Goal: Task Accomplishment & Management: Complete application form

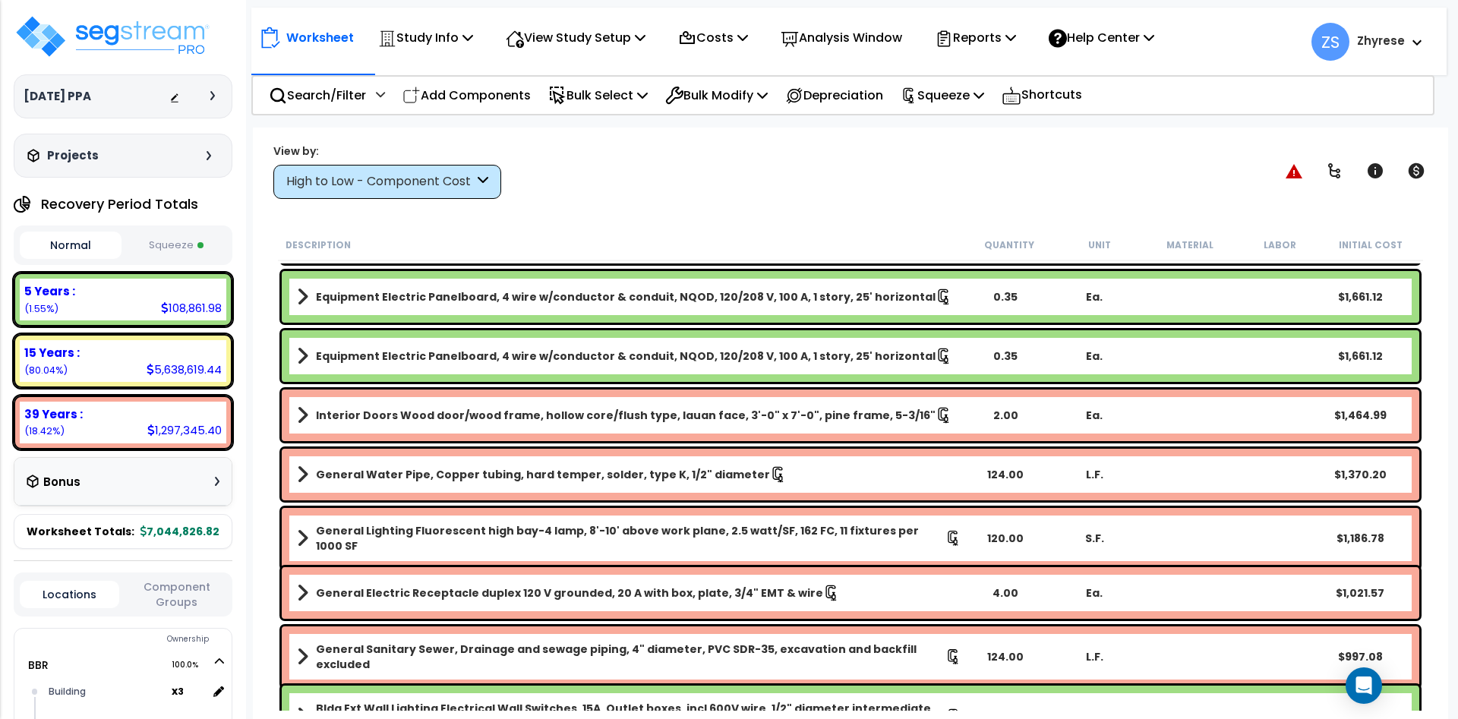
scroll to position [52, 0]
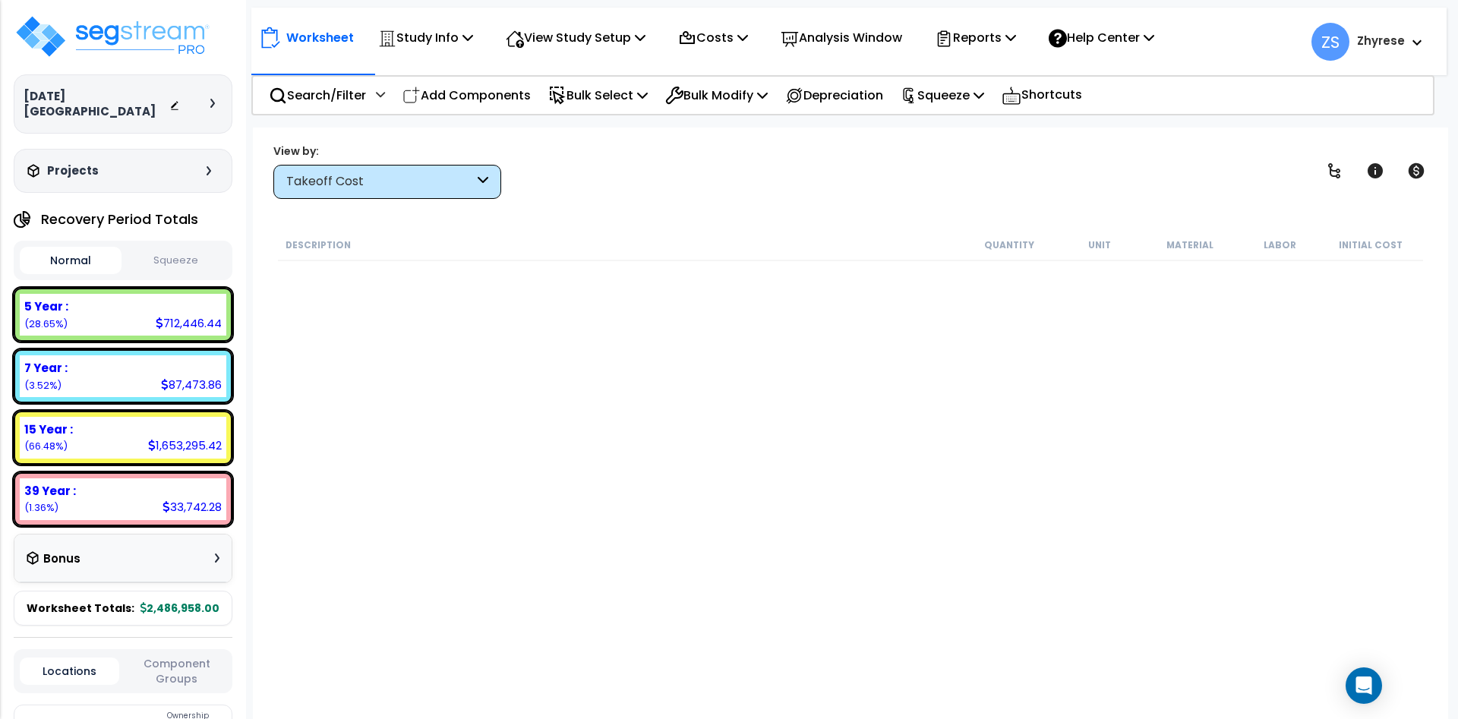
scroll to position [67, 0]
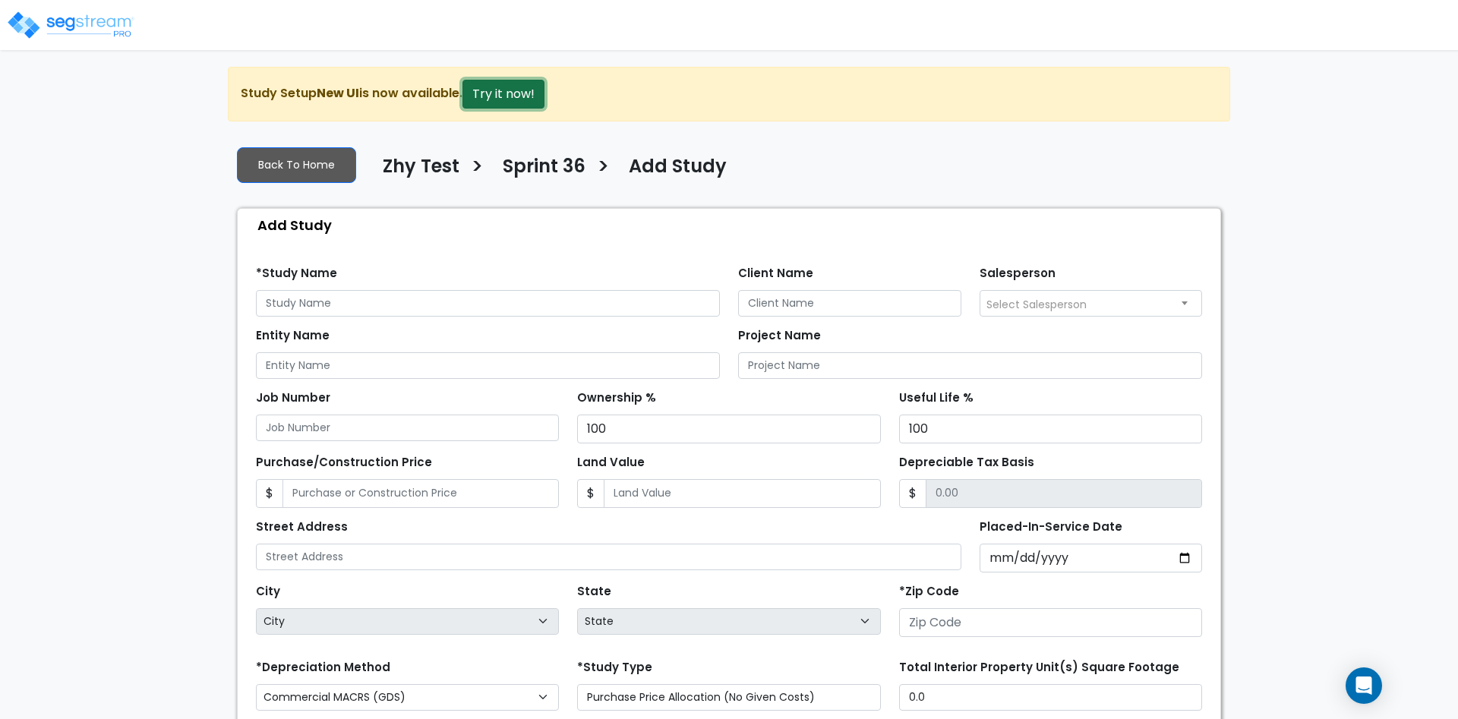
click at [486, 90] on button "Try it now!" at bounding box center [503, 94] width 82 height 29
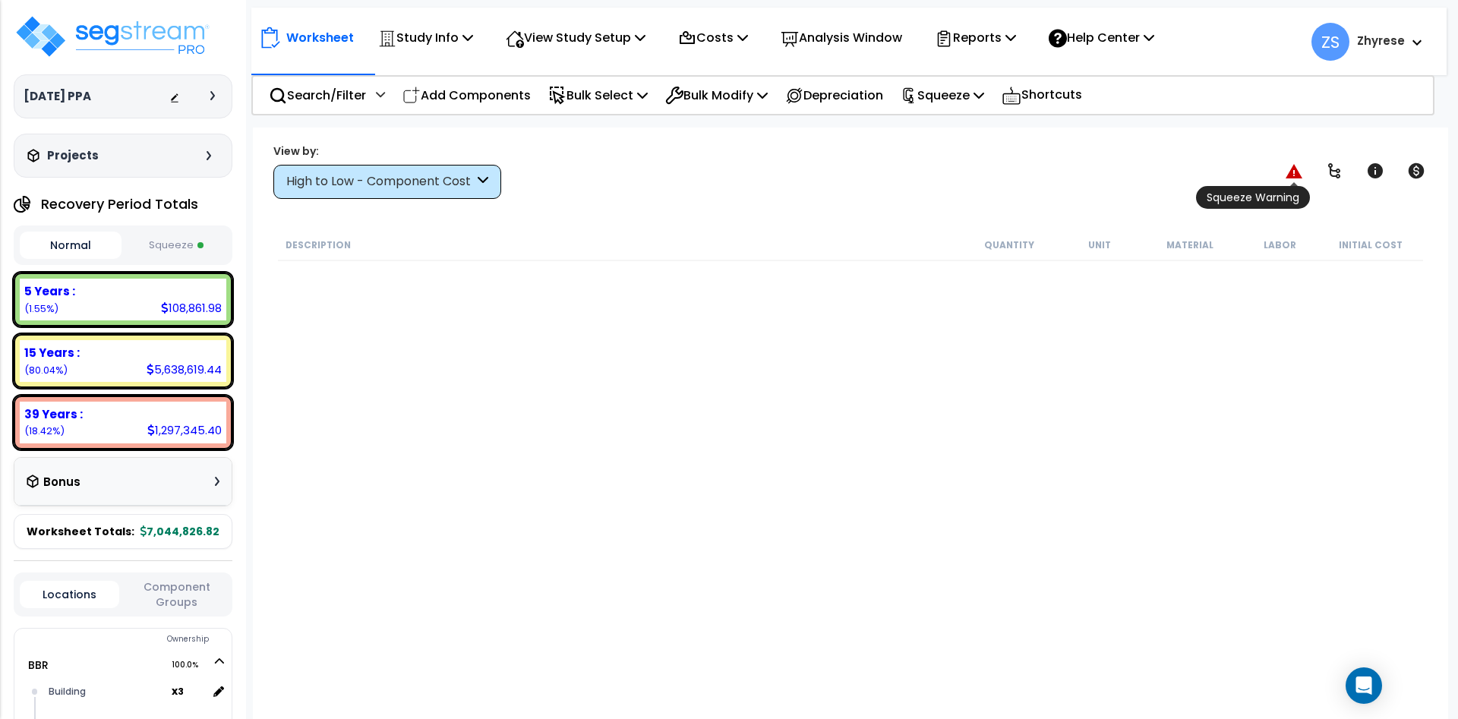
click at [1298, 173] on icon at bounding box center [1293, 171] width 17 height 14
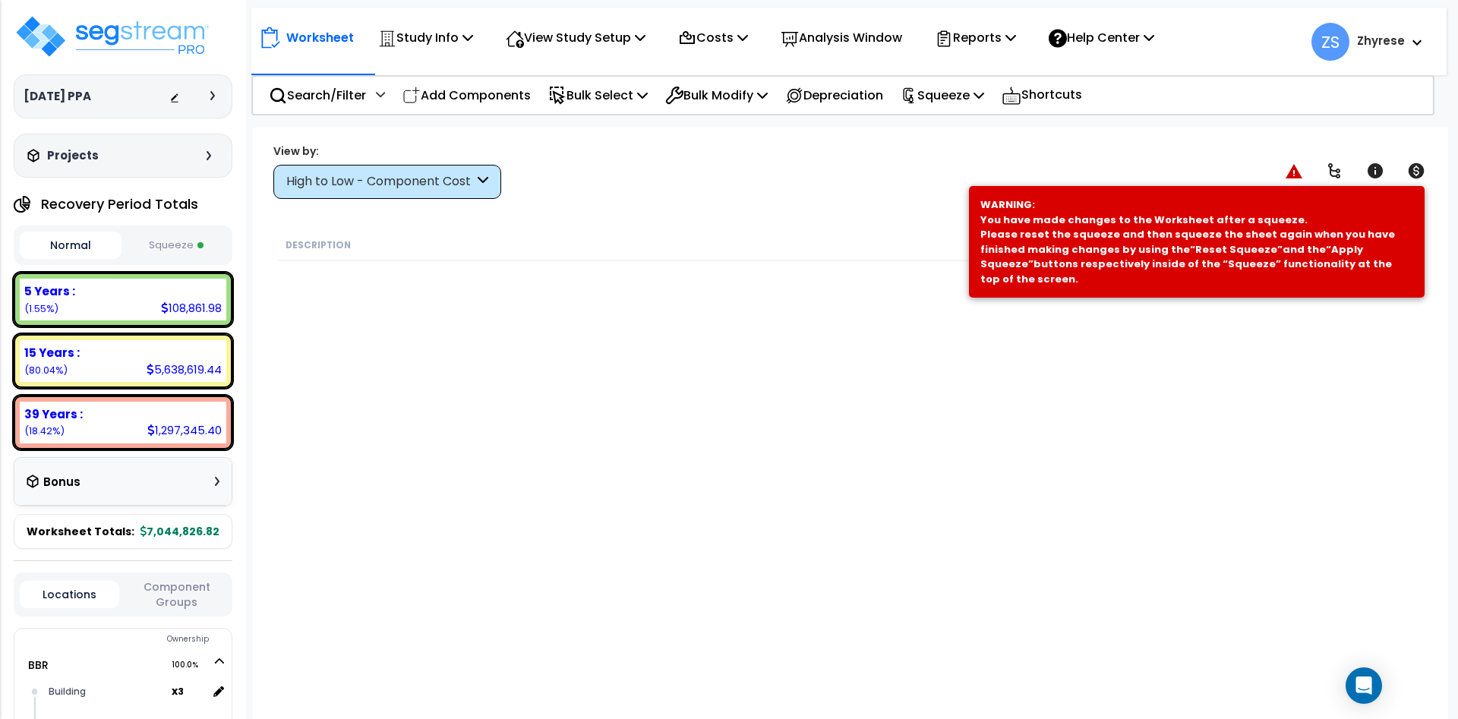
click at [1197, 483] on div "Description Quantity Unit Material Labor Initial Cost" at bounding box center [850, 469] width 1149 height 481
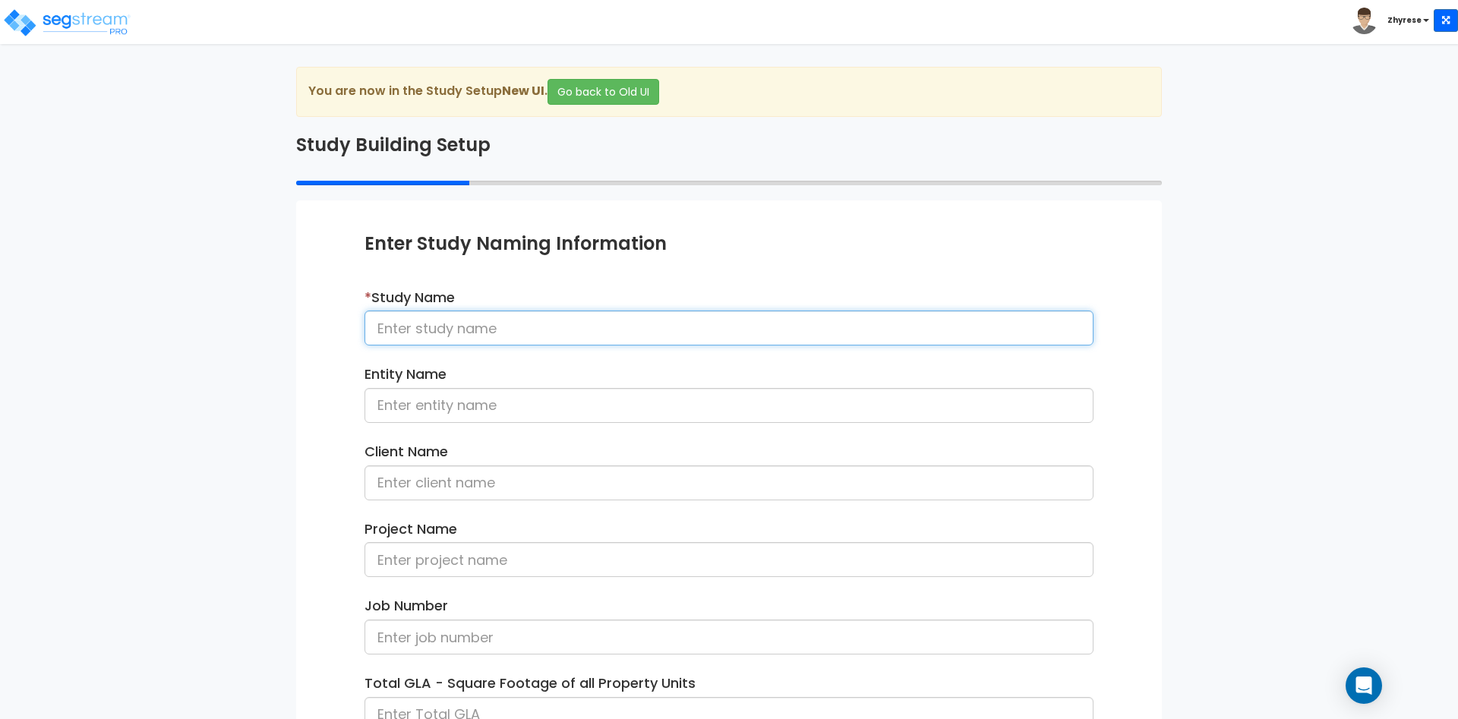
click at [766, 317] on input at bounding box center [728, 328] width 729 height 35
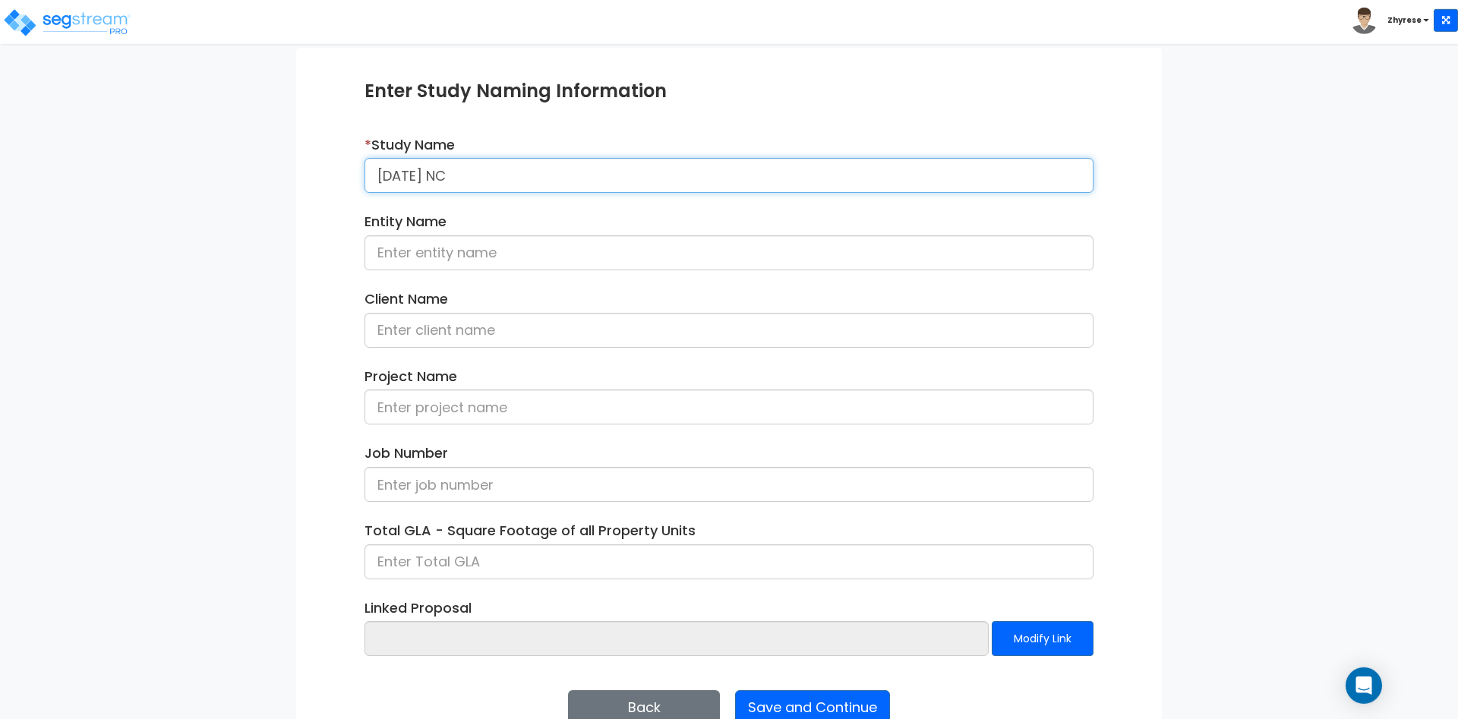
scroll to position [190, 0]
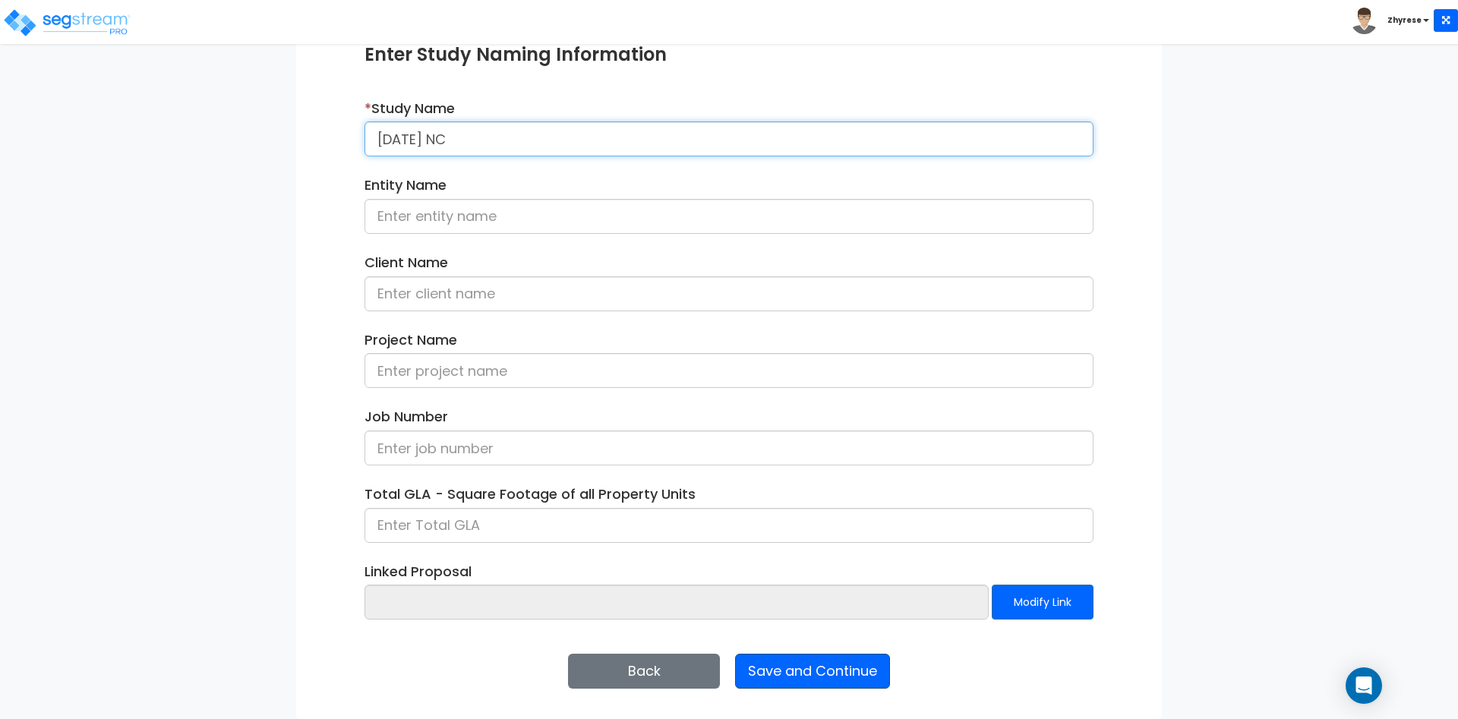
type input "[DATE] NC"
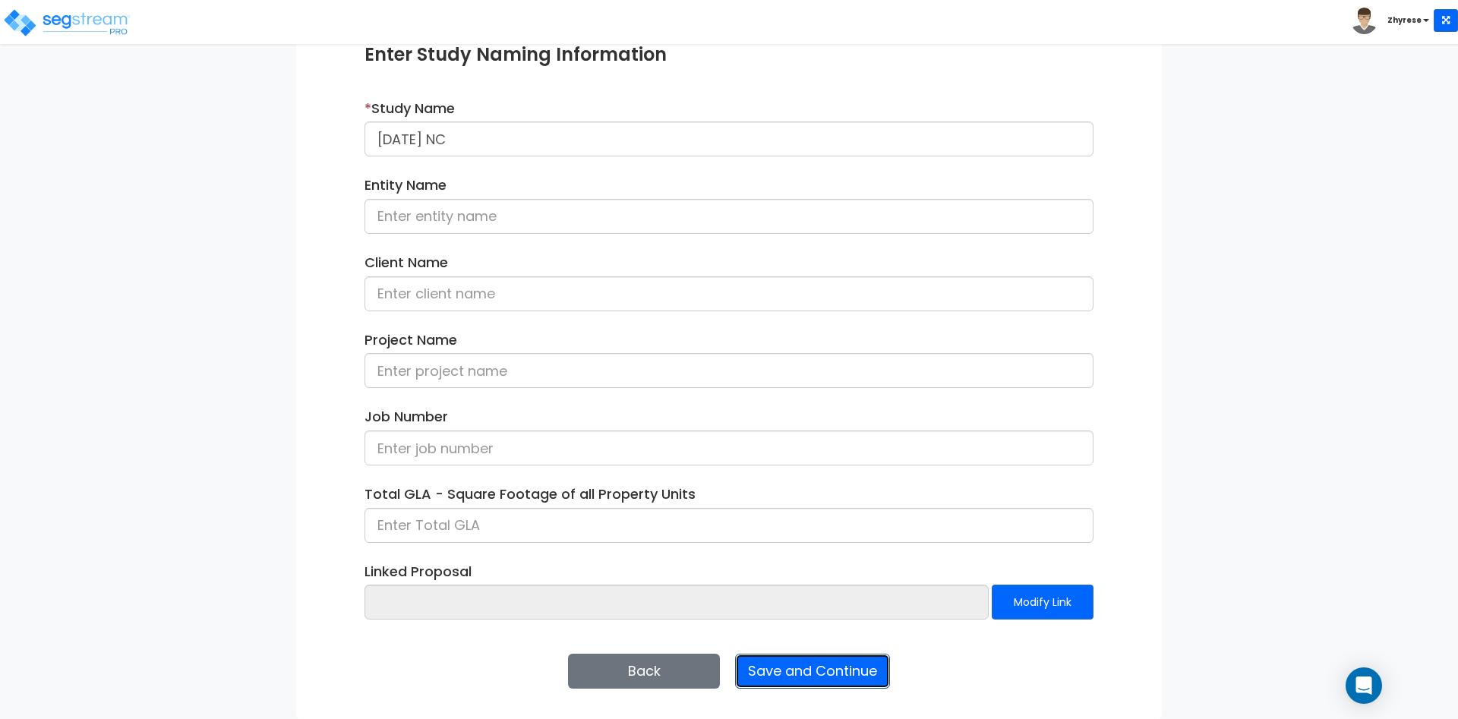
click at [805, 671] on button "Save and Continue" at bounding box center [812, 671] width 155 height 35
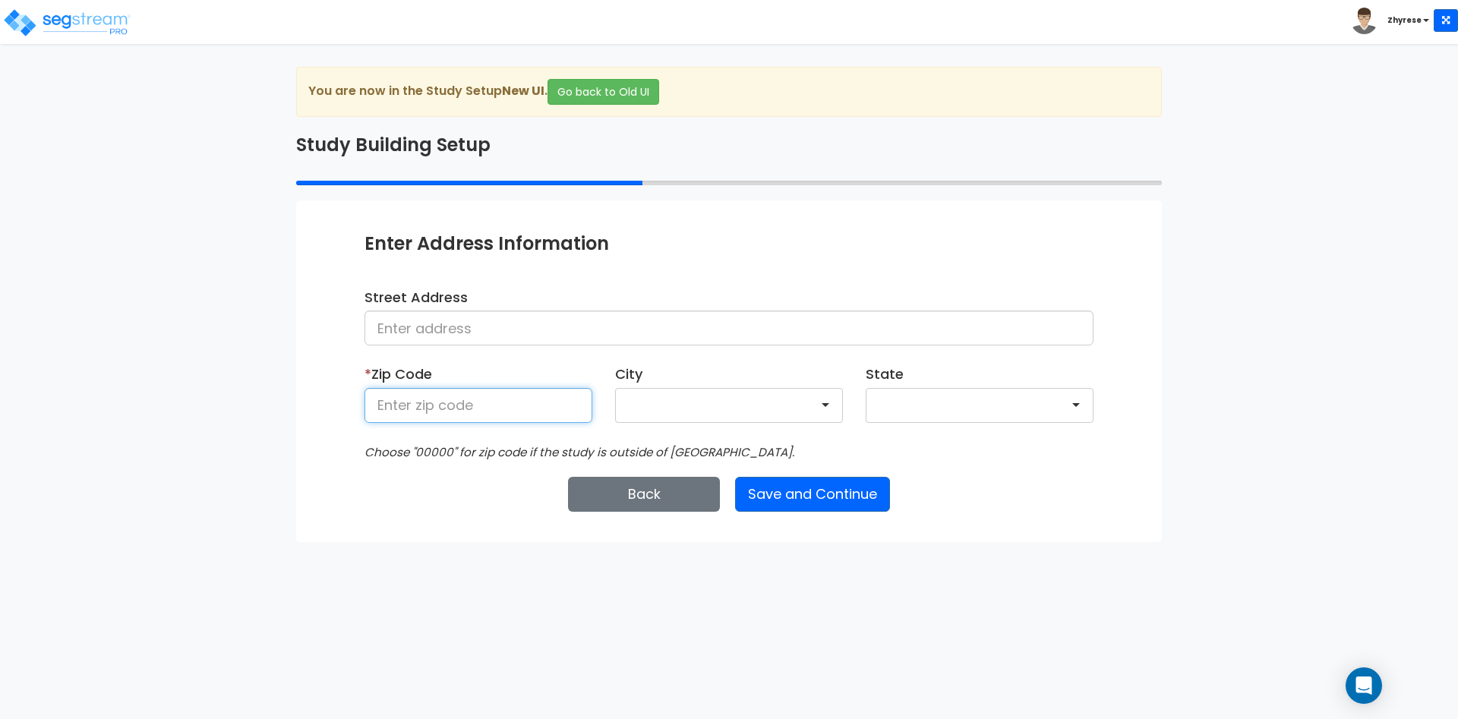
click at [494, 415] on input at bounding box center [478, 405] width 228 height 35
type input "50001"
click at [793, 503] on button "Save and Continue" at bounding box center [812, 494] width 155 height 35
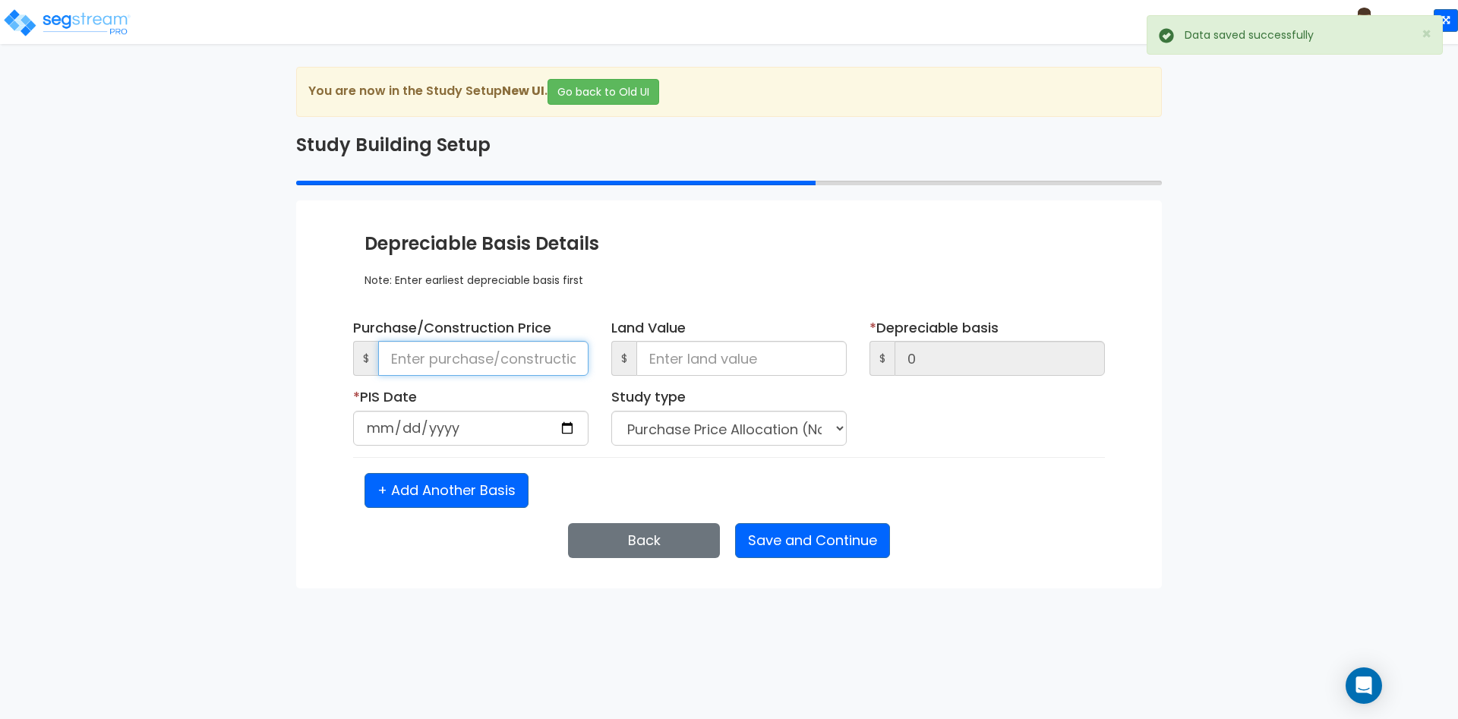
click at [514, 369] on input at bounding box center [483, 358] width 210 height 35
type input "1"
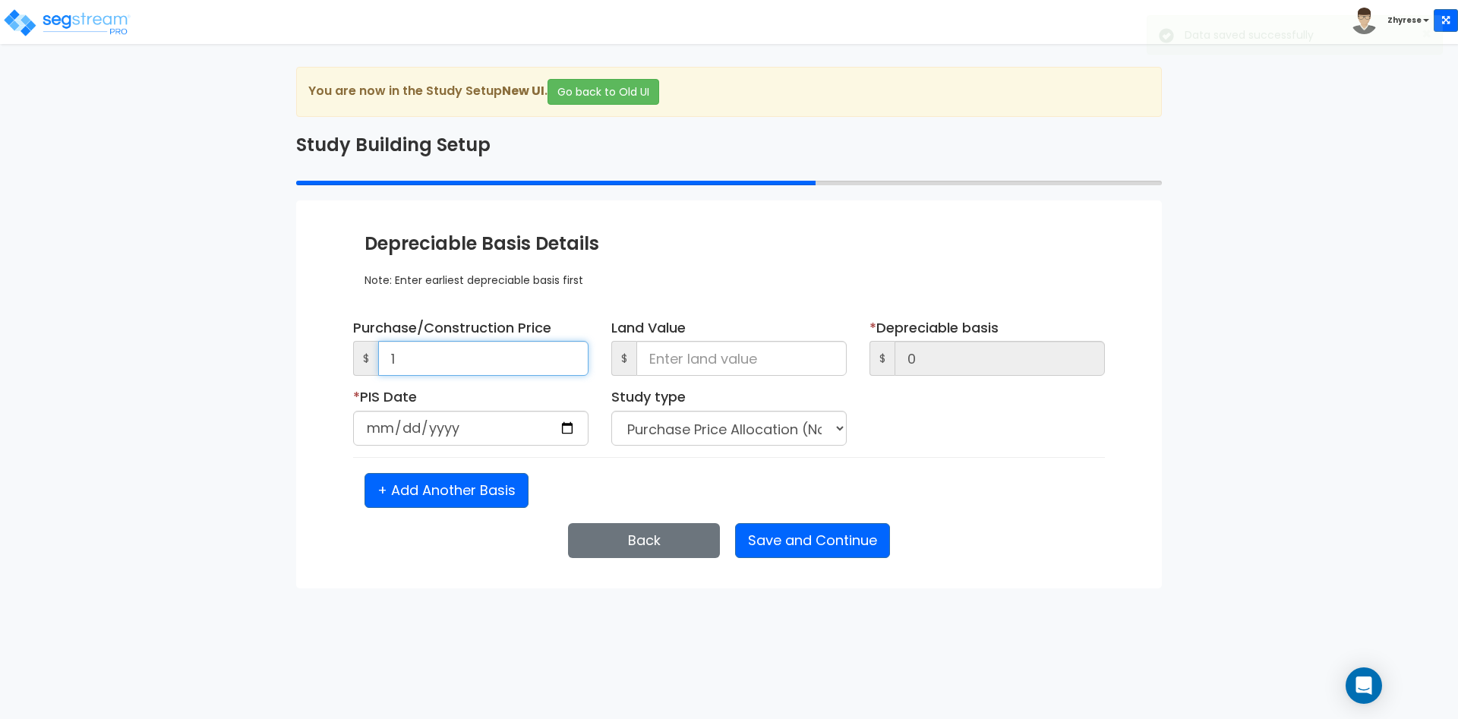
type input "1"
type input "11"
type input "111"
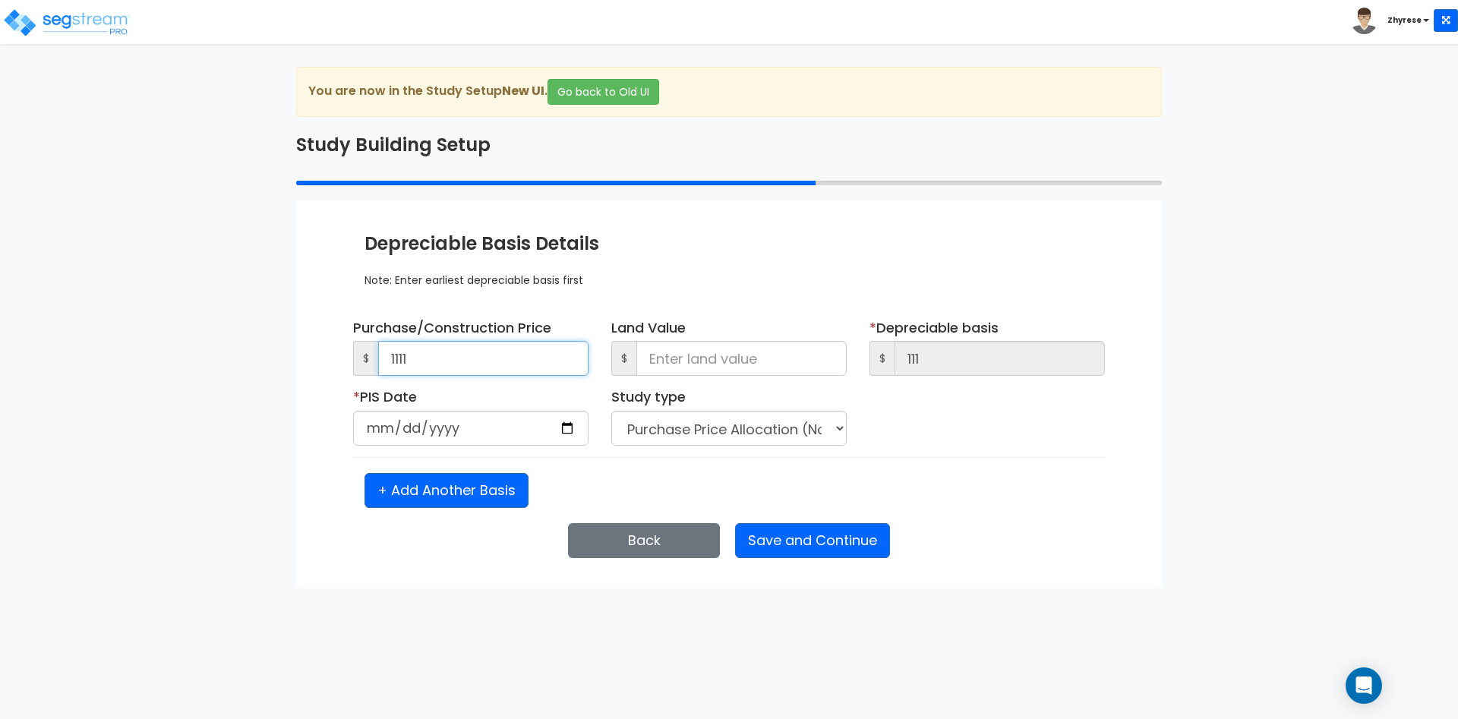
type input "1,111"
type input "11,111"
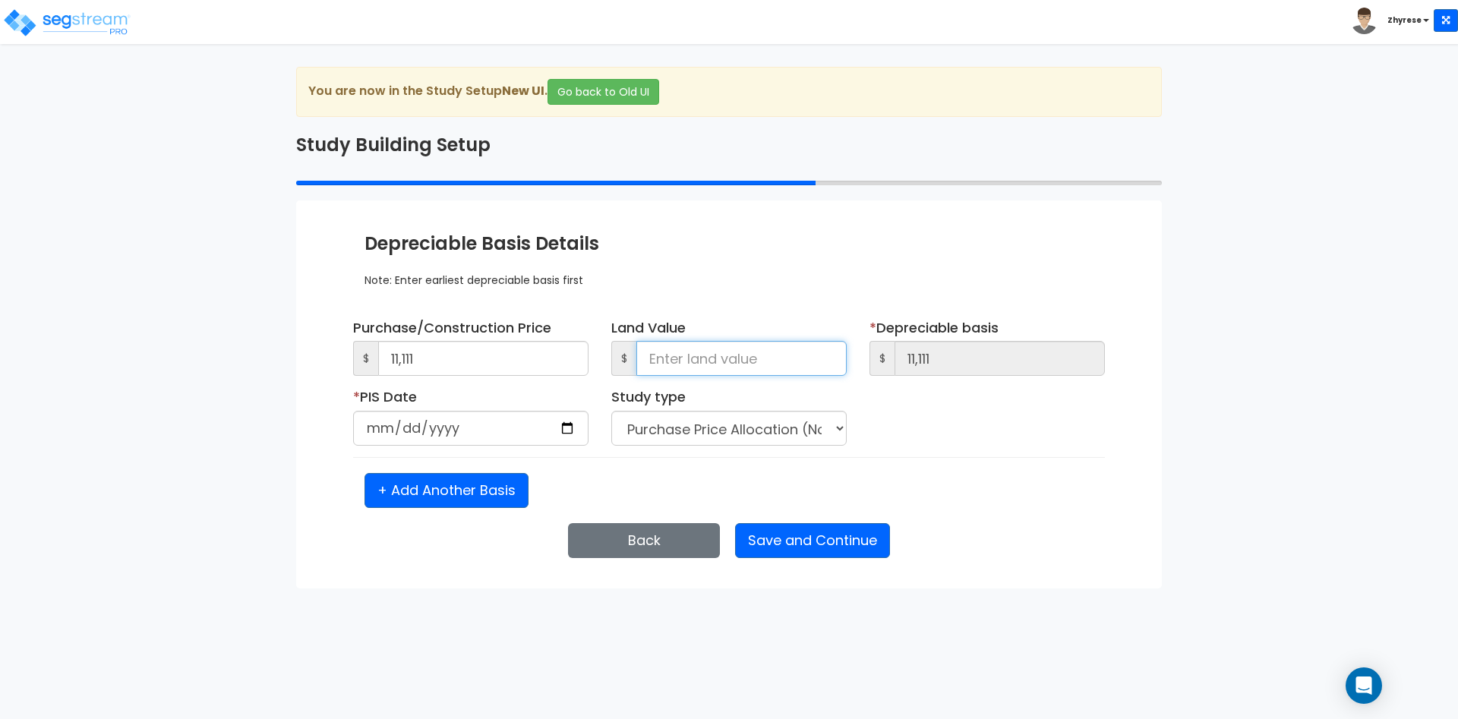
click at [749, 355] on input at bounding box center [741, 358] width 210 height 35
type input "1"
type input "11,110"
type input "11"
type input "11,100"
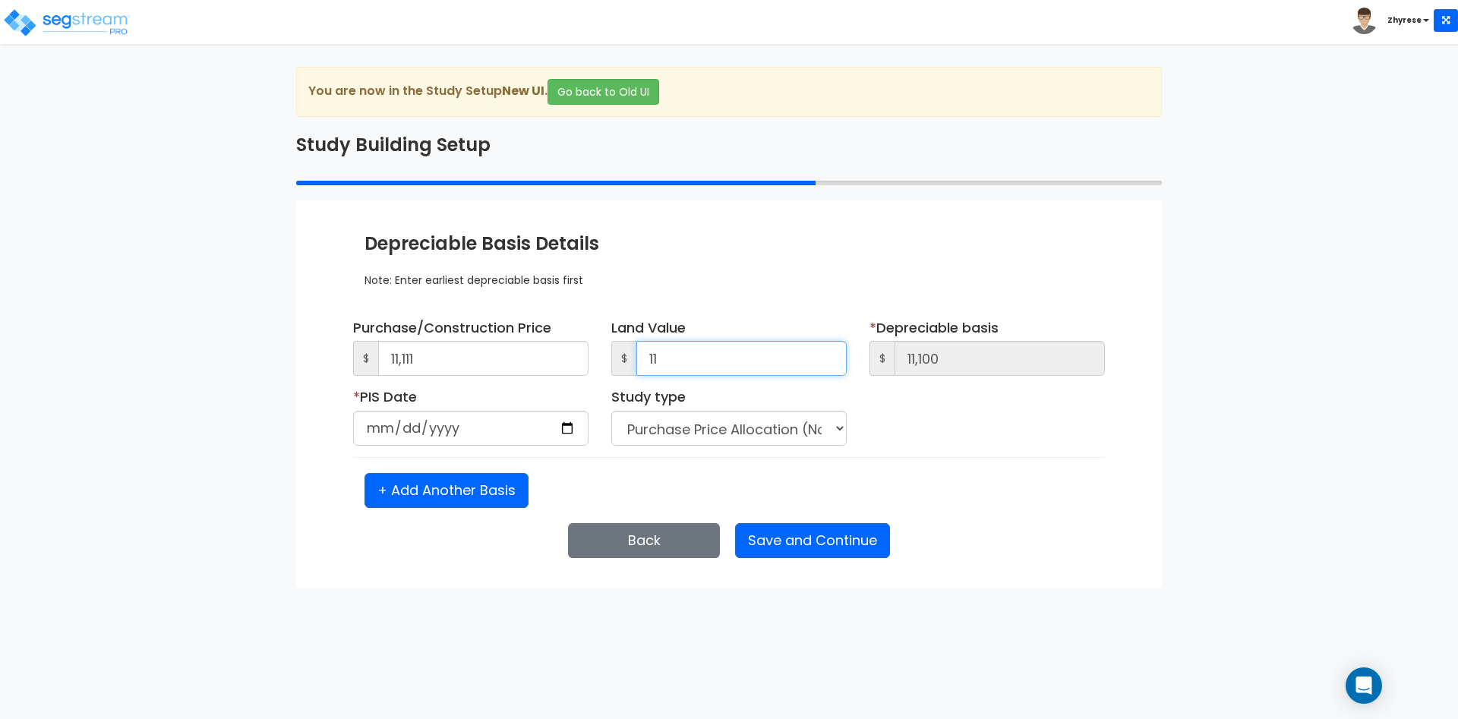
type input "111"
type input "11,000"
type input "1,111"
type input "10,000"
type input "11,112"
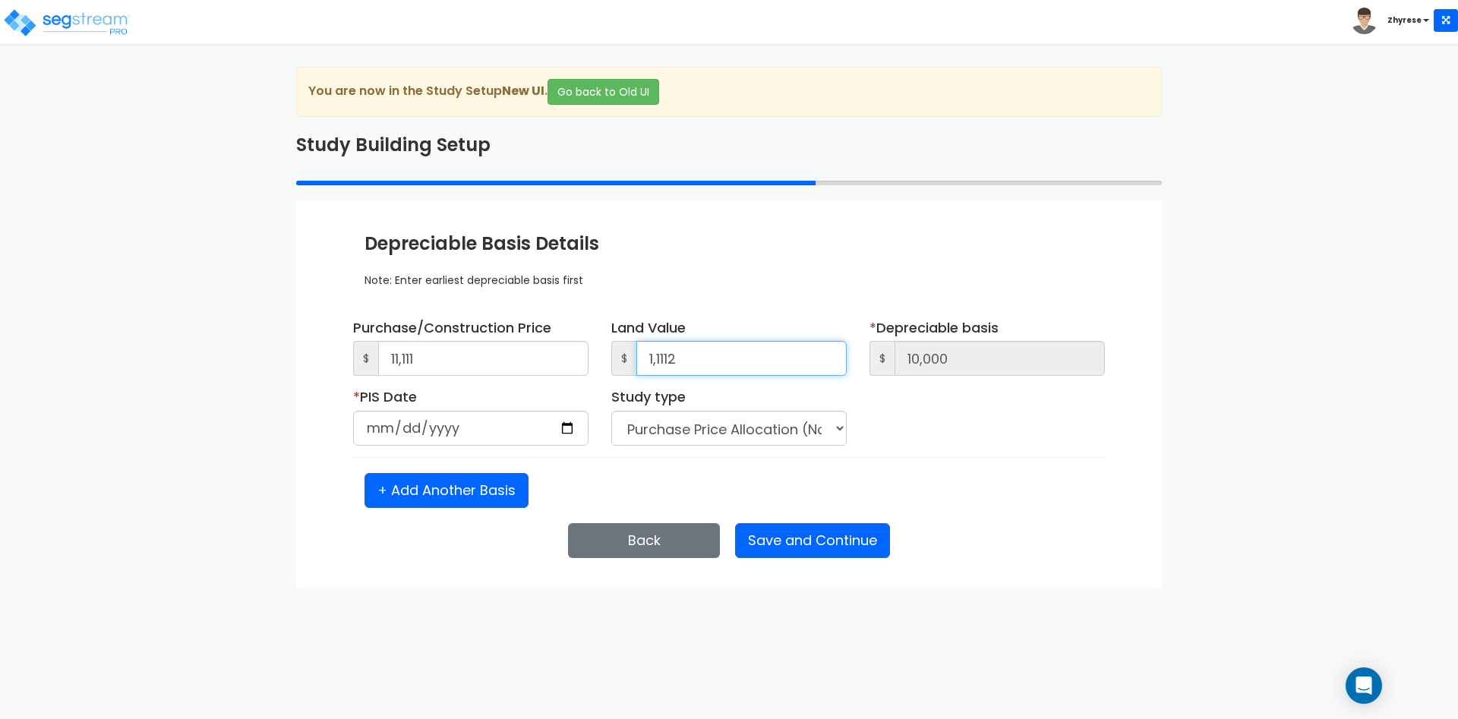
type input "-1"
type input "11,112"
click at [414, 427] on input "date" at bounding box center [470, 428] width 235 height 35
click at [373, 425] on input "date" at bounding box center [470, 428] width 235 height 35
click at [405, 433] on input "date" at bounding box center [470, 428] width 235 height 35
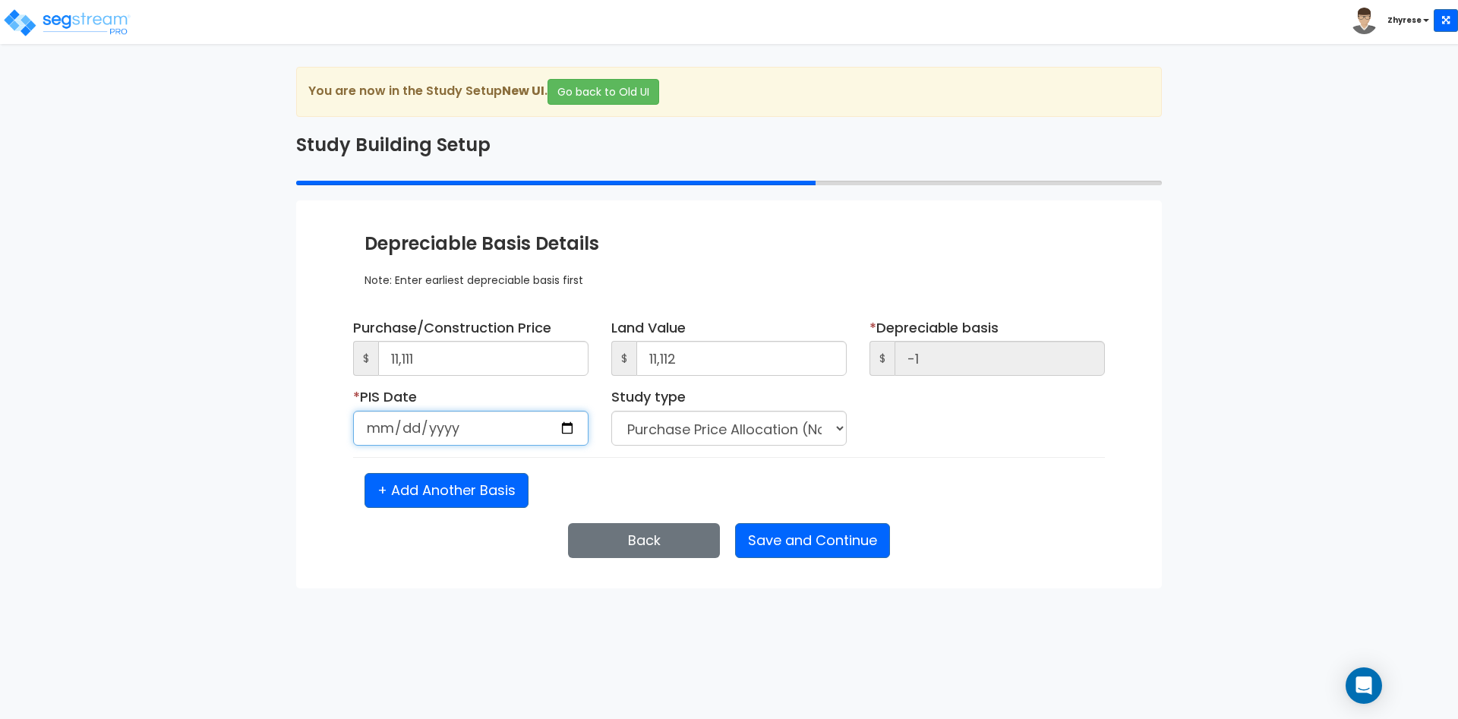
click at [434, 434] on input "date" at bounding box center [470, 428] width 235 height 35
type input "2025-01-01"
select select "NEW"
click option "New Construction / Reno / TI's (Given Costs)" at bounding box center [0, 0] width 0 height 0
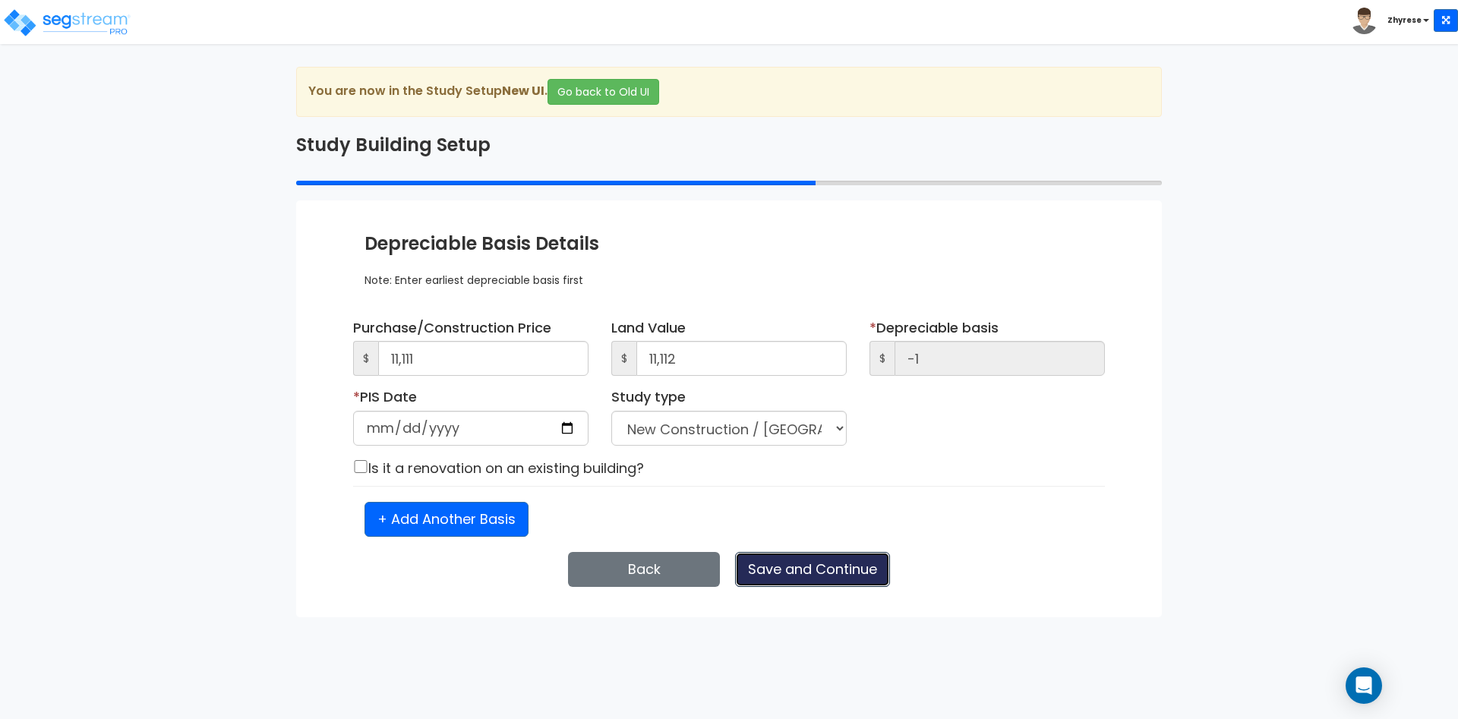
drag, startPoint x: 812, startPoint y: 557, endPoint x: 900, endPoint y: 500, distance: 105.5
click at [812, 558] on button "Save and Continue" at bounding box center [812, 569] width 155 height 35
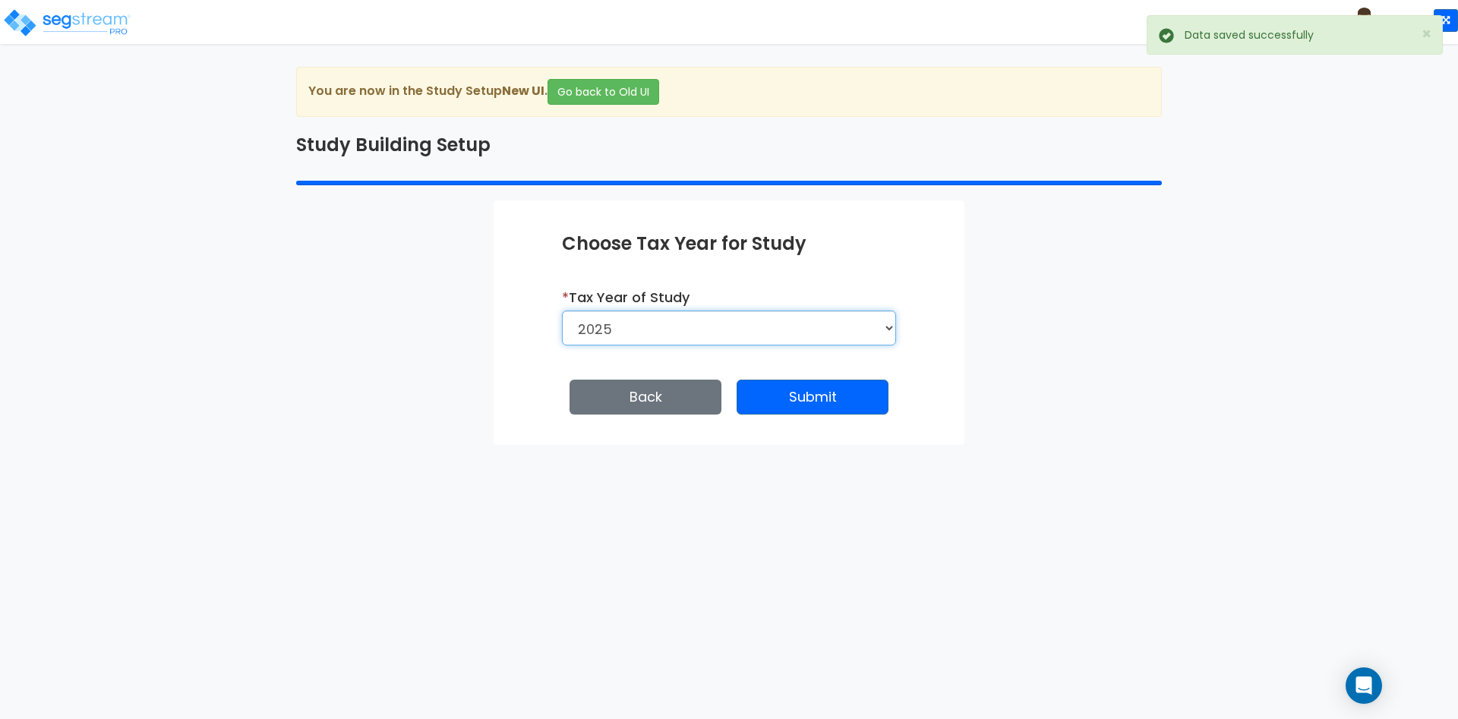
select select "2026"
click option "2026" at bounding box center [0, 0] width 0 height 0
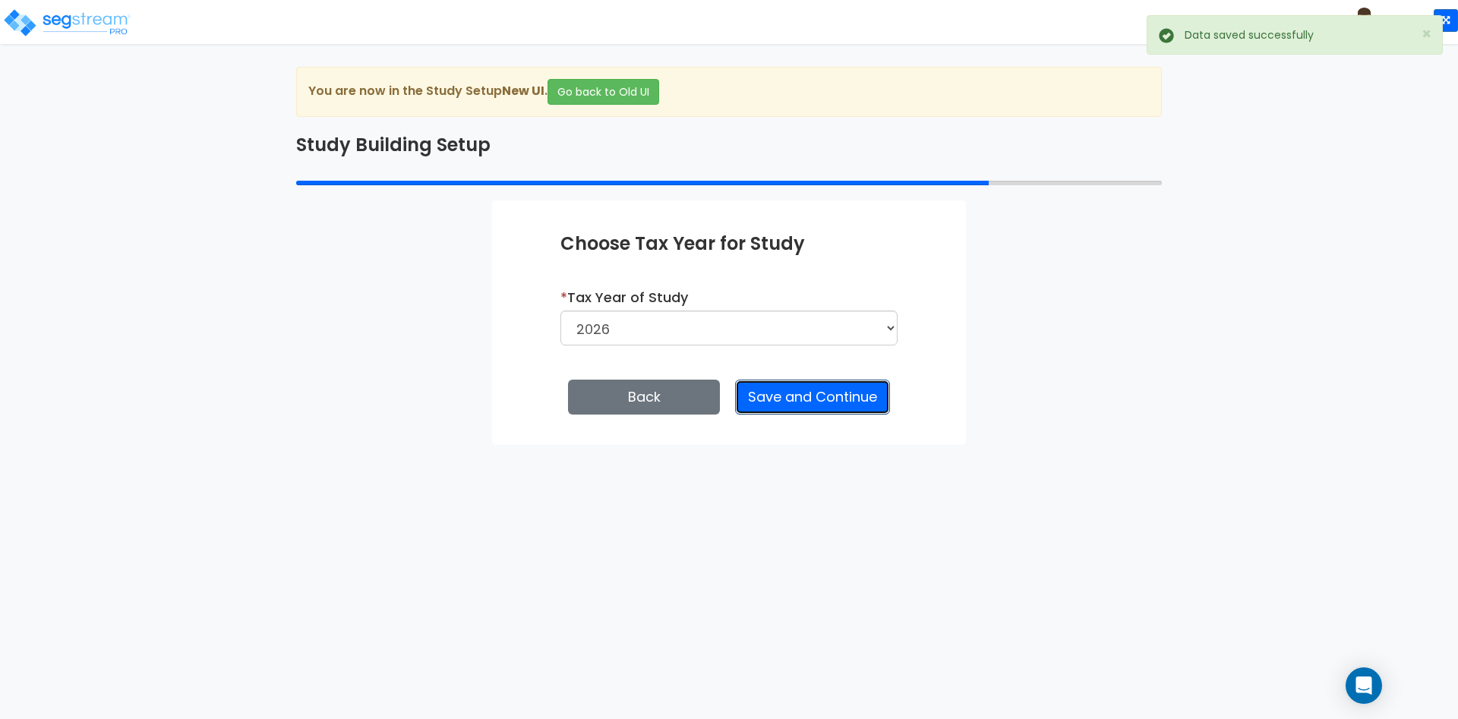
click at [831, 393] on button "Save and Continue" at bounding box center [812, 397] width 155 height 35
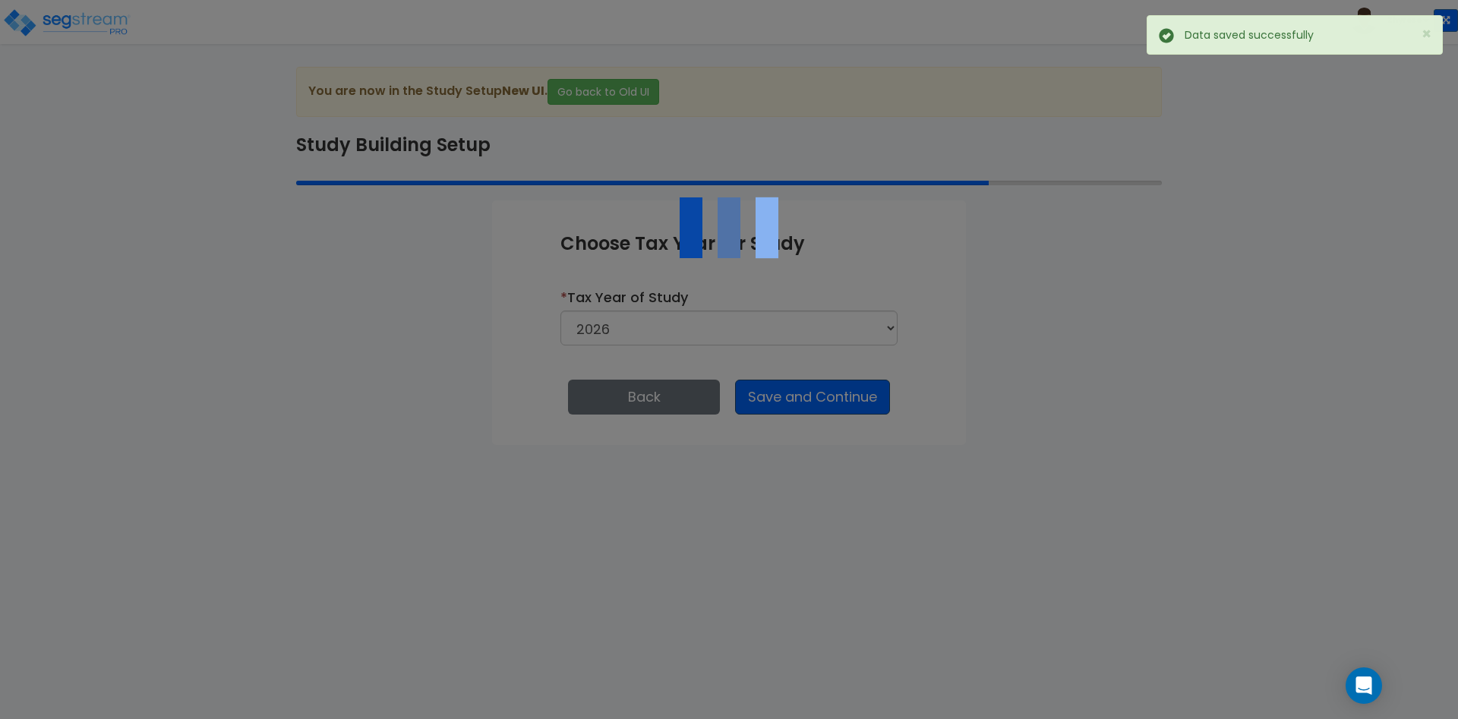
select select "NEW"
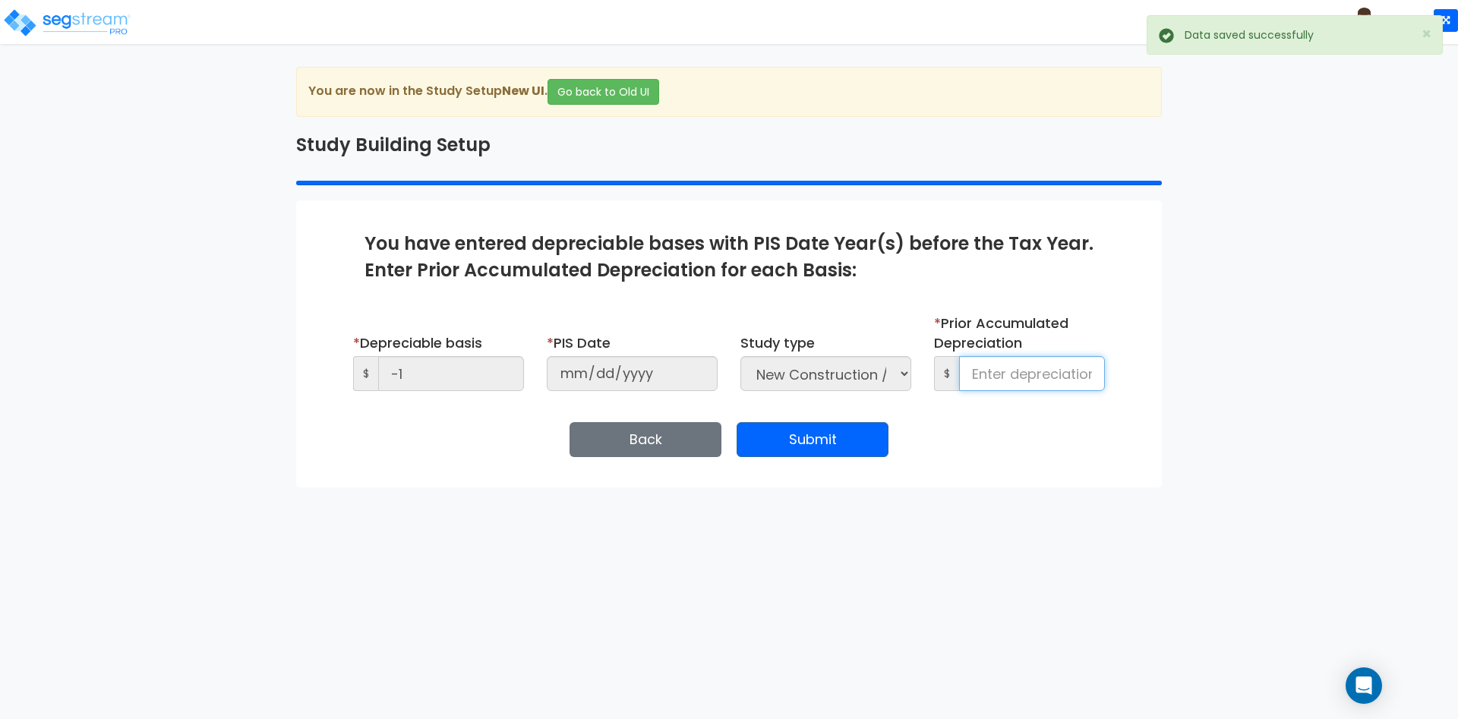
click at [1023, 387] on input at bounding box center [1032, 373] width 146 height 35
type input "1,112"
click at [844, 464] on div "Enter Study Naming Information * Study Name 25Sept25 NC Entity Name Client Name…" at bounding box center [729, 343] width 866 height 287
click at [840, 446] on button "Submit" at bounding box center [812, 439] width 152 height 35
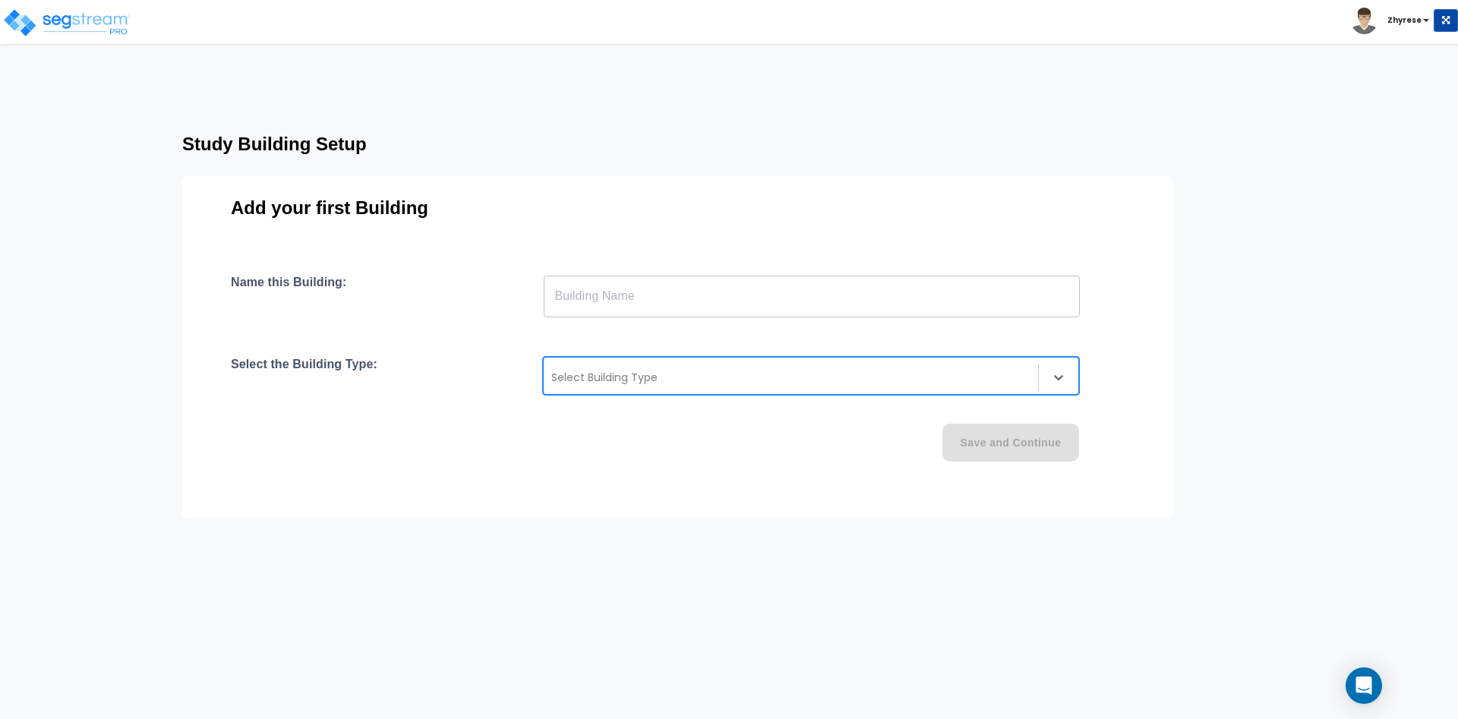
click at [844, 366] on div "Select Building Type" at bounding box center [791, 377] width 494 height 24
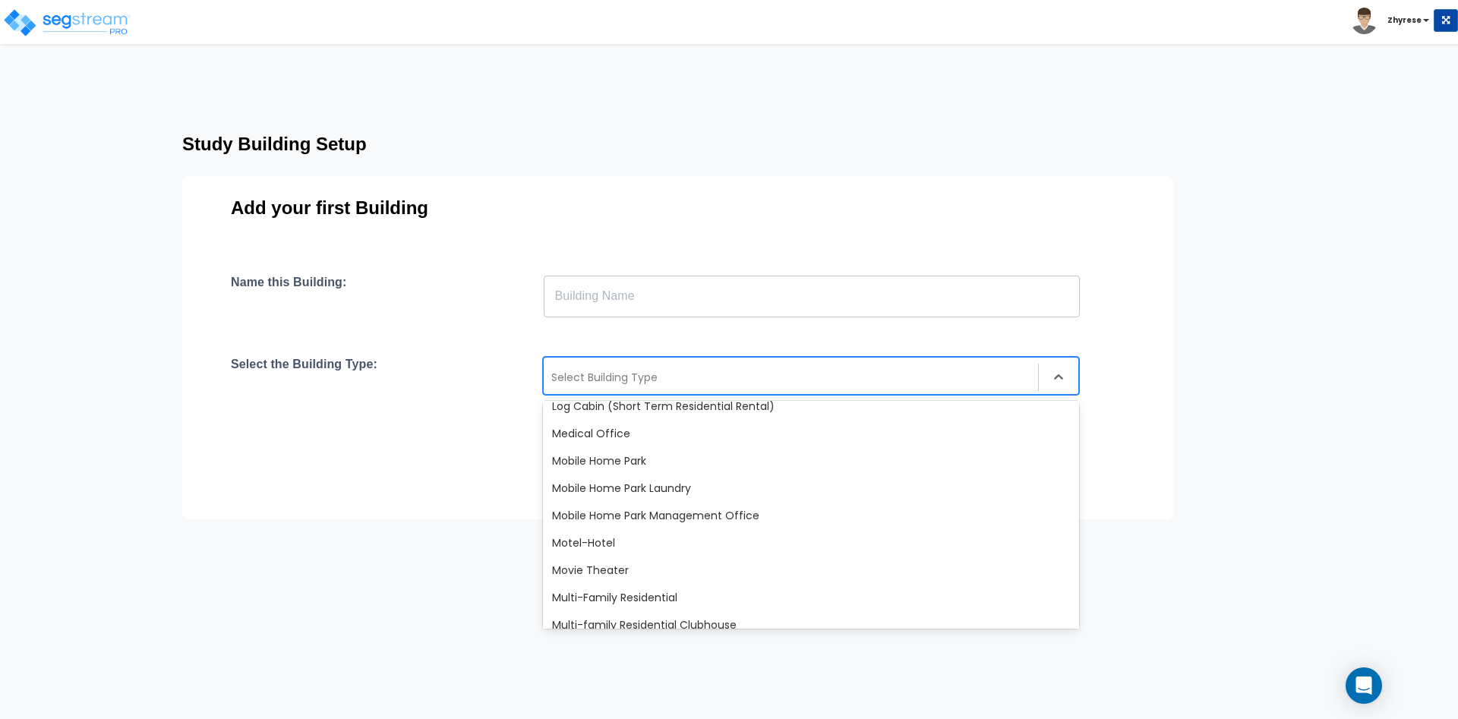
scroll to position [820, 0]
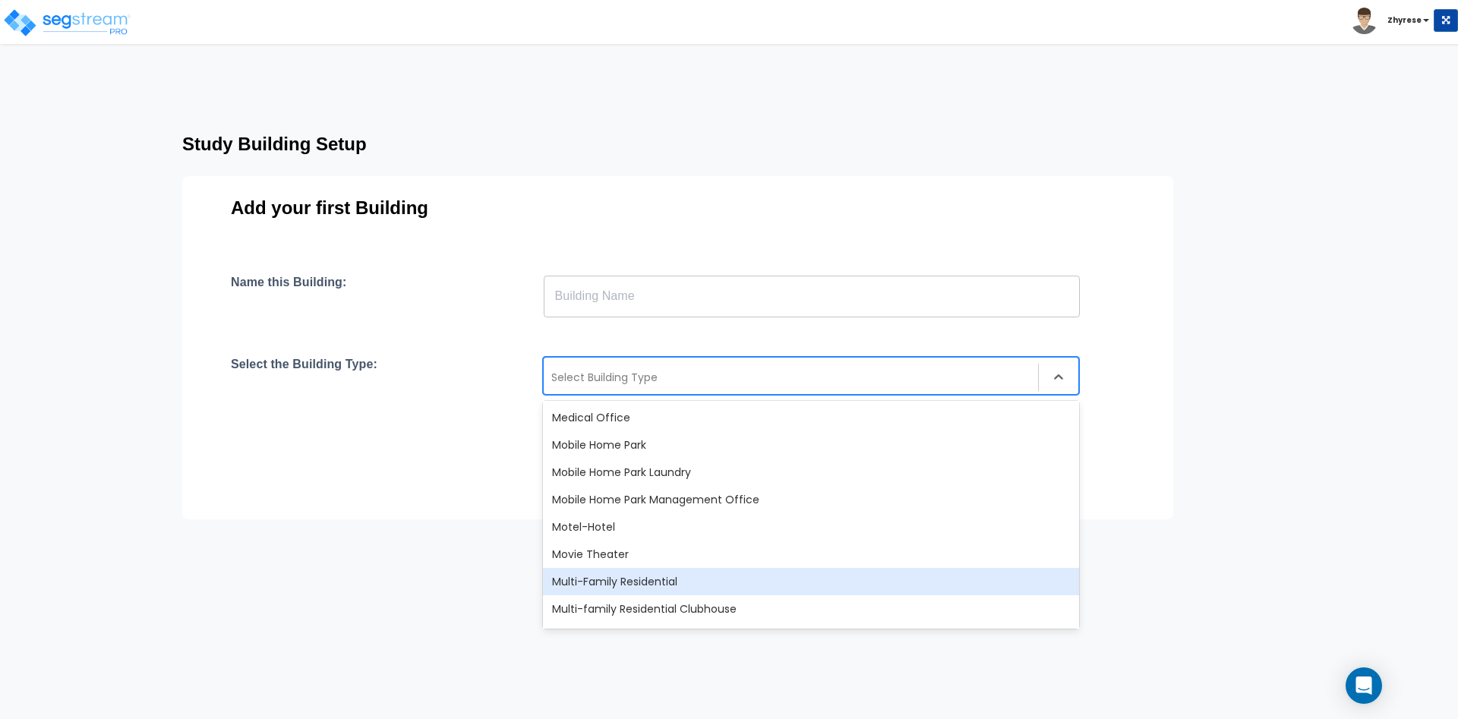
click at [797, 586] on div "Multi-Family Residential" at bounding box center [811, 581] width 536 height 27
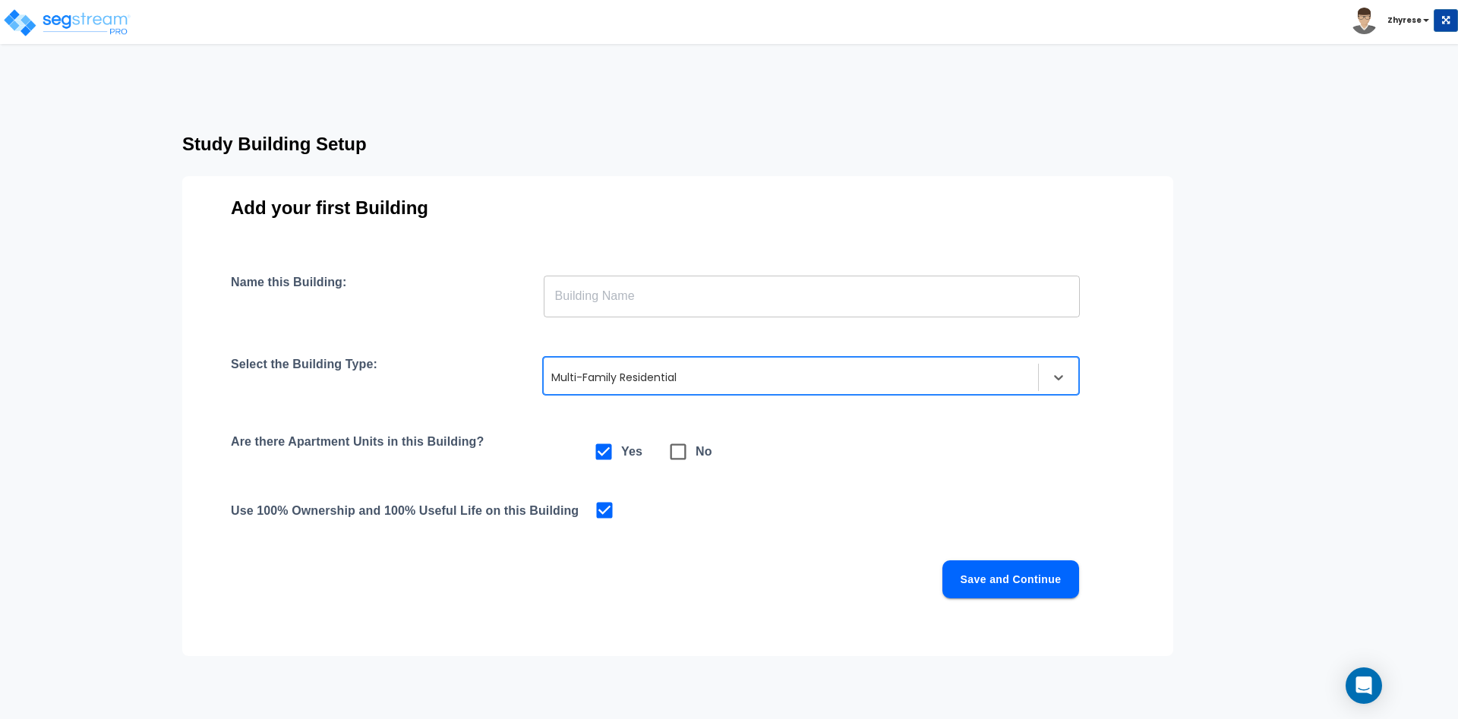
click at [806, 289] on input "text" at bounding box center [812, 296] width 536 height 43
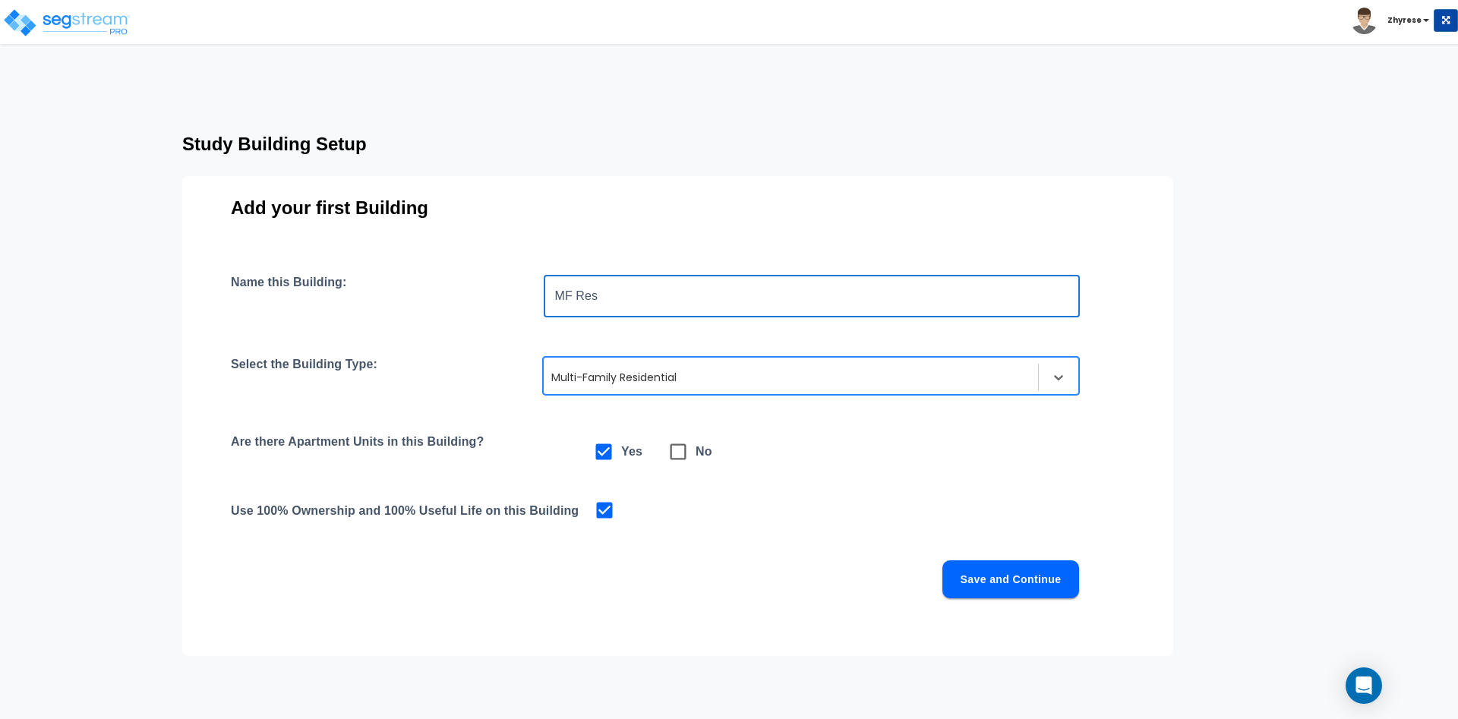
type input "MF Res"
click at [999, 564] on button "Save and Continue" at bounding box center [1010, 579] width 137 height 38
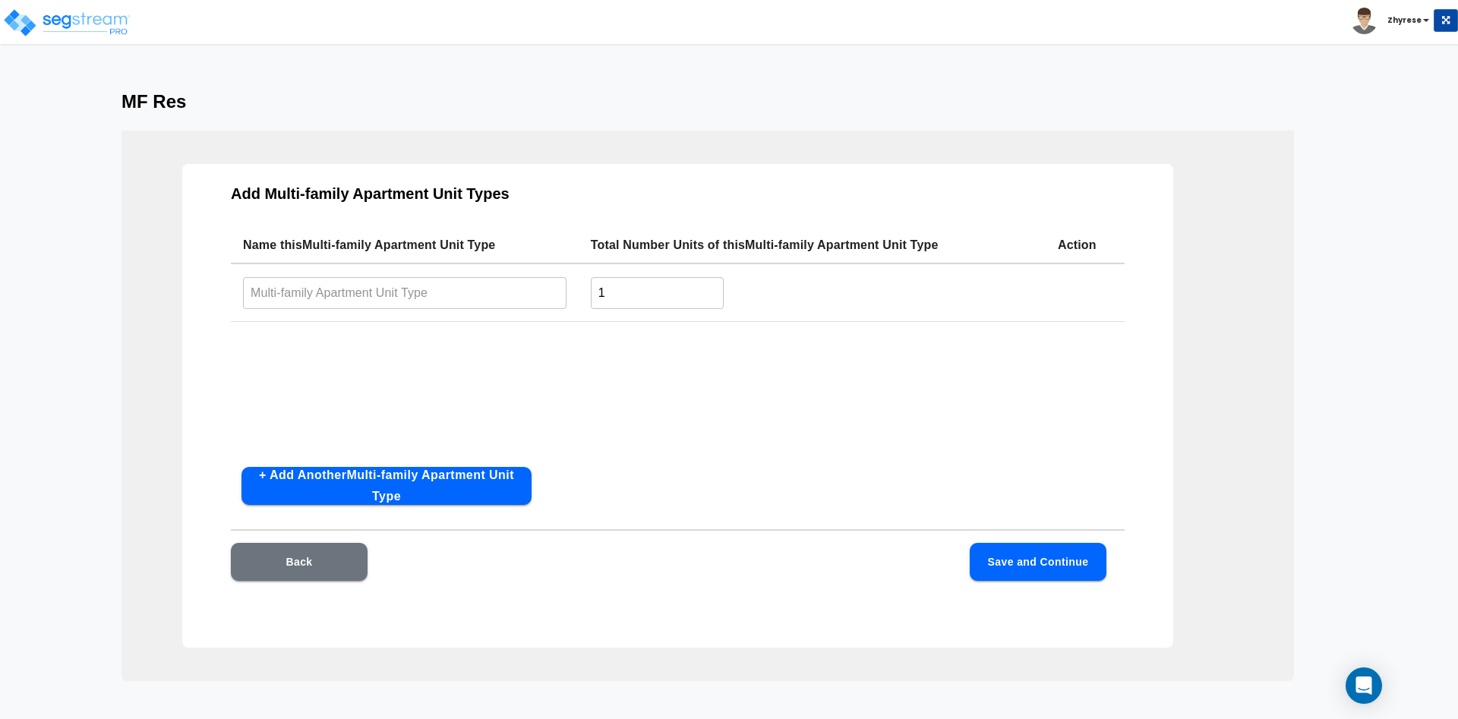
click at [668, 292] on input "1" at bounding box center [657, 292] width 133 height 33
type input "2"
click at [440, 301] on input "text" at bounding box center [404, 292] width 323 height 33
type input "A"
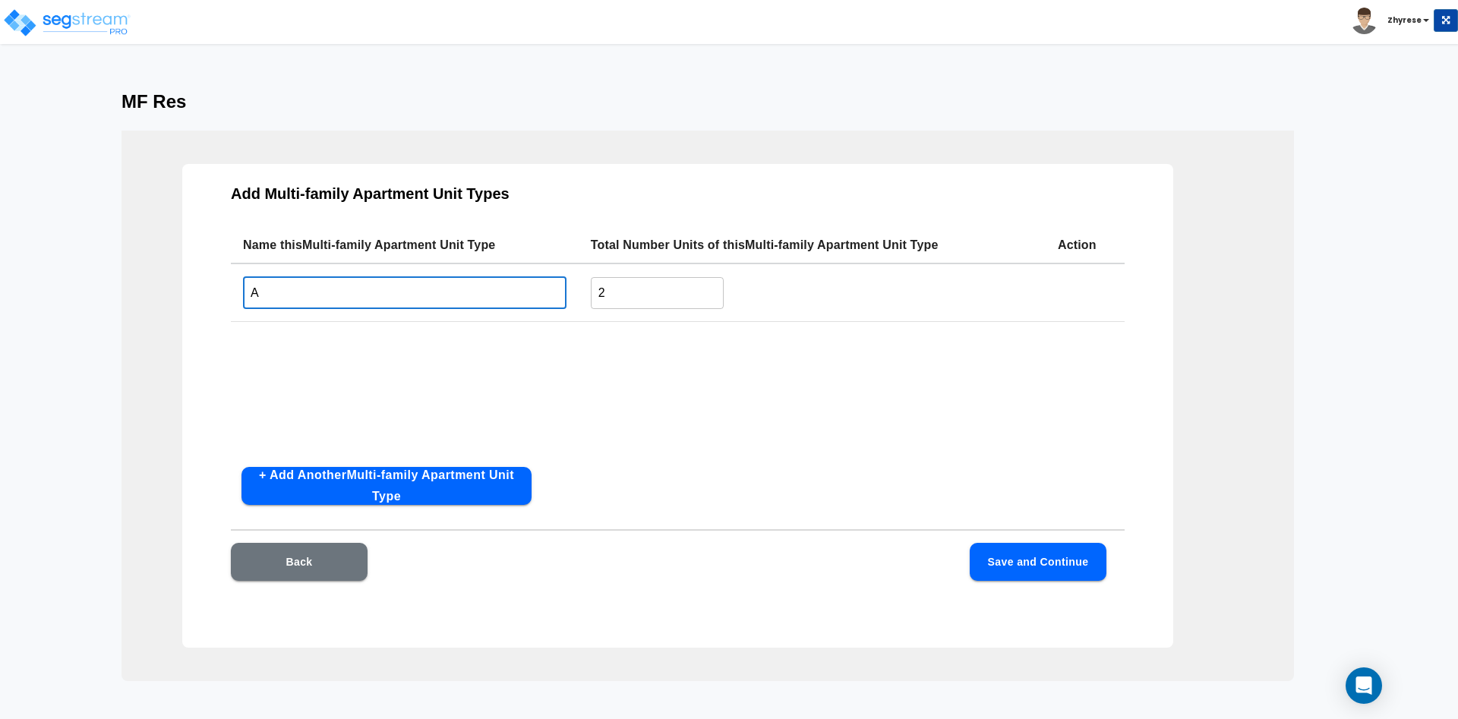
click at [456, 471] on button "+ Add Another Multi-family Apartment Unit Type" at bounding box center [386, 486] width 290 height 38
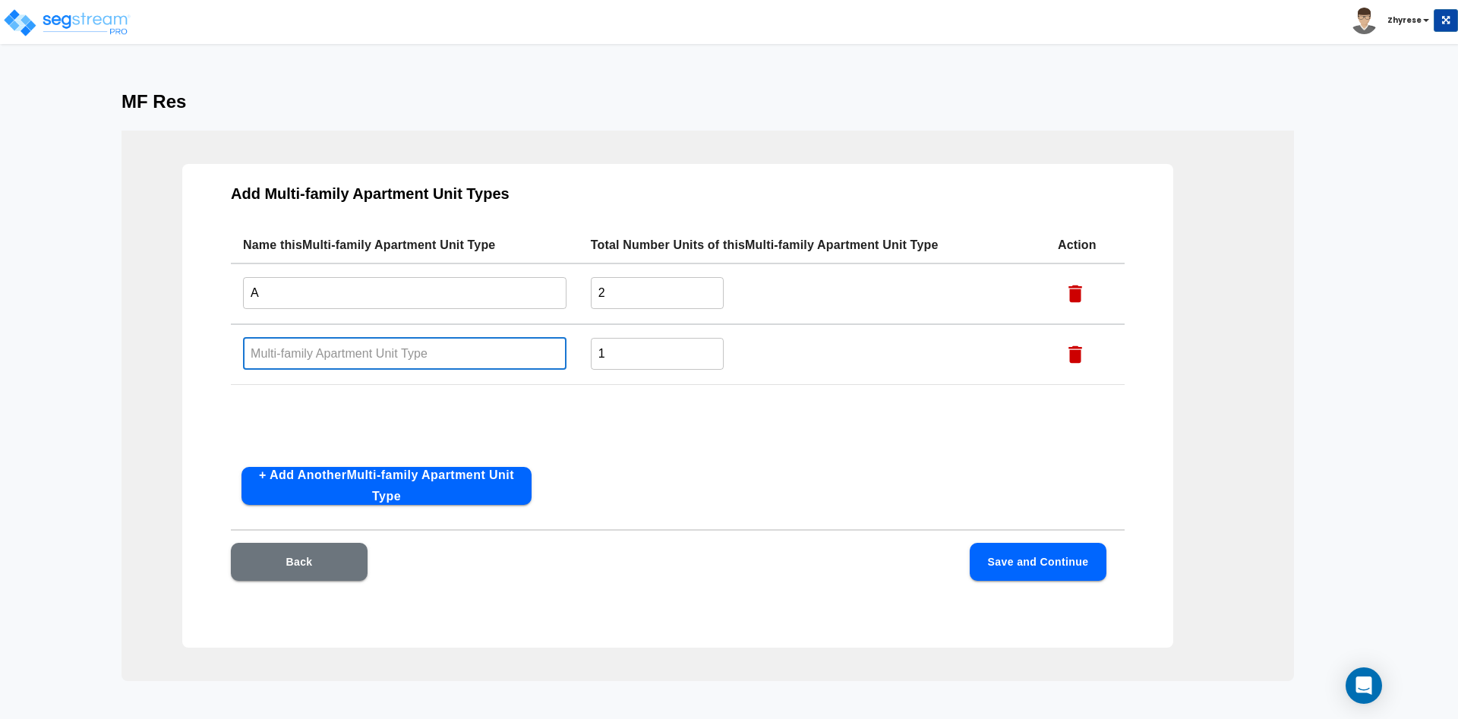
click at [431, 346] on input "text" at bounding box center [404, 353] width 323 height 33
type input "B"
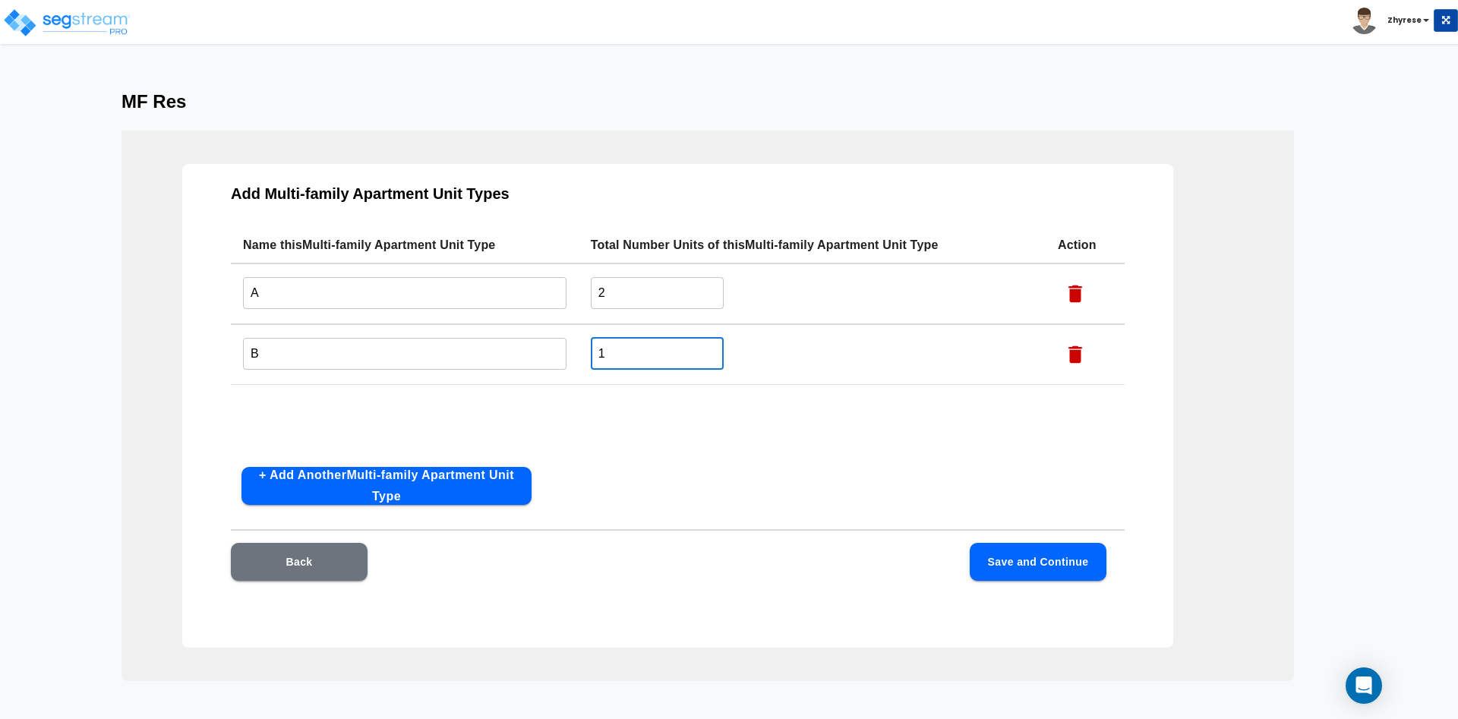
click at [618, 359] on input "1" at bounding box center [657, 353] width 133 height 33
type input "3"
click at [1096, 566] on button "Save and Continue" at bounding box center [1038, 562] width 137 height 38
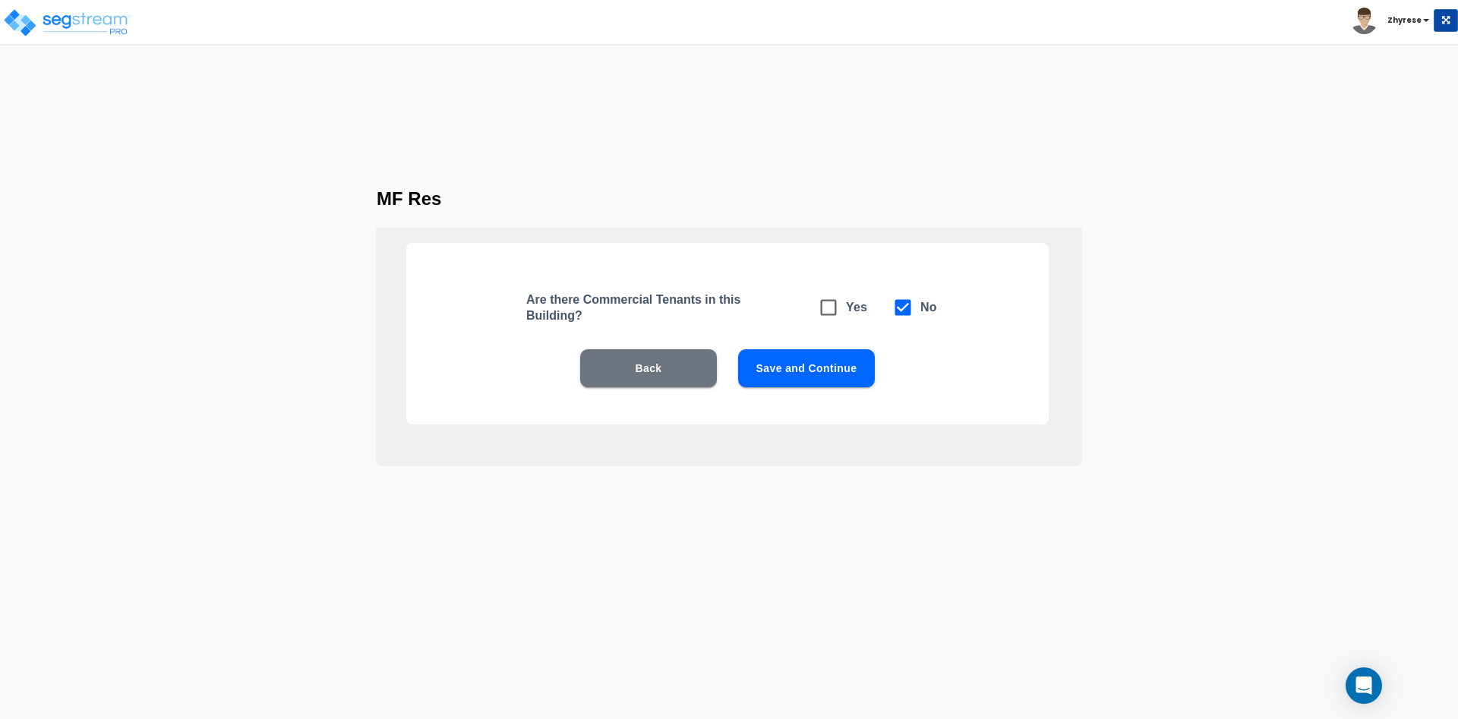
click at [845, 318] on div "Yes No" at bounding box center [874, 307] width 126 height 35
click at [845, 308] on span at bounding box center [828, 307] width 35 height 35
checkbox input "true"
checkbox input "false"
click at [844, 363] on button "Save and Continue" at bounding box center [806, 368] width 137 height 38
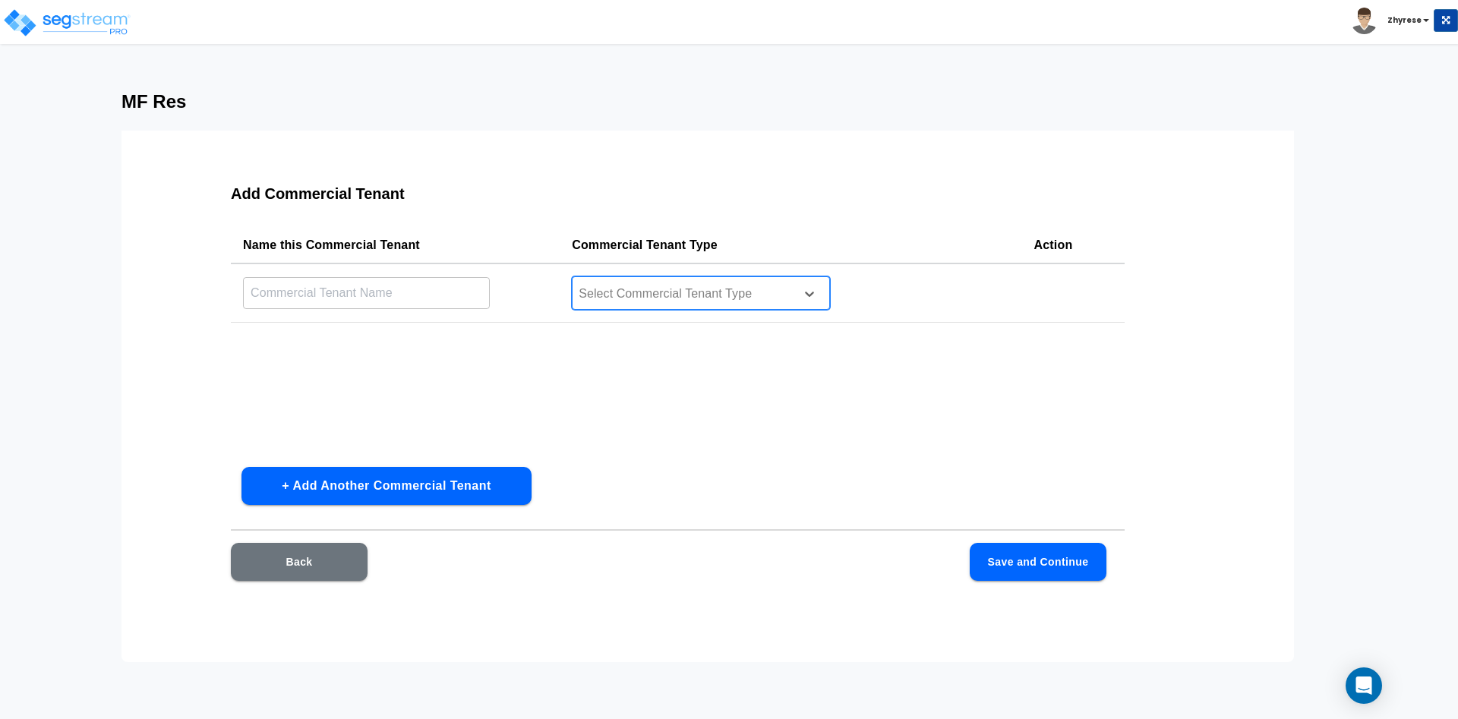
click at [757, 284] on div at bounding box center [681, 294] width 208 height 20
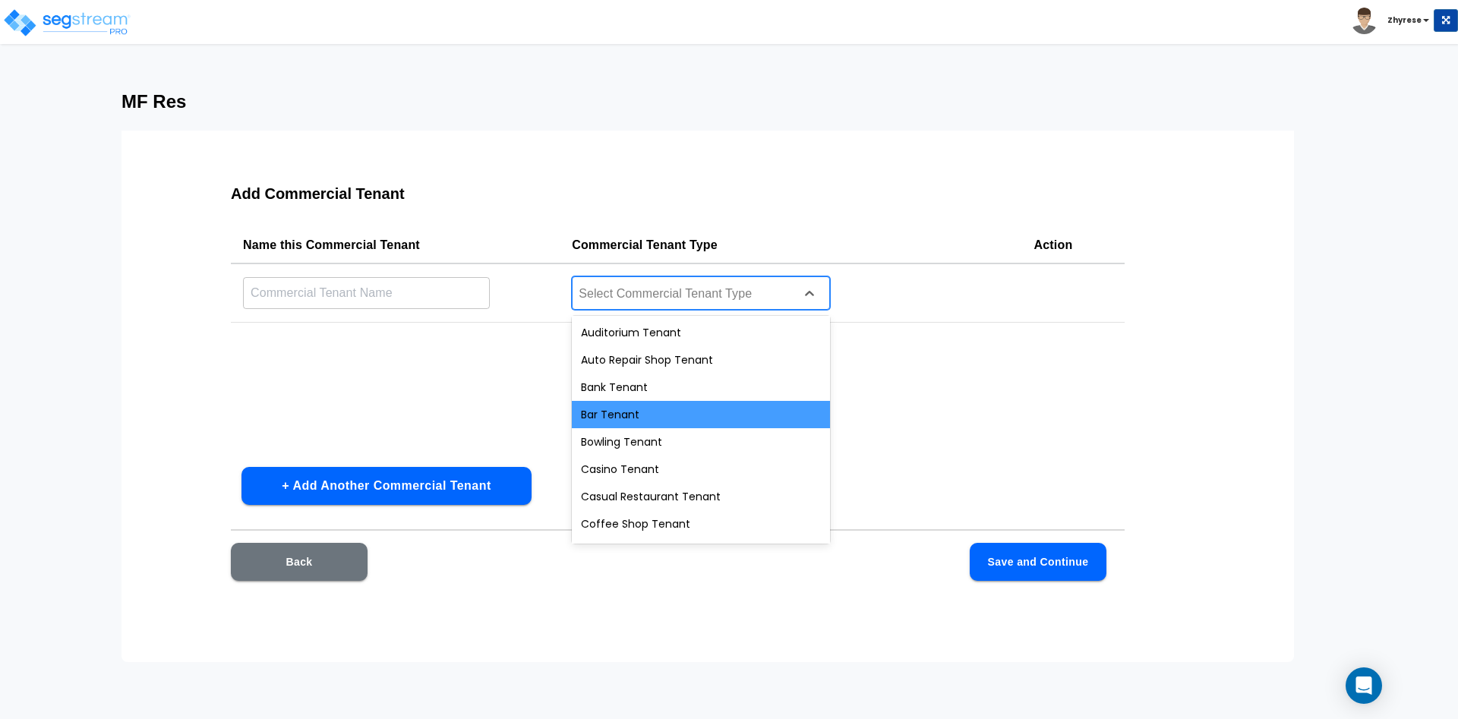
click at [724, 412] on div "Bar Tenant" at bounding box center [701, 414] width 258 height 27
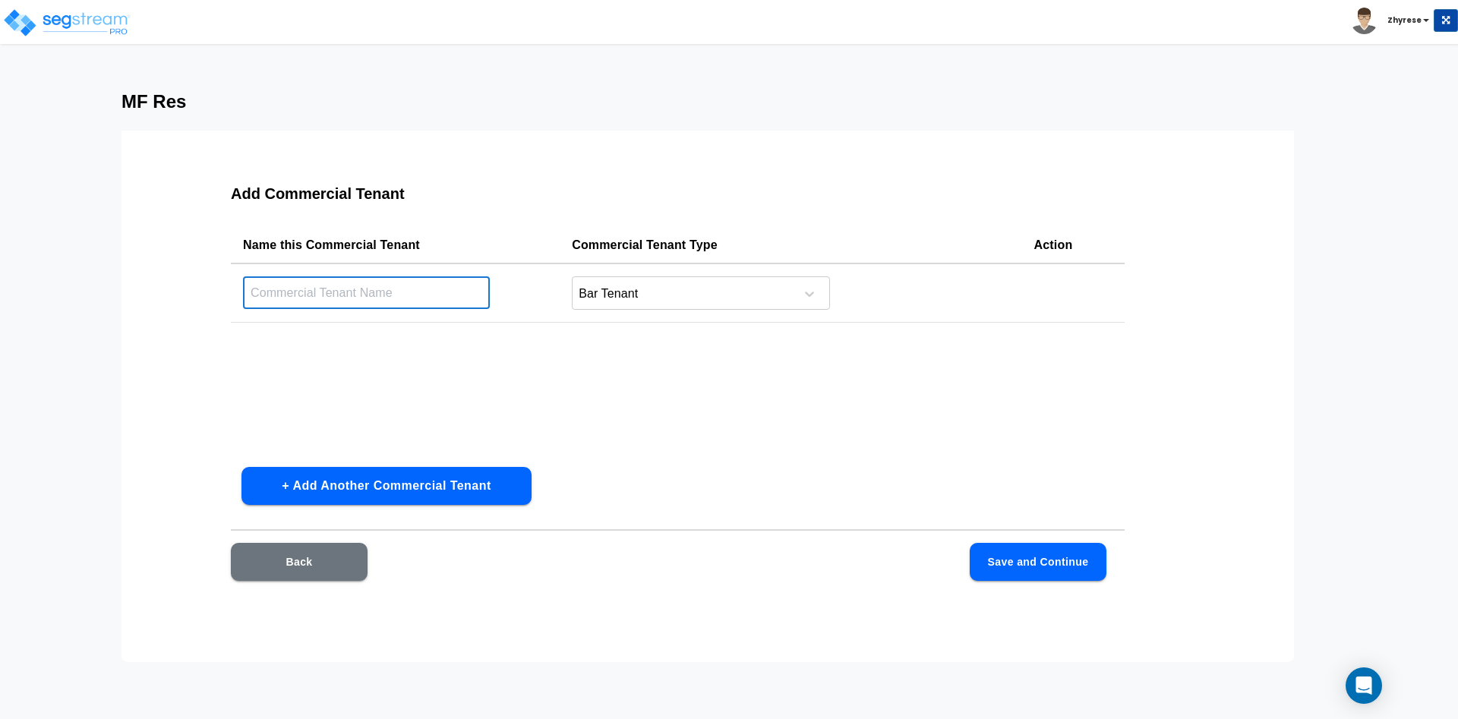
click at [389, 287] on input "text" at bounding box center [366, 292] width 247 height 33
type input "Bar"
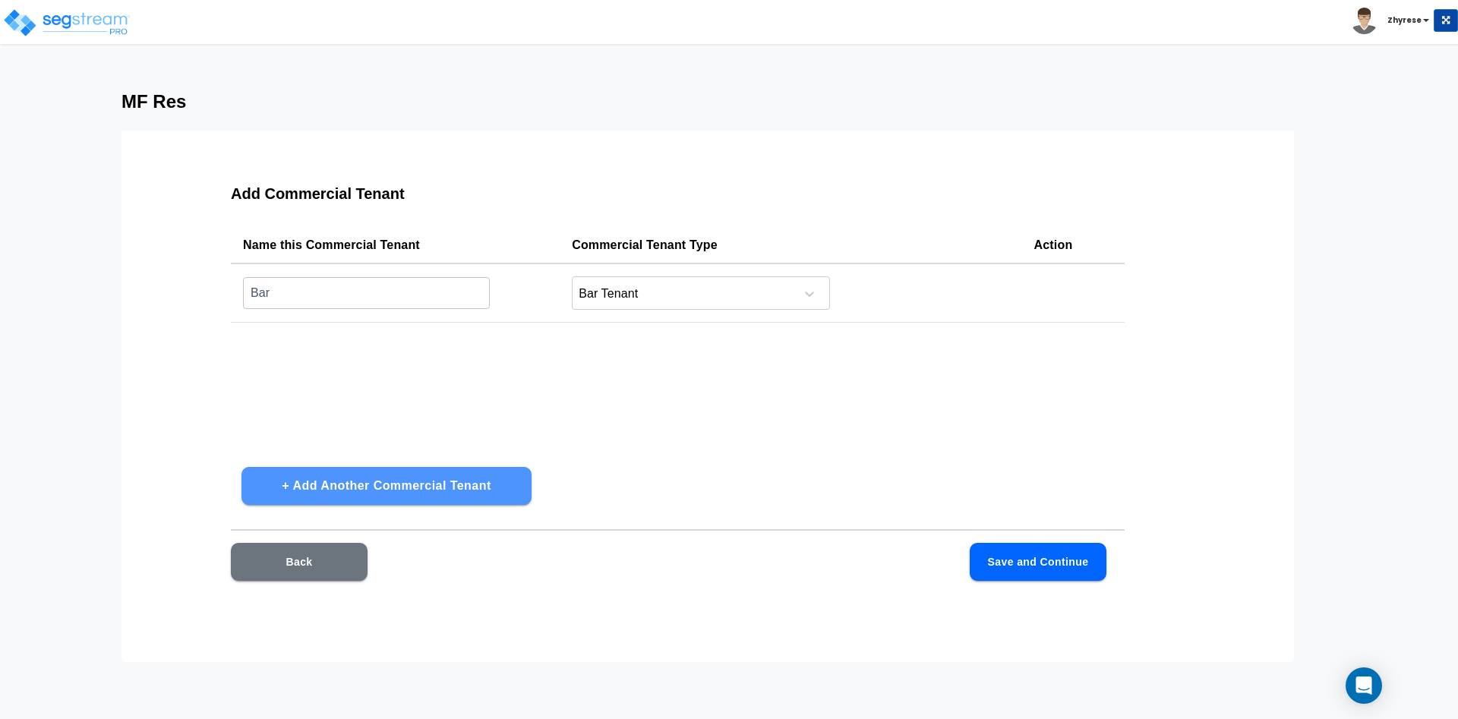
click at [292, 501] on button "+ Add Another Commercial Tenant" at bounding box center [386, 486] width 290 height 38
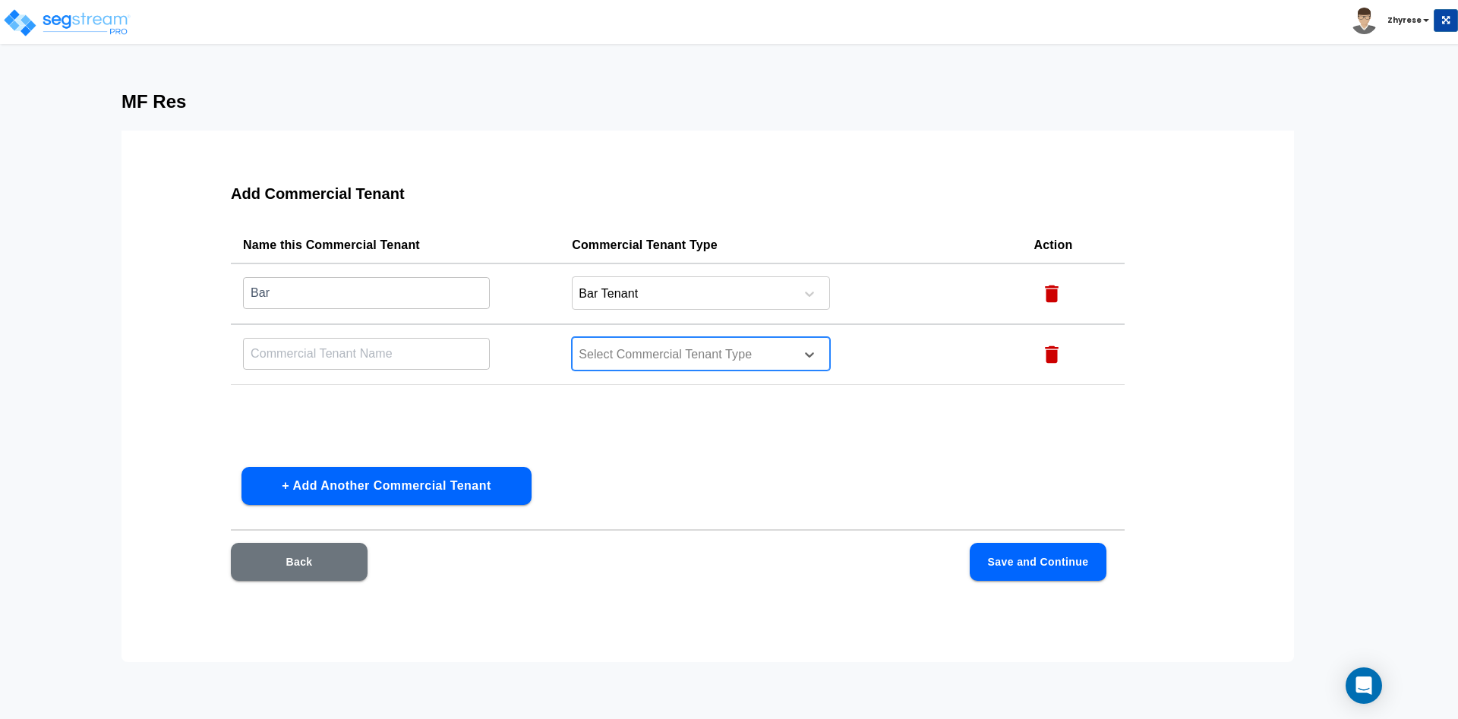
click at [694, 364] on div at bounding box center [681, 355] width 208 height 20
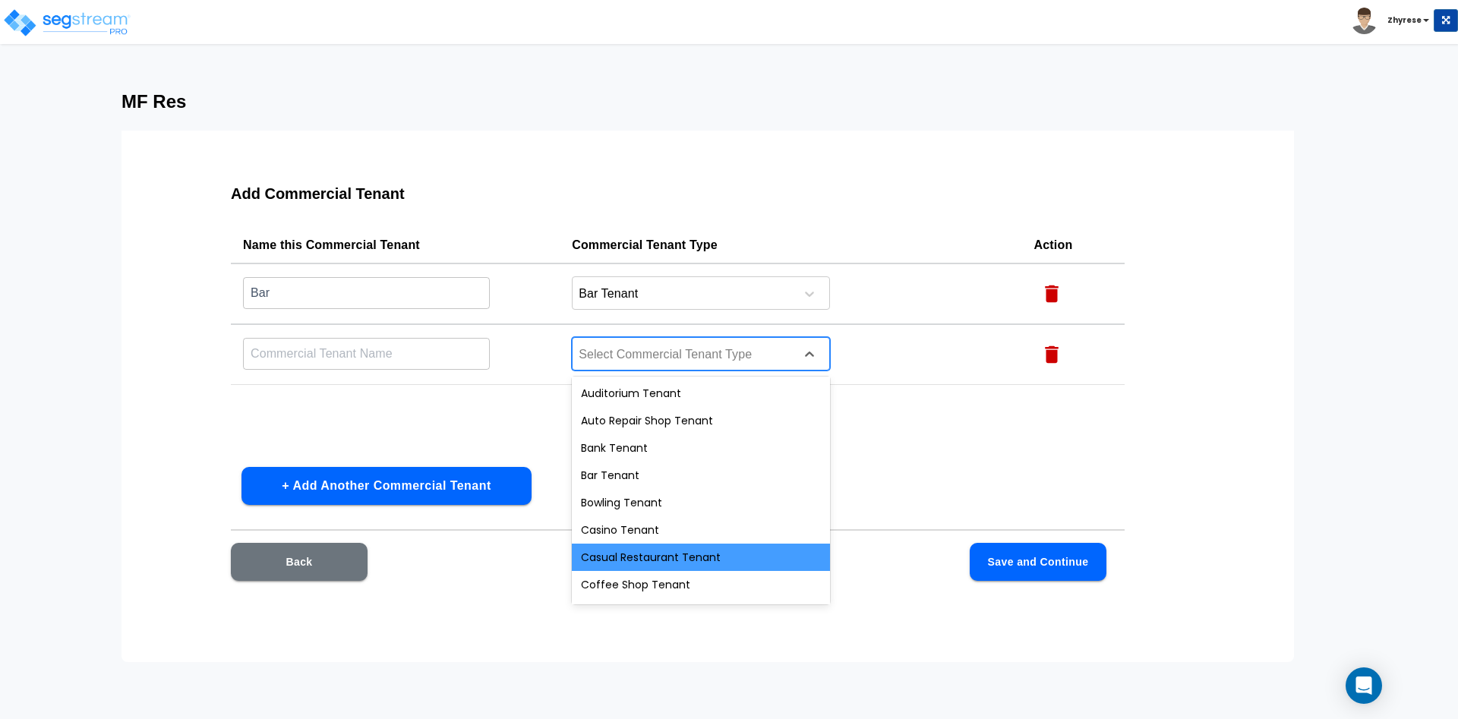
click at [700, 550] on div "Casual Restaurant Tenant" at bounding box center [701, 557] width 258 height 27
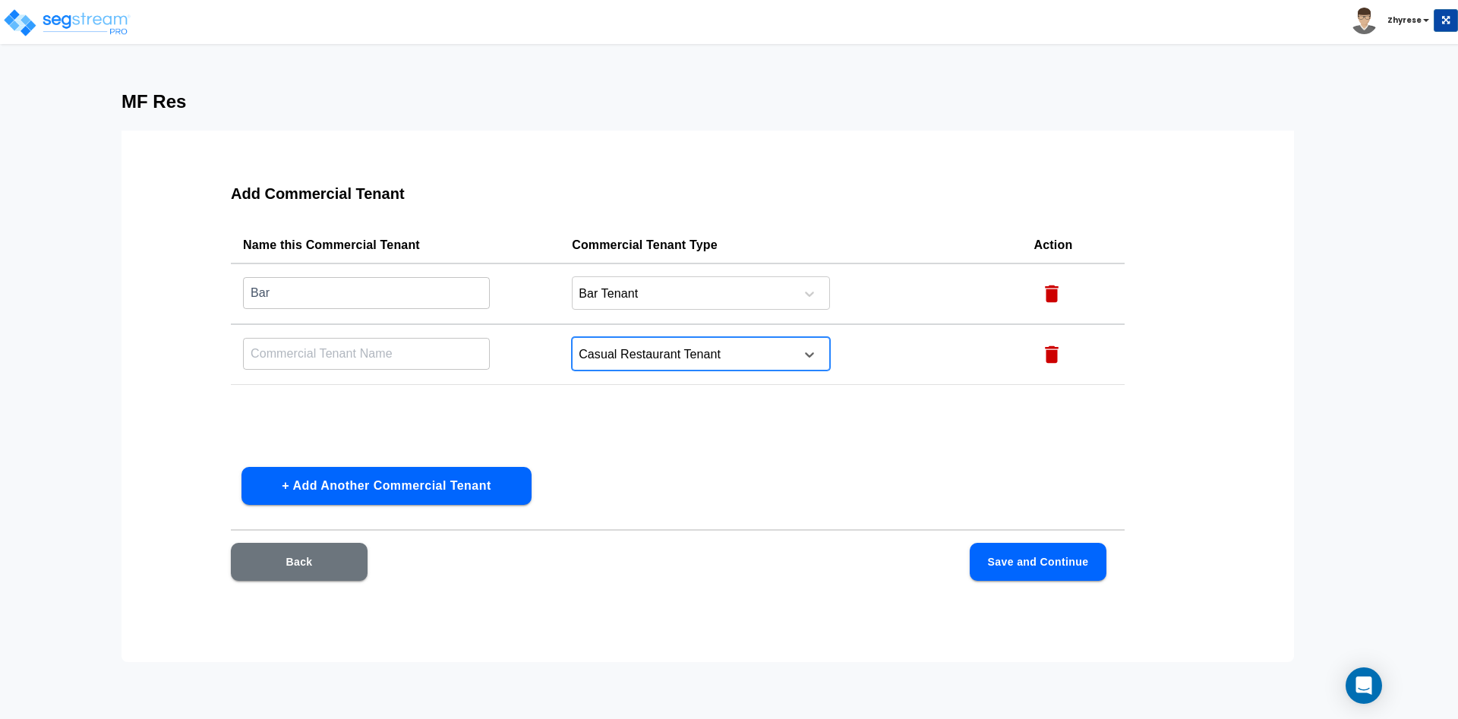
click at [385, 371] on td "​" at bounding box center [395, 354] width 329 height 61
click at [391, 361] on input "text" at bounding box center [366, 353] width 247 height 33
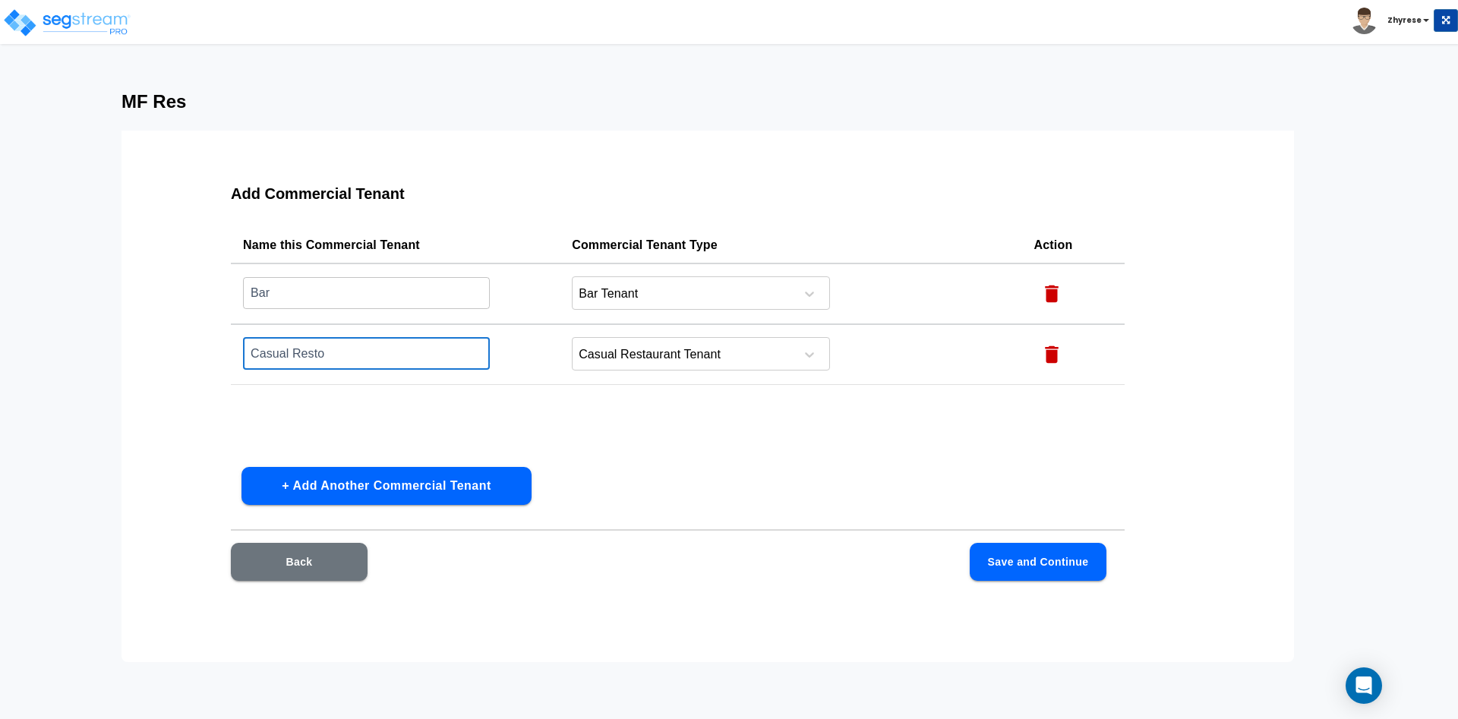
type input "Casual Resto"
click at [1058, 557] on button "Save and Continue" at bounding box center [1038, 562] width 137 height 38
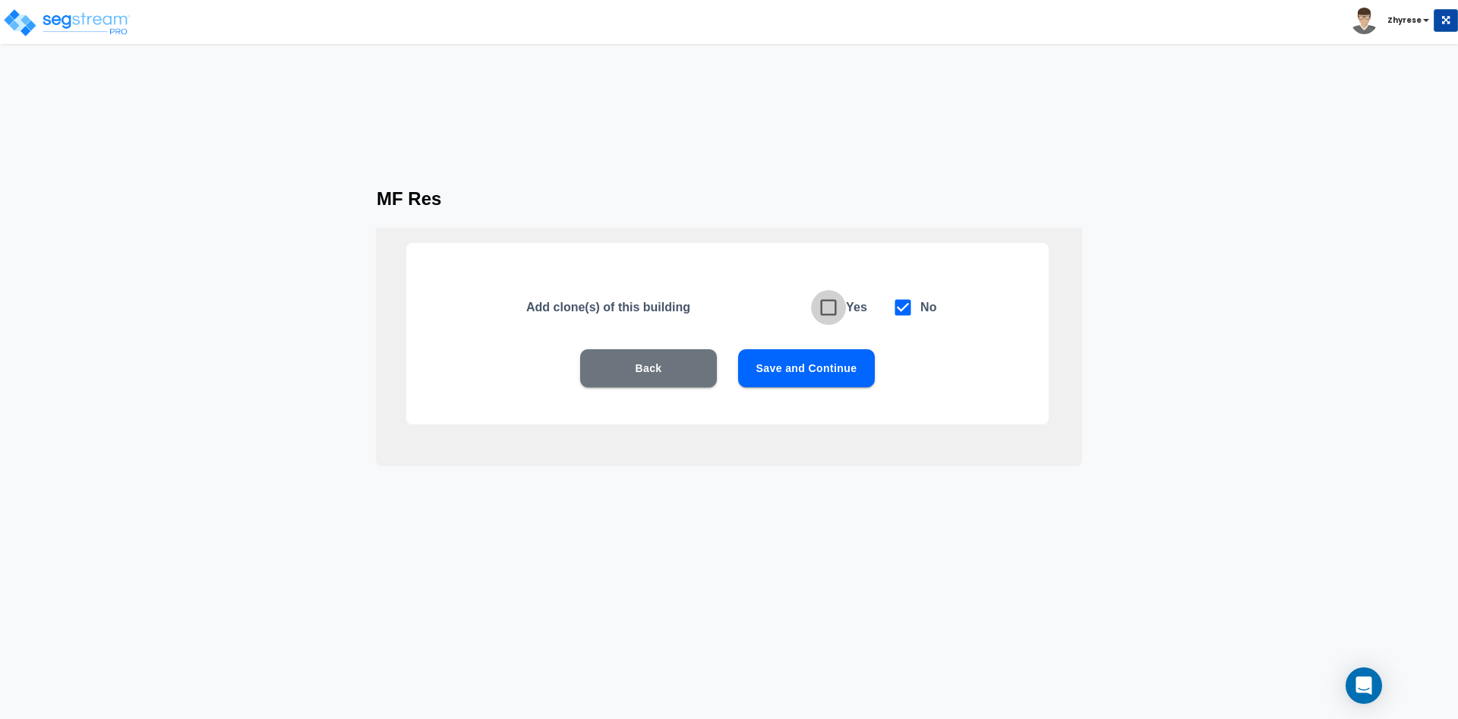
click at [834, 314] on icon at bounding box center [829, 308] width 16 height 16
checkbox input "true"
checkbox input "false"
click at [820, 385] on button "Save and Continue" at bounding box center [806, 368] width 137 height 38
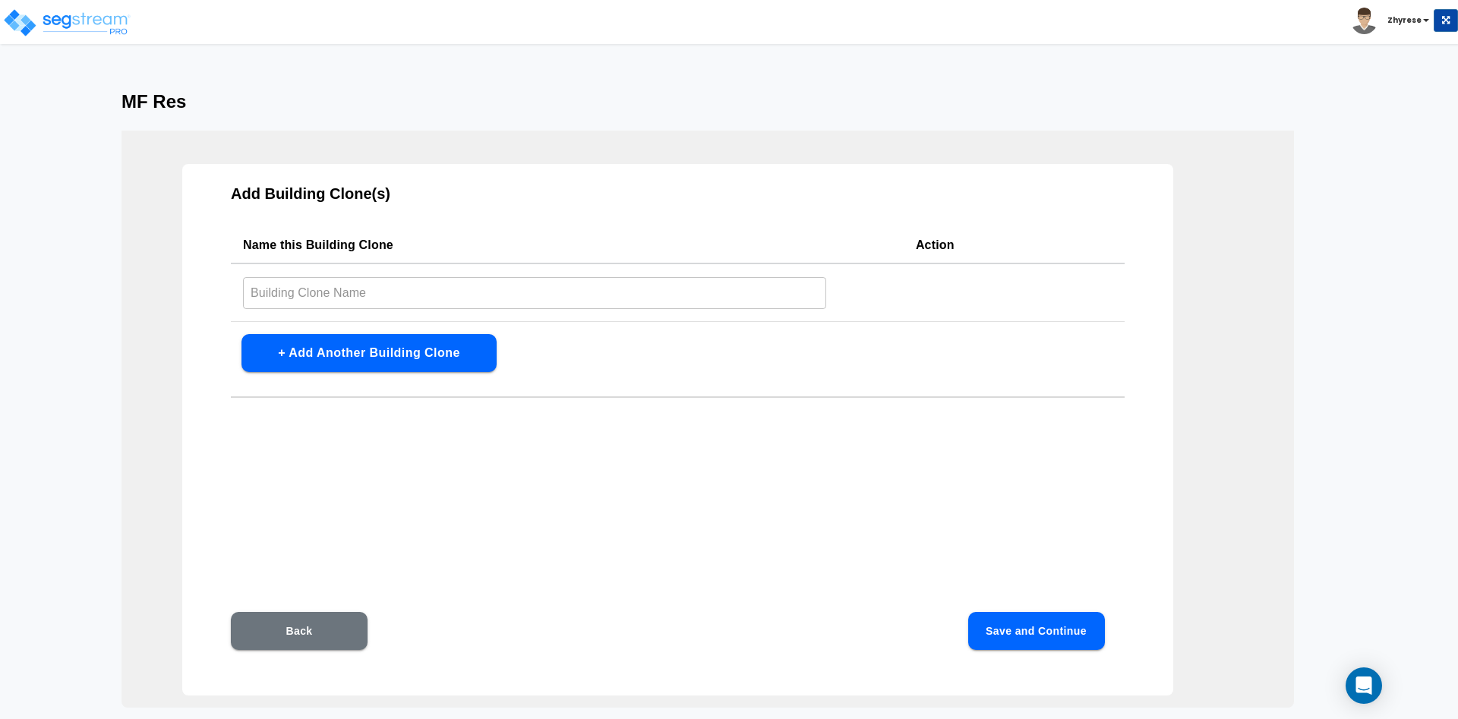
click at [394, 313] on td "​" at bounding box center [567, 292] width 673 height 58
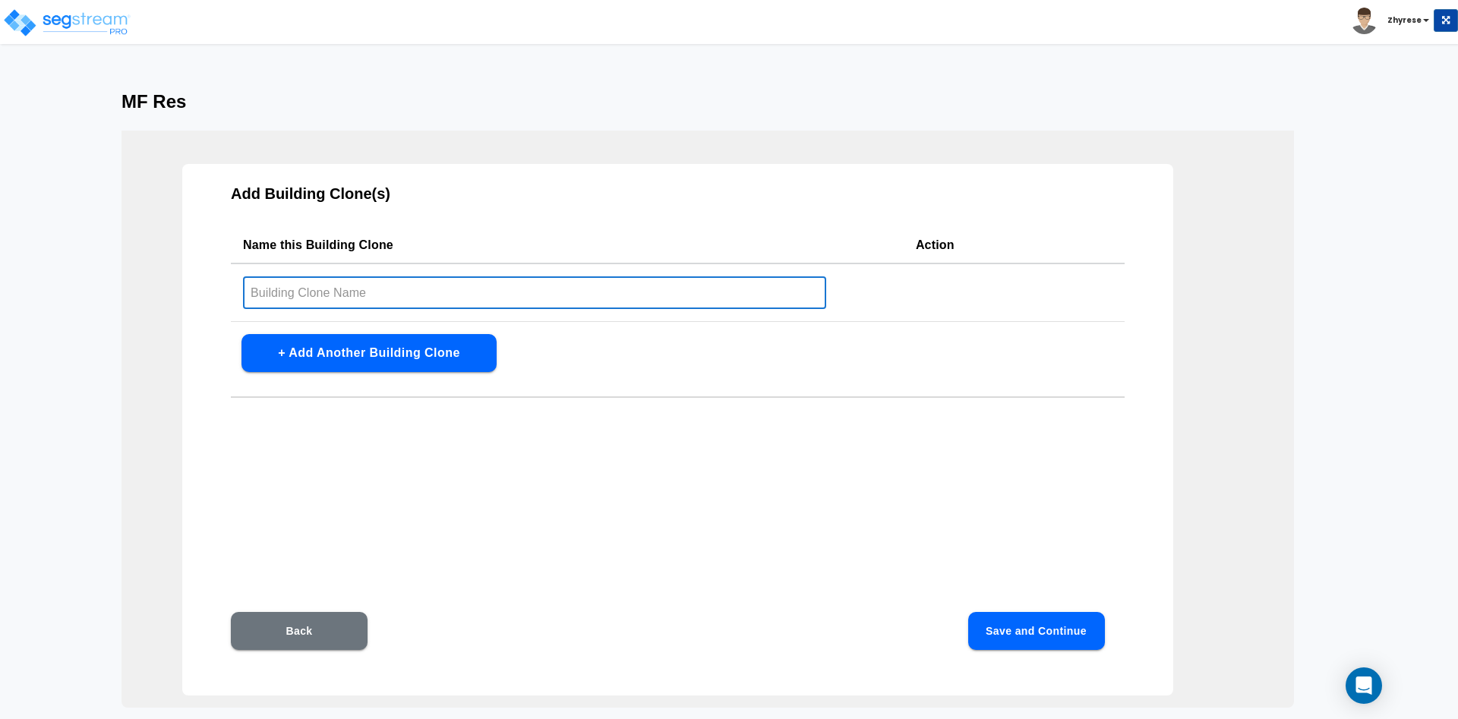
click at [402, 297] on input "text" at bounding box center [534, 292] width 583 height 33
type input "MF Res Clone #1"
click at [1022, 638] on button "Save and Continue" at bounding box center [1036, 631] width 137 height 38
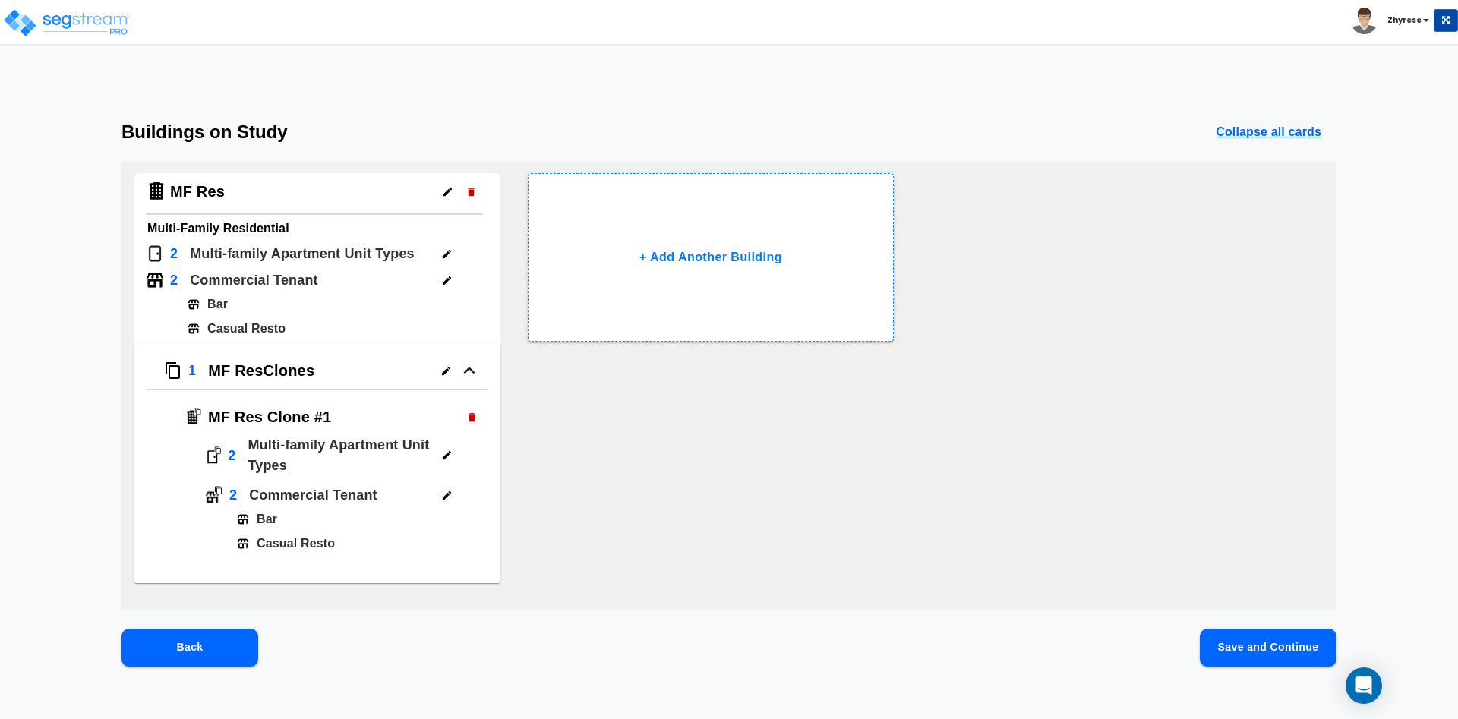
click at [1274, 658] on button "Save and Continue" at bounding box center [1268, 648] width 137 height 38
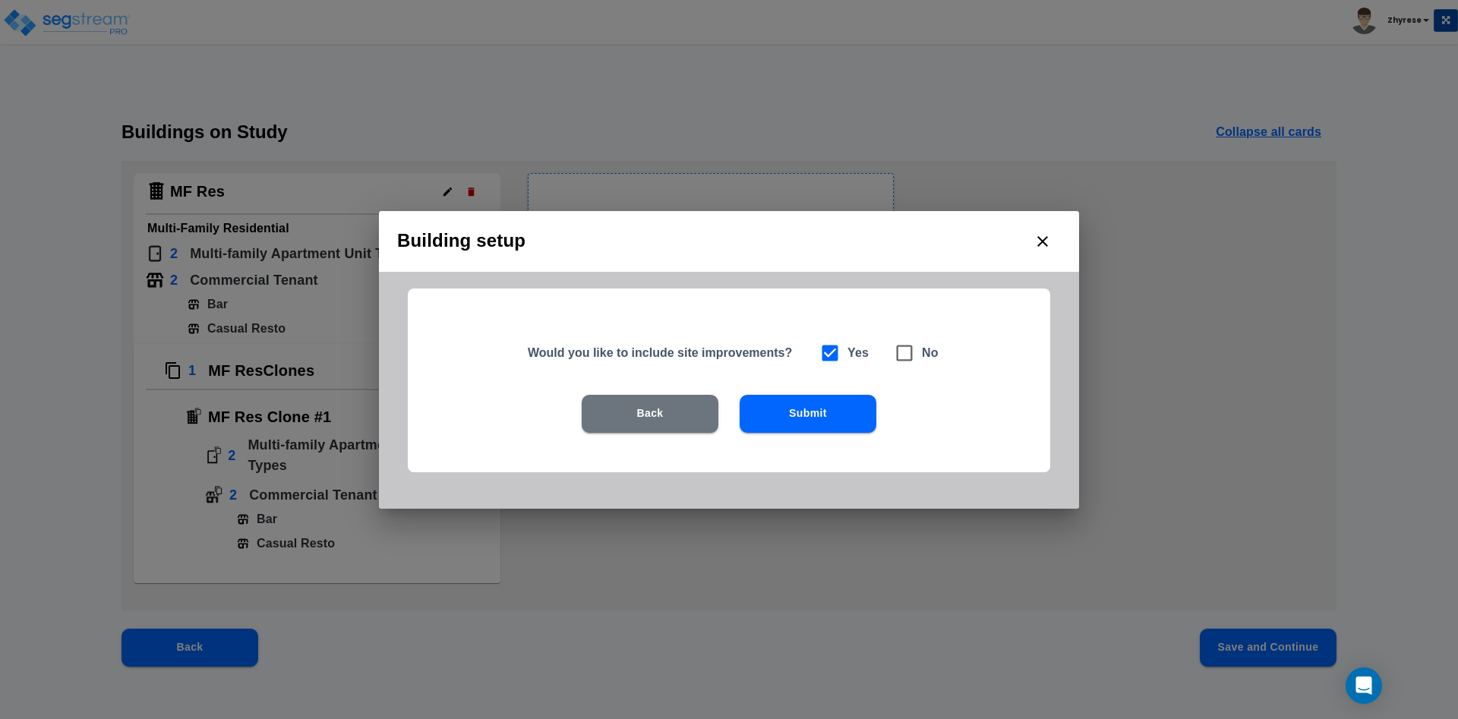
click at [837, 421] on button "Submit" at bounding box center [807, 414] width 137 height 38
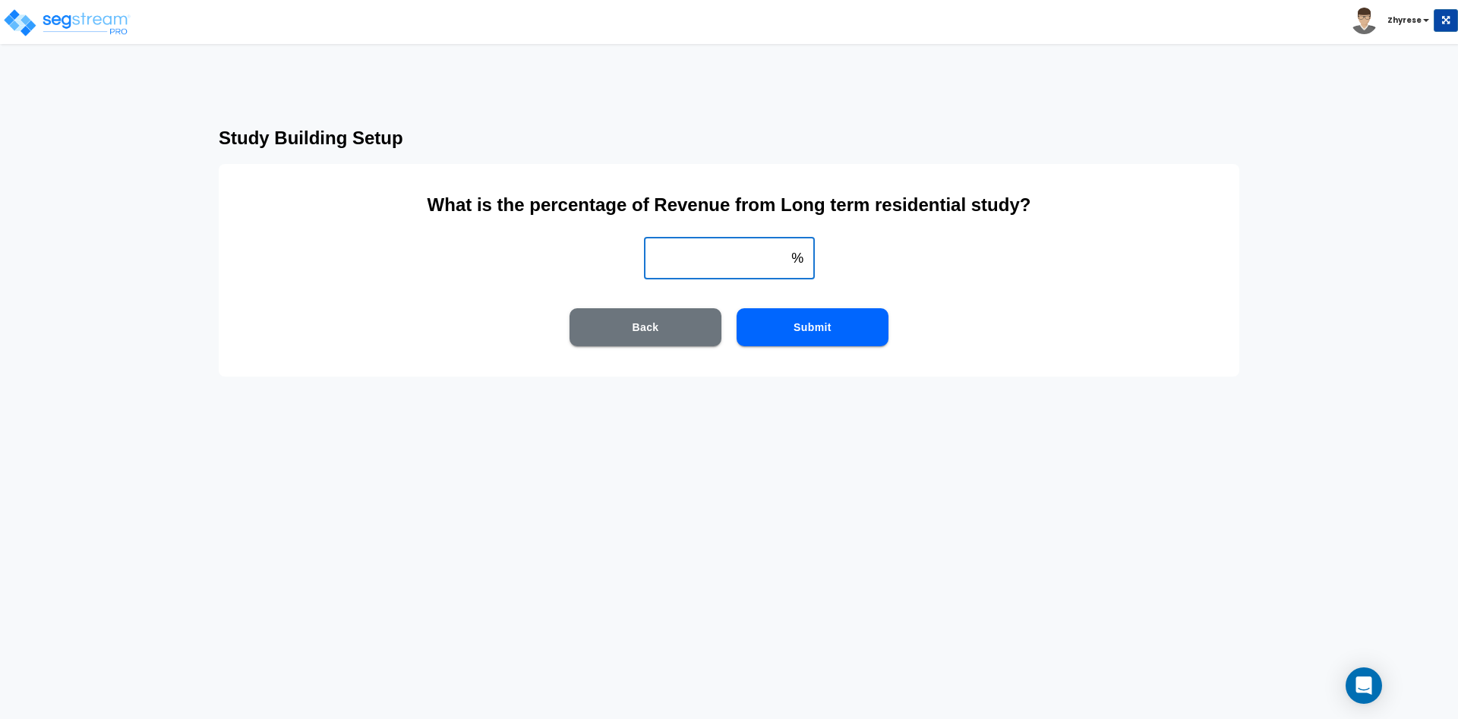
click at [680, 264] on input "weight" at bounding box center [715, 258] width 142 height 43
type input "1000"
click at [861, 336] on button "Submit" at bounding box center [812, 327] width 152 height 38
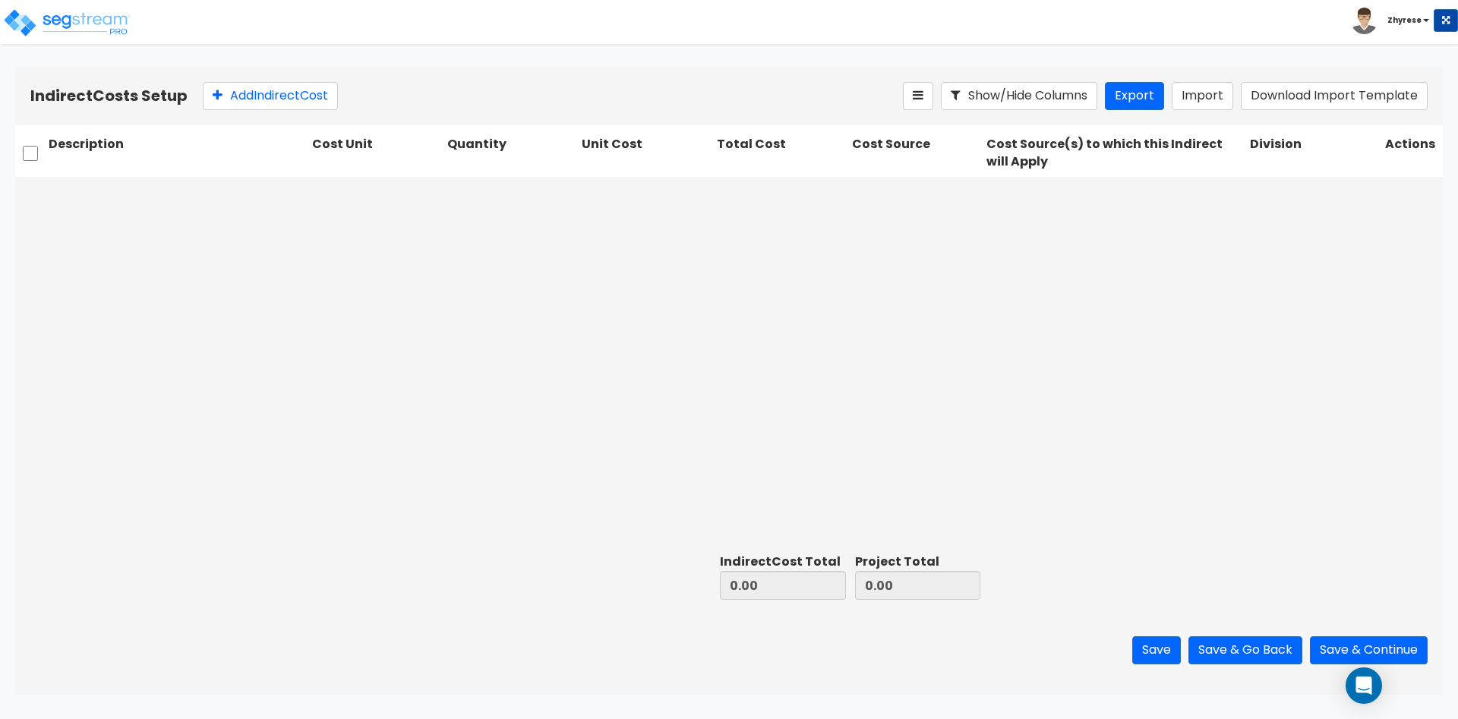
click at [1389, 566] on div "Indirect Cost Total 0.00 Project Total 0.00" at bounding box center [728, 576] width 1427 height 58
click at [1211, 95] on button "Import" at bounding box center [1201, 96] width 61 height 28
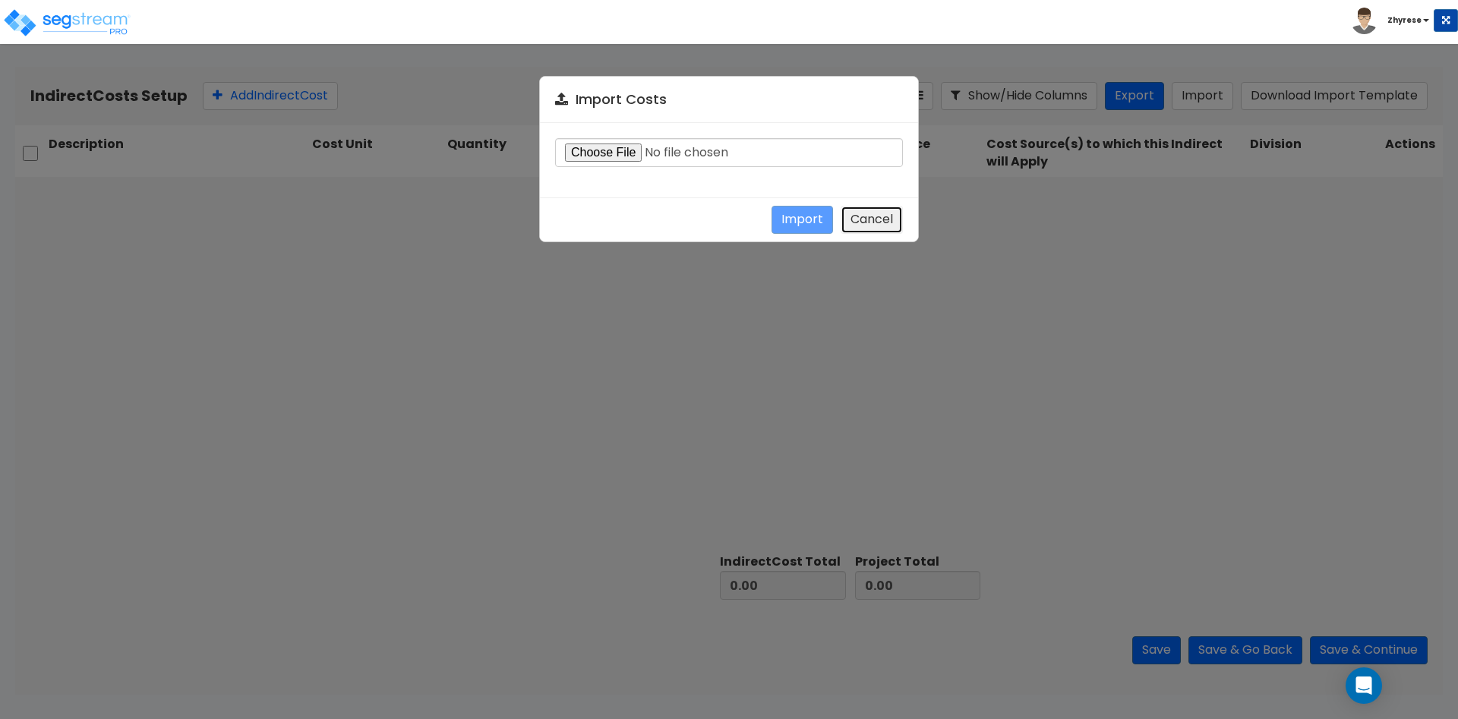
click at [887, 215] on button "Cancel" at bounding box center [871, 220] width 62 height 28
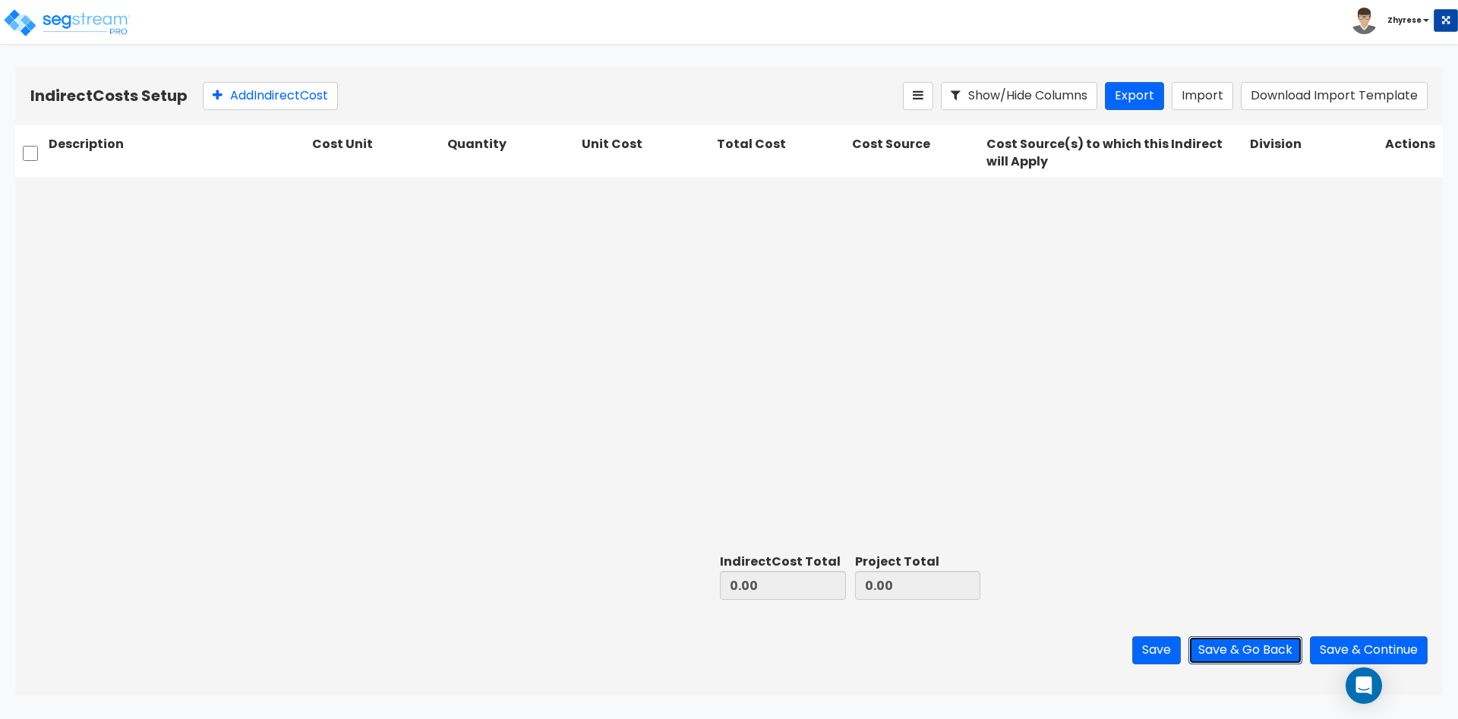
click at [1256, 648] on button "Save & Go Back" at bounding box center [1245, 650] width 114 height 28
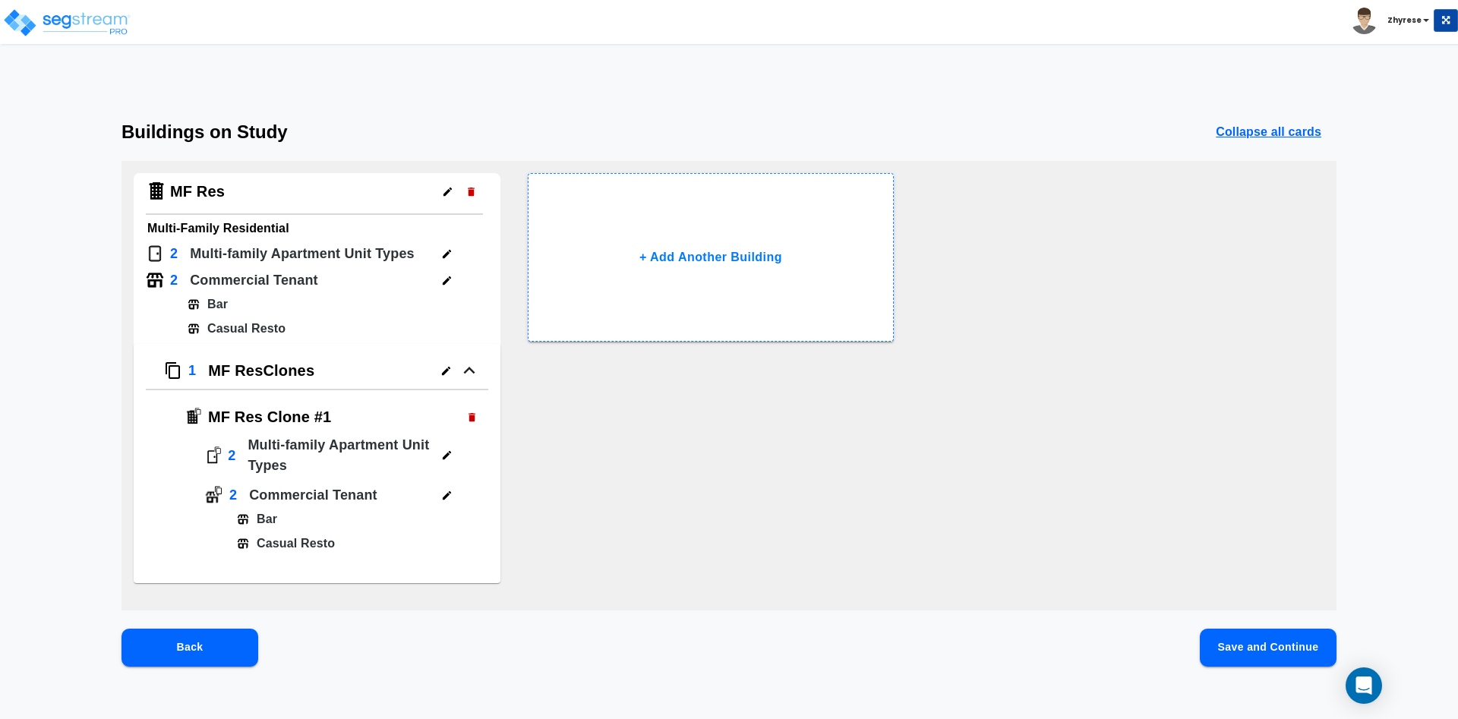
click at [177, 654] on button "Back" at bounding box center [189, 648] width 137 height 38
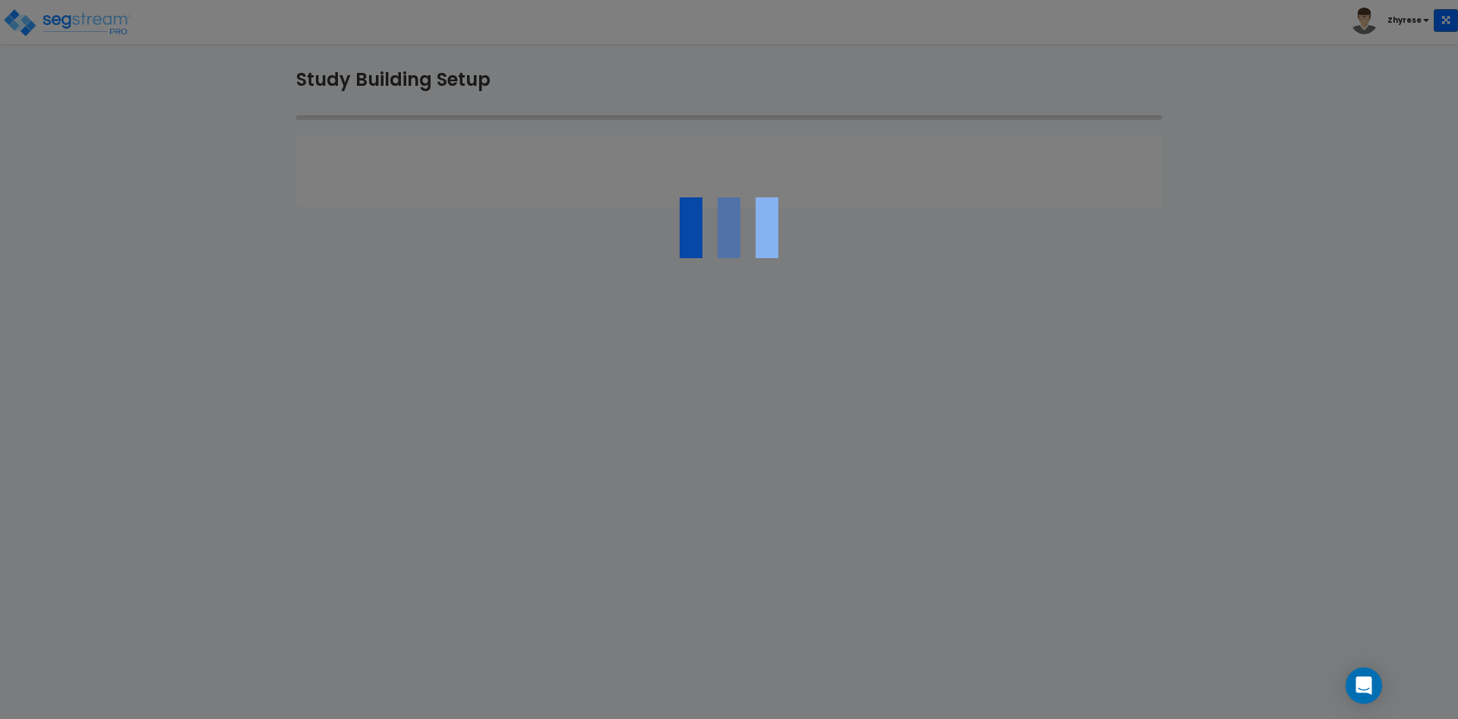
select select "NEW"
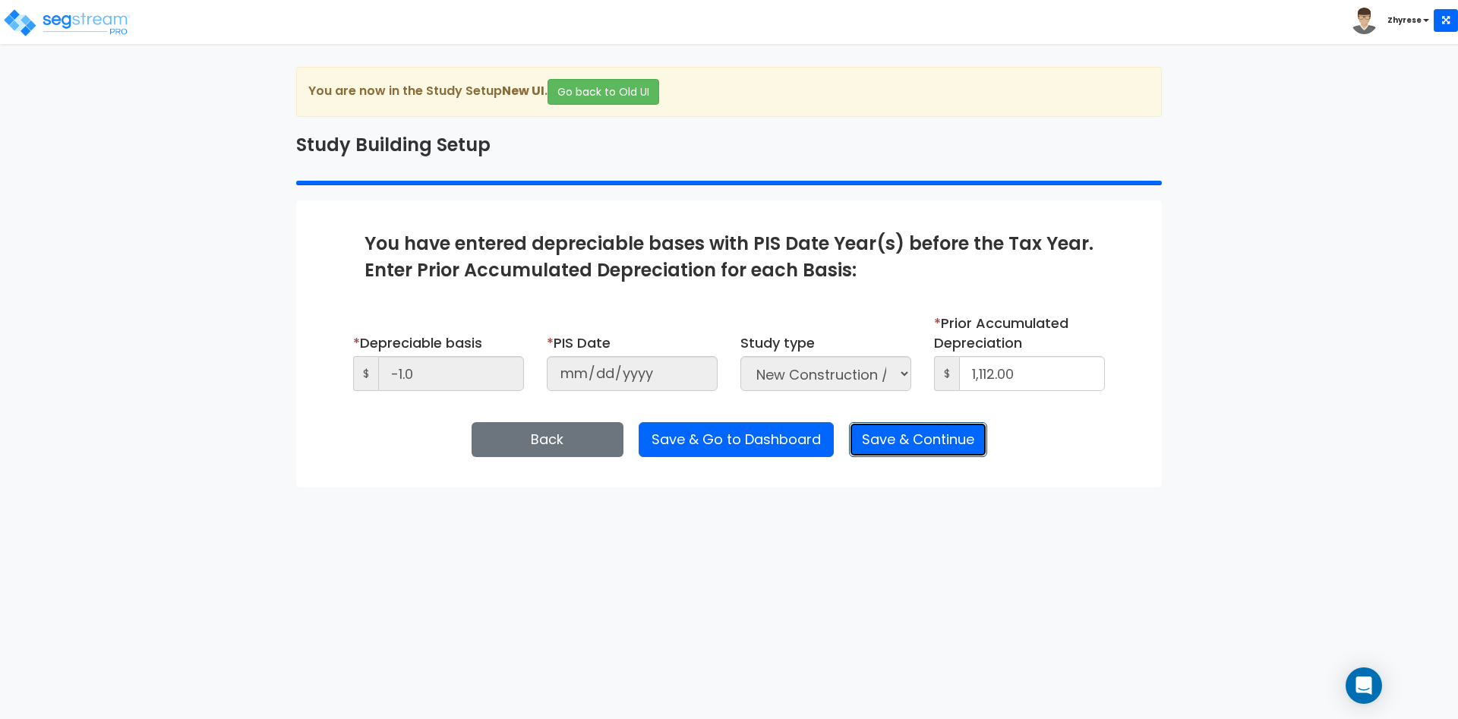
click at [941, 439] on button "Save & Continue" at bounding box center [918, 439] width 138 height 35
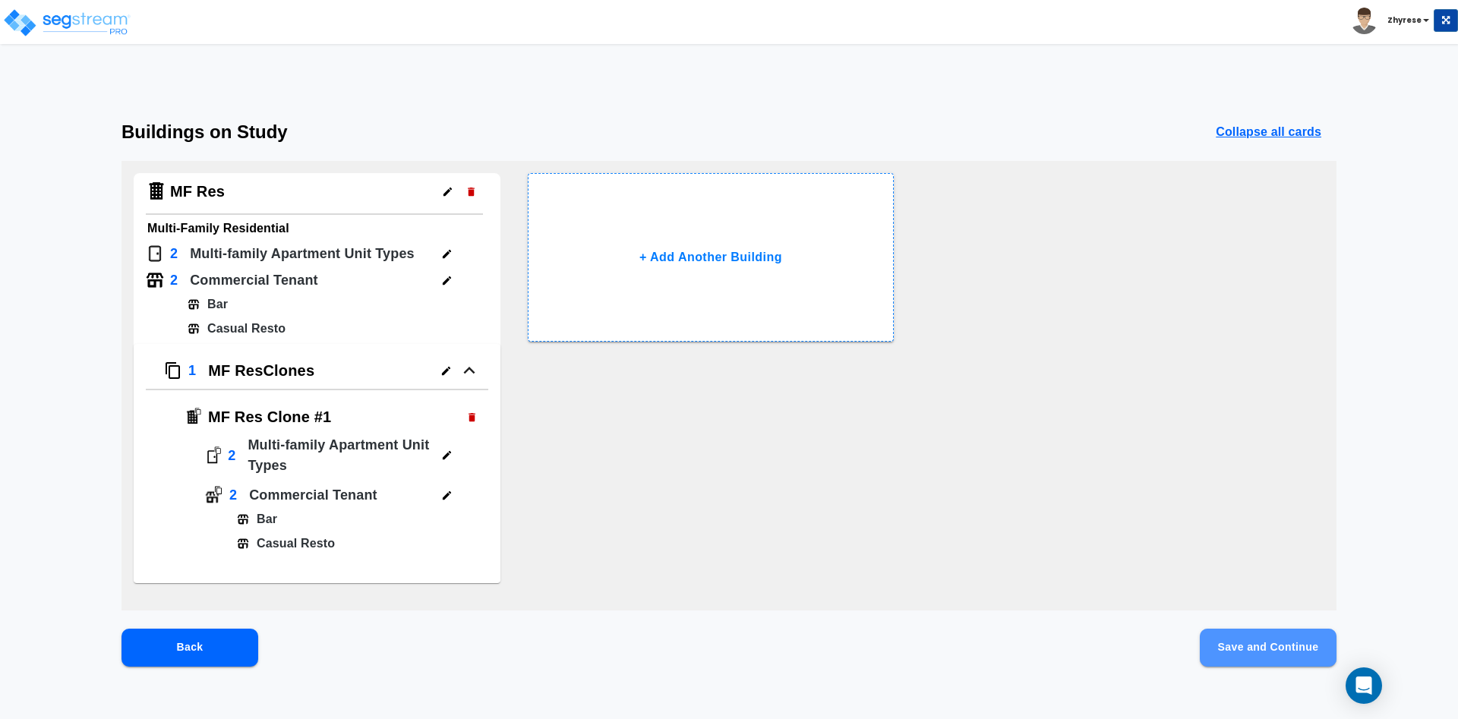
click at [1247, 654] on button "Save and Continue" at bounding box center [1268, 648] width 137 height 38
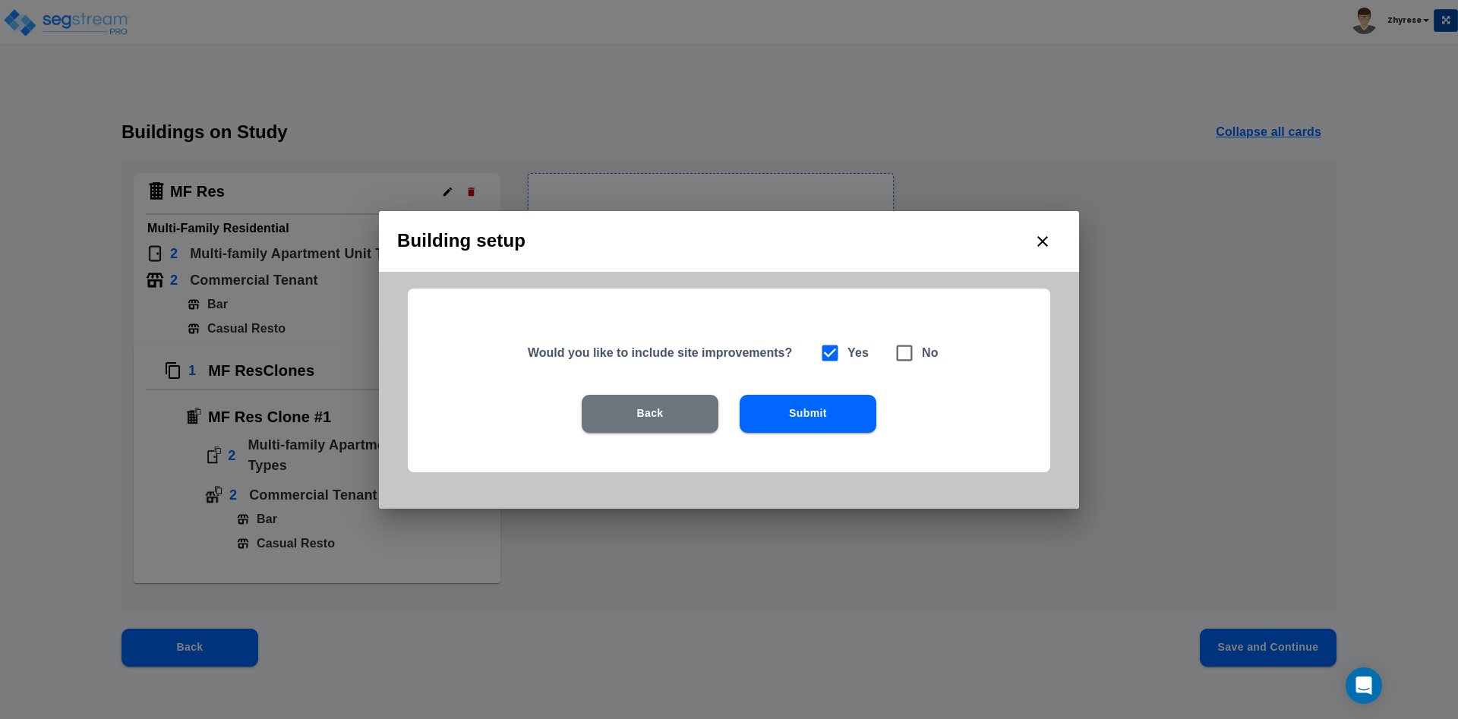
click at [1247, 654] on div "Building setup Would you like to include site improvements? Yes No Back Submit" at bounding box center [729, 359] width 1458 height 719
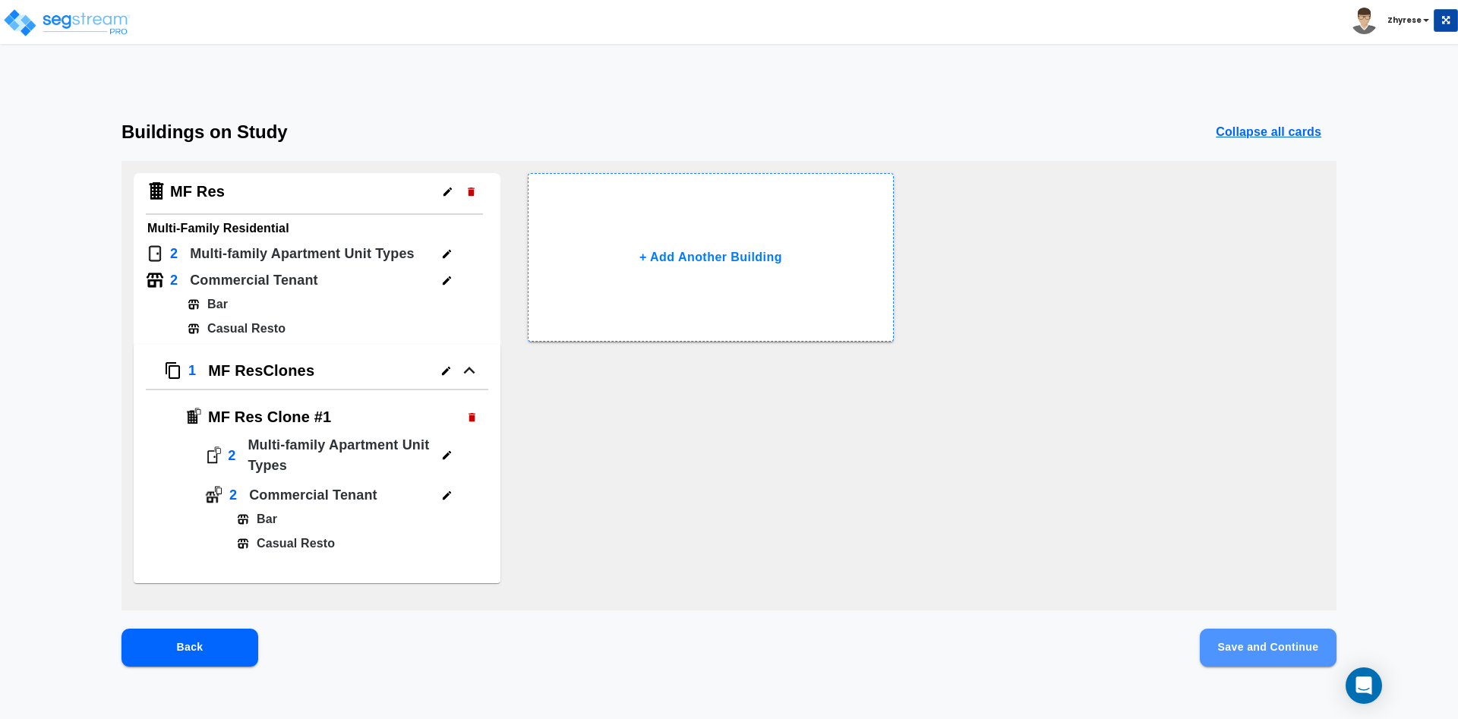
click at [1305, 655] on button "Save and Continue" at bounding box center [1268, 648] width 137 height 38
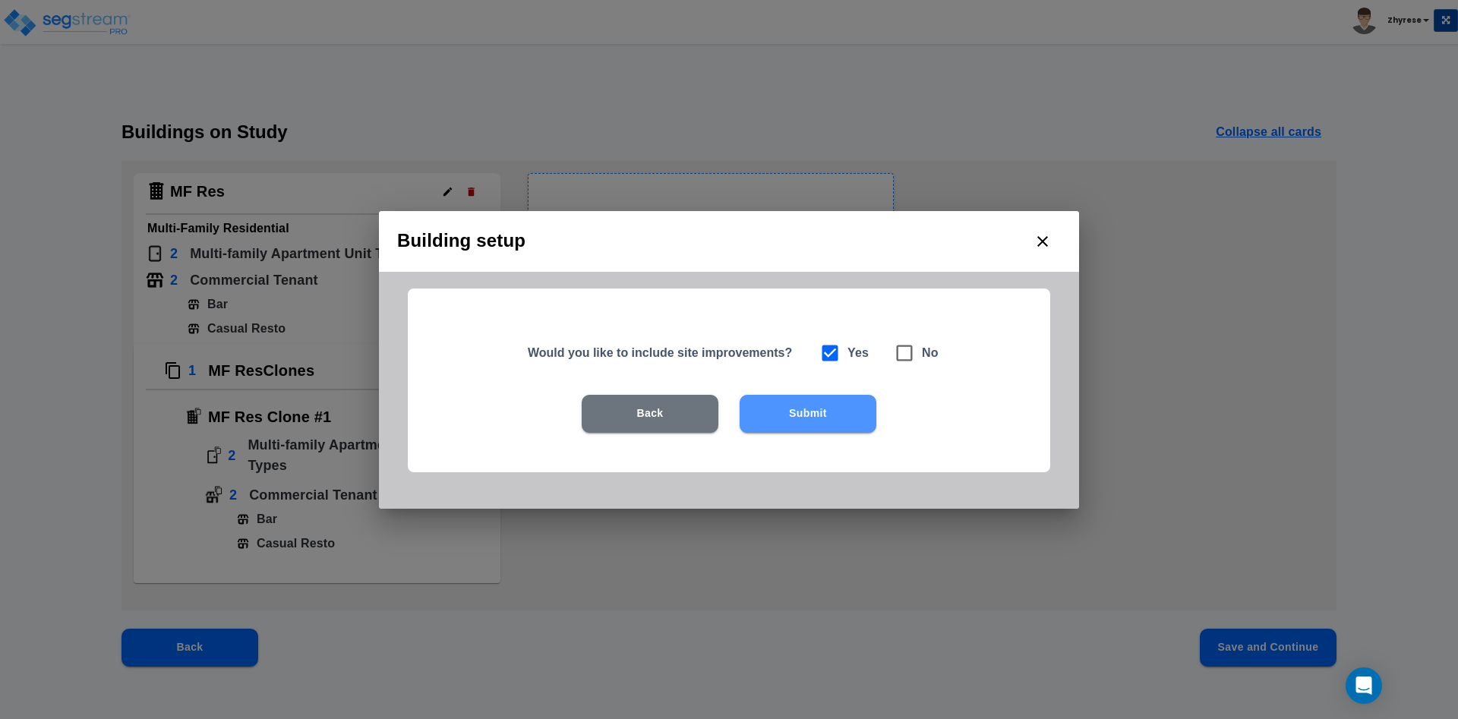
click at [851, 401] on button "Submit" at bounding box center [807, 414] width 137 height 38
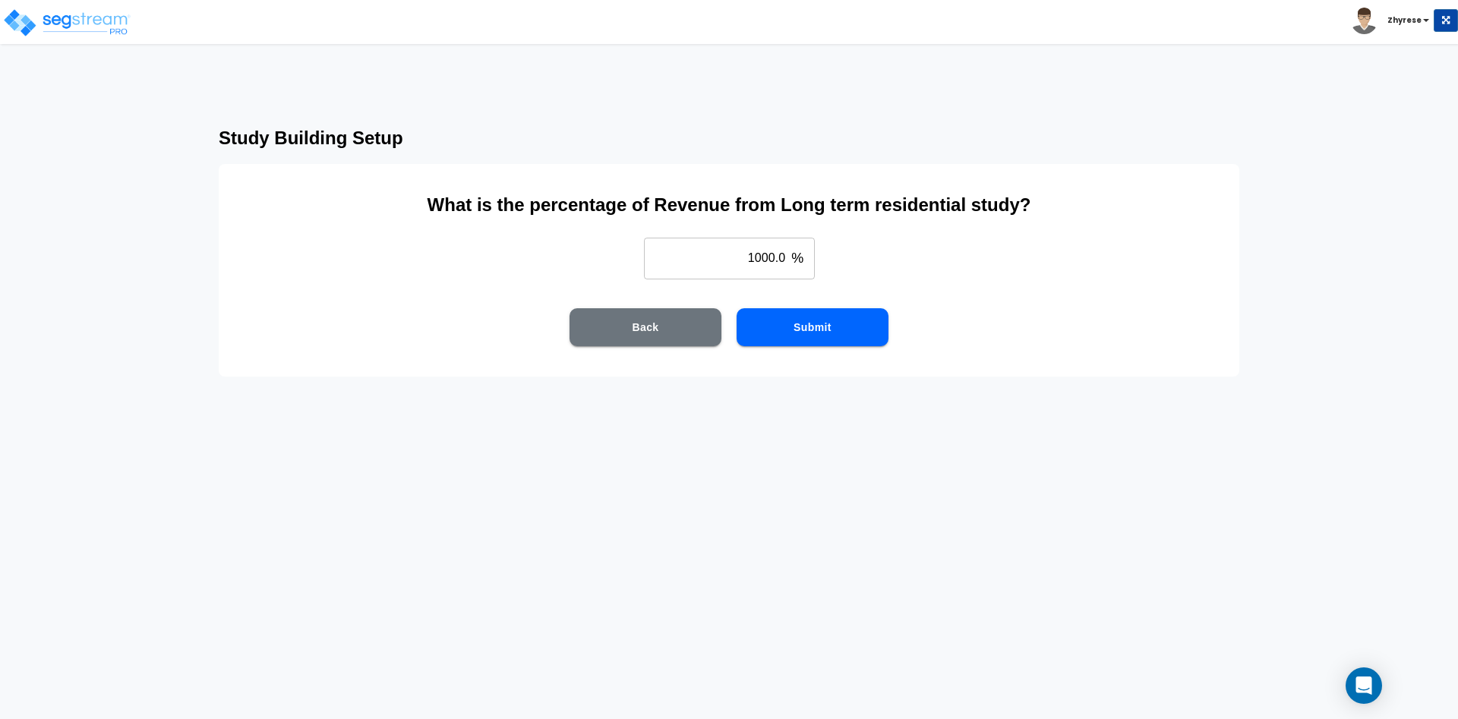
click at [1083, 377] on html "Toggle navigation Zhyrese" at bounding box center [729, 188] width 1458 height 377
click at [840, 326] on button "Submit" at bounding box center [812, 327] width 152 height 38
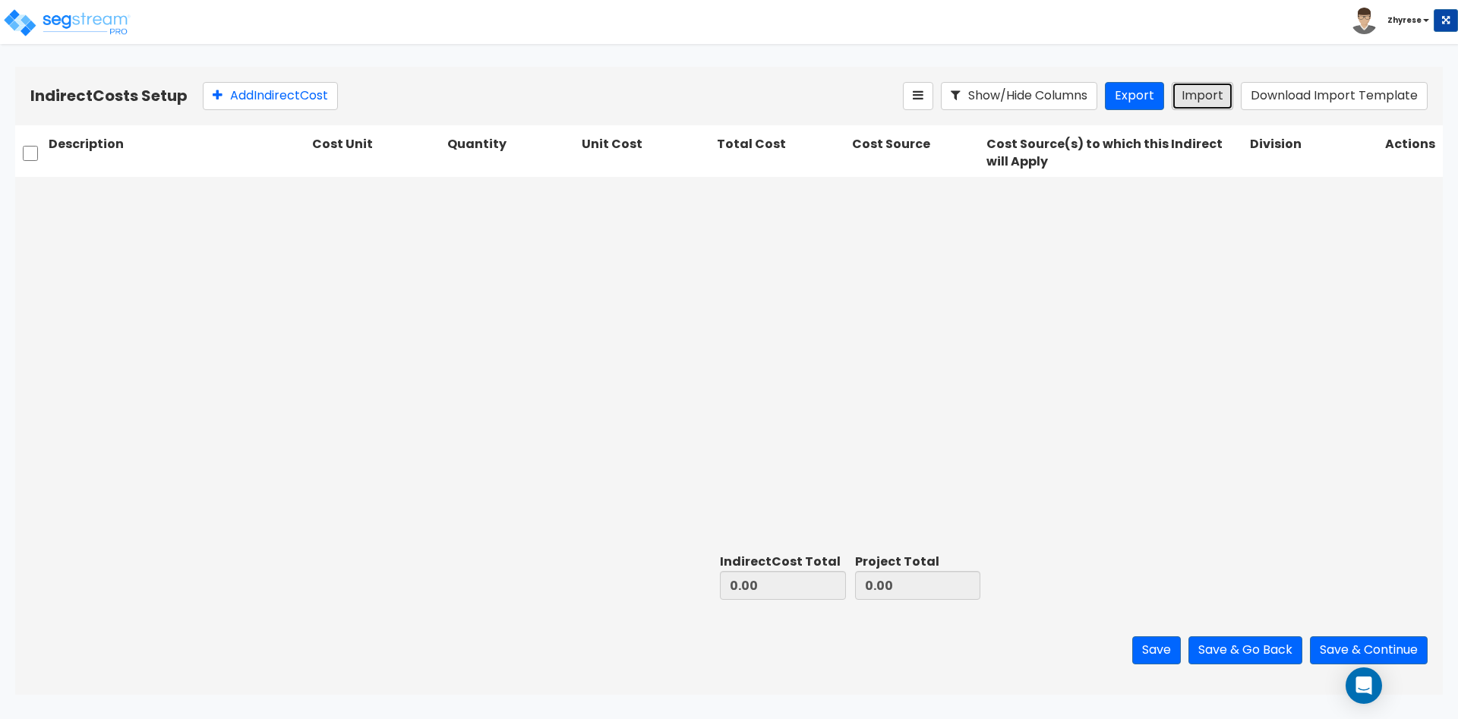
click at [1192, 93] on button "Import" at bounding box center [1201, 96] width 61 height 28
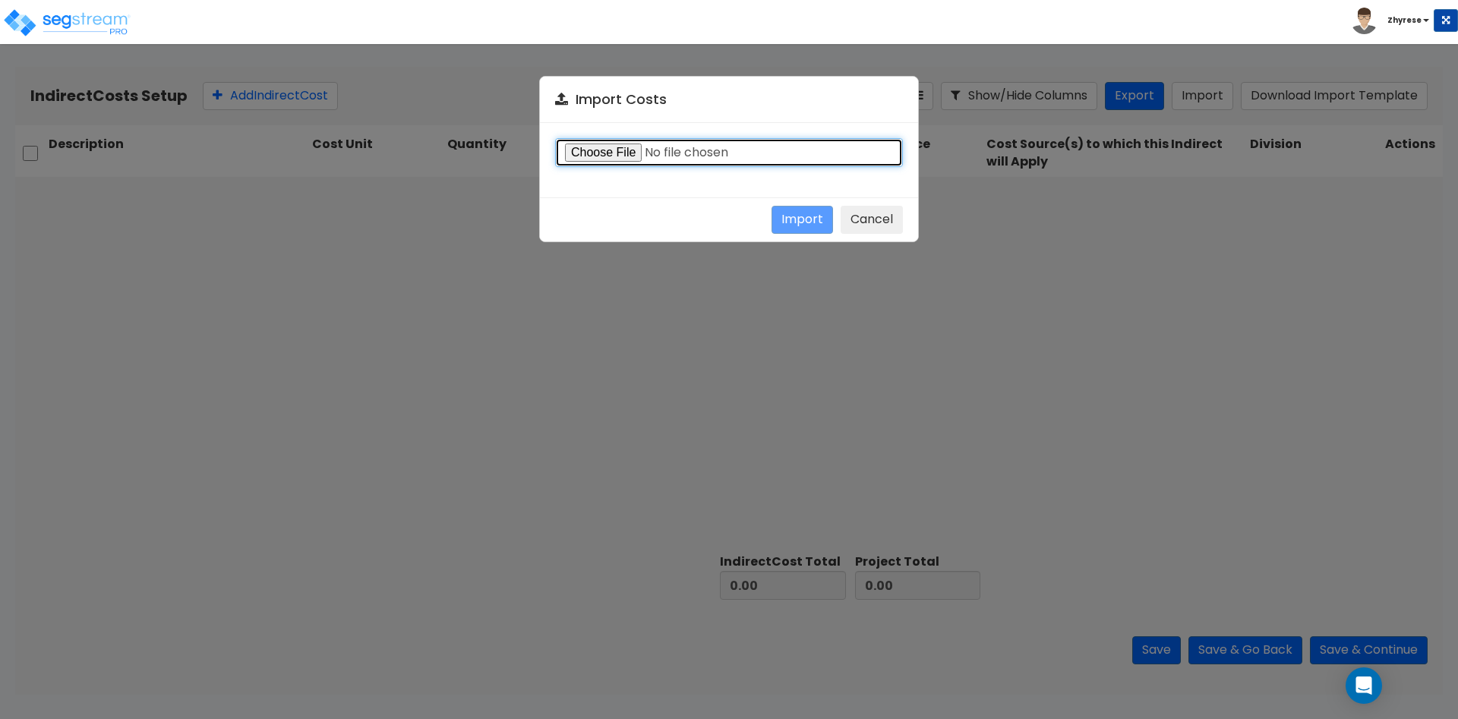
click at [610, 150] on input "file" at bounding box center [729, 152] width 348 height 29
type input "C:\fakepath\Indirect-costs-18285.csv"
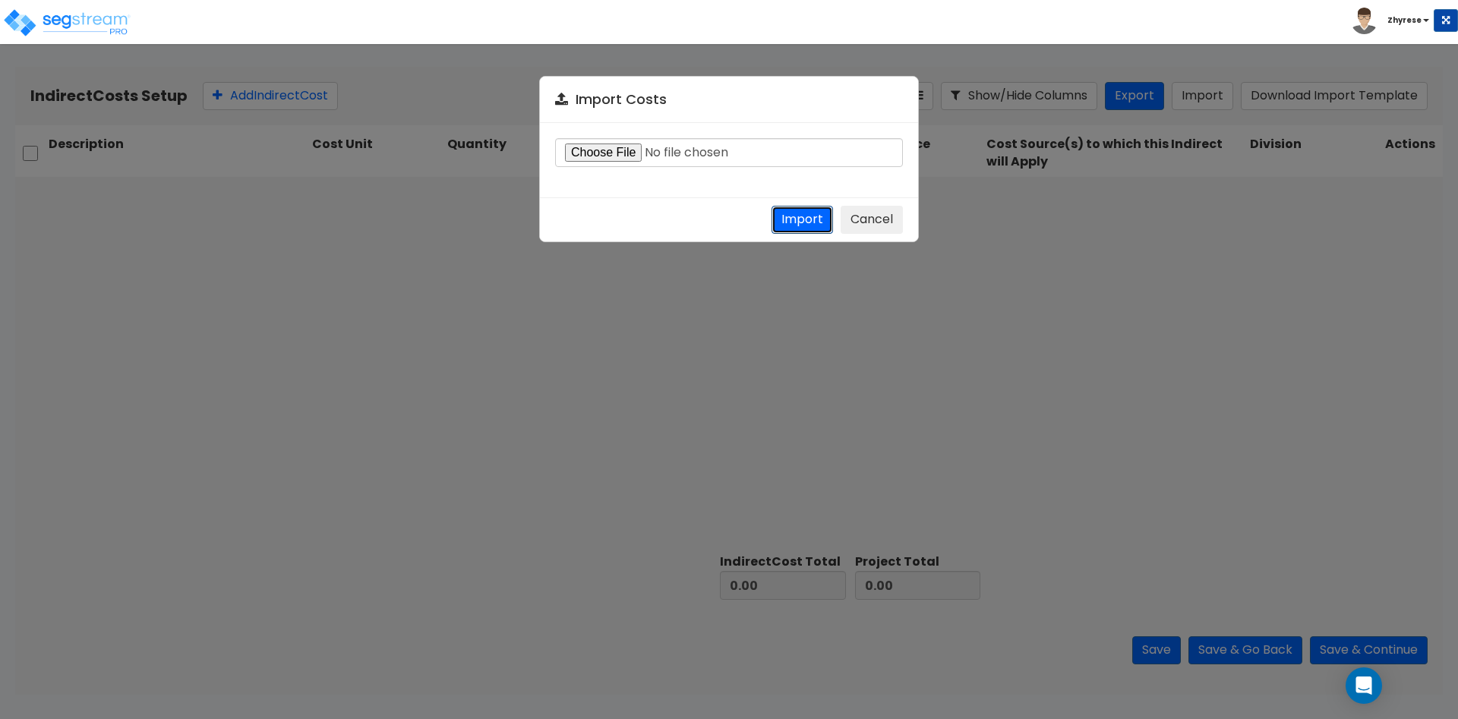
click at [800, 213] on button "Import" at bounding box center [801, 220] width 61 height 28
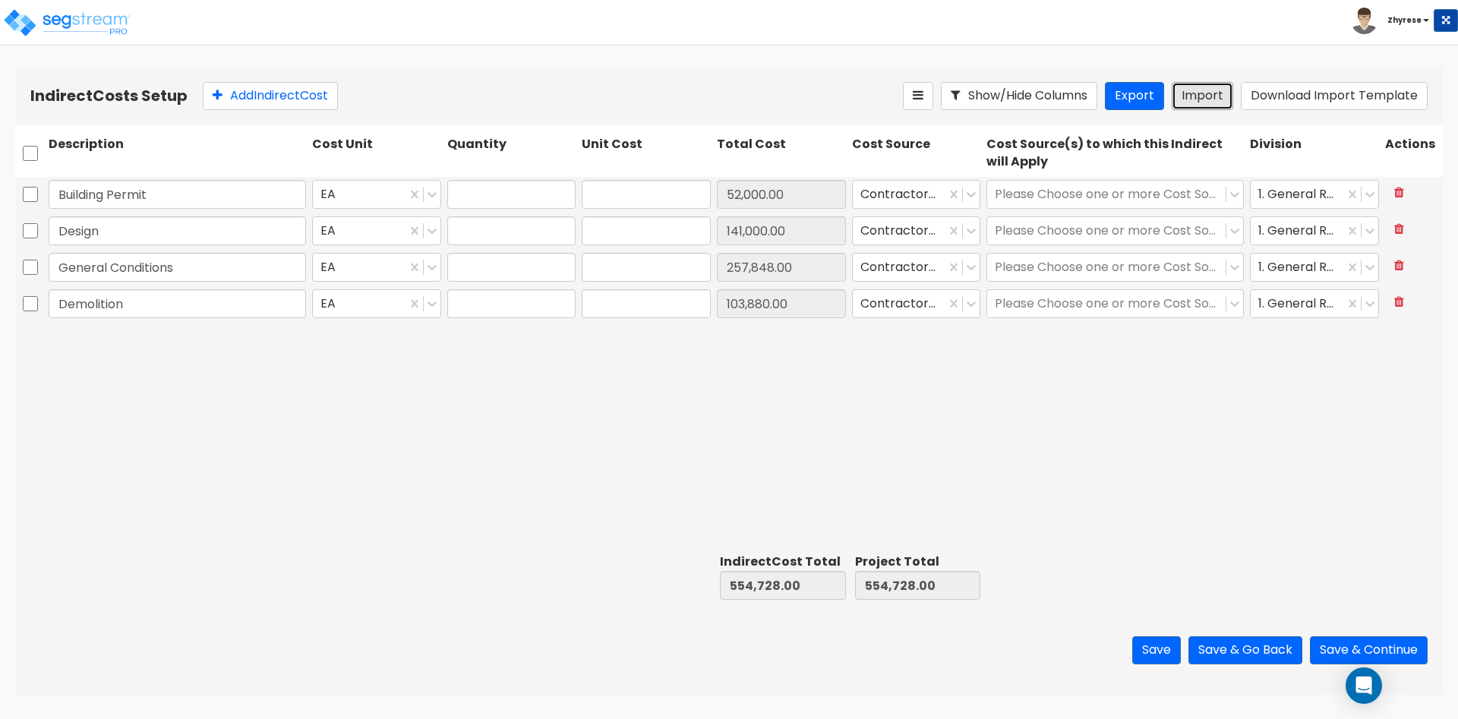
type input "1"
type input "52,000"
type input "1"
type input "141,000"
type input "1"
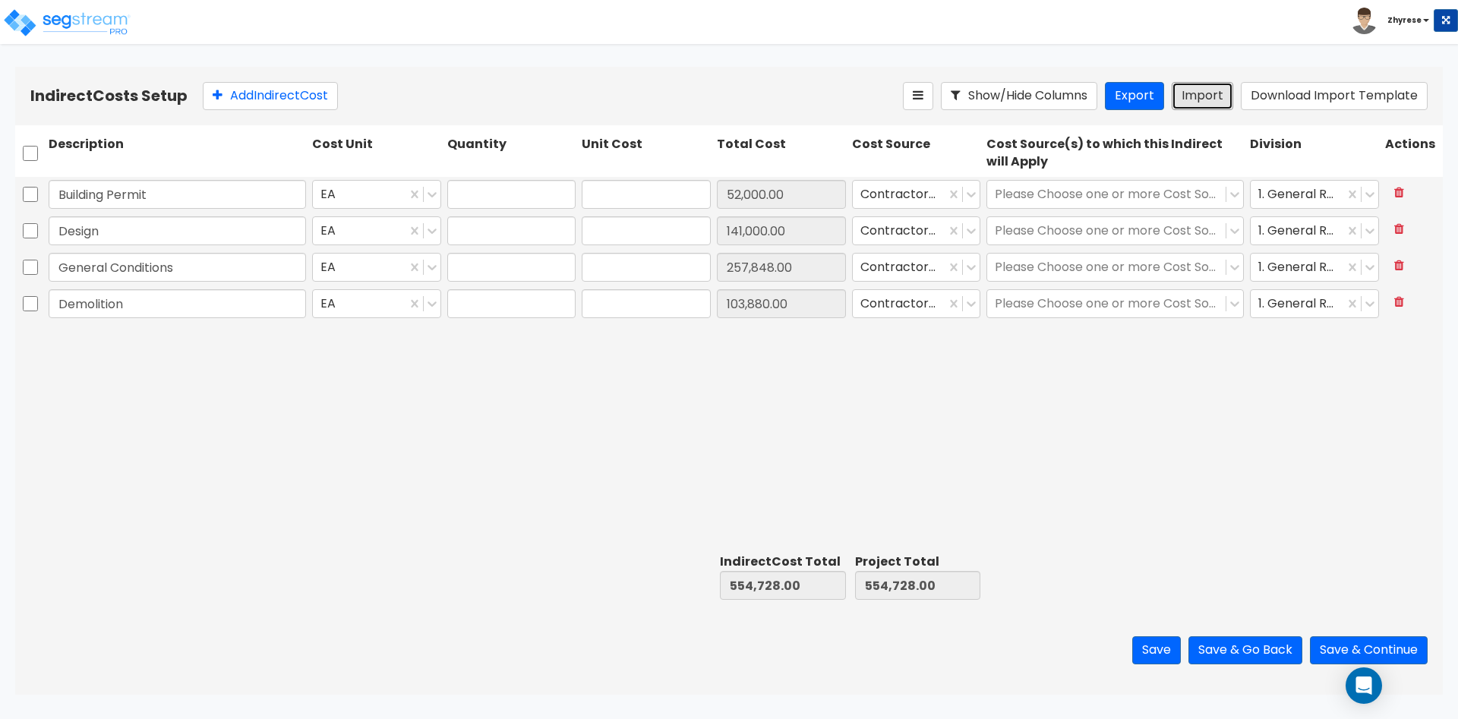
type input "257,848"
type input "1"
type input "103,880"
click at [1110, 203] on div at bounding box center [1106, 194] width 223 height 20
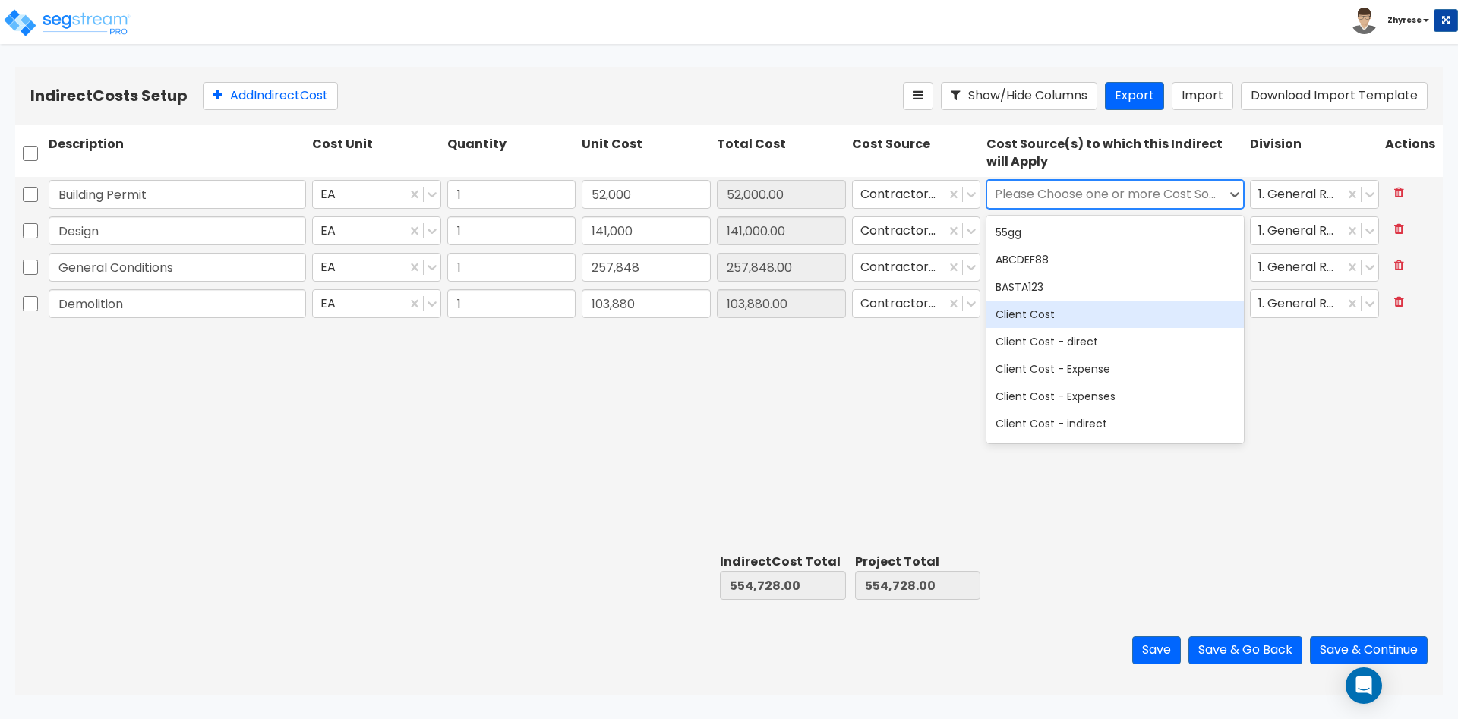
click at [1073, 311] on div "Client Cost" at bounding box center [1114, 314] width 257 height 27
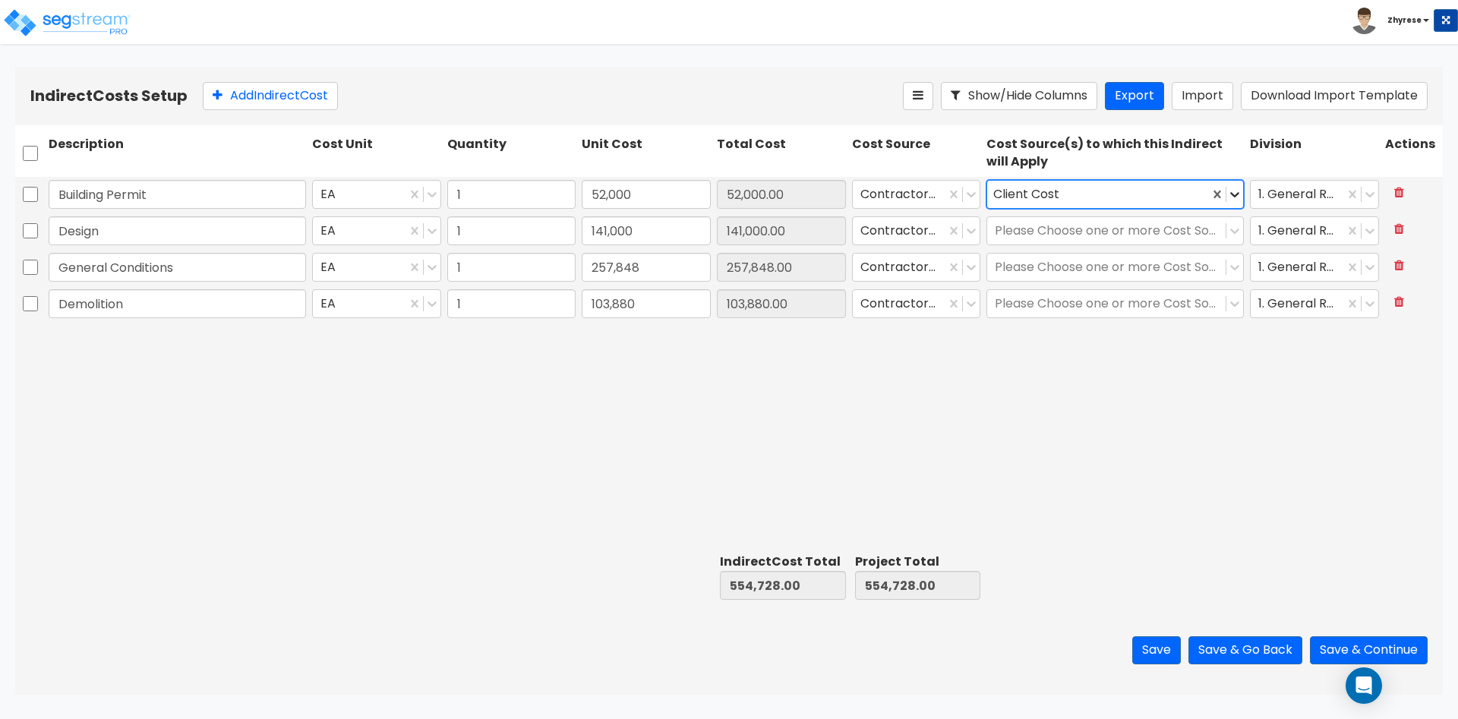
click at [1241, 197] on icon at bounding box center [1234, 194] width 15 height 15
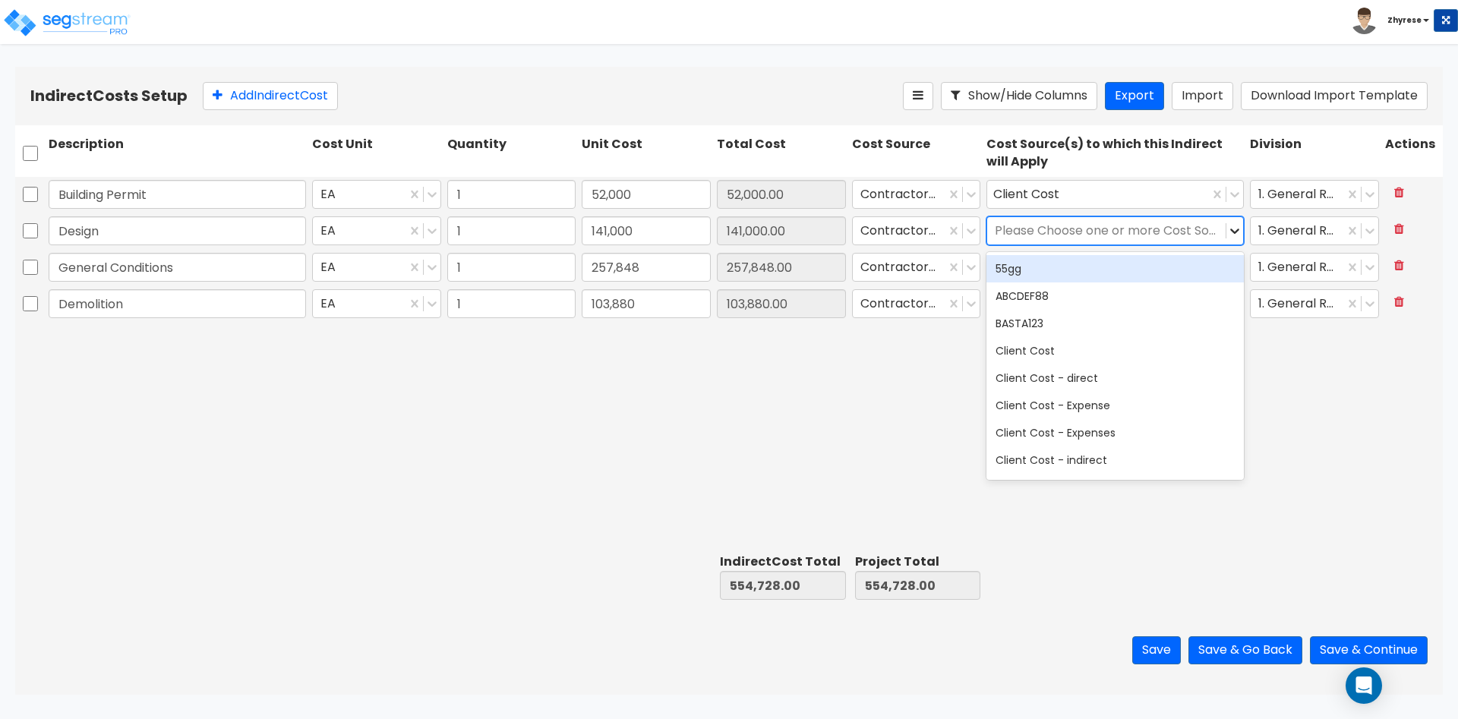
click at [1230, 230] on icon at bounding box center [1234, 230] width 15 height 15
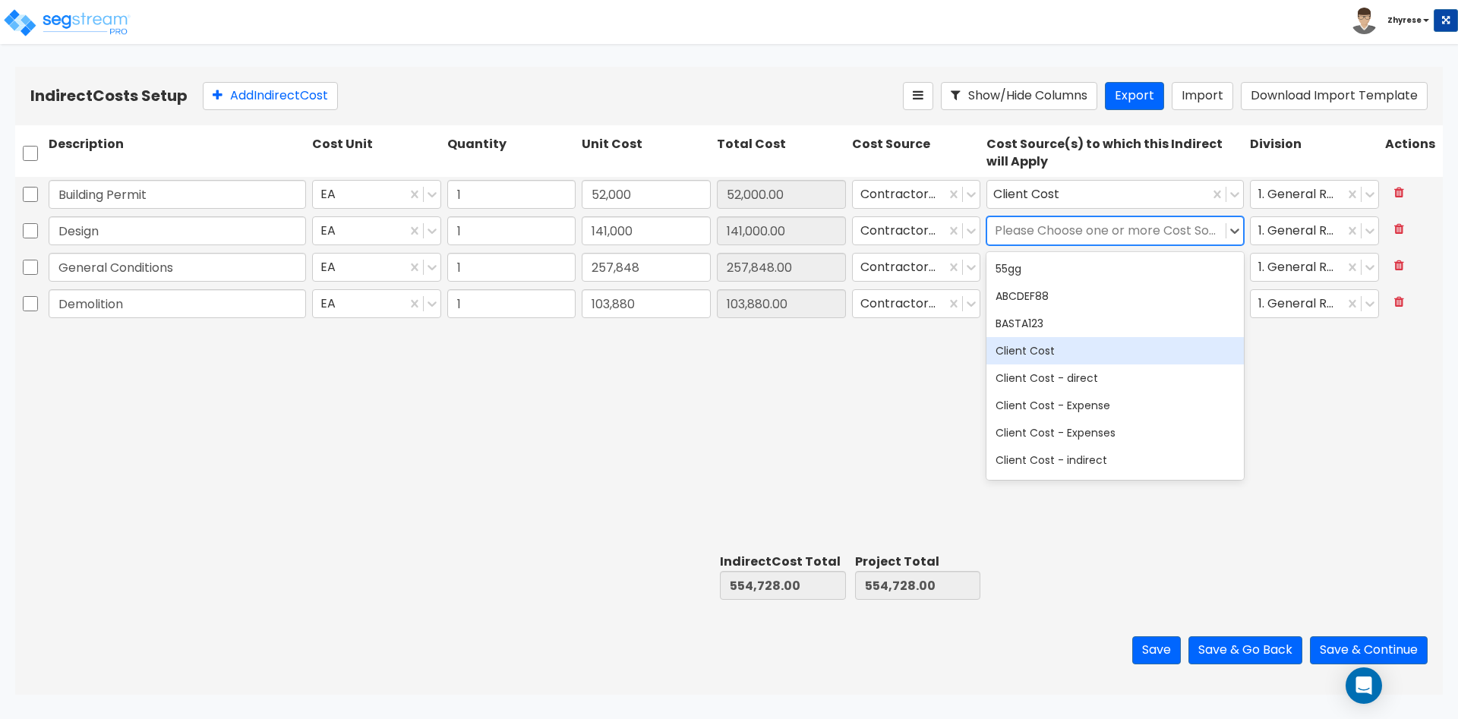
click at [1113, 358] on div "Client Cost" at bounding box center [1114, 350] width 257 height 27
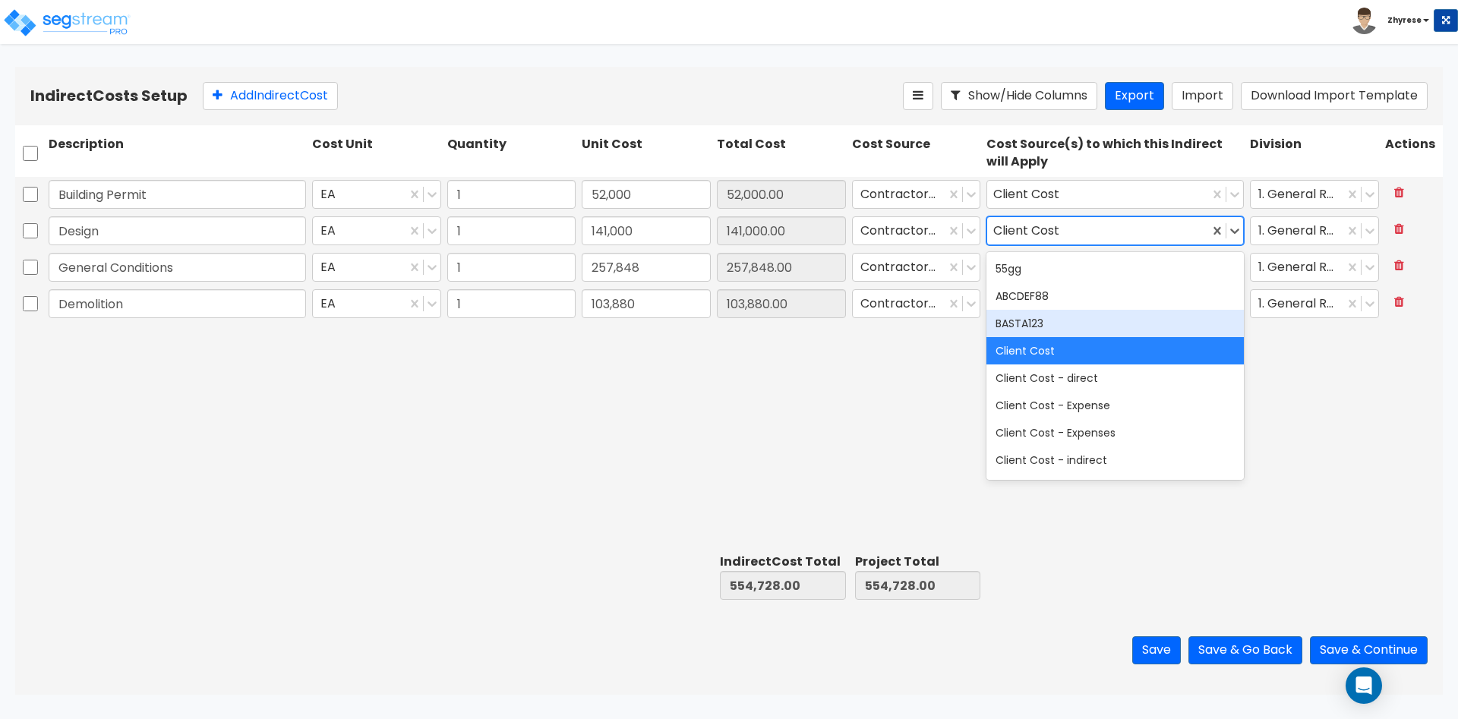
click at [1294, 374] on div "Building Permit EA 1 52,000 52,000.00 Contractor Cost Client Cost 1. General Re…" at bounding box center [728, 362] width 1427 height 371
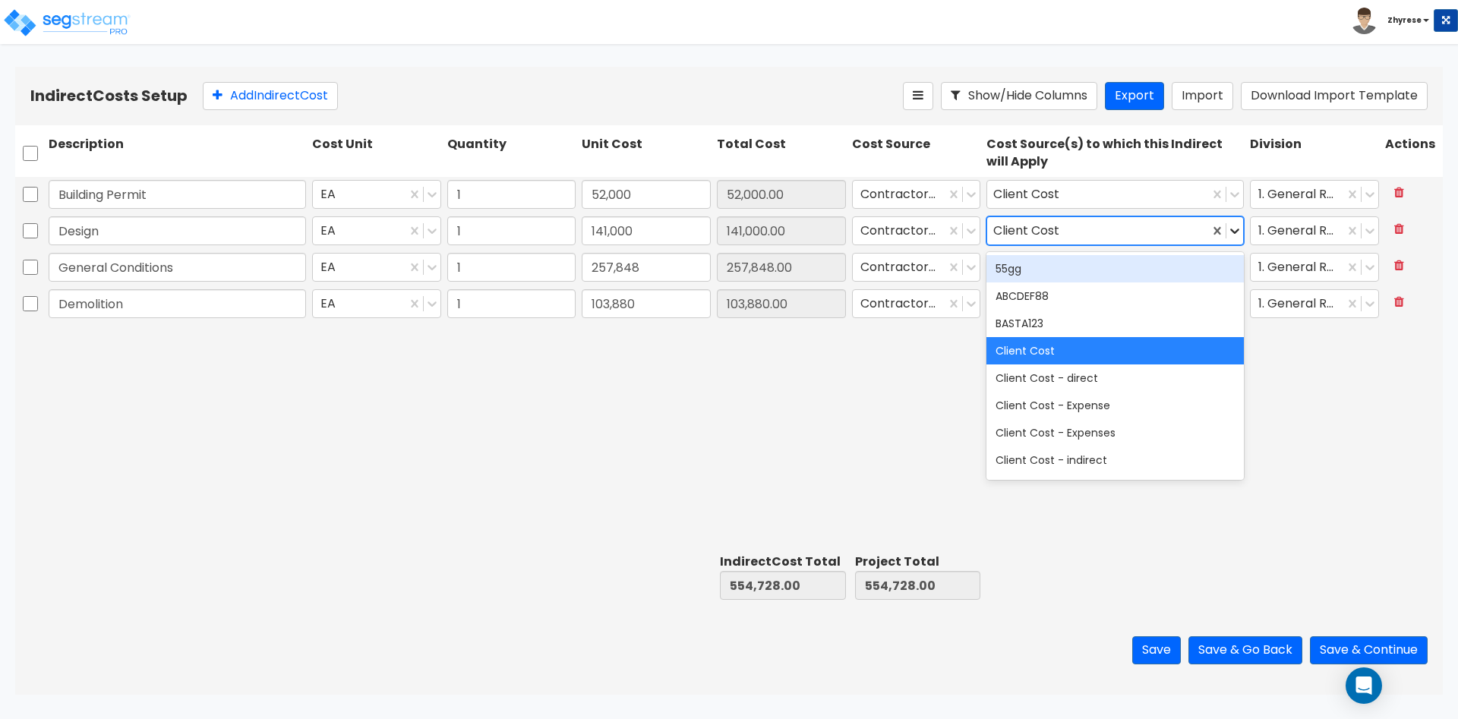
click at [1234, 236] on icon at bounding box center [1234, 230] width 15 height 15
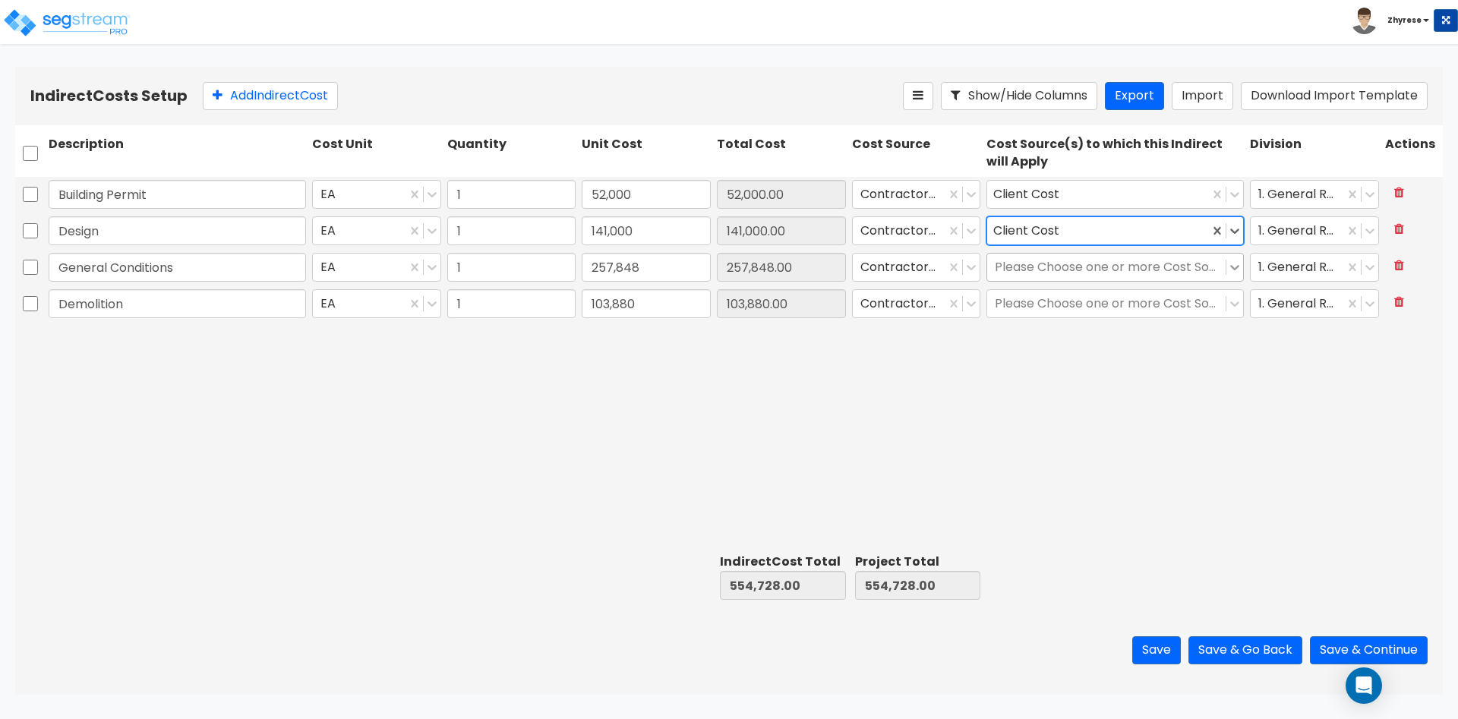
click at [1235, 265] on icon at bounding box center [1234, 267] width 15 height 15
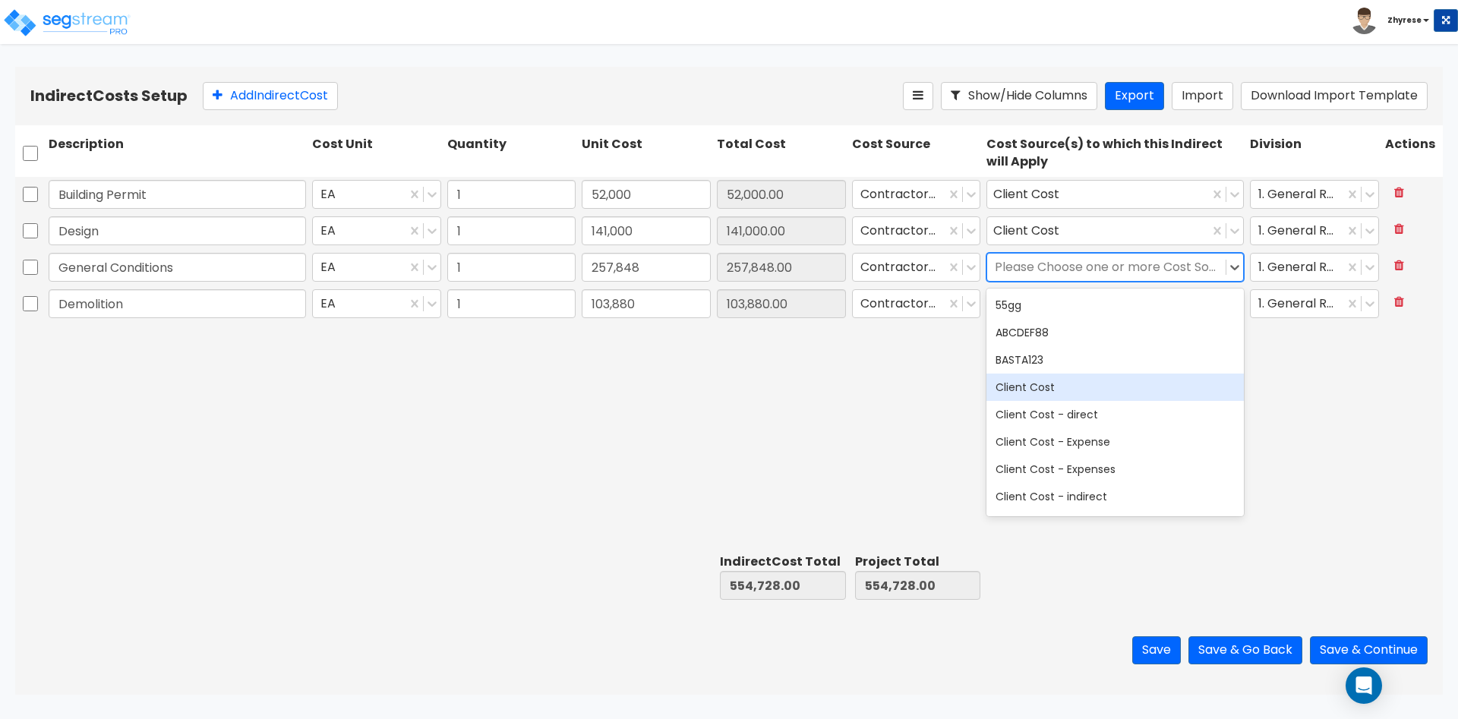
click at [1099, 385] on div "Client Cost" at bounding box center [1114, 387] width 257 height 27
click at [1345, 407] on div "Building Permit EA 1 52,000 52,000.00 Contractor Cost Client Cost 1. General Re…" at bounding box center [728, 362] width 1427 height 371
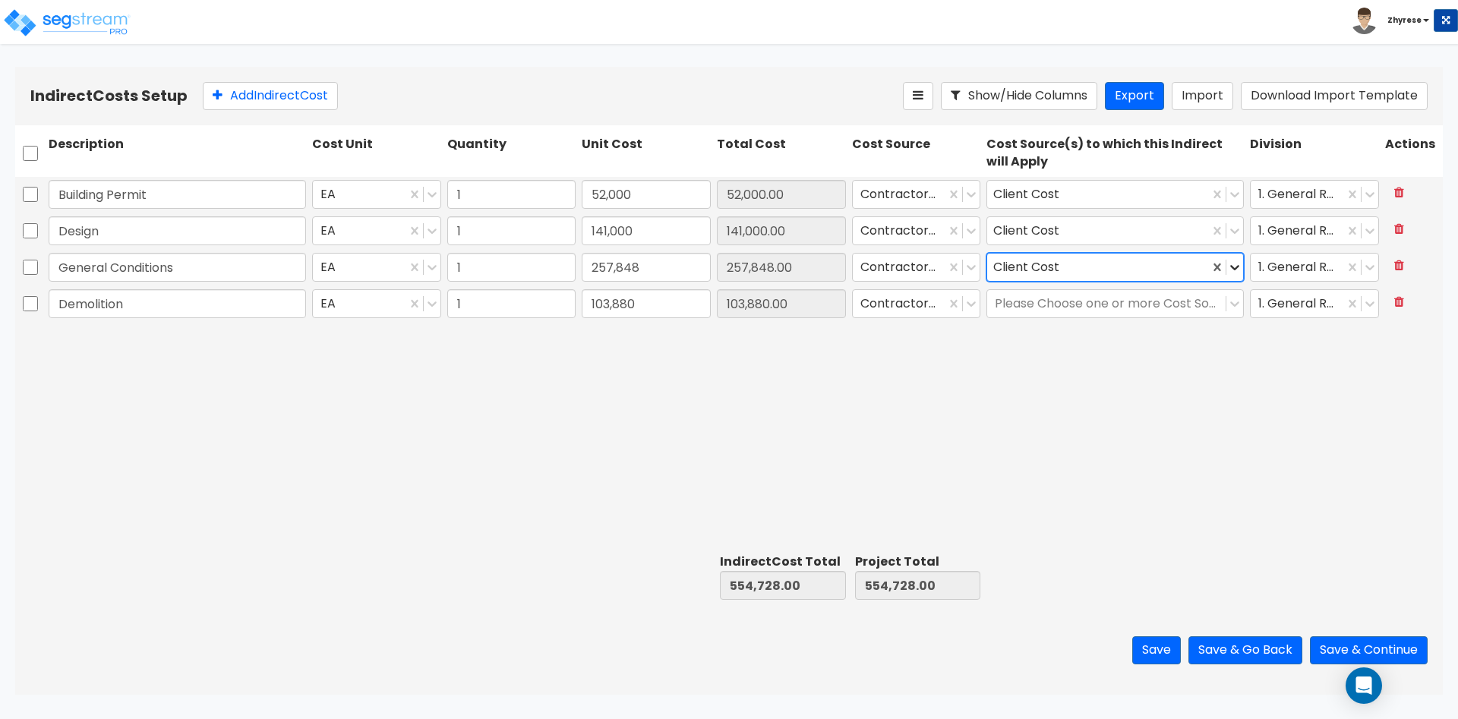
click at [1235, 264] on icon at bounding box center [1234, 267] width 15 height 15
click at [1233, 302] on icon at bounding box center [1234, 303] width 15 height 15
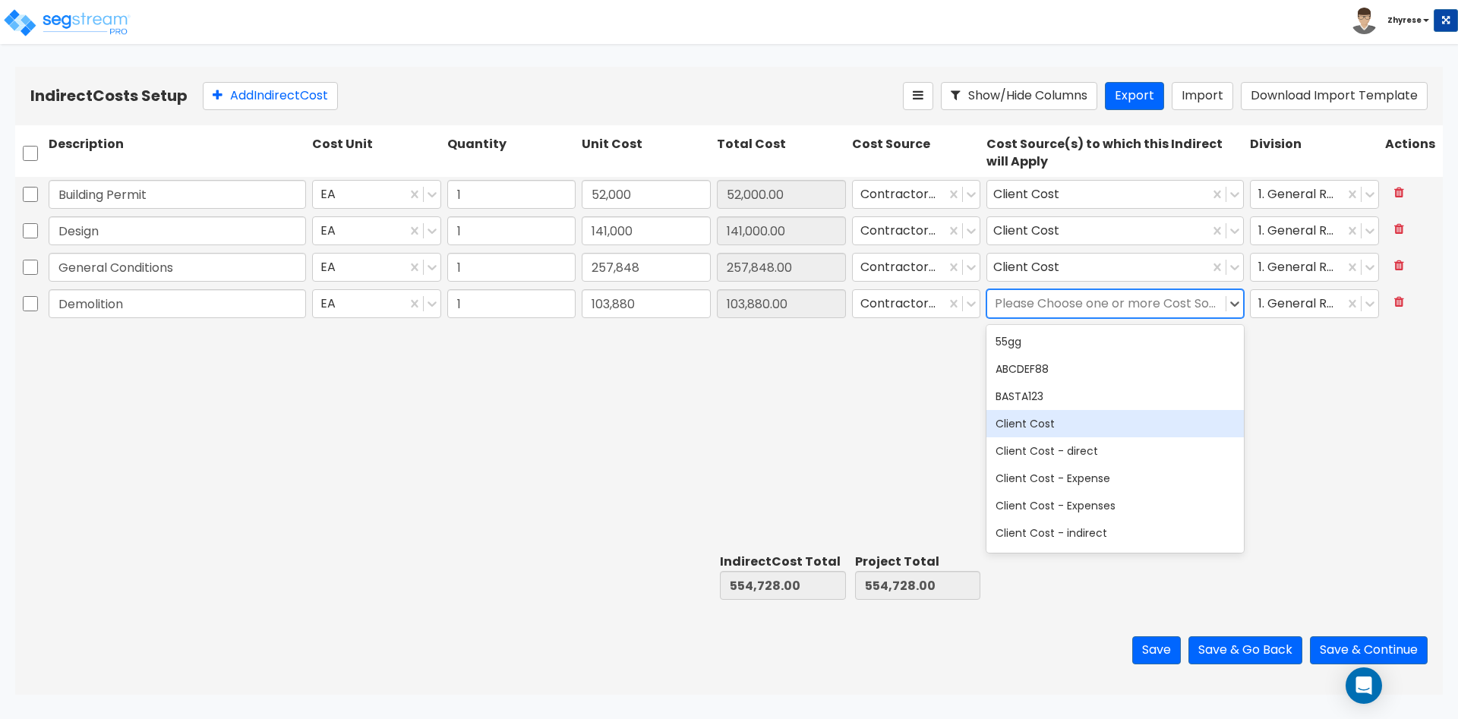
click at [1171, 424] on div "Client Cost" at bounding box center [1114, 423] width 257 height 27
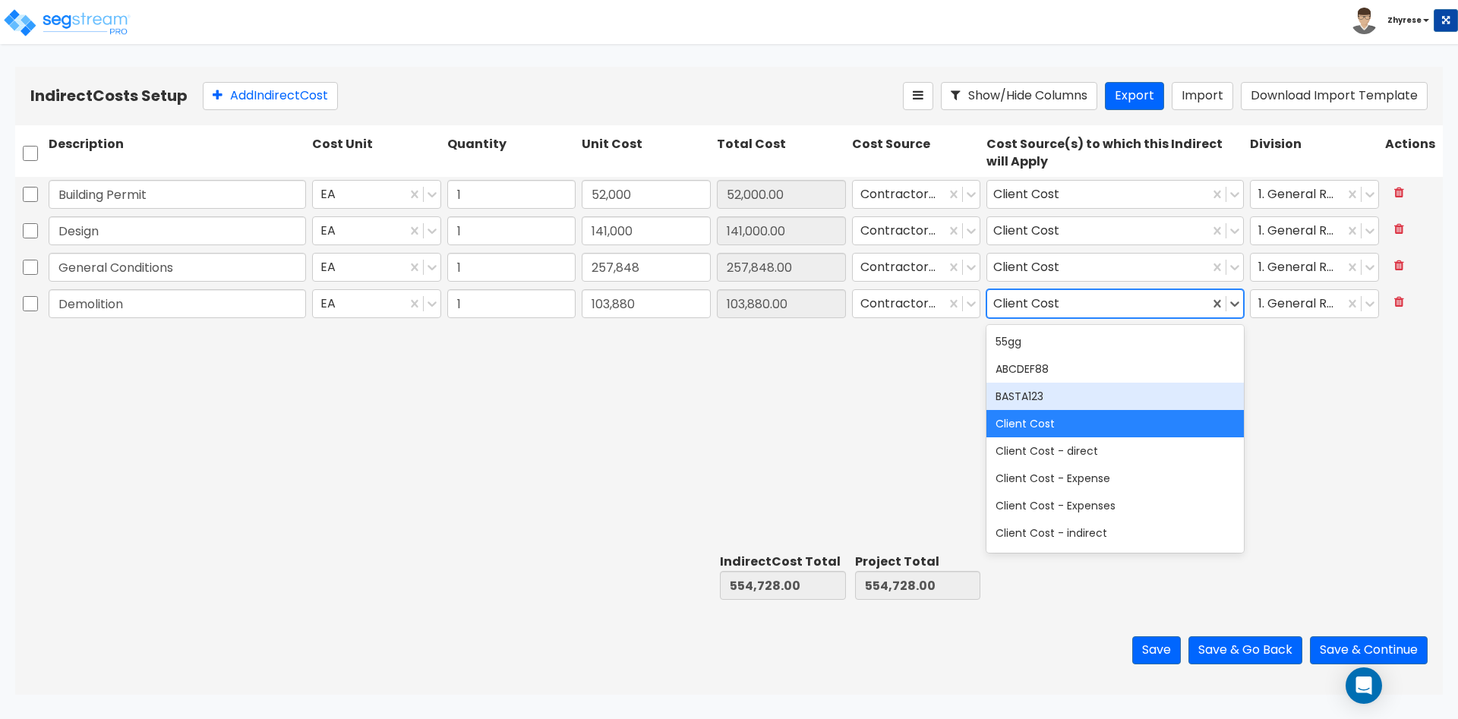
click at [1358, 428] on div "Building Permit EA 1 52,000 52,000.00 Contractor Cost Client Cost 1. General Re…" at bounding box center [728, 362] width 1427 height 371
click at [1235, 310] on icon at bounding box center [1234, 303] width 15 height 15
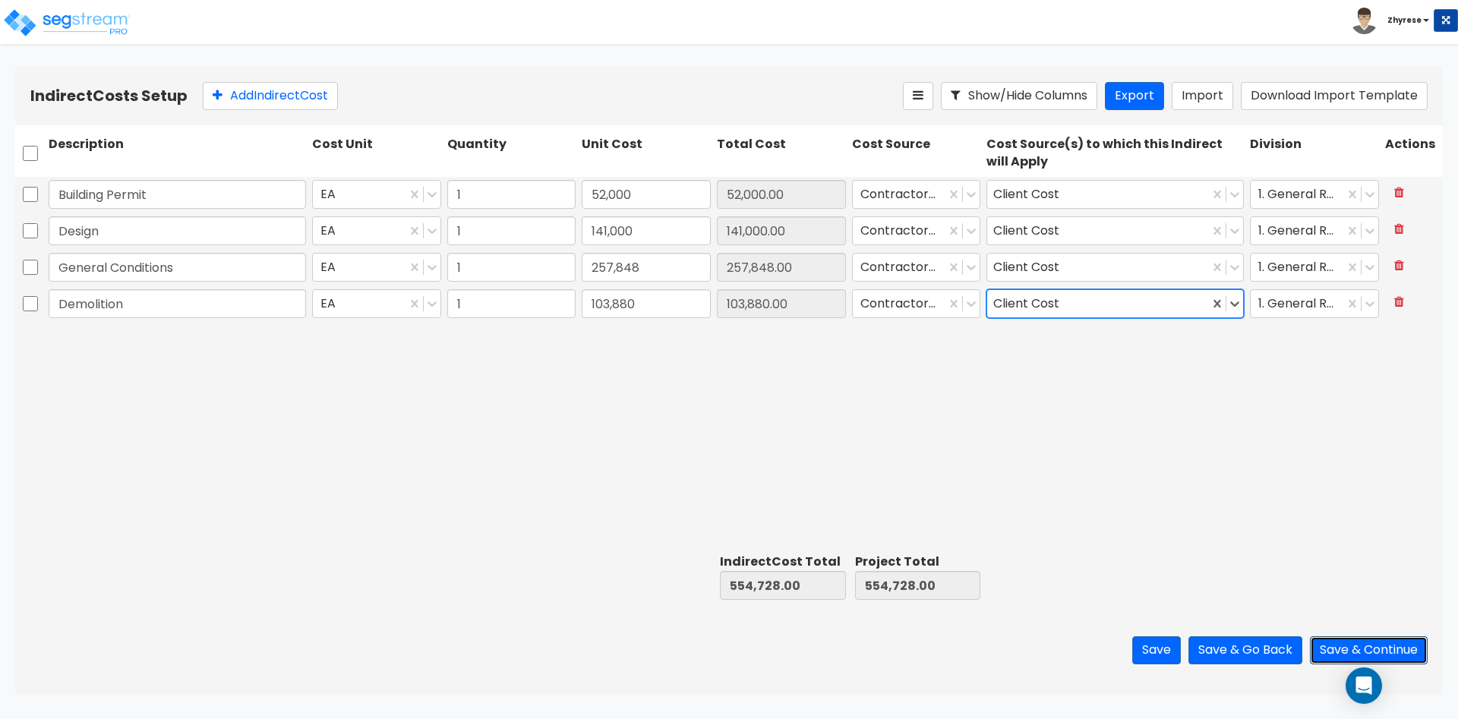
click at [1345, 642] on button "Save & Continue" at bounding box center [1369, 650] width 118 height 28
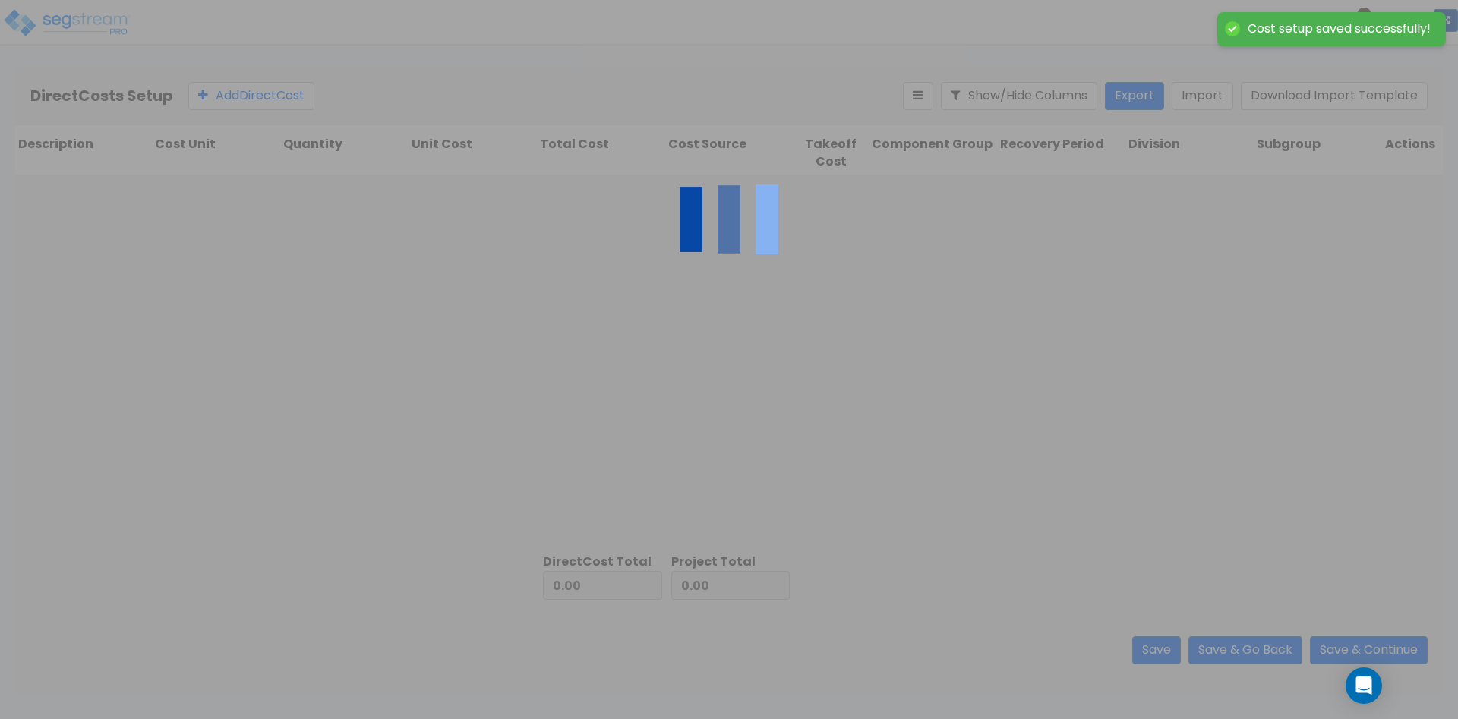
type input "554,728.00"
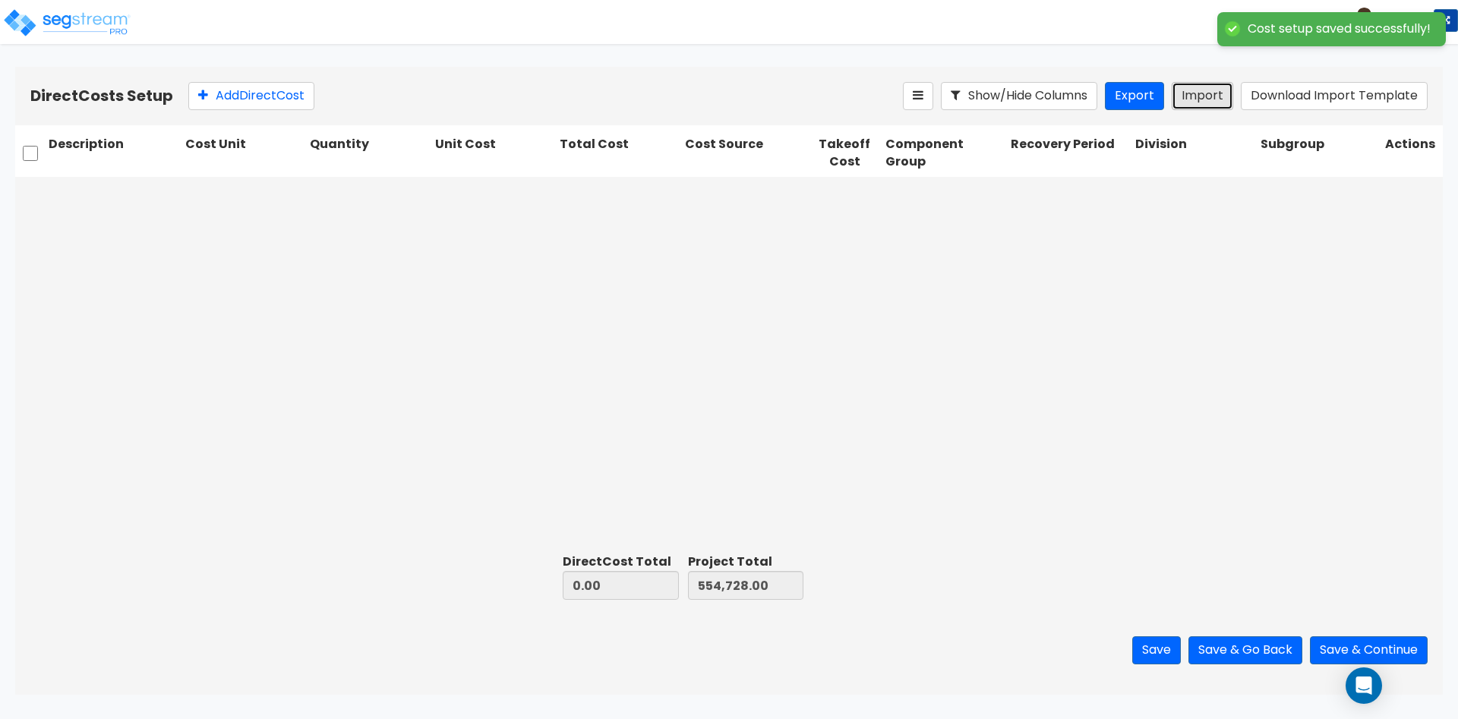
click at [1211, 101] on button "Import" at bounding box center [1201, 96] width 61 height 28
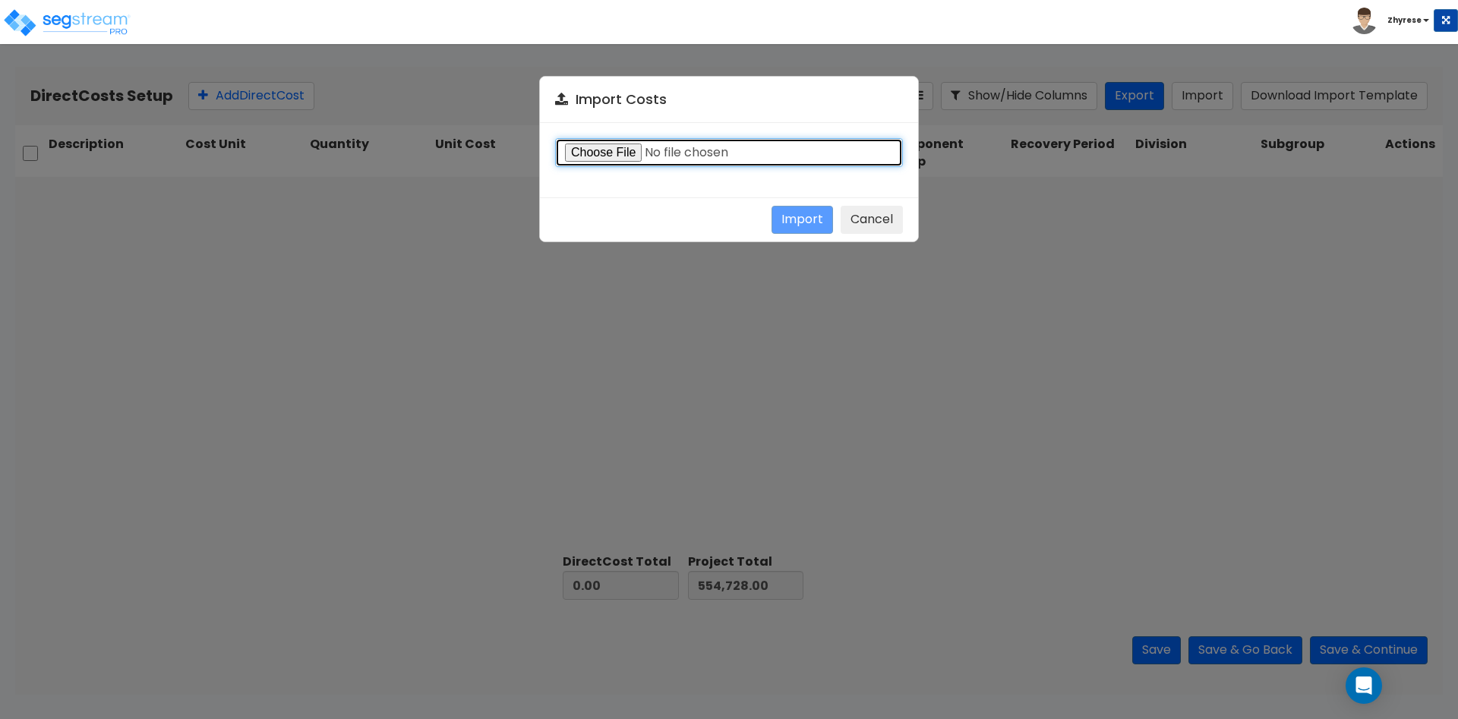
click at [606, 149] on input "file" at bounding box center [729, 152] width 348 height 29
type input "C:\fakepath\Direct-costs-14134.csv"
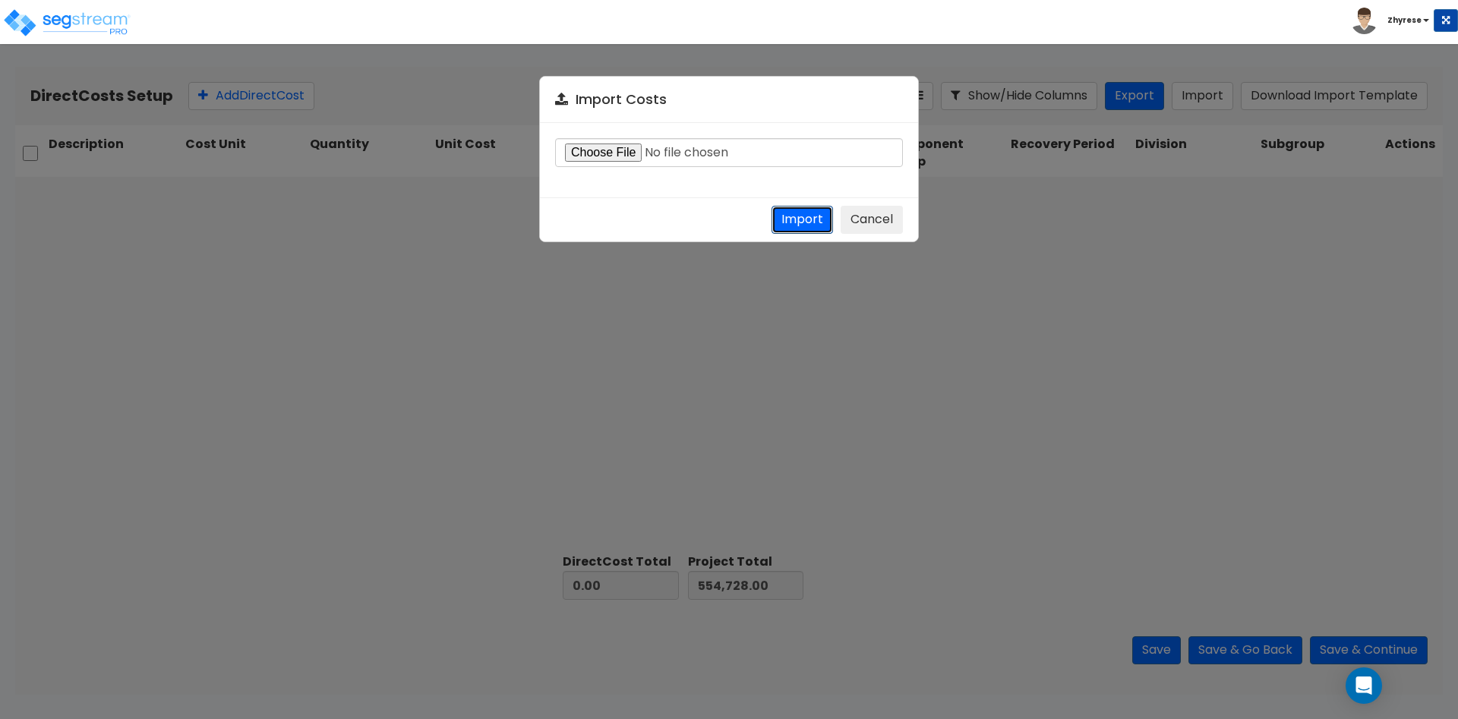
click at [785, 219] on button "Import" at bounding box center [801, 220] width 61 height 28
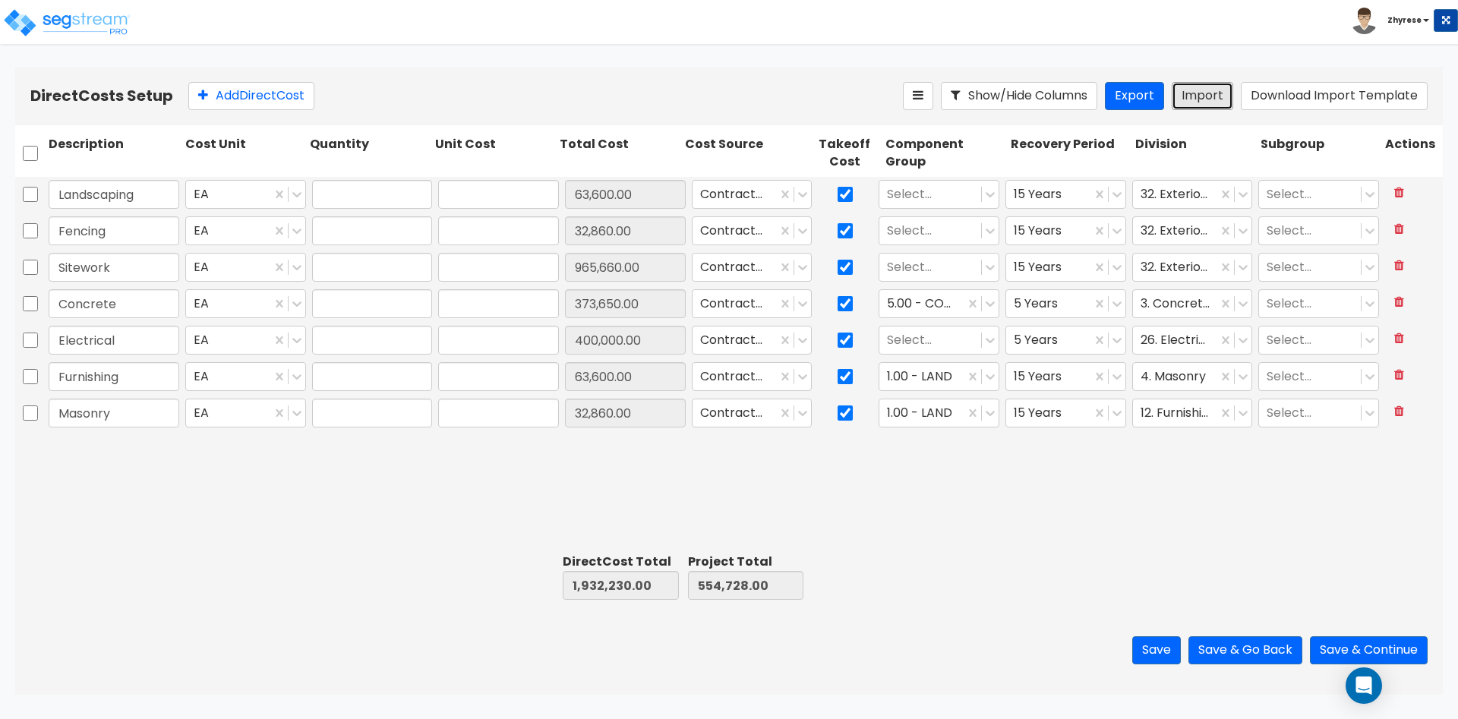
type input "1,932,230.00"
type input "2,486,958.00"
type input "1"
type input "63,600"
type input "1"
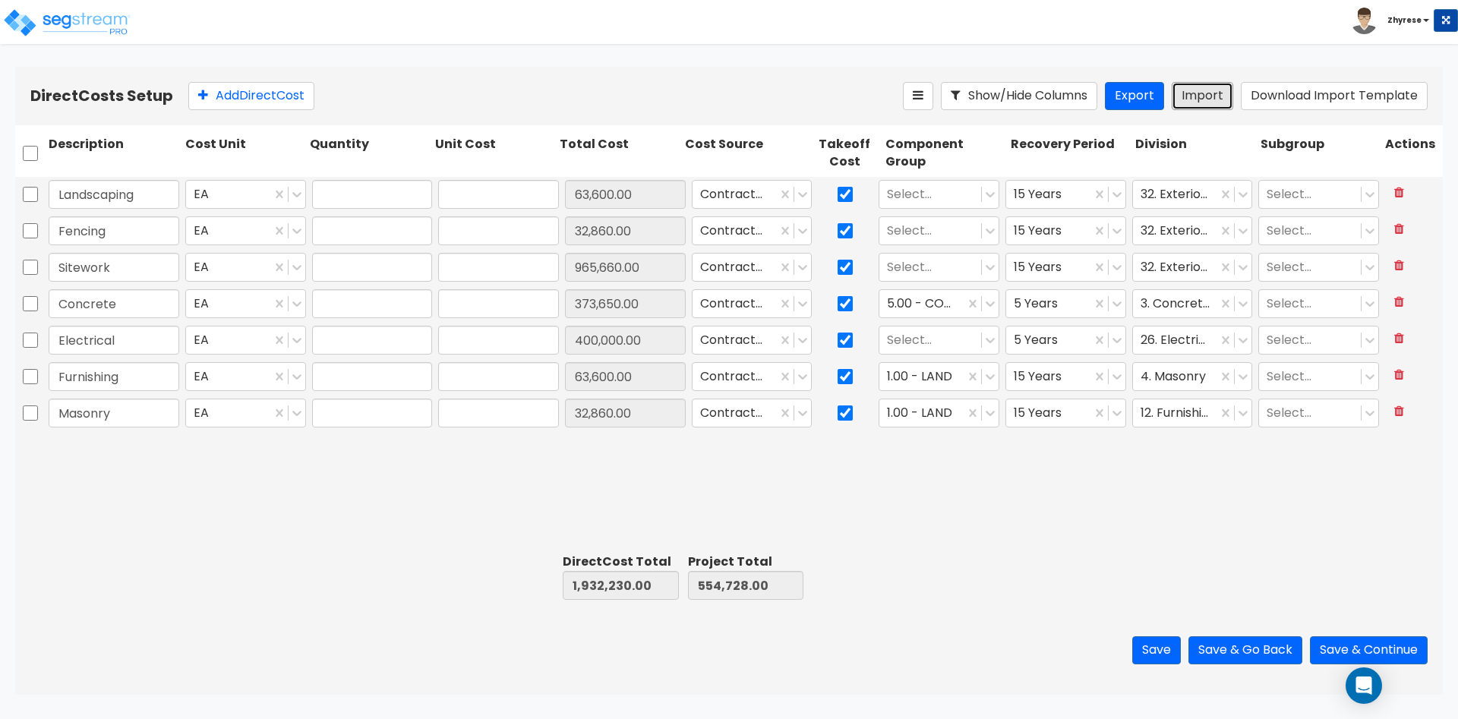
type input "32,860"
type input "1"
type input "965,660"
type input "1"
type input "373,650"
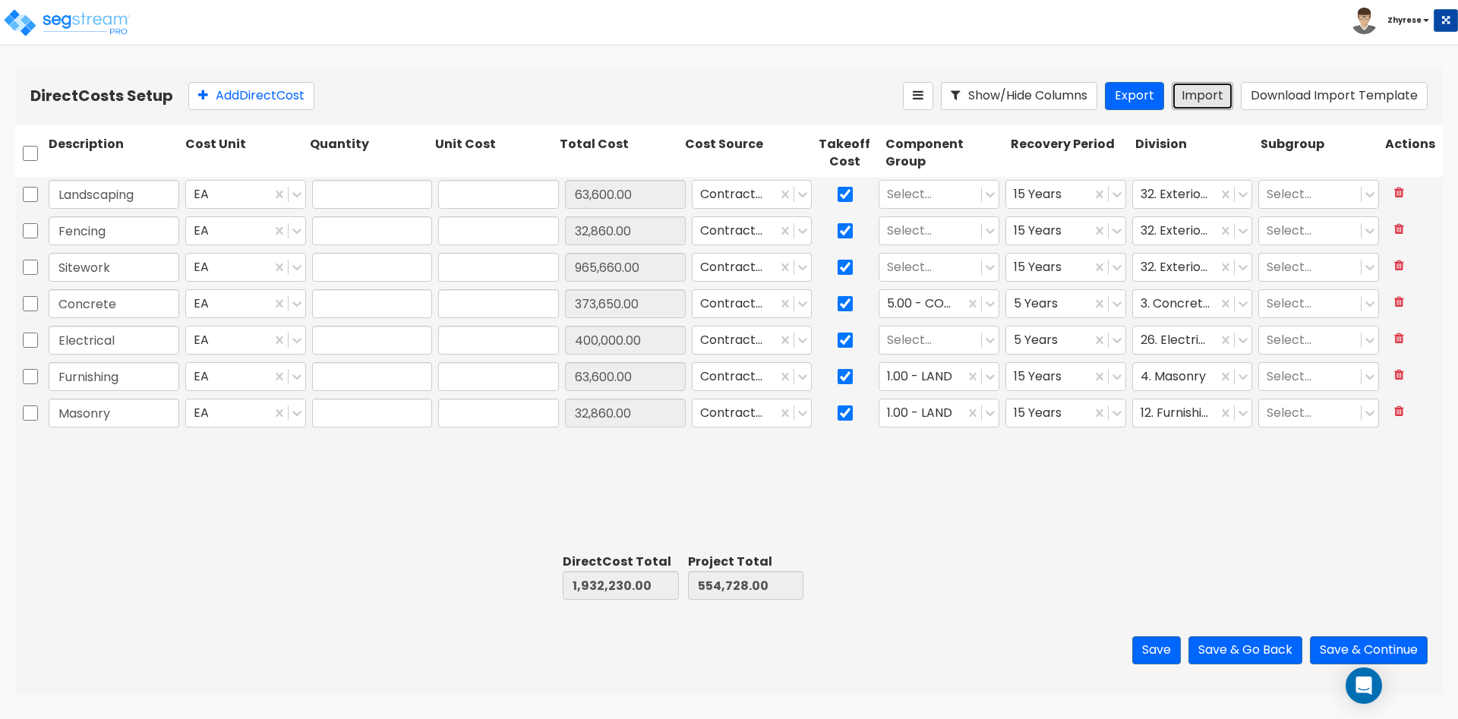
type input "1"
type input "400,000"
type input "1"
type input "63,600"
type input "1"
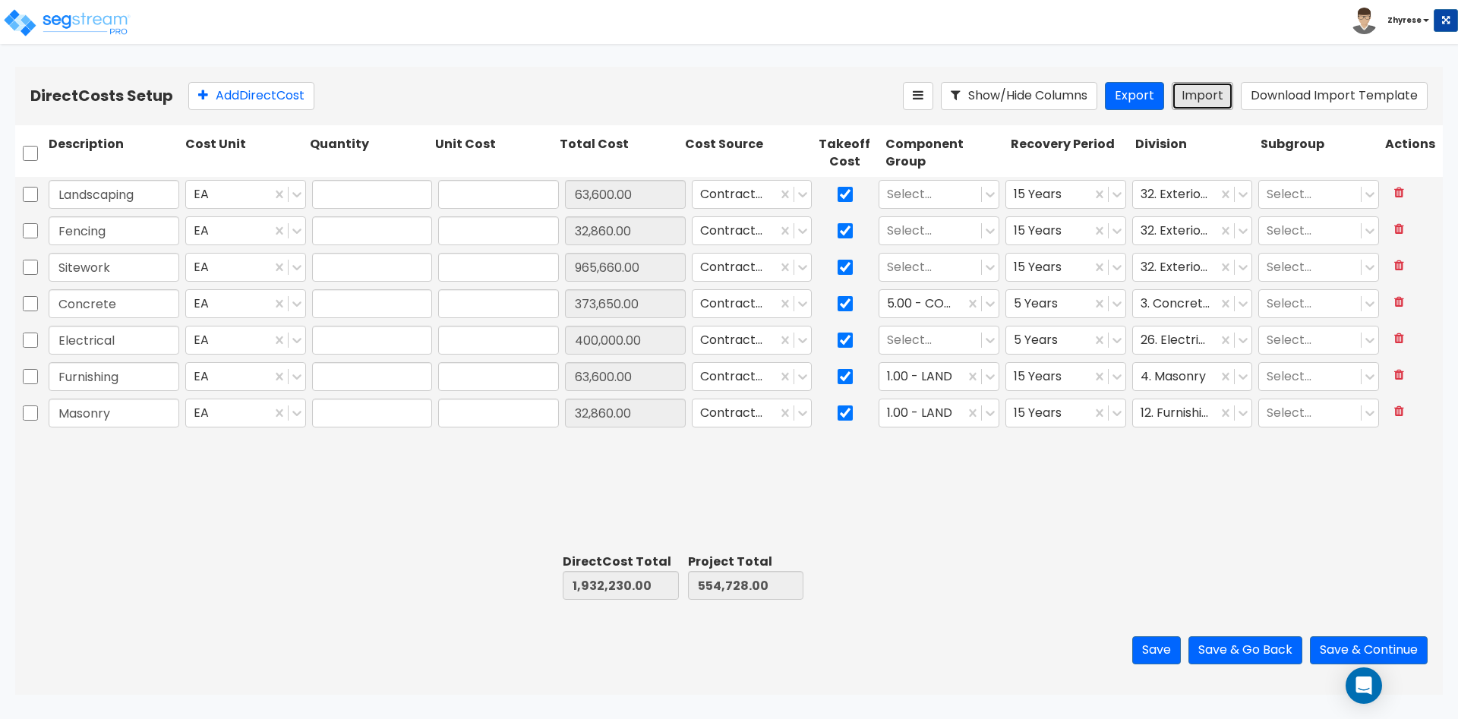
type input "32,860"
click at [923, 198] on div at bounding box center [930, 194] width 87 height 20
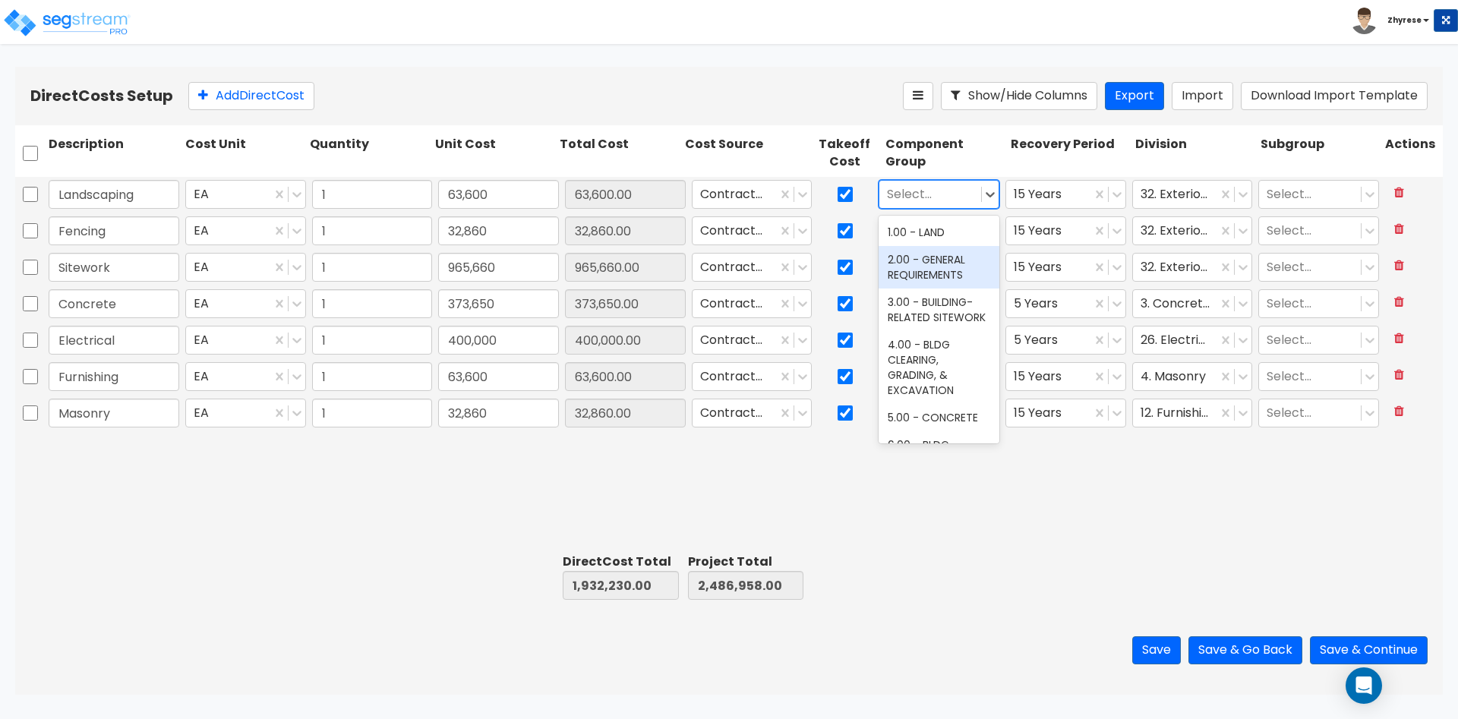
click at [917, 269] on div "2.00 - GENERAL REQUIREMENTS" at bounding box center [938, 267] width 121 height 43
click at [922, 224] on div at bounding box center [930, 231] width 87 height 20
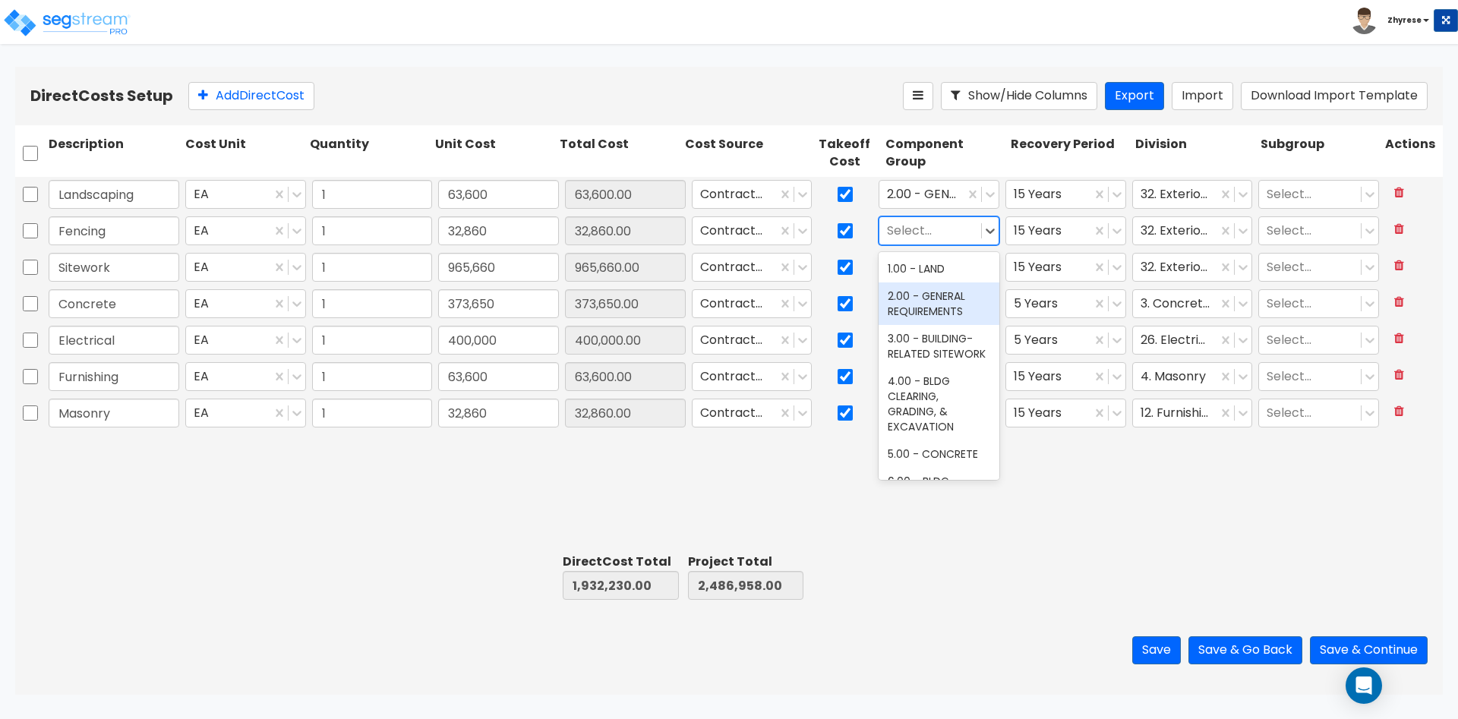
click at [931, 315] on div "2.00 - GENERAL REQUIREMENTS" at bounding box center [938, 303] width 121 height 43
click at [917, 285] on div "Landscaping EA 1 63,600 63,600.00 Contractor Cost 2.00 - GENERAL REQUIREMENTS 1…" at bounding box center [728, 304] width 1427 height 255
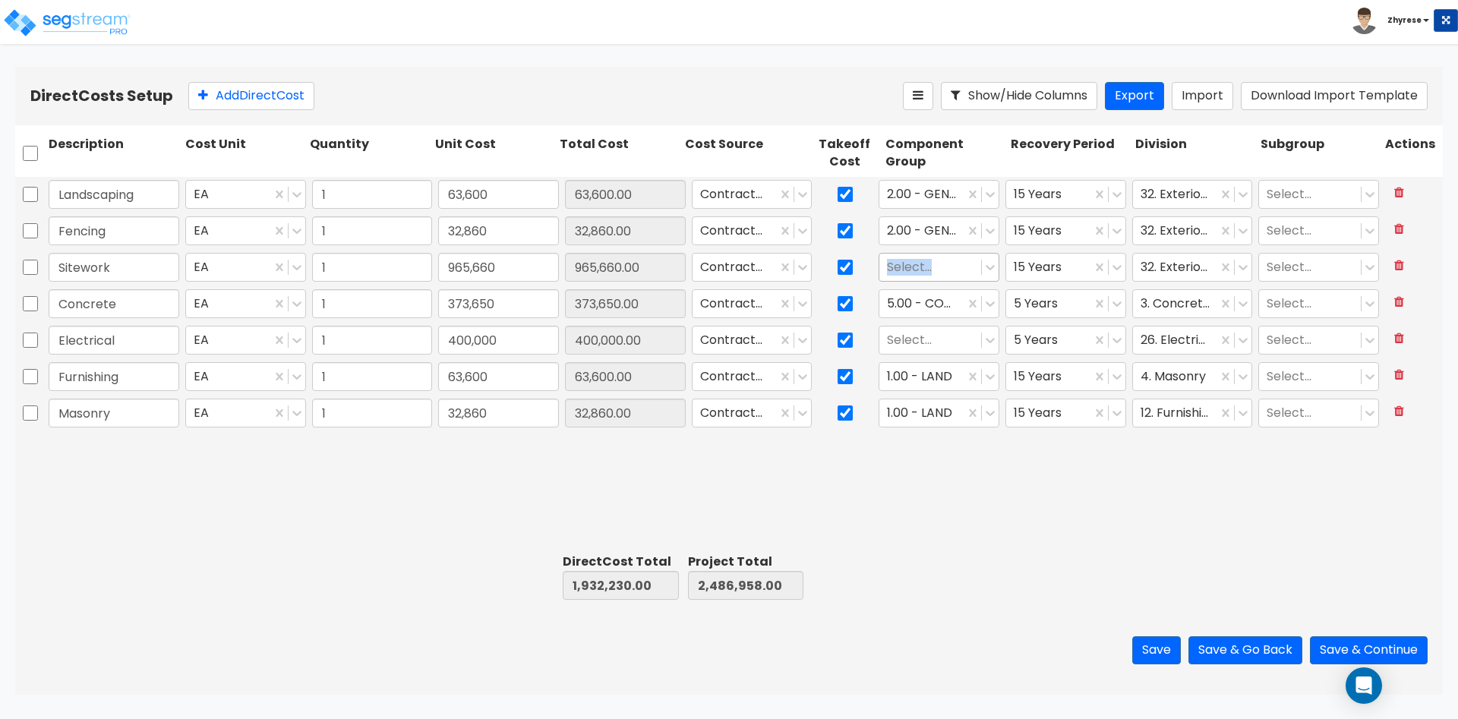
click at [917, 271] on div at bounding box center [930, 267] width 87 height 20
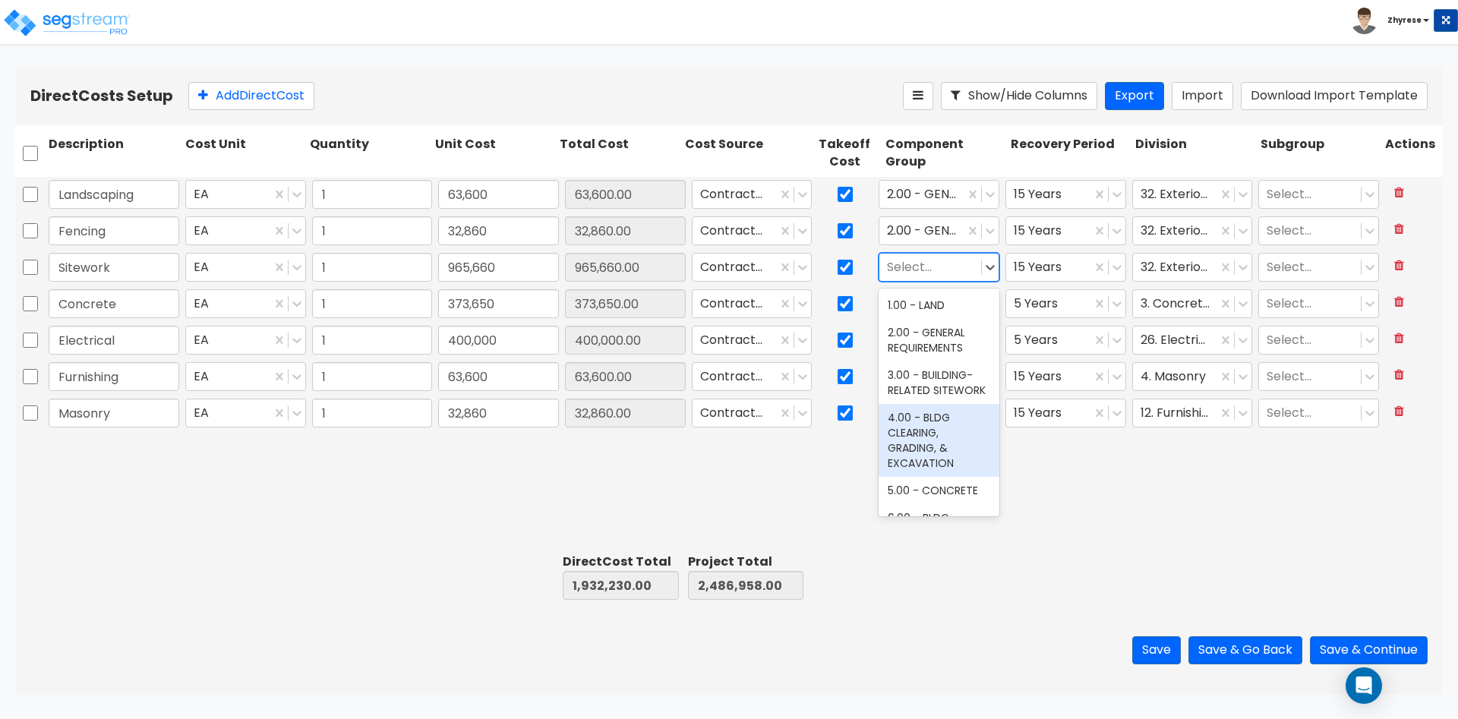
click at [932, 447] on div "4.00 - BLDG CLEARING, GRADING, & EXCAVATION" at bounding box center [938, 440] width 121 height 73
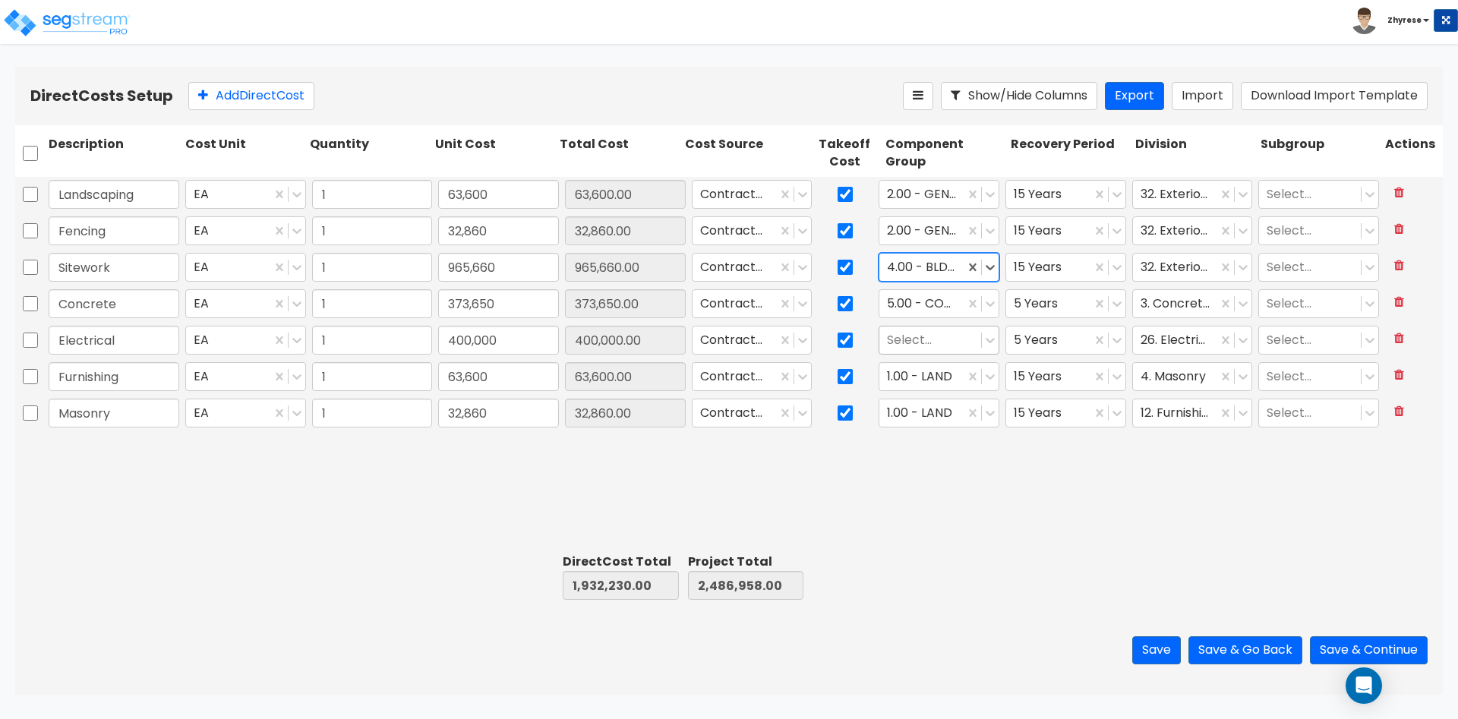
click at [945, 344] on div at bounding box center [930, 340] width 87 height 20
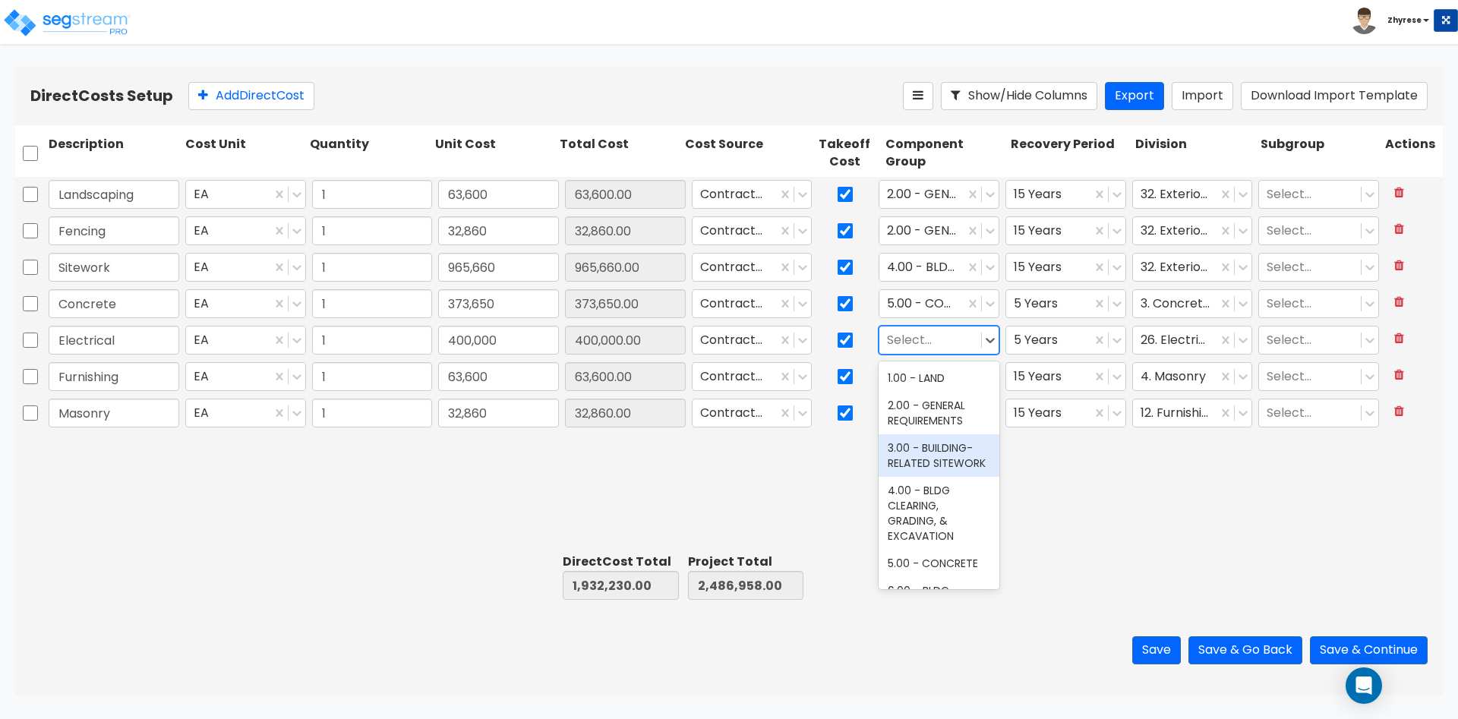
click at [919, 459] on div "3.00 - BUILDING-RELATED SITEWORK" at bounding box center [938, 455] width 121 height 43
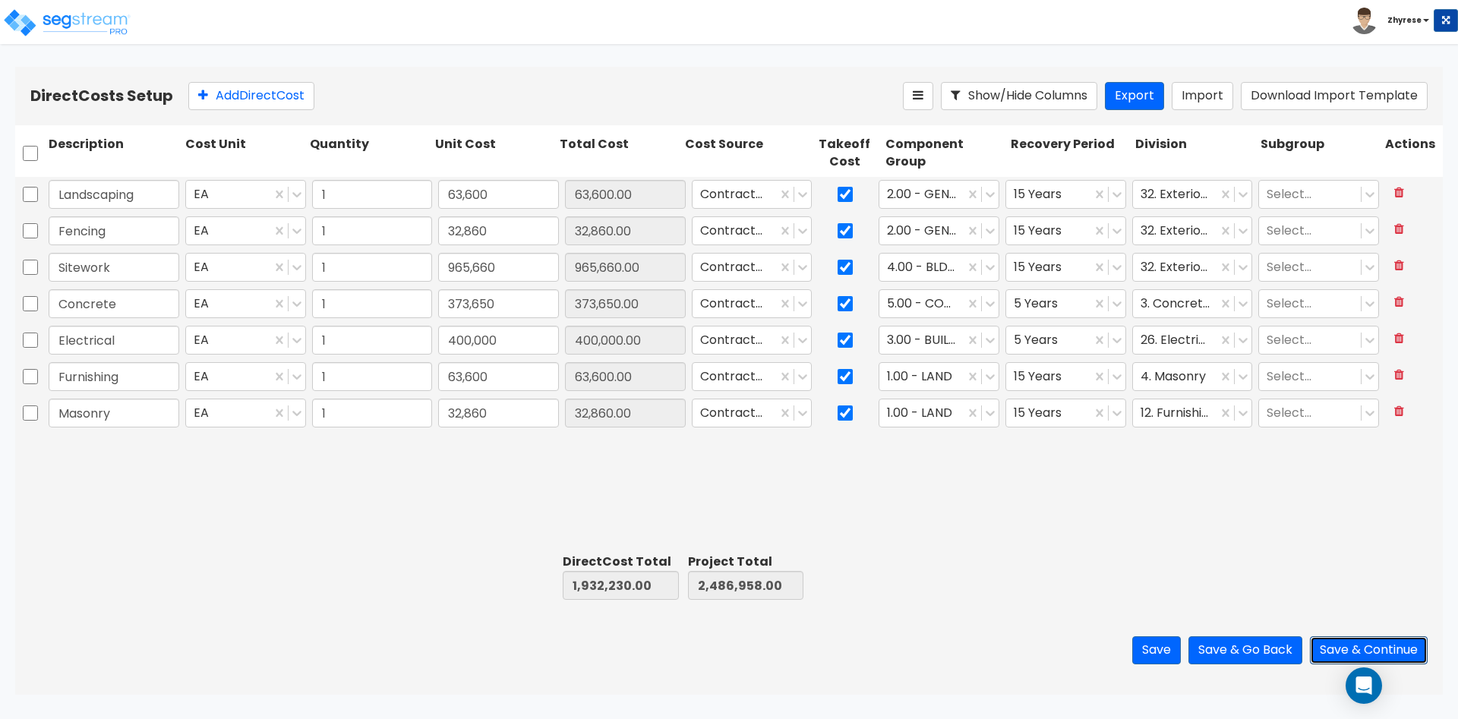
click at [1373, 659] on button "Save & Continue" at bounding box center [1369, 650] width 118 height 28
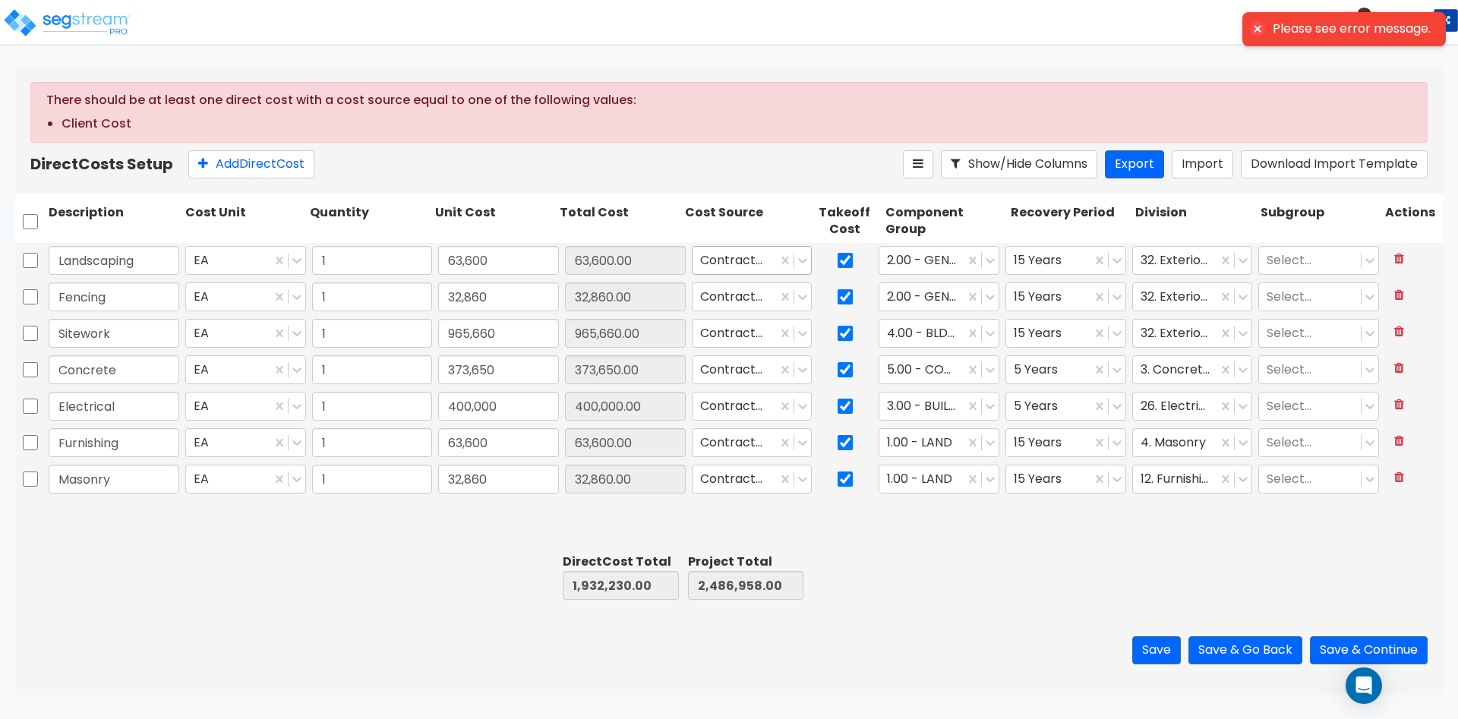
click at [752, 262] on div at bounding box center [735, 261] width 70 height 20
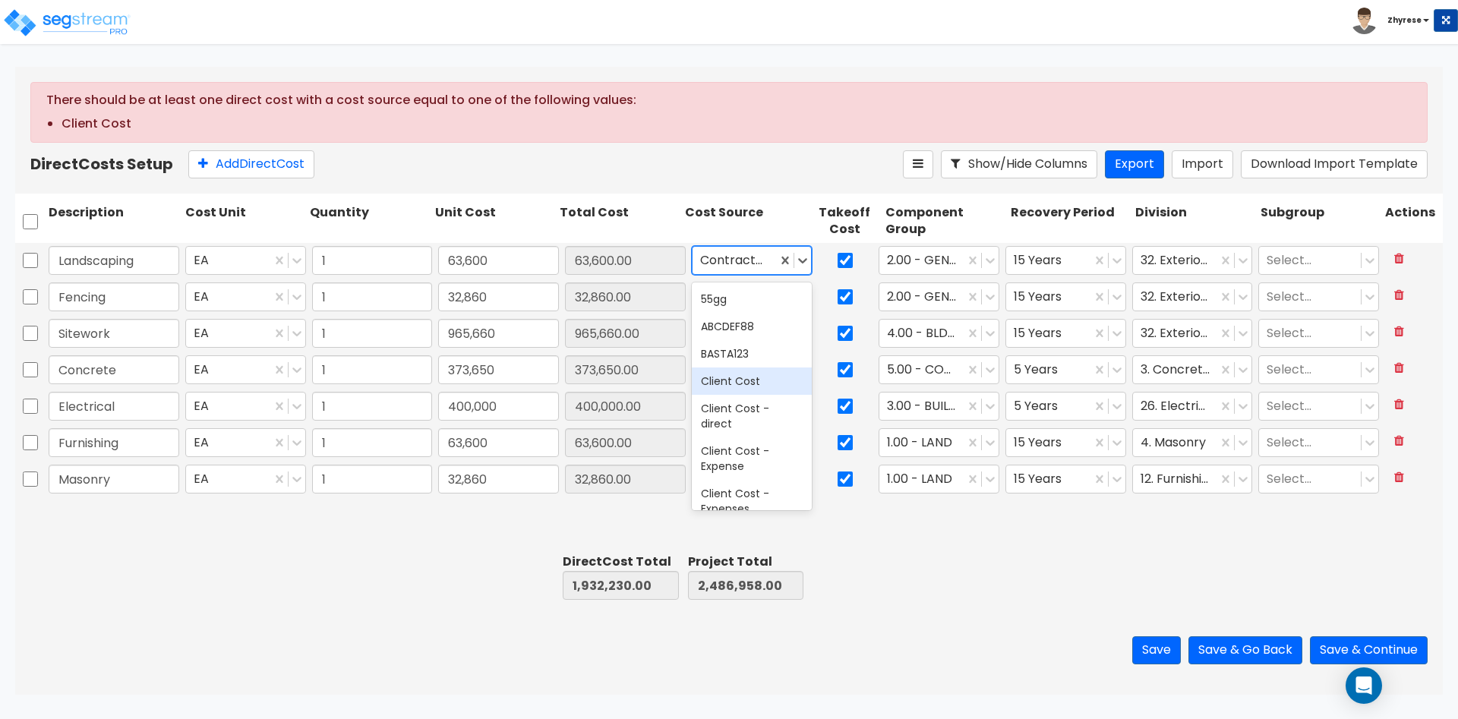
click at [752, 377] on div "Client Cost" at bounding box center [752, 380] width 121 height 27
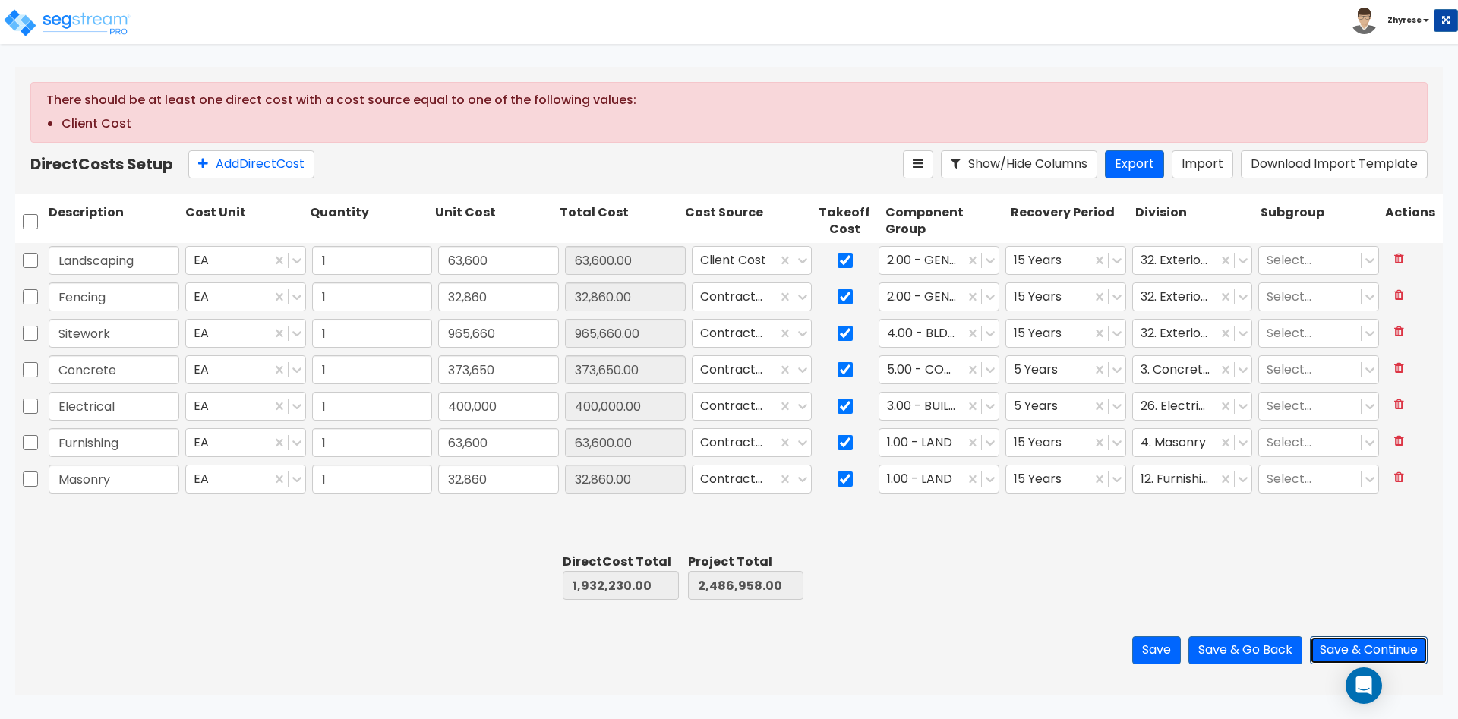
click at [1337, 656] on button "Save & Continue" at bounding box center [1369, 650] width 118 height 28
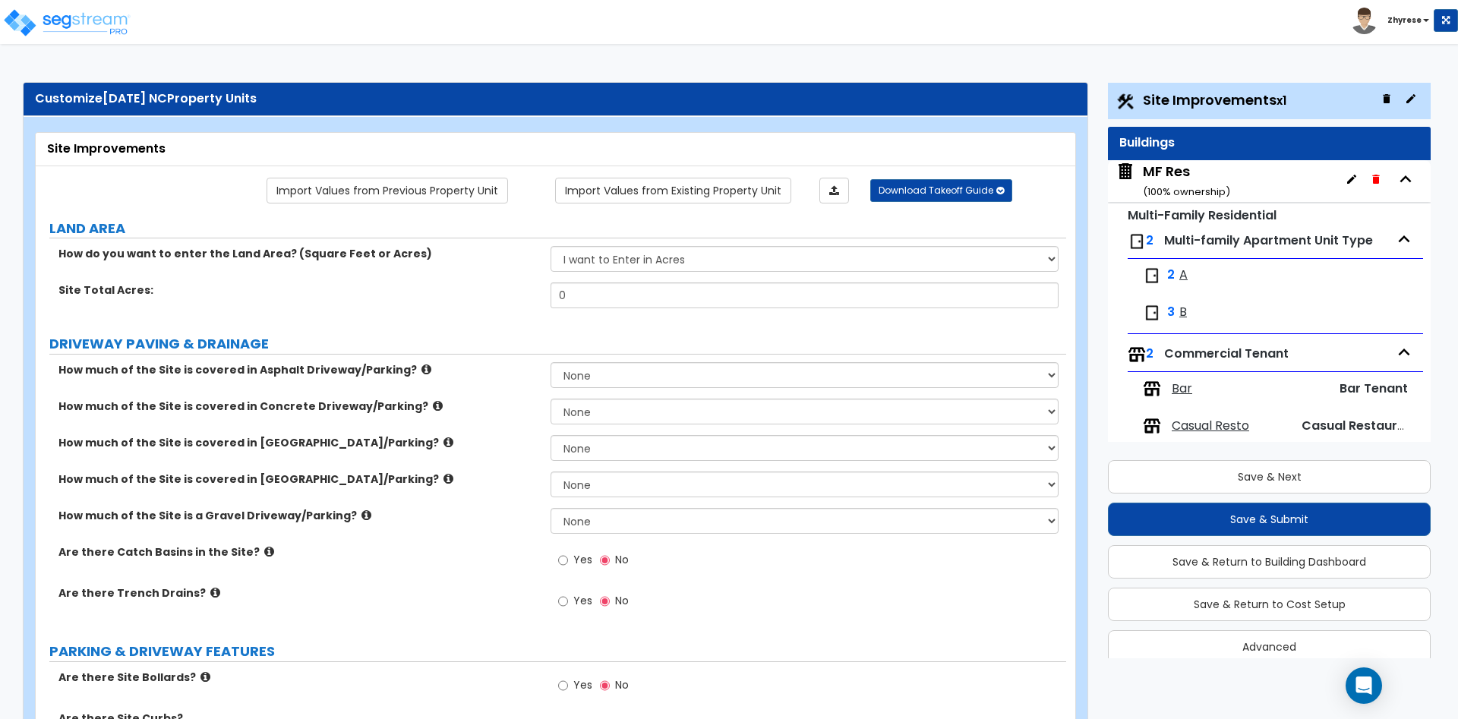
click at [717, 189] on link "Import Values from Existing Property Unit" at bounding box center [673, 191] width 236 height 26
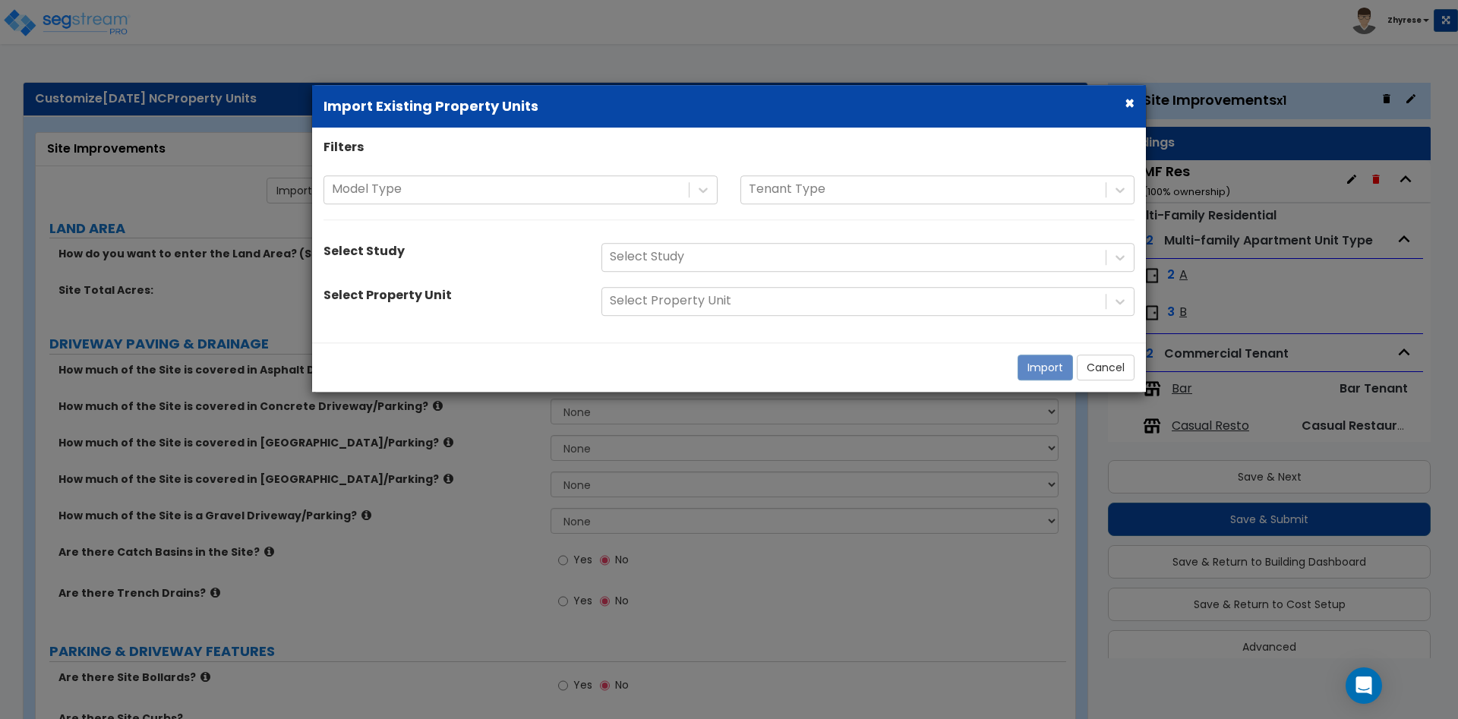
click at [611, 194] on div at bounding box center [506, 189] width 349 height 20
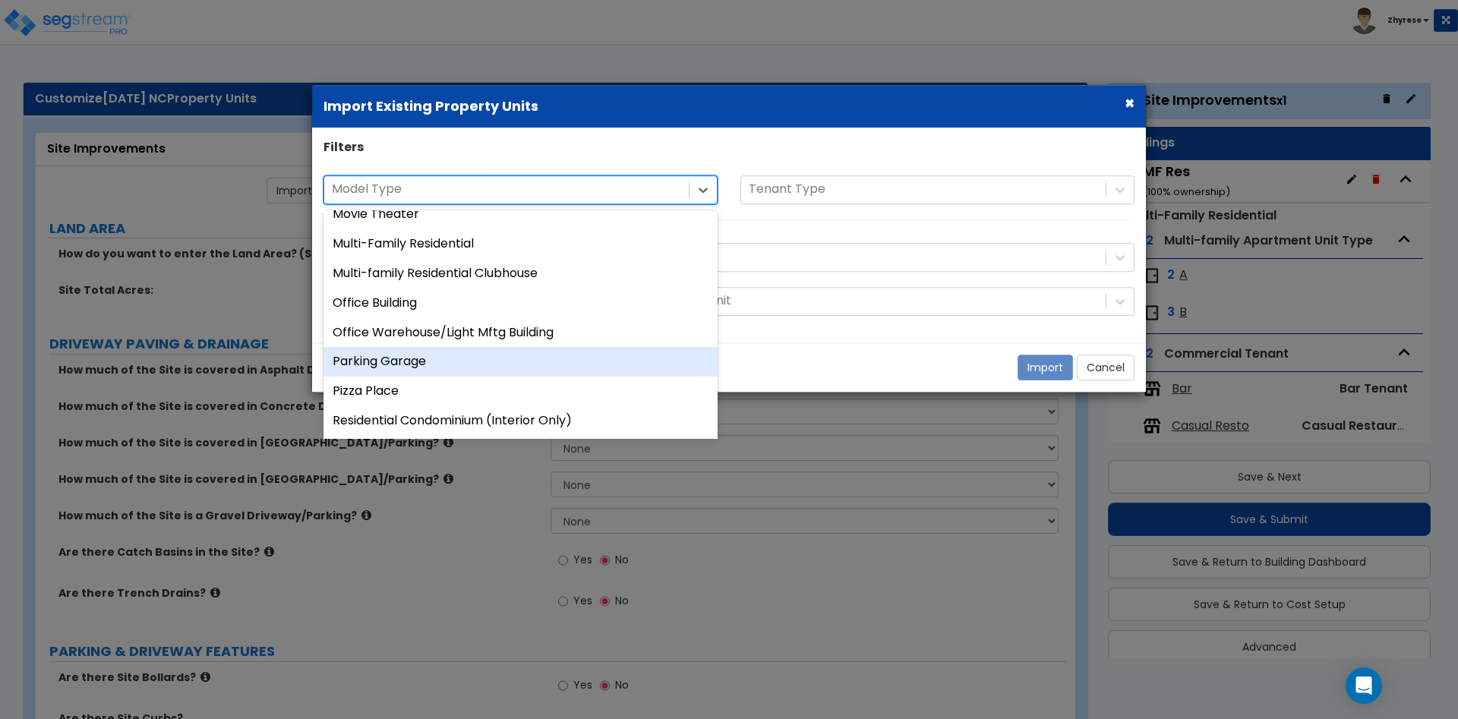
scroll to position [1048, 0]
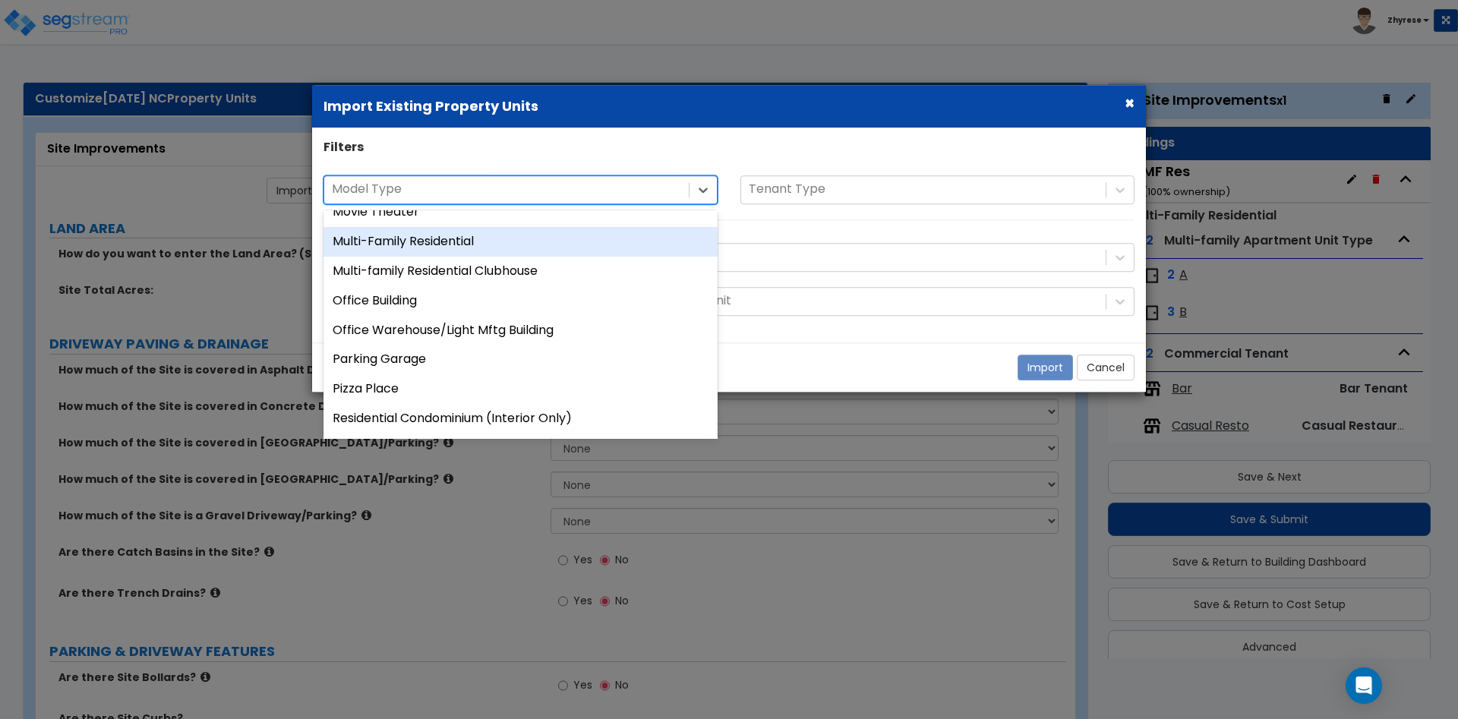
click at [578, 250] on div "Multi-Family Residential" at bounding box center [520, 242] width 394 height 30
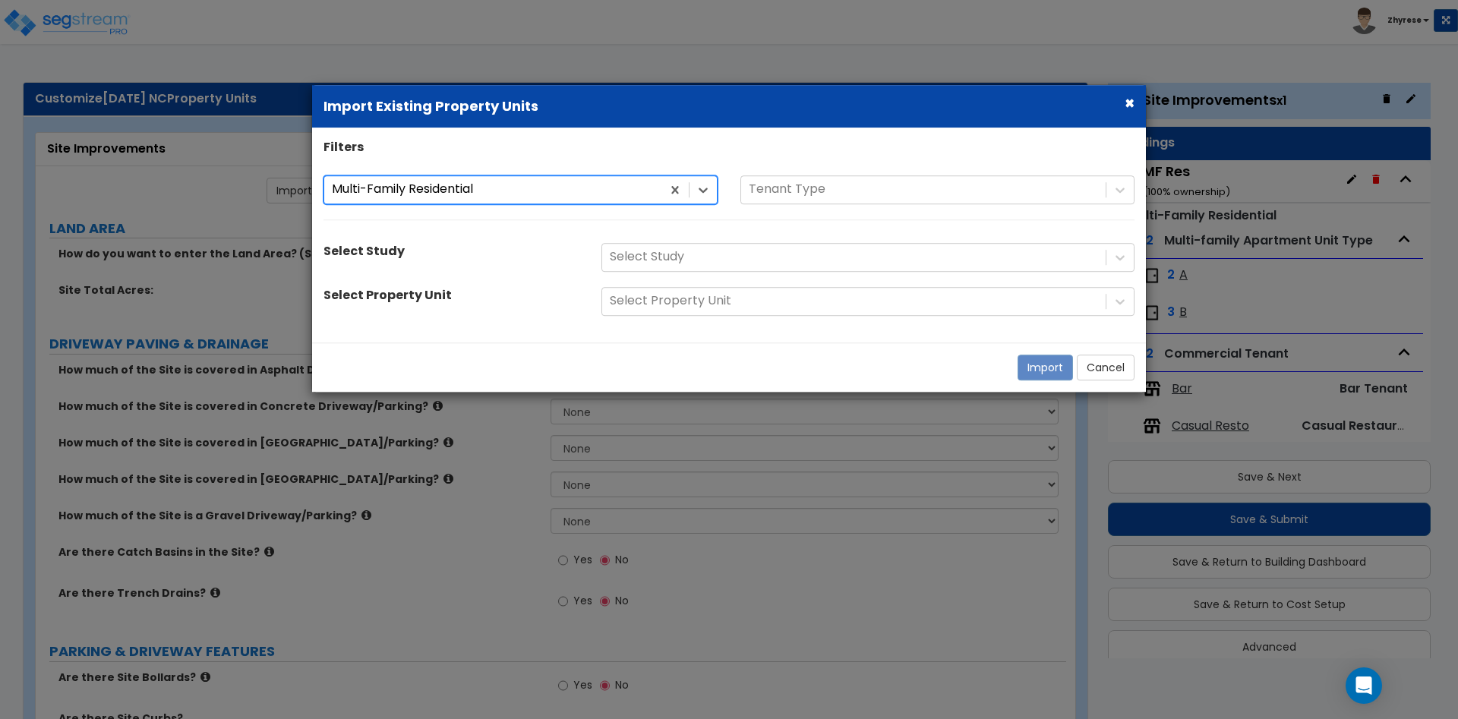
click at [713, 244] on div "Filters option Multi-Family Residential, selected. Multi-Family Residential Mul…" at bounding box center [729, 235] width 834 height 192
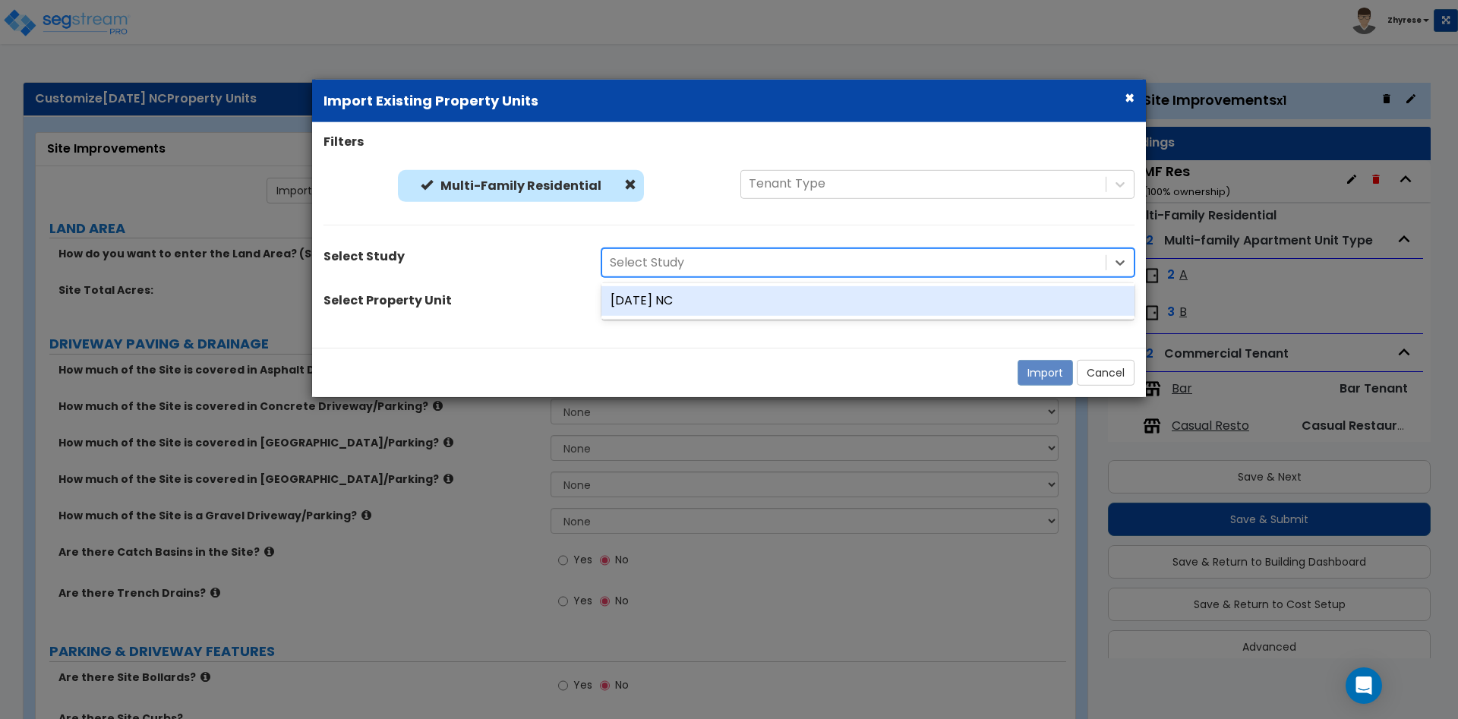
click at [705, 336] on div "Filters Multi-Family Residential Multi-Family Residential Tenant Type Select St…" at bounding box center [729, 235] width 834 height 203
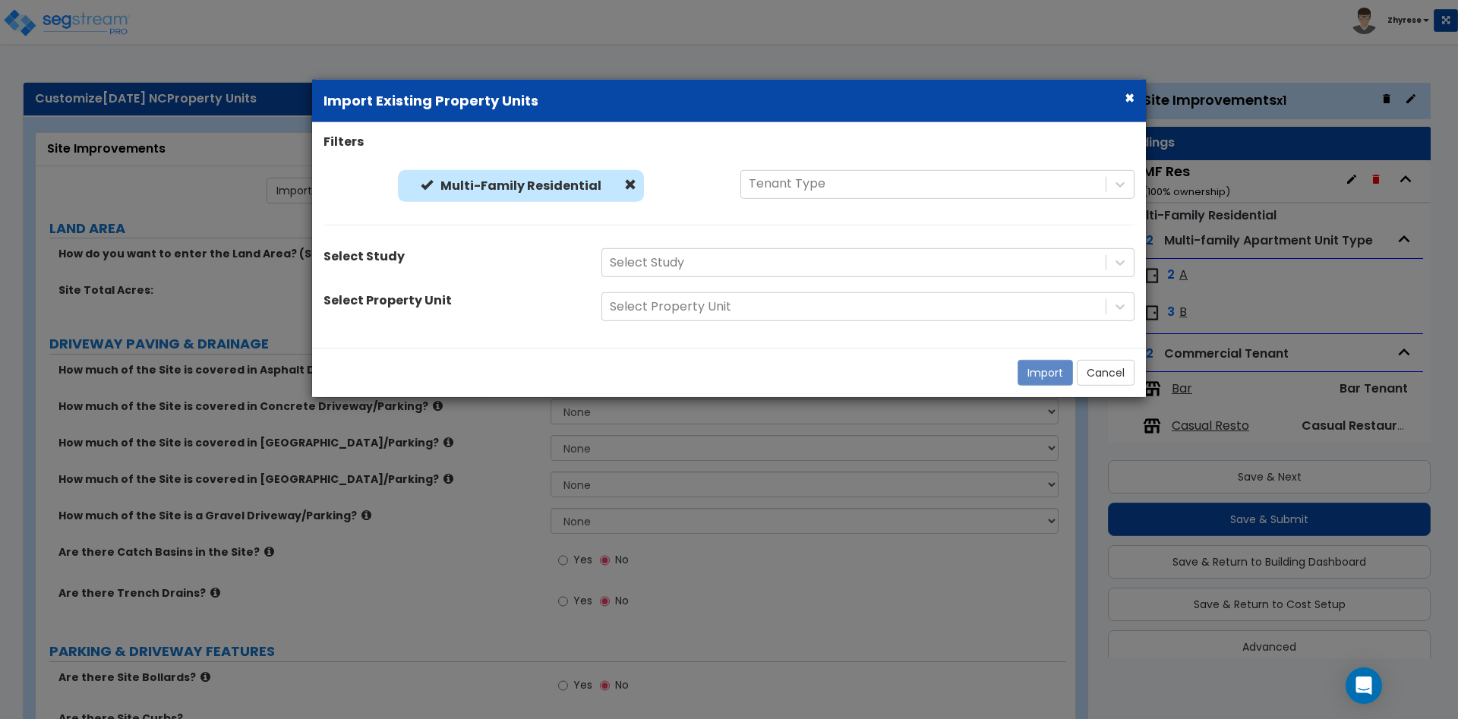
click at [476, 163] on div "Filters Multi-Family Residential Multi-Family Residential Tenant Type Select St…" at bounding box center [729, 235] width 834 height 203
click at [476, 164] on div "Filters Multi-Family Residential Multi-Family Residential Tenant Type Select St…" at bounding box center [729, 235] width 834 height 203
click at [482, 192] on b "Multi-Family Residential" at bounding box center [520, 184] width 161 height 17
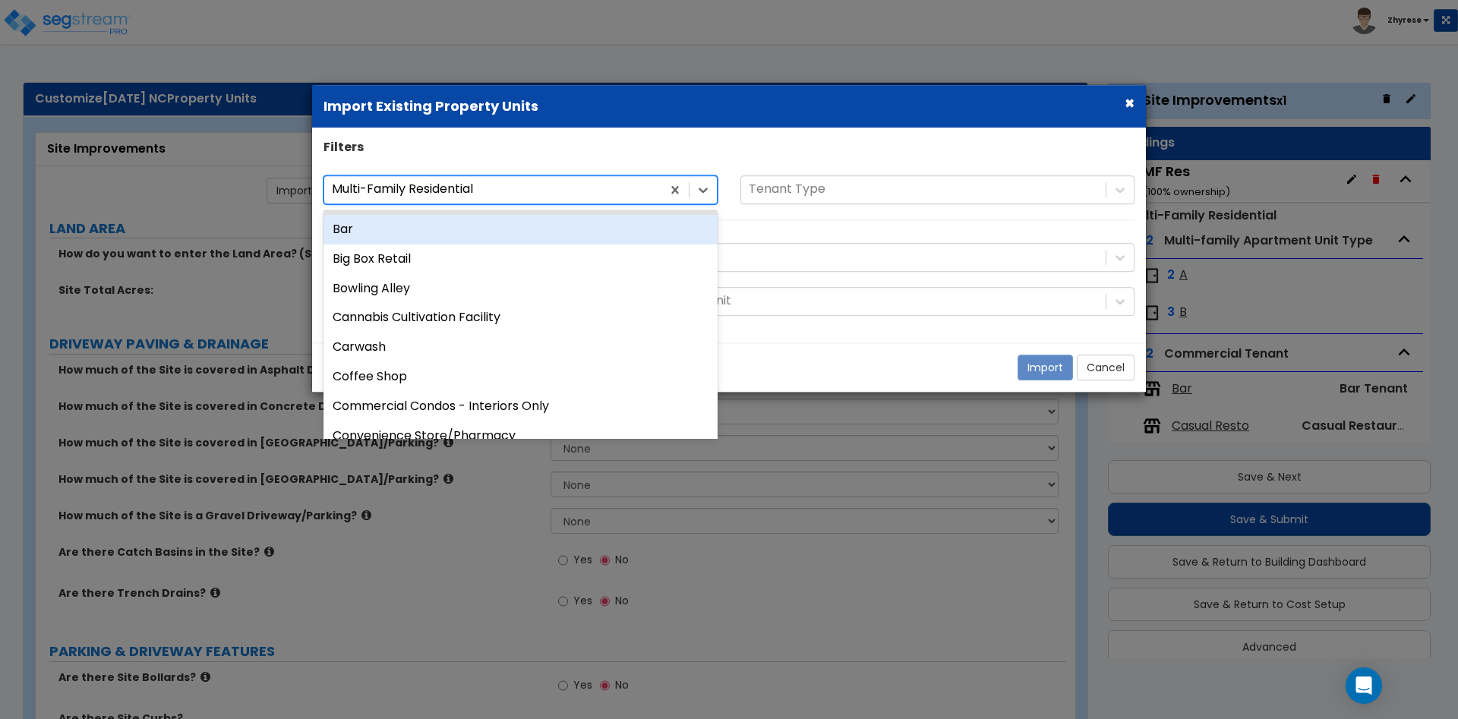
scroll to position [105, 0]
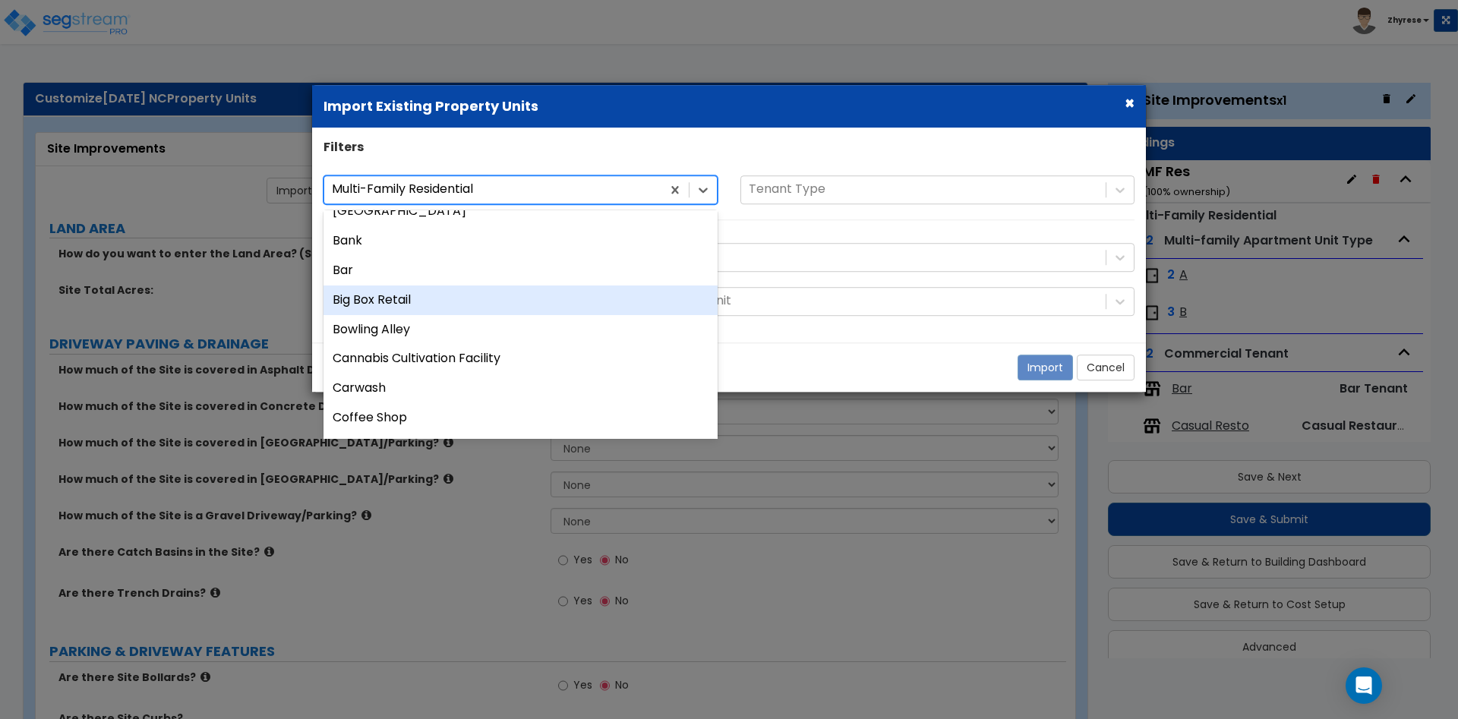
click at [465, 290] on div "Big Box Retail" at bounding box center [520, 300] width 394 height 30
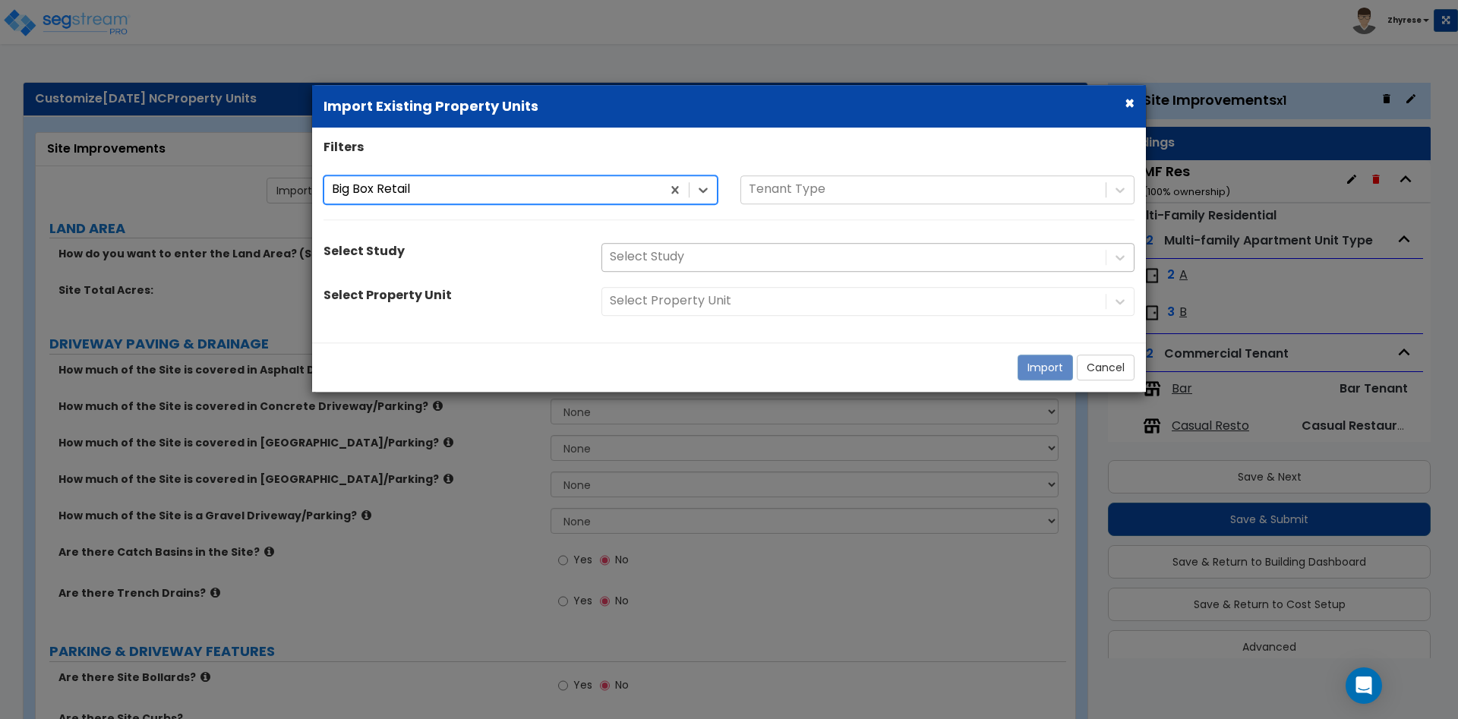
click at [719, 259] on div at bounding box center [854, 257] width 488 height 20
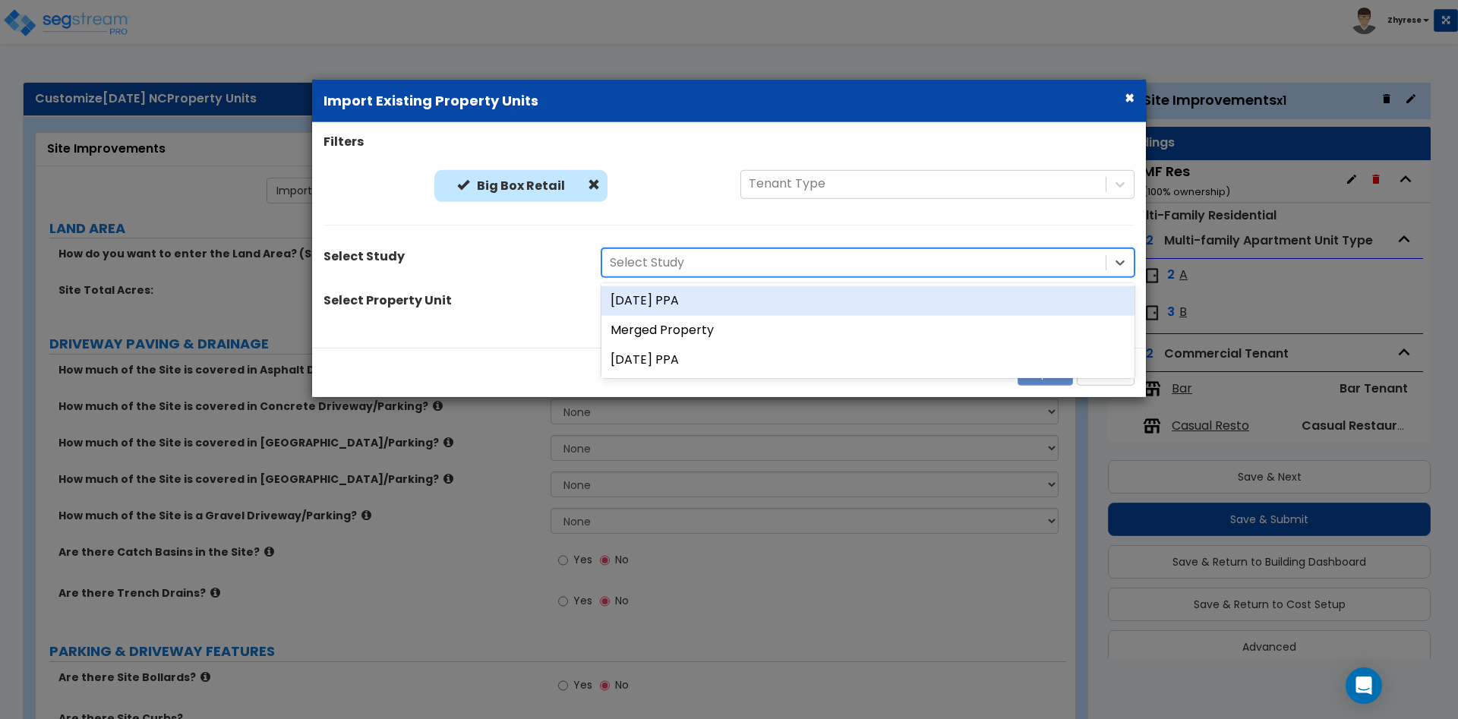
click at [705, 311] on div "[DATE] PPA" at bounding box center [867, 301] width 533 height 30
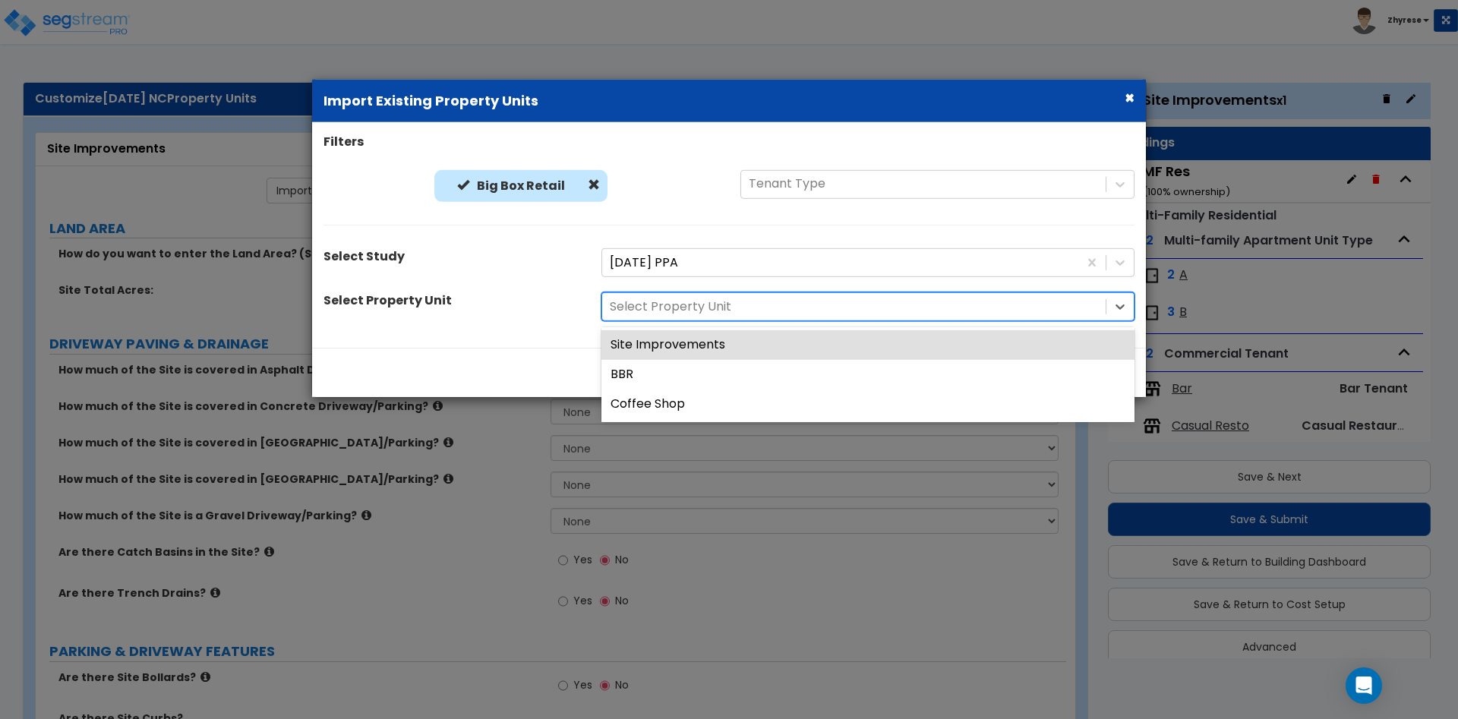
click at [705, 311] on div at bounding box center [854, 307] width 488 height 20
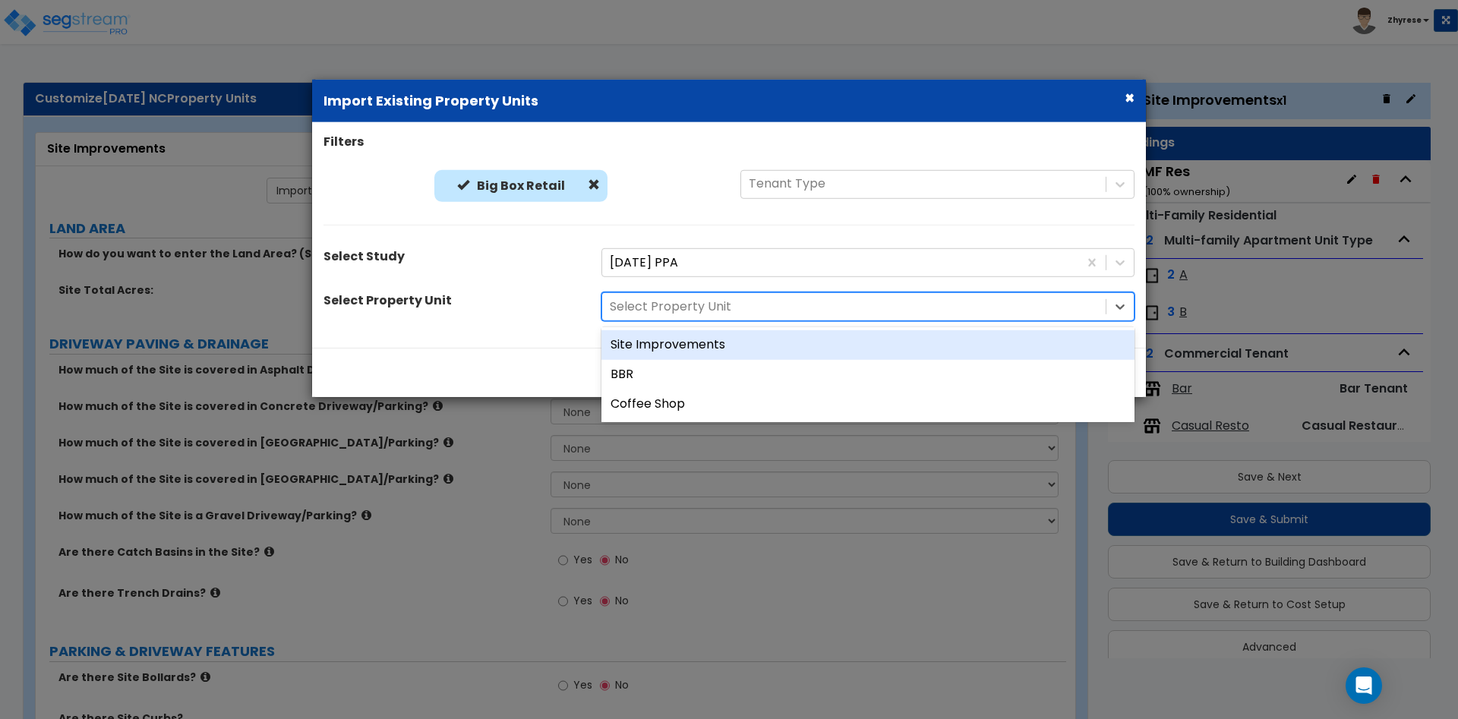
click at [699, 339] on div "Site Improvements" at bounding box center [867, 345] width 533 height 30
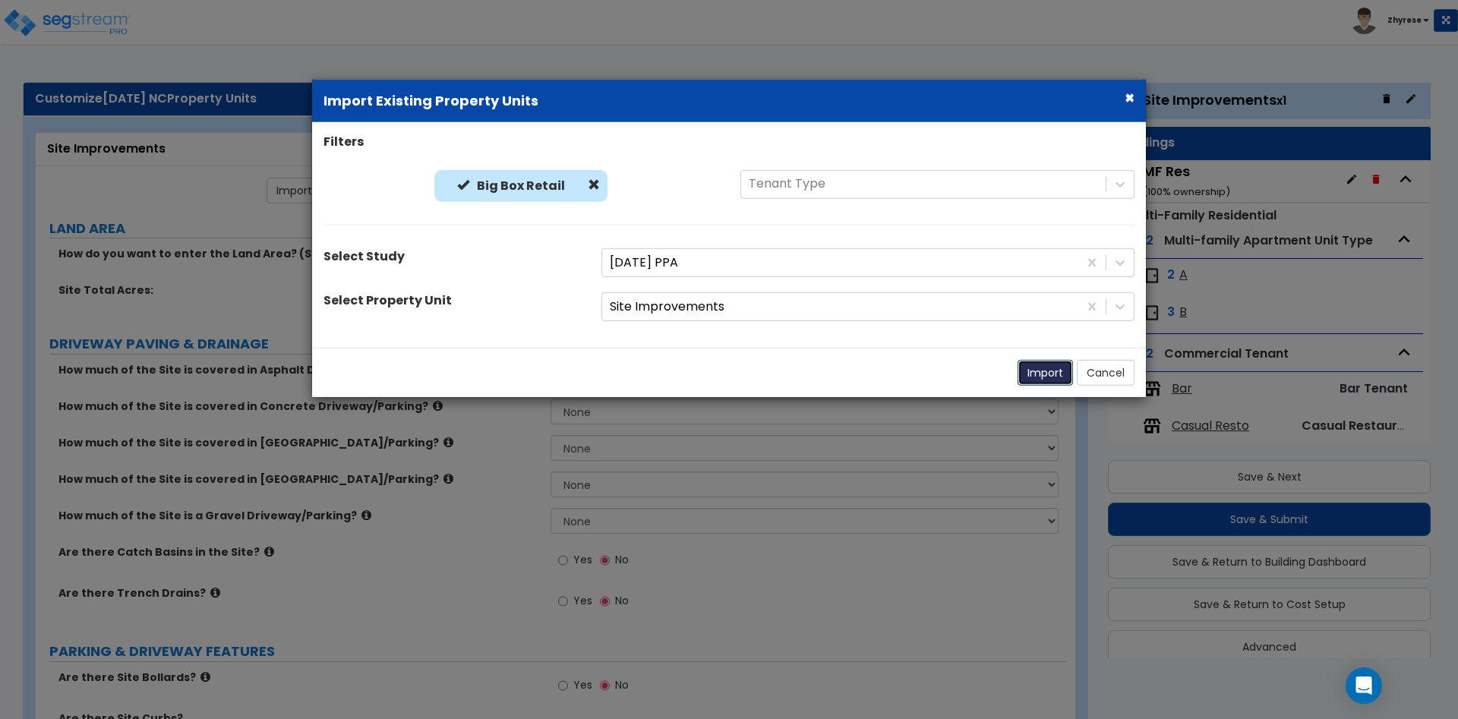
click at [1035, 383] on button "Import" at bounding box center [1044, 373] width 55 height 26
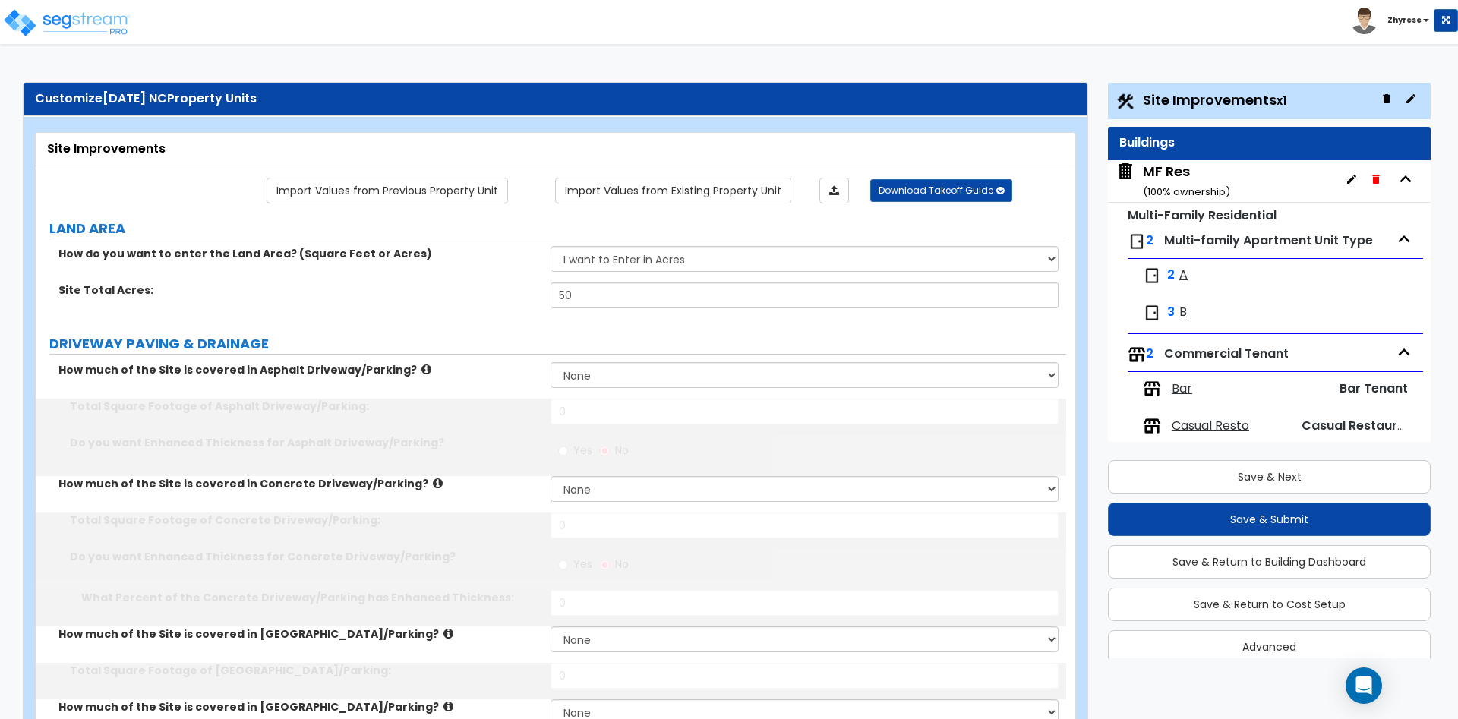
type input "50"
select select "2"
select select "1"
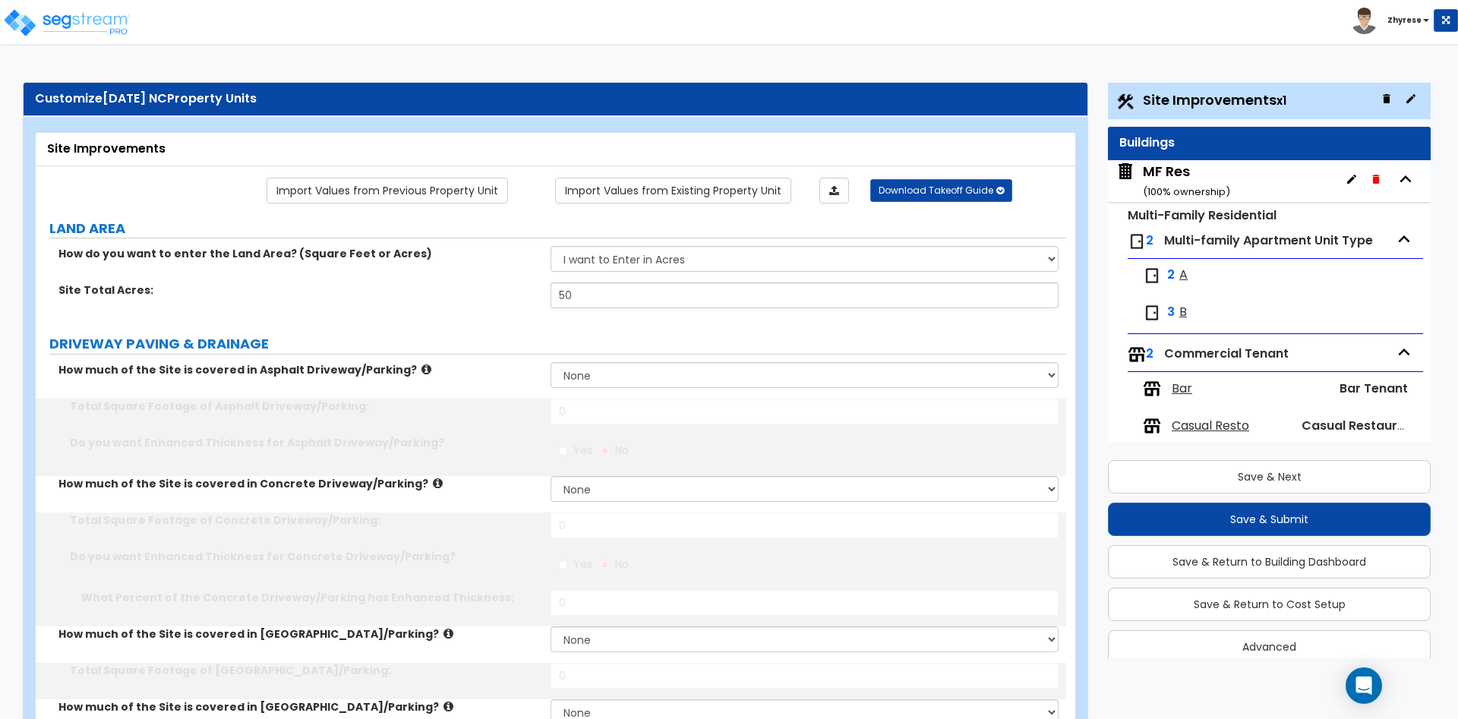
radio input "true"
type input "12"
radio input "true"
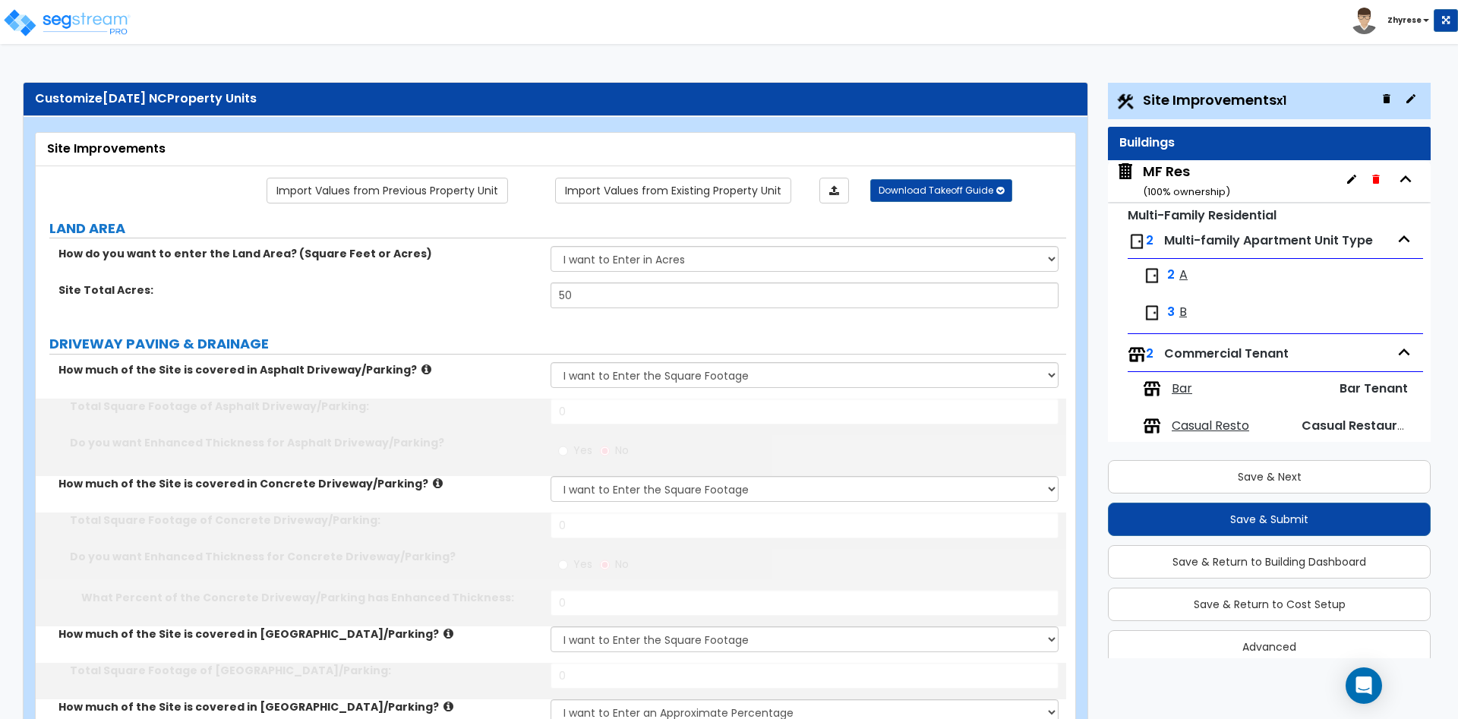
type input "12"
select select "1"
type input "12"
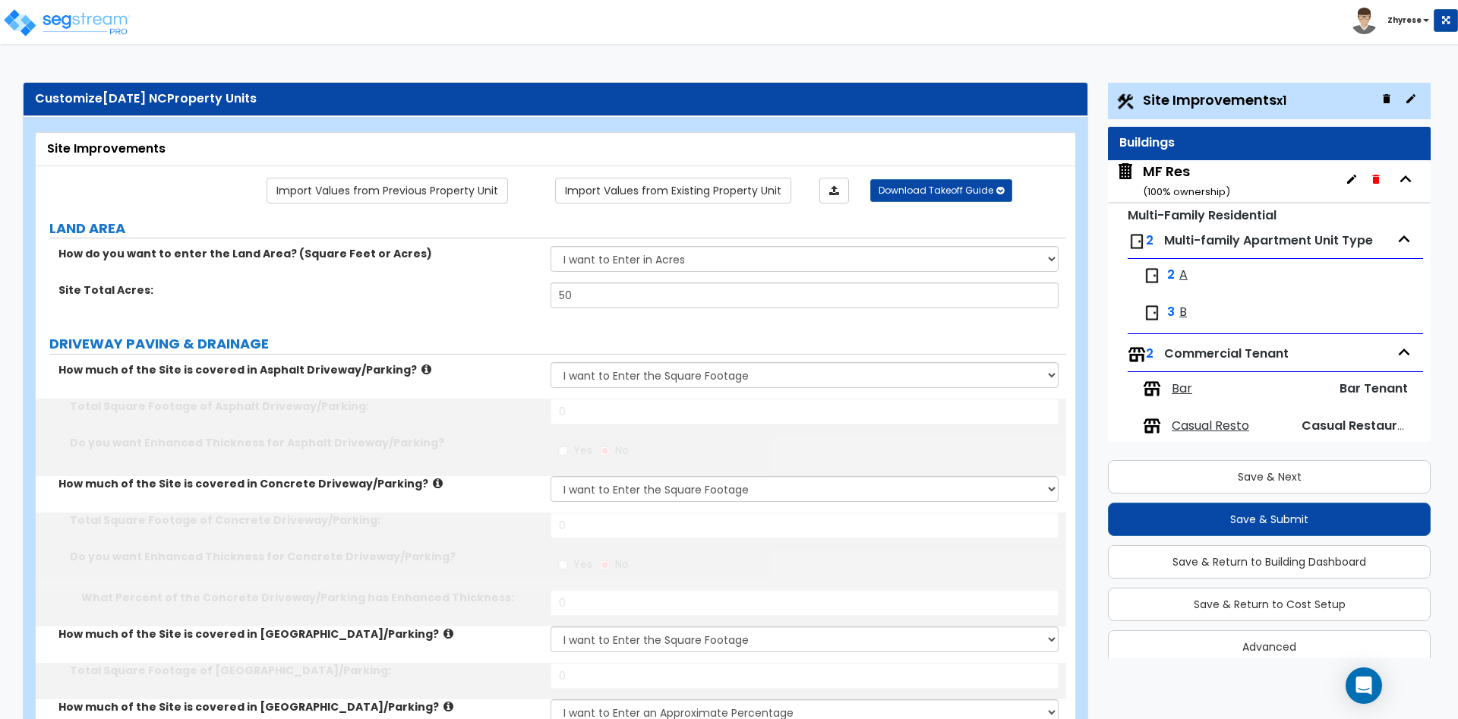
type input "12"
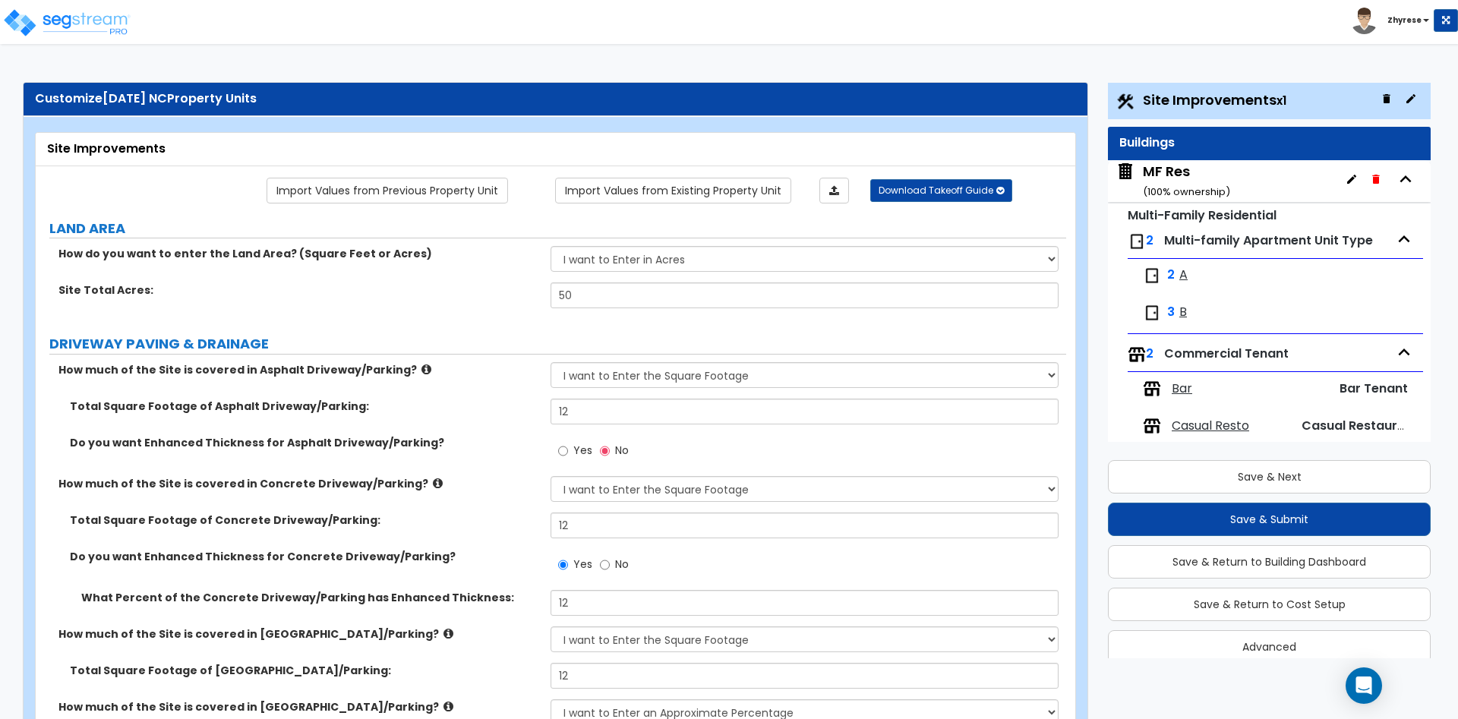
drag, startPoint x: 1182, startPoint y: 172, endPoint x: 625, endPoint y: 206, distance: 558.3
click at [1182, 172] on div "MF Res ( 100 % ownership)" at bounding box center [1186, 181] width 87 height 39
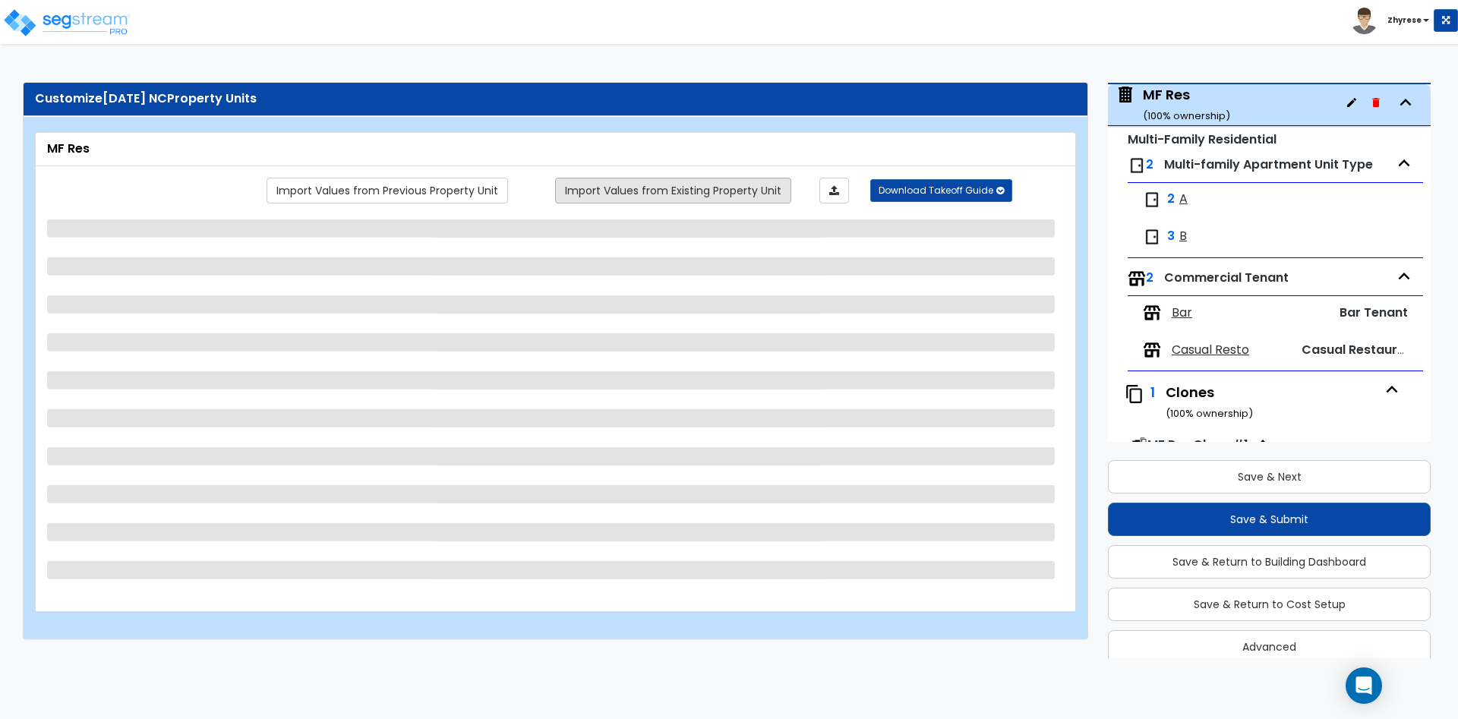
scroll to position [77, 0]
click at [643, 187] on link "Import Values from Existing Property Unit" at bounding box center [673, 191] width 236 height 26
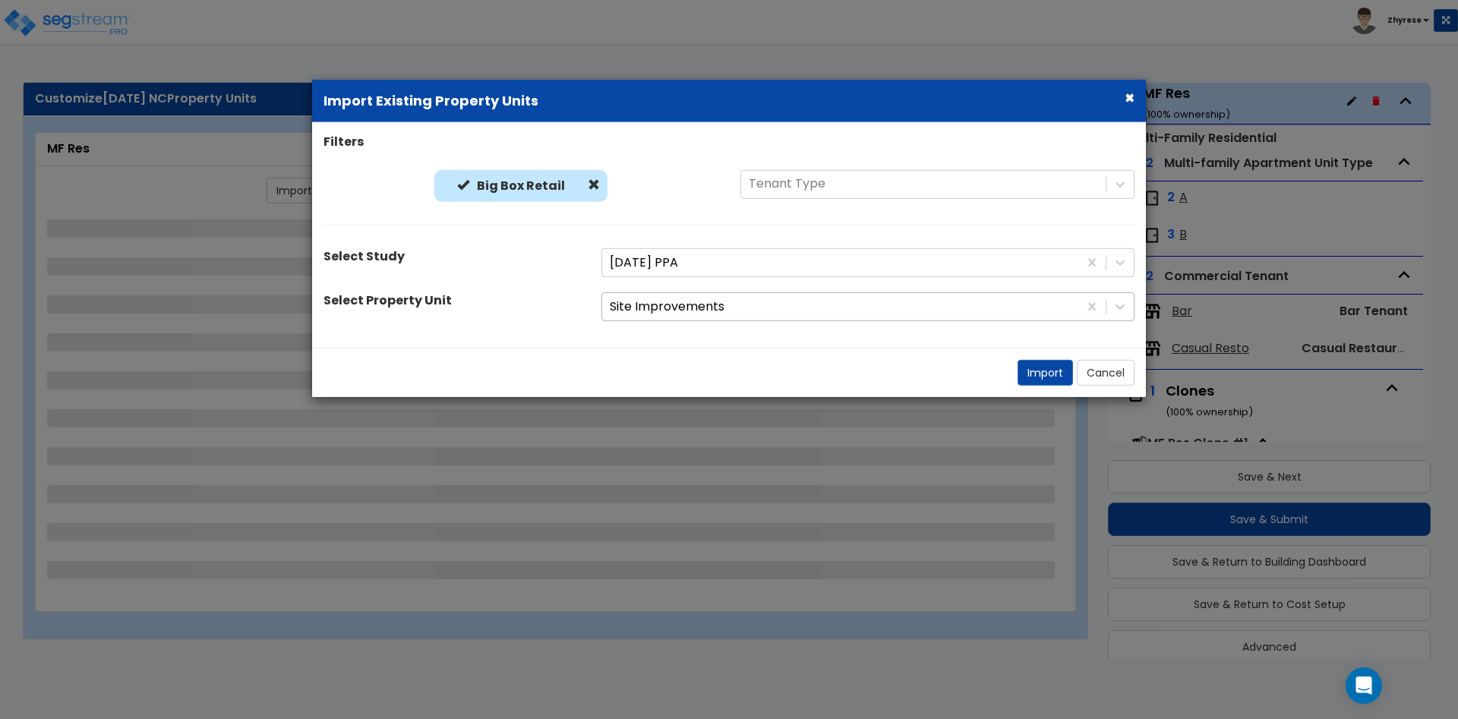
click at [648, 314] on div at bounding box center [840, 307] width 461 height 20
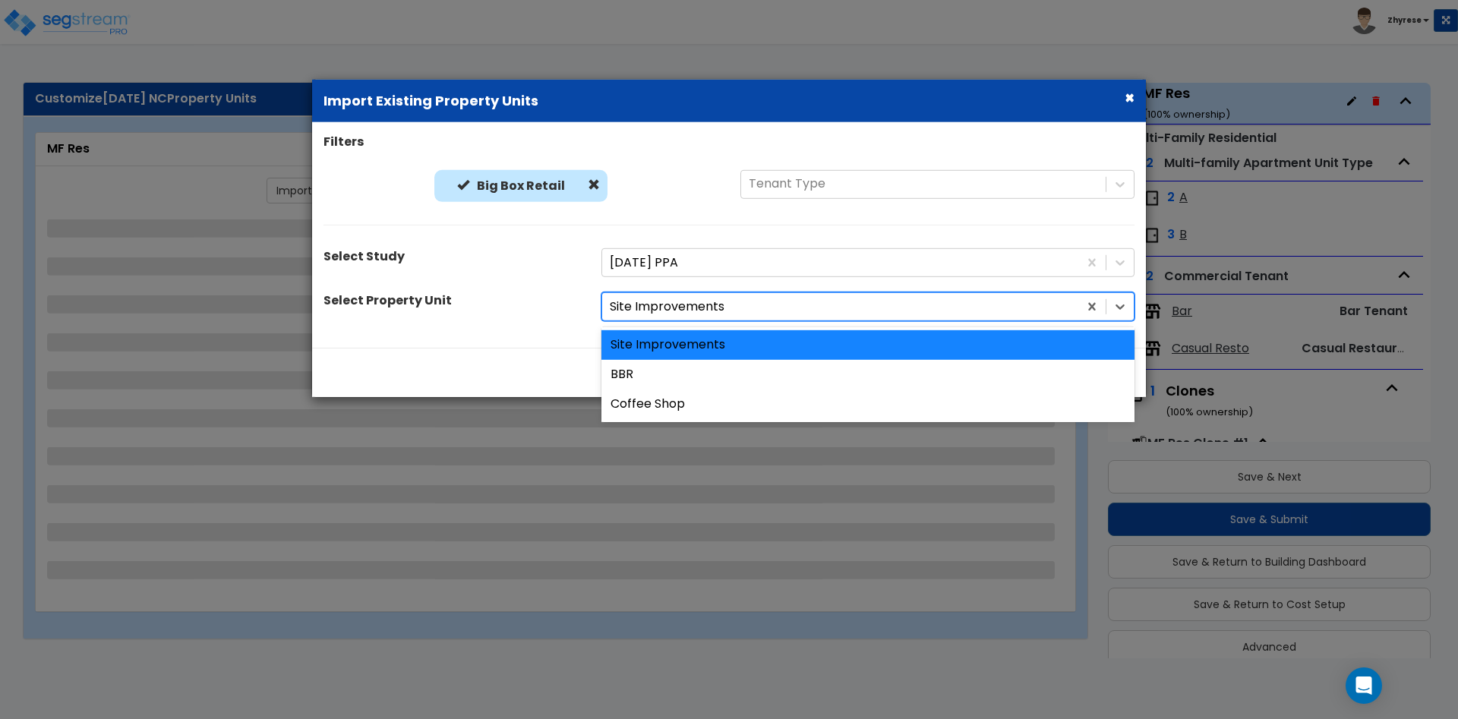
click at [642, 370] on div "BBR" at bounding box center [867, 375] width 533 height 30
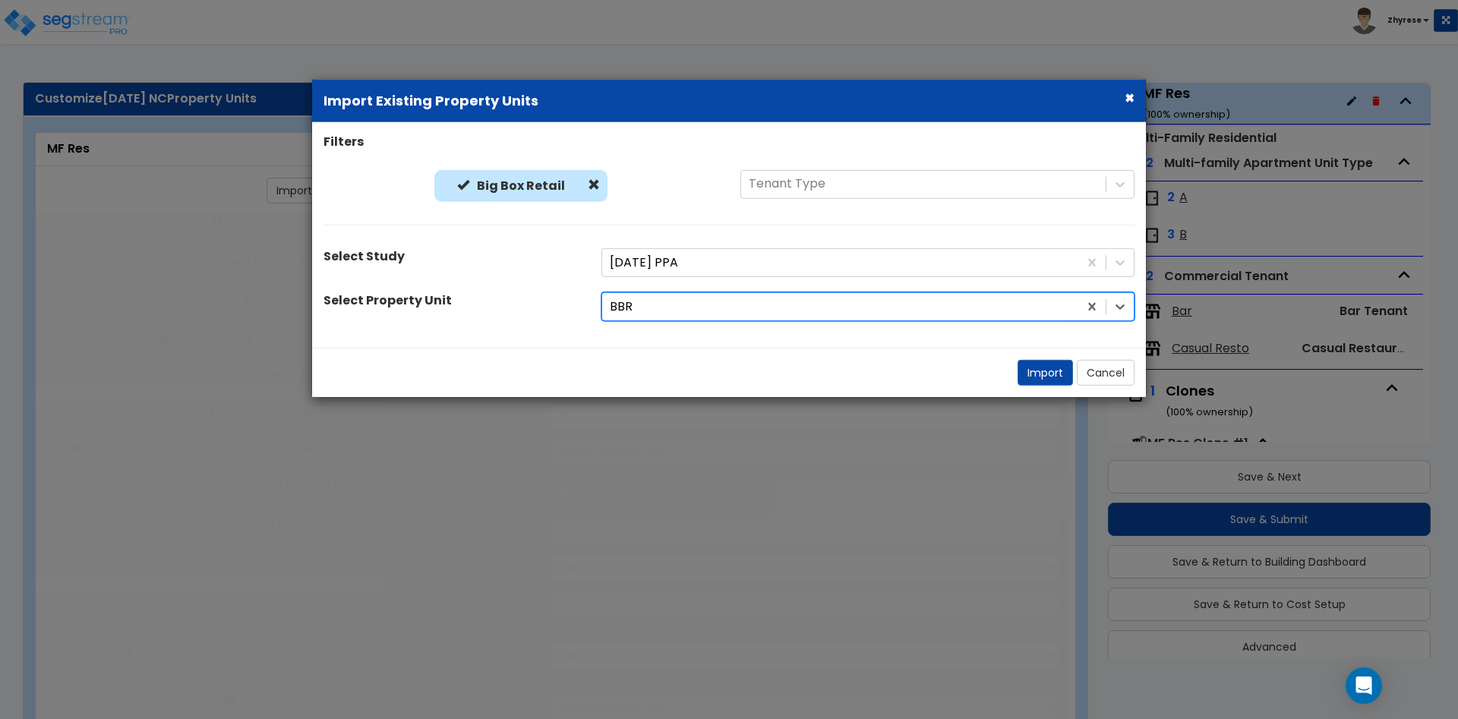
click at [632, 375] on div "Import Cancel" at bounding box center [729, 372] width 834 height 49
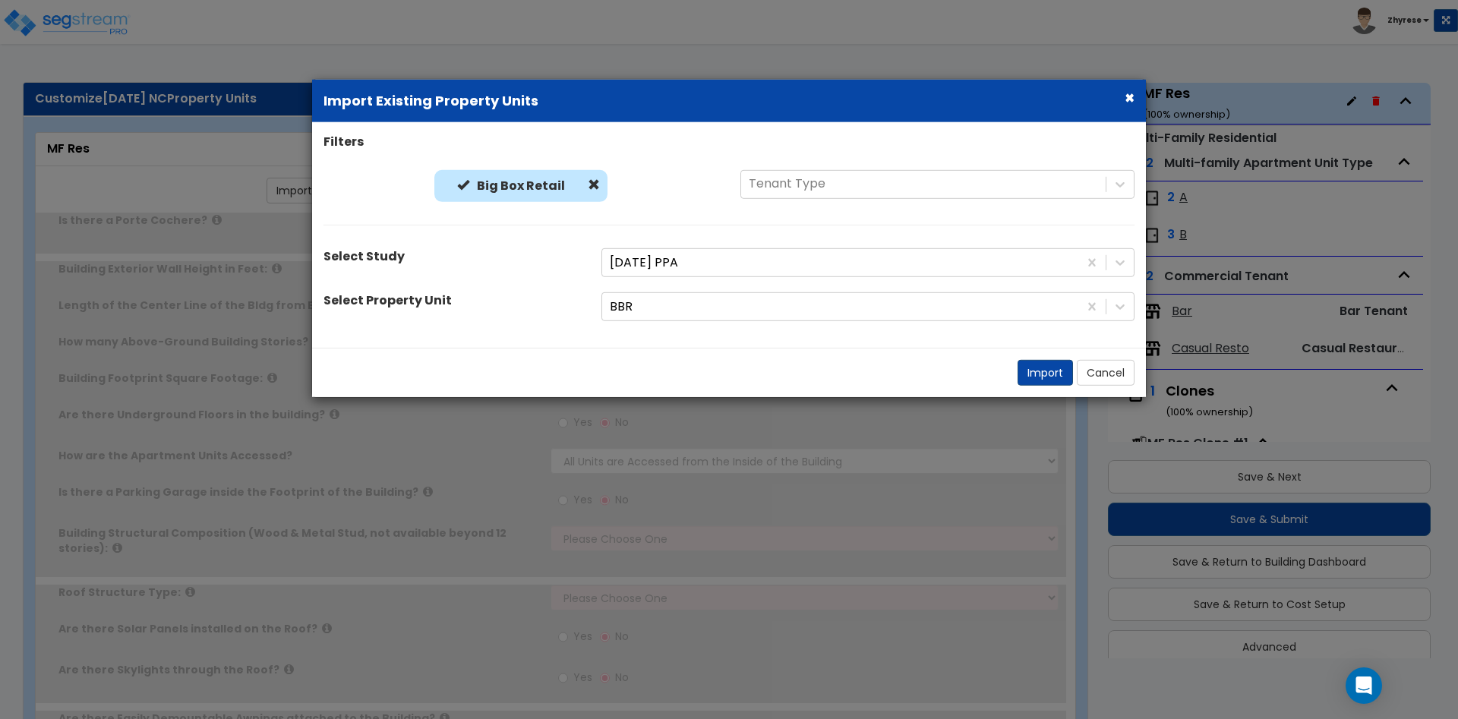
type input "1"
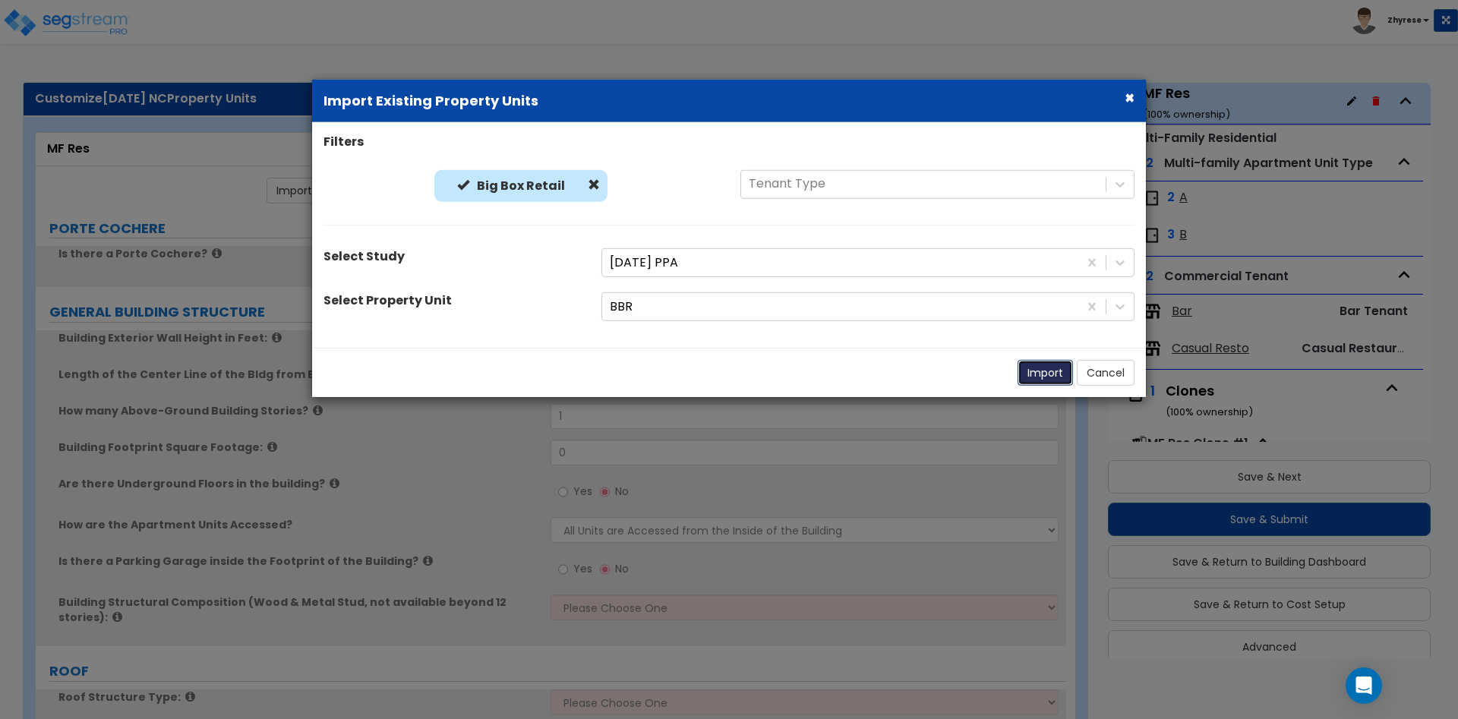
click at [1044, 369] on button "Import" at bounding box center [1044, 373] width 55 height 26
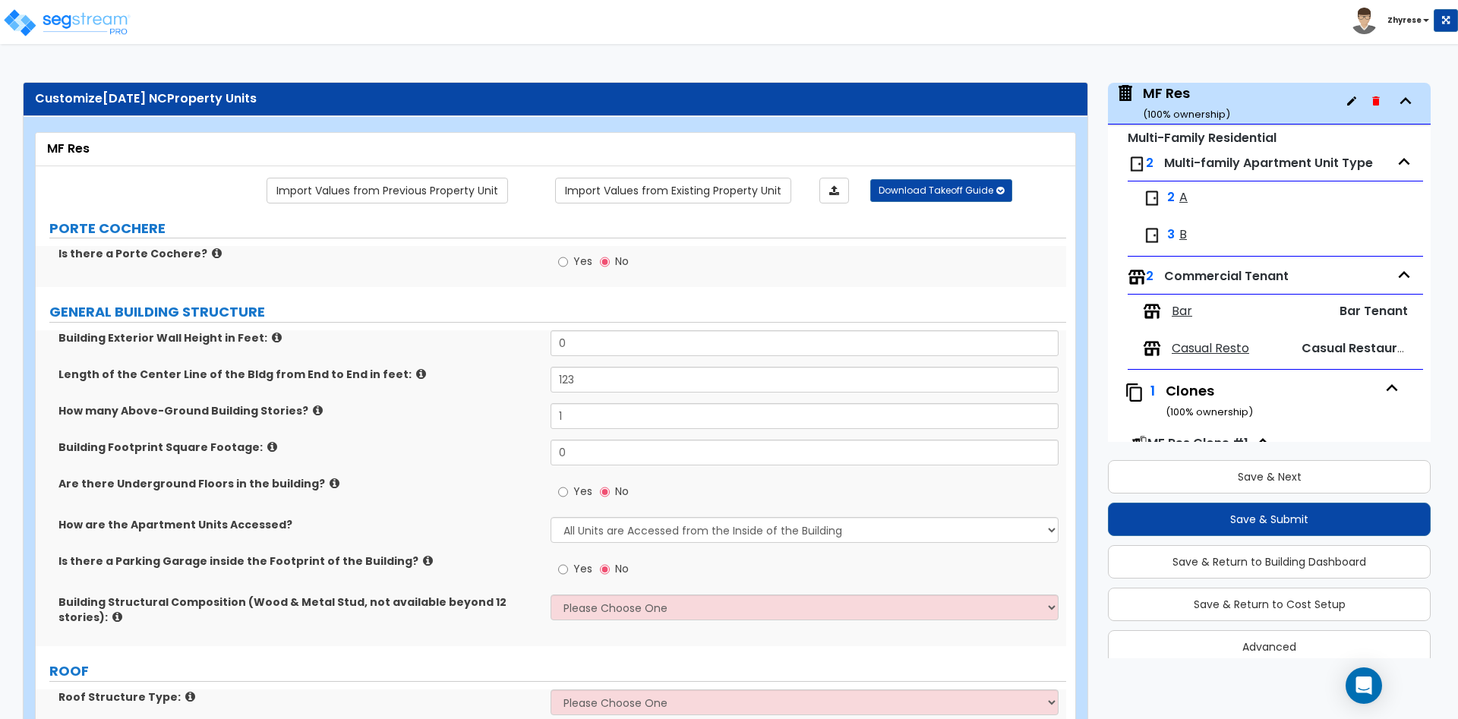
type input "123"
radio input "true"
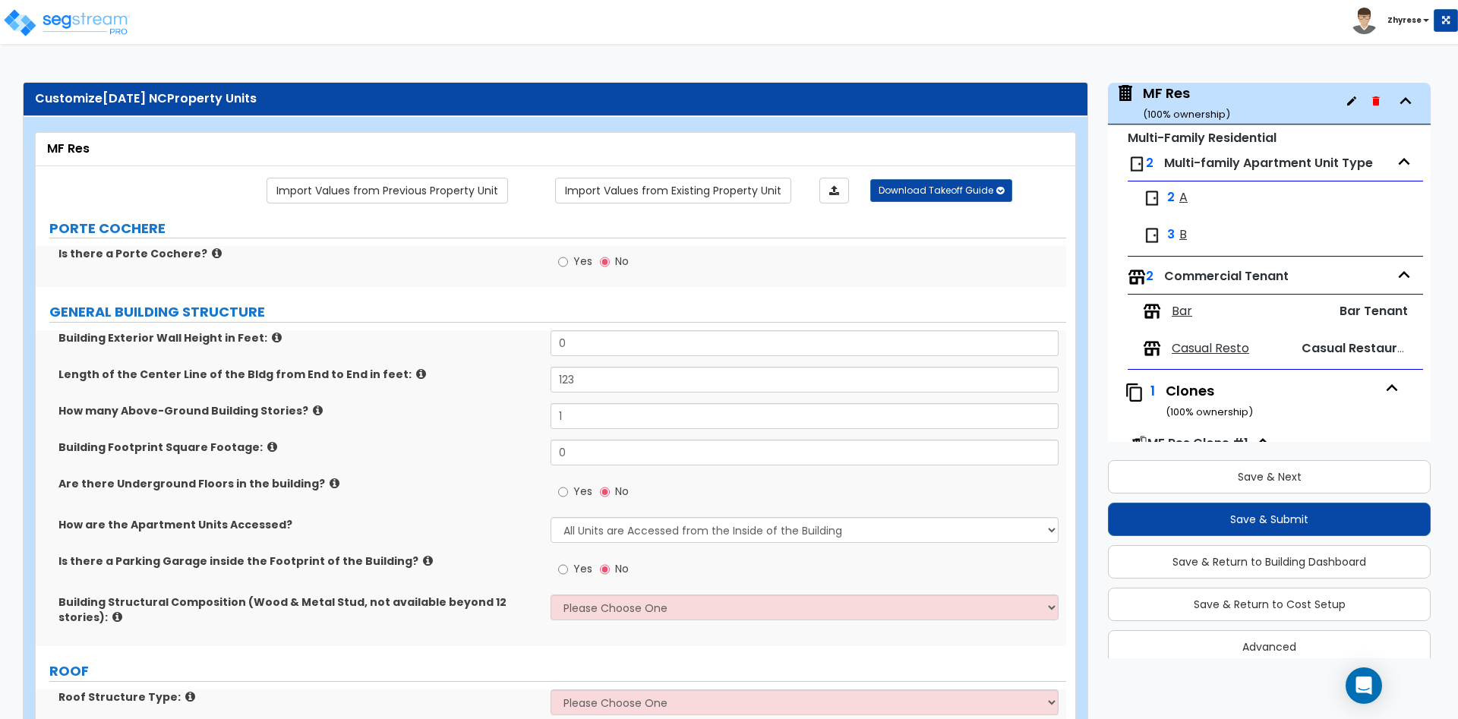
select select "2"
type input "12"
radio input "true"
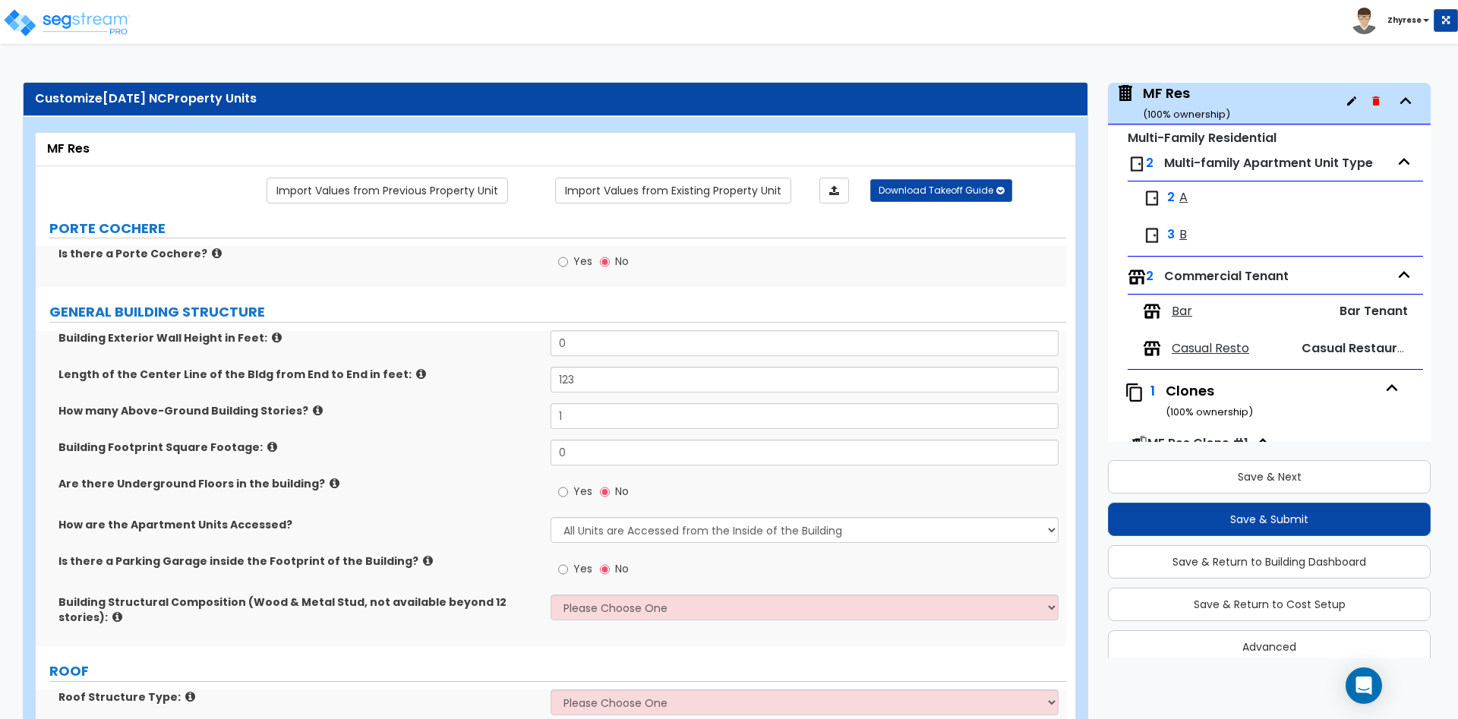
select select "1"
type input "12"
select select "2"
type input "12"
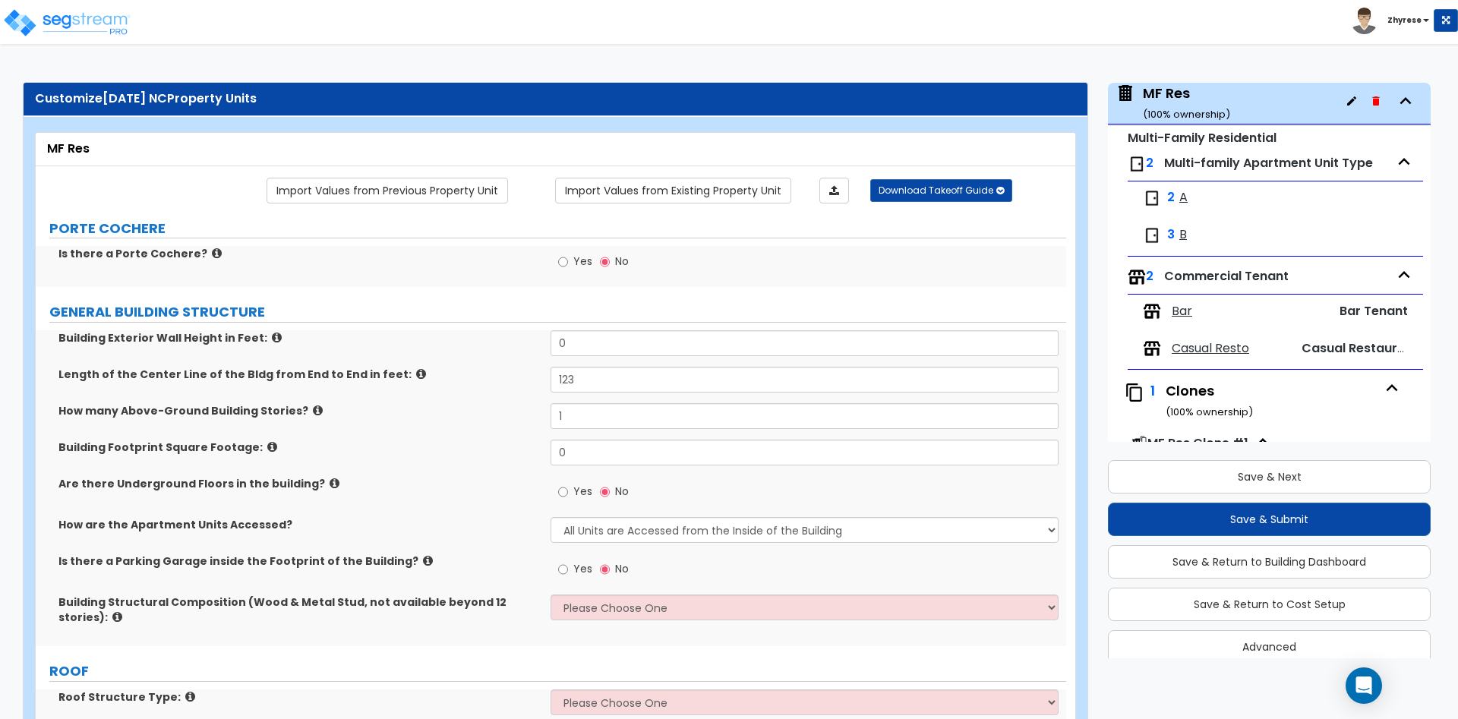
type input "1"
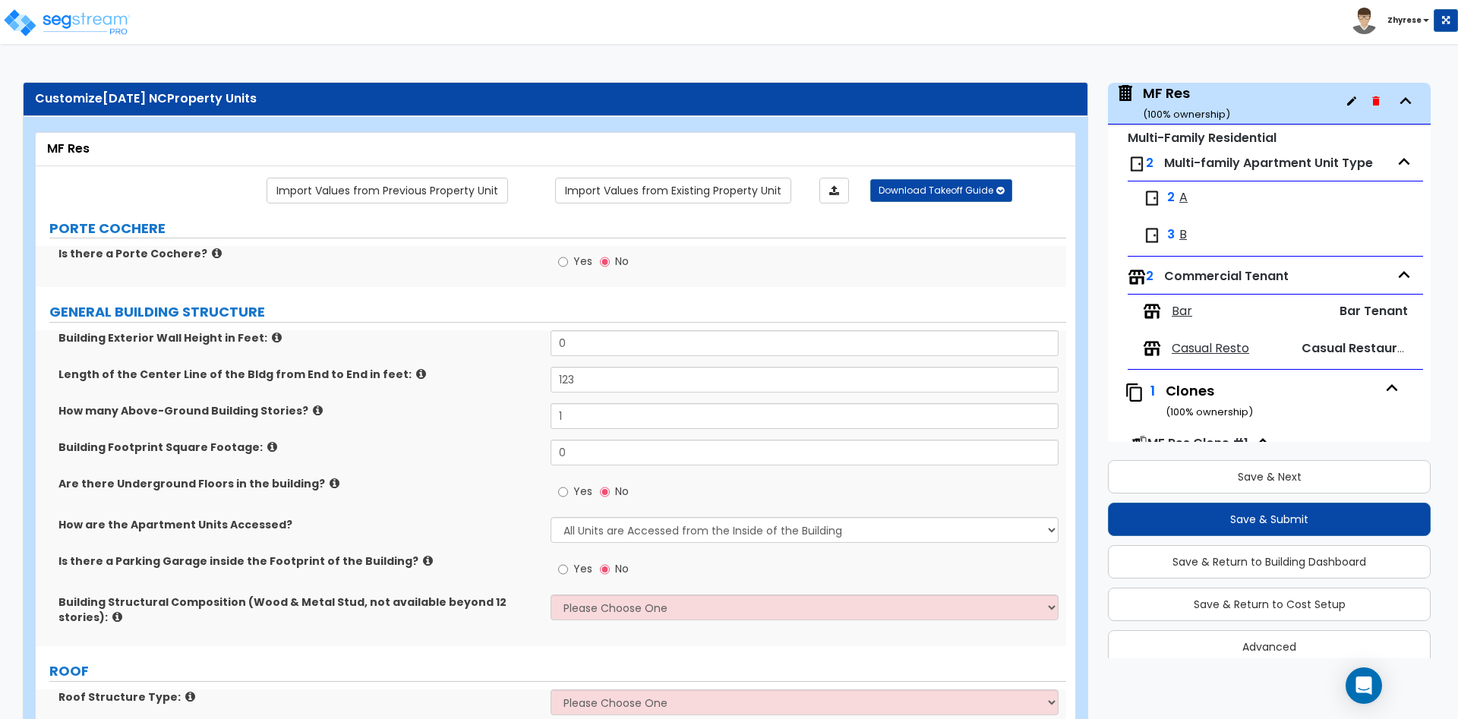
type input "1"
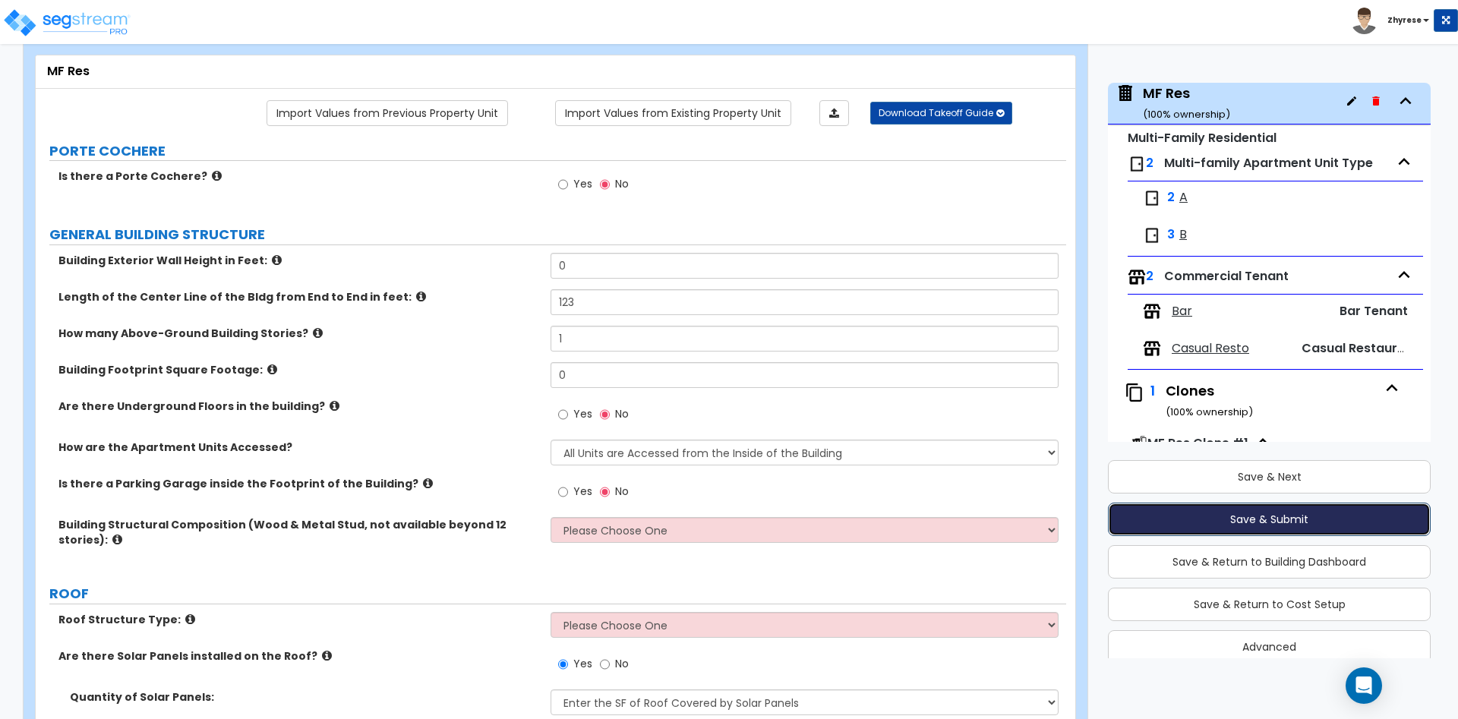
click at [1287, 516] on button "Save & Submit" at bounding box center [1269, 519] width 323 height 33
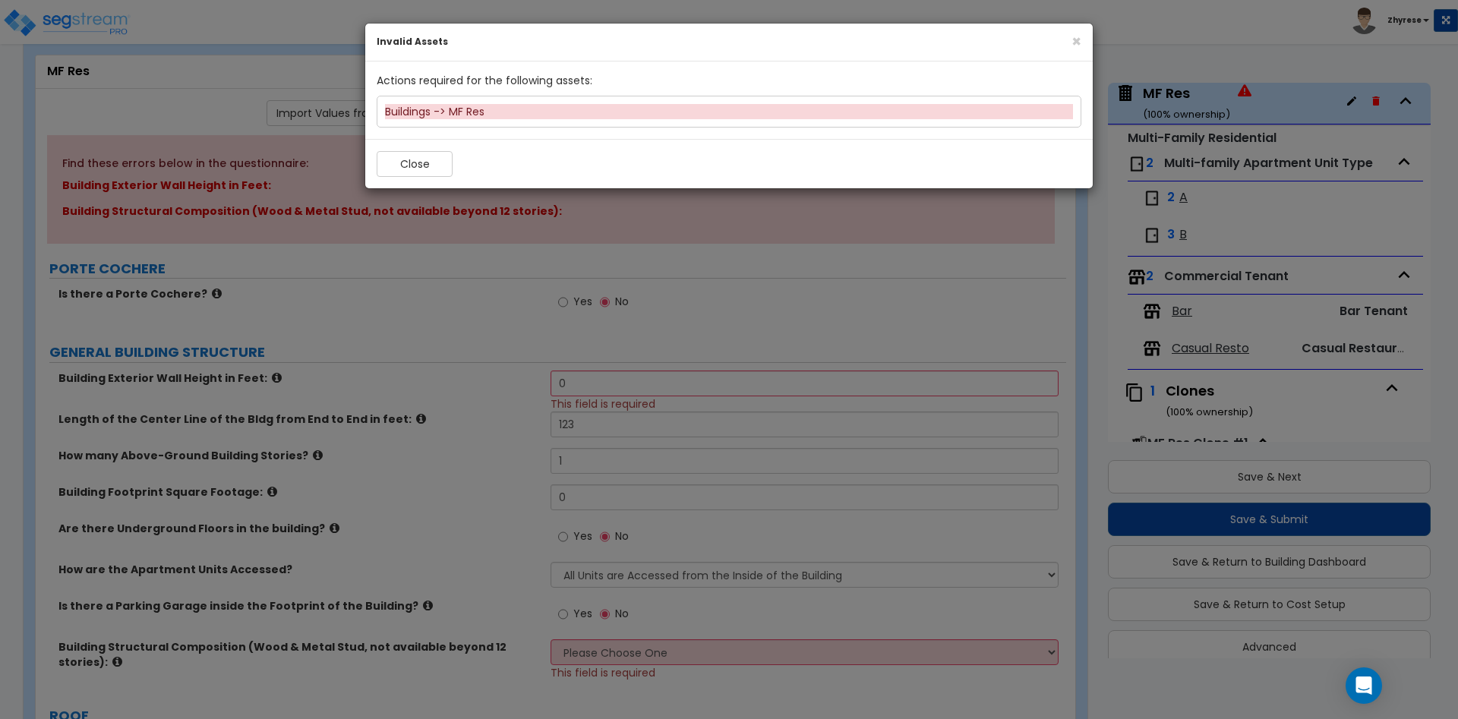
click at [476, 112] on div "Buildings -> MF Res" at bounding box center [729, 111] width 688 height 15
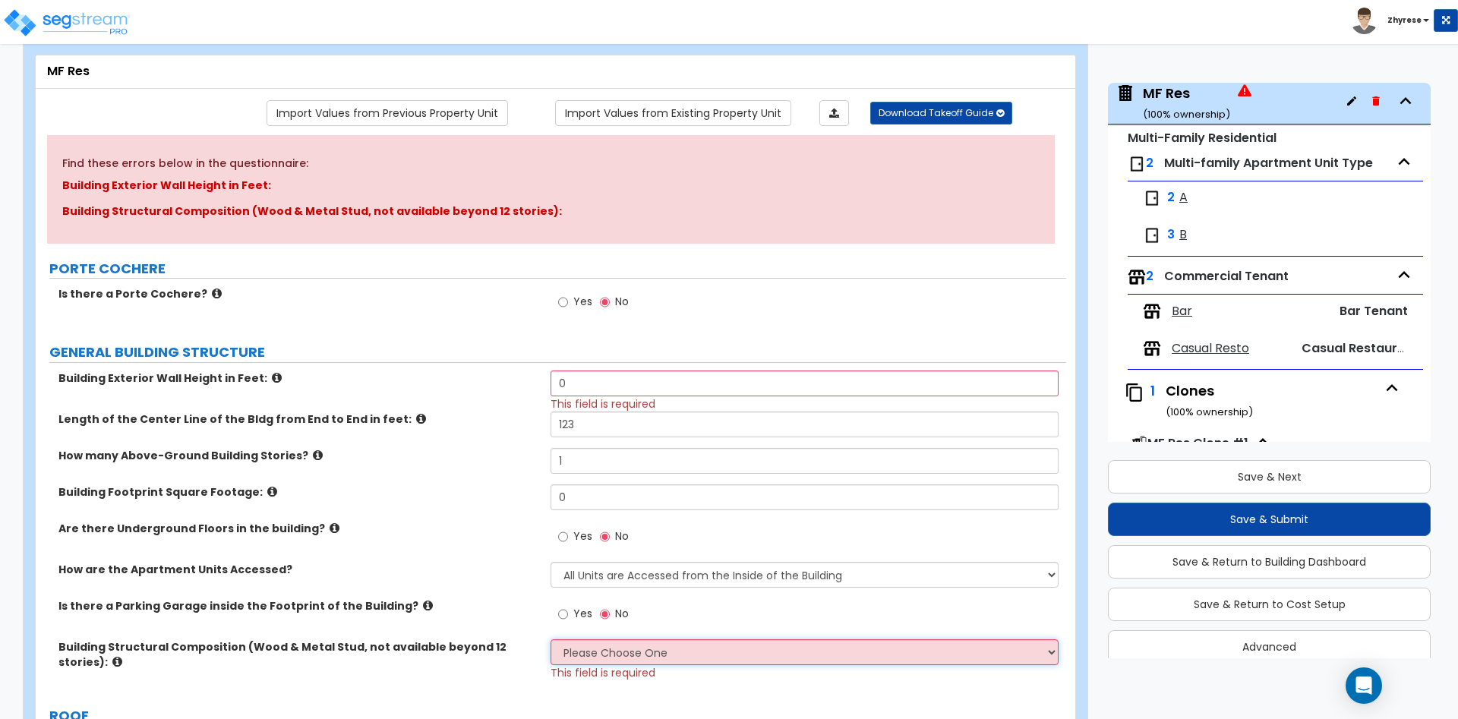
select select "3"
click option "Reinforced Concrete" at bounding box center [0, 0] width 0 height 0
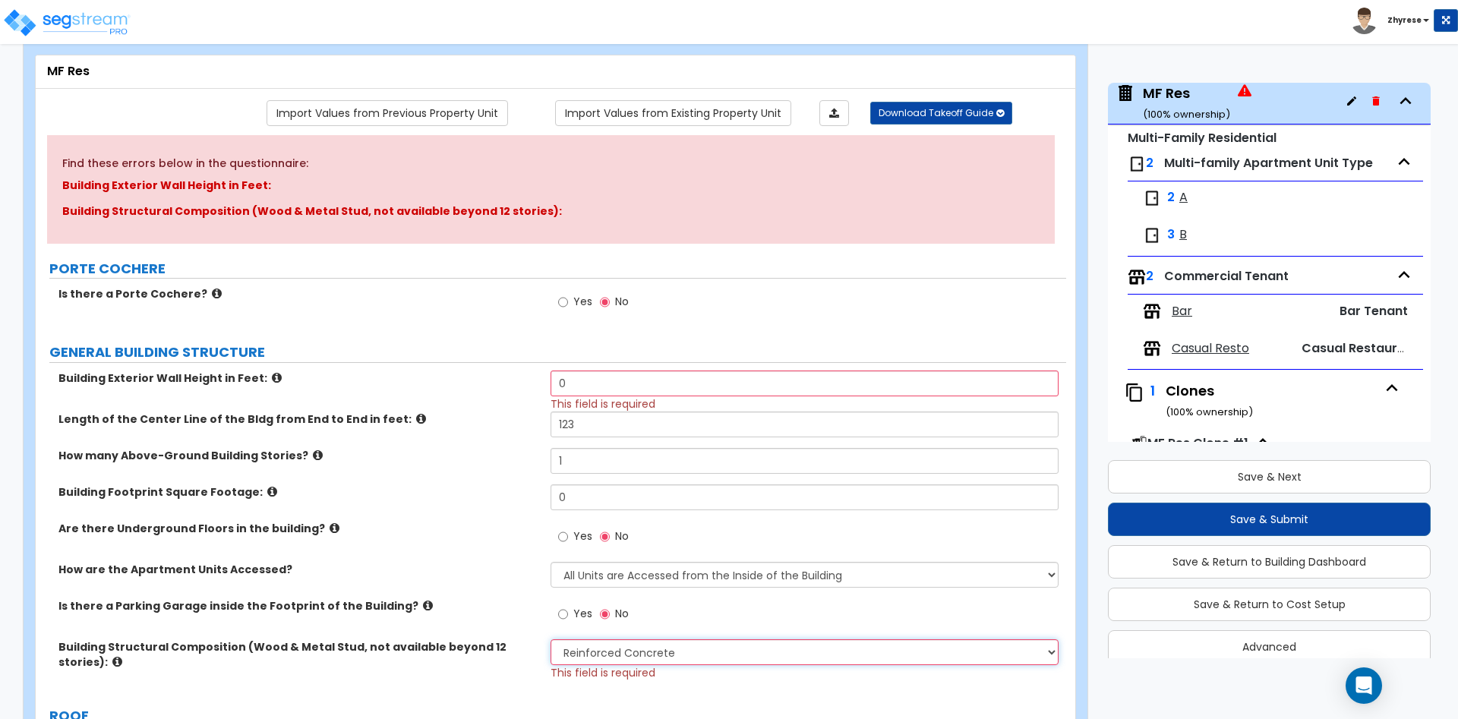
scroll to position [232, 0]
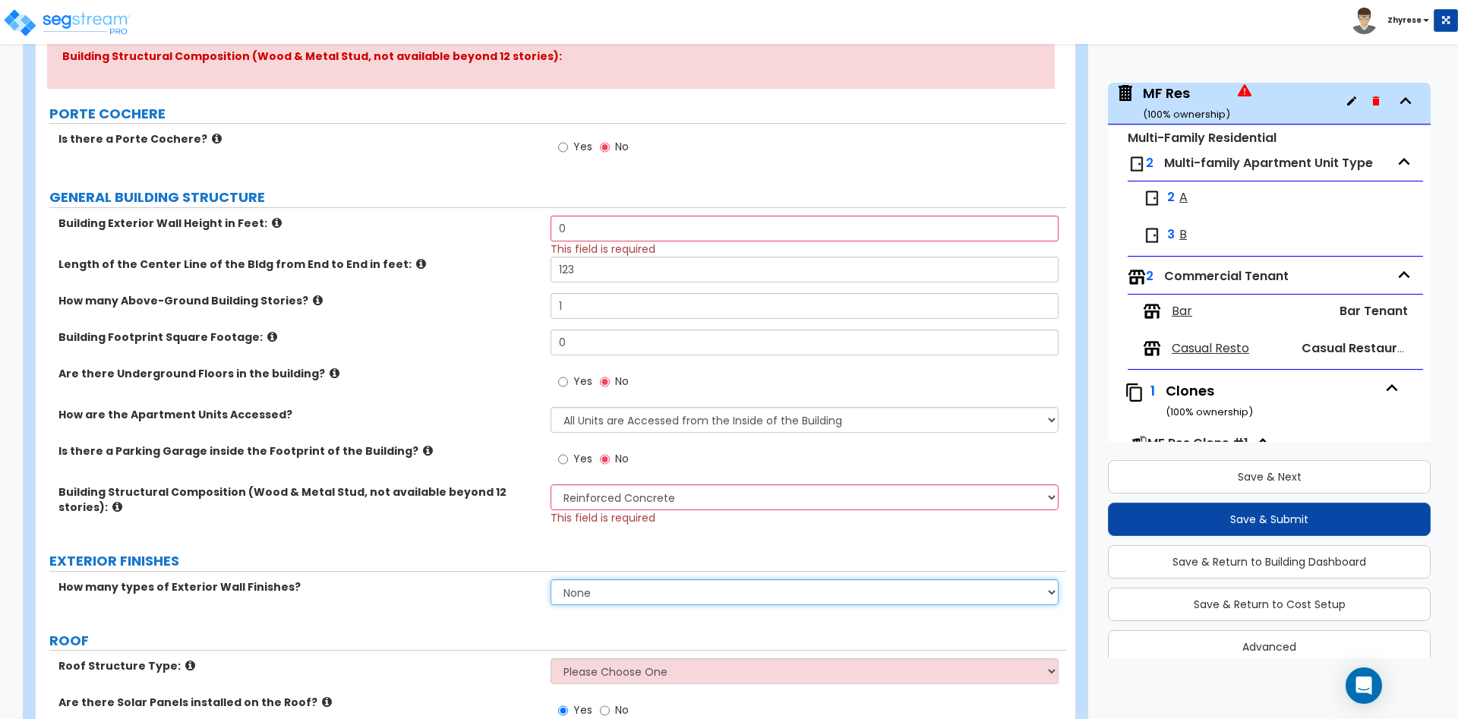
select select "1"
click option "1" at bounding box center [0, 0] width 0 height 0
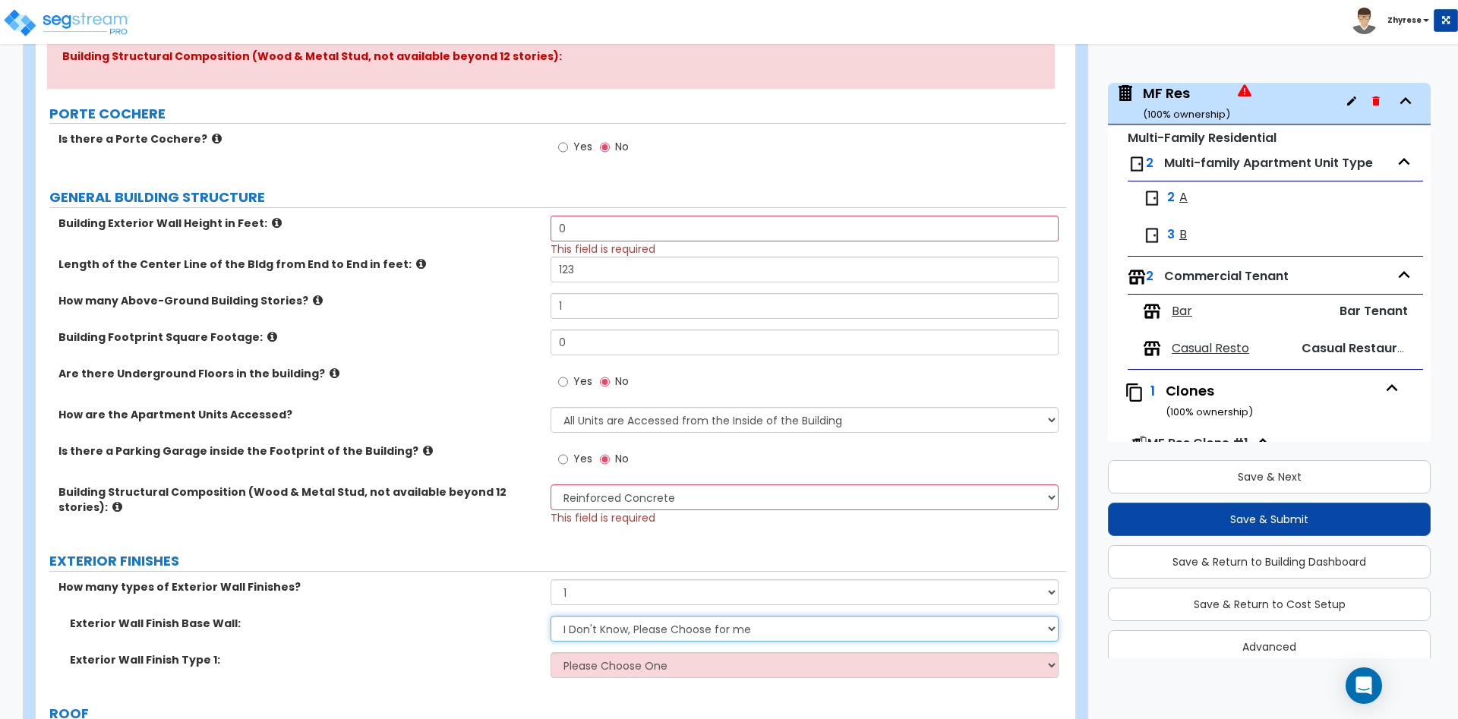
select select "1"
click option "Concrete Masonry Units (CMU)" at bounding box center [0, 0] width 0 height 0
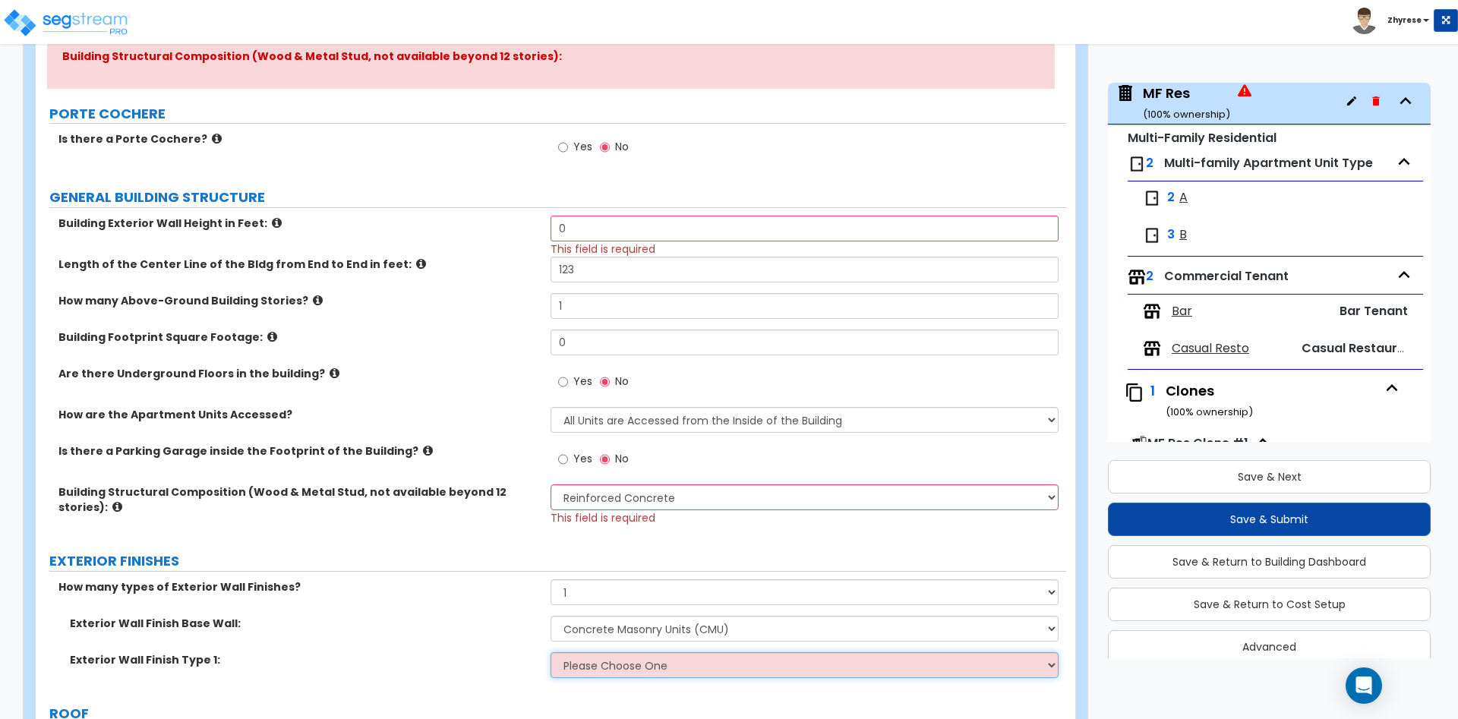
select select "1"
click option "No Finish/Shared Wall" at bounding box center [0, 0] width 0 height 0
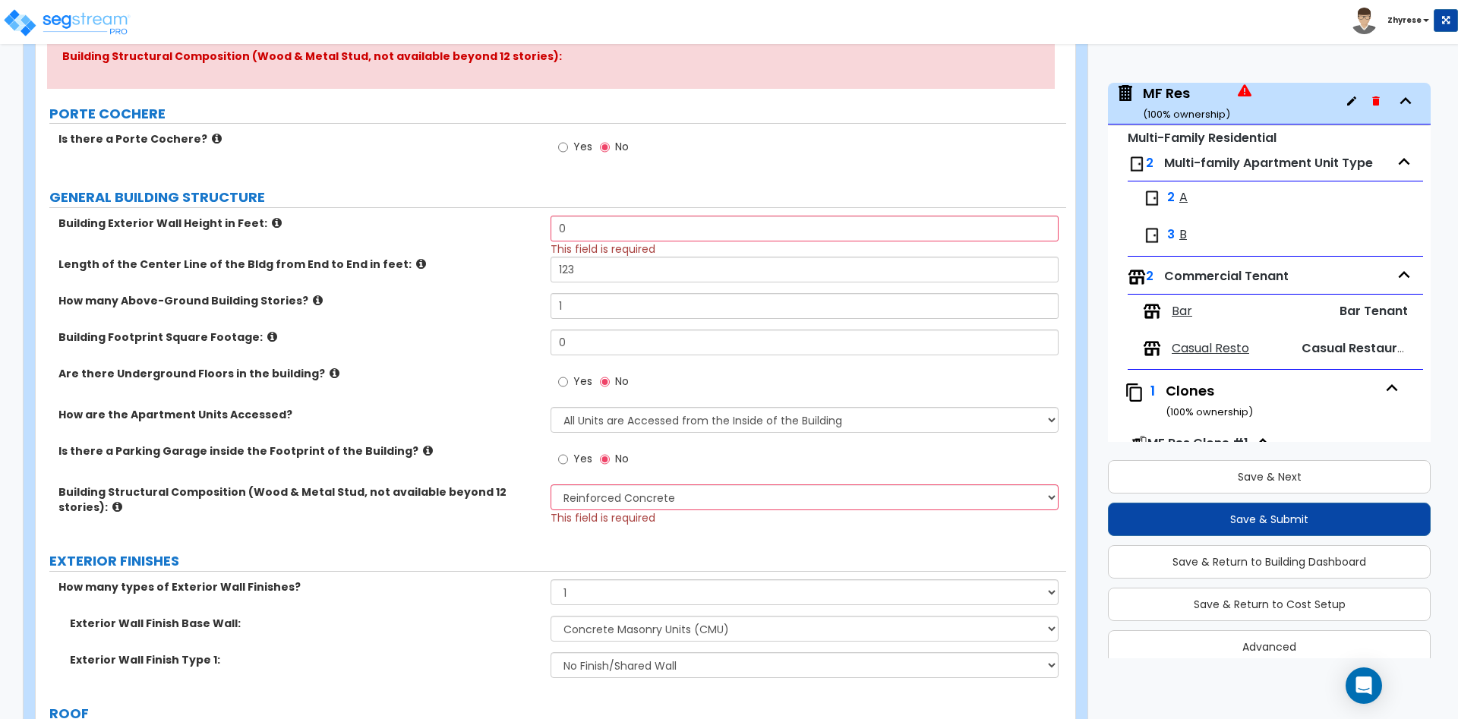
click at [654, 243] on span "This field is required" at bounding box center [602, 248] width 105 height 15
click at [654, 229] on input "0" at bounding box center [803, 229] width 507 height 26
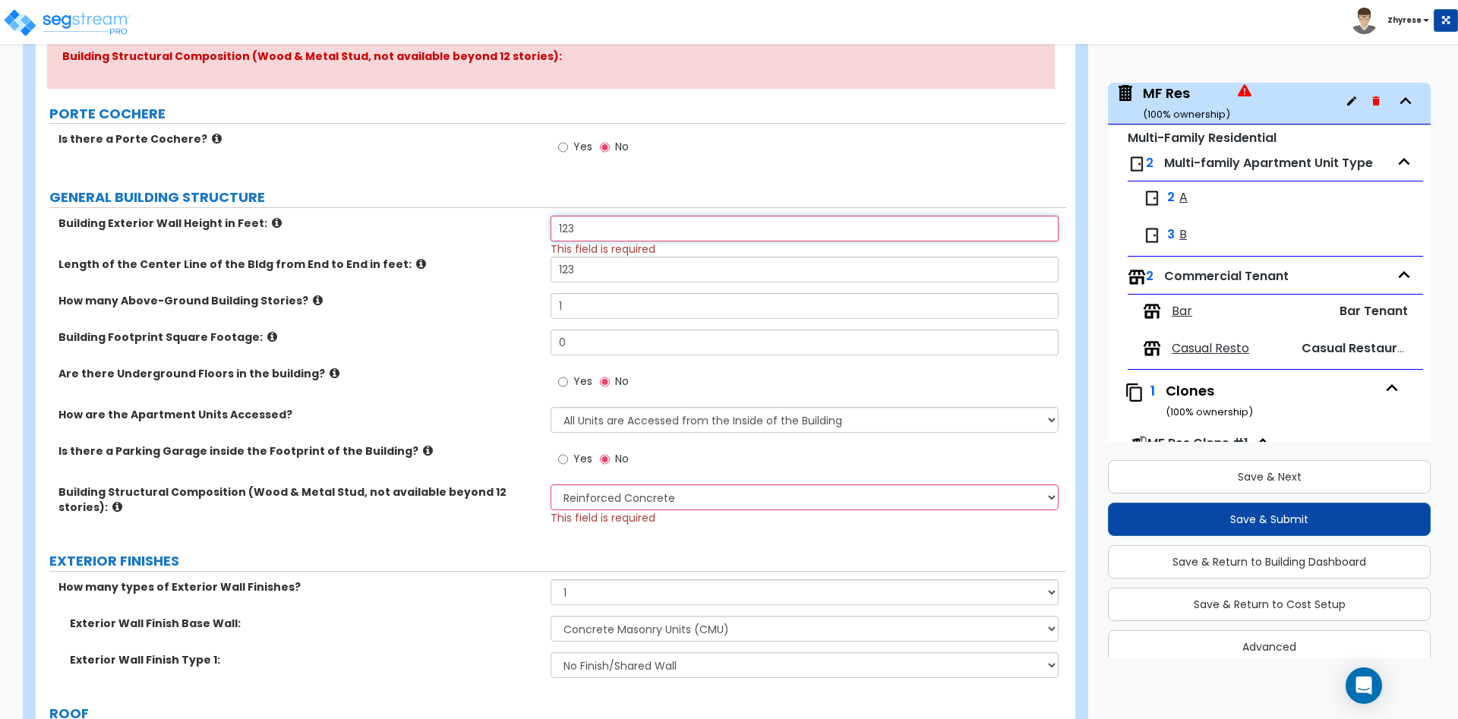
scroll to position [387, 0]
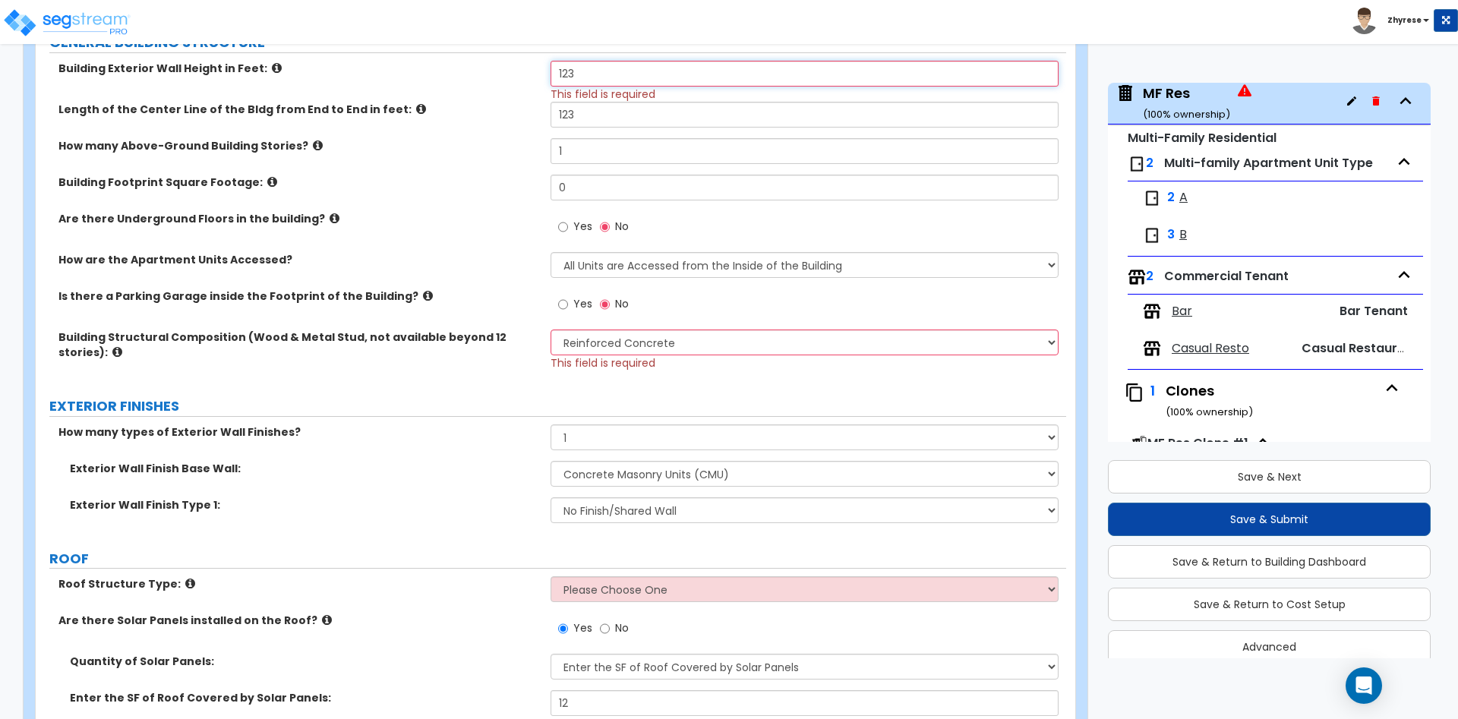
type input "123"
click at [733, 604] on div "Roof Structure Type: Please Choose One Gable Roof Flat Roof Hybrid Gable & Flat…" at bounding box center [551, 594] width 1030 height 36
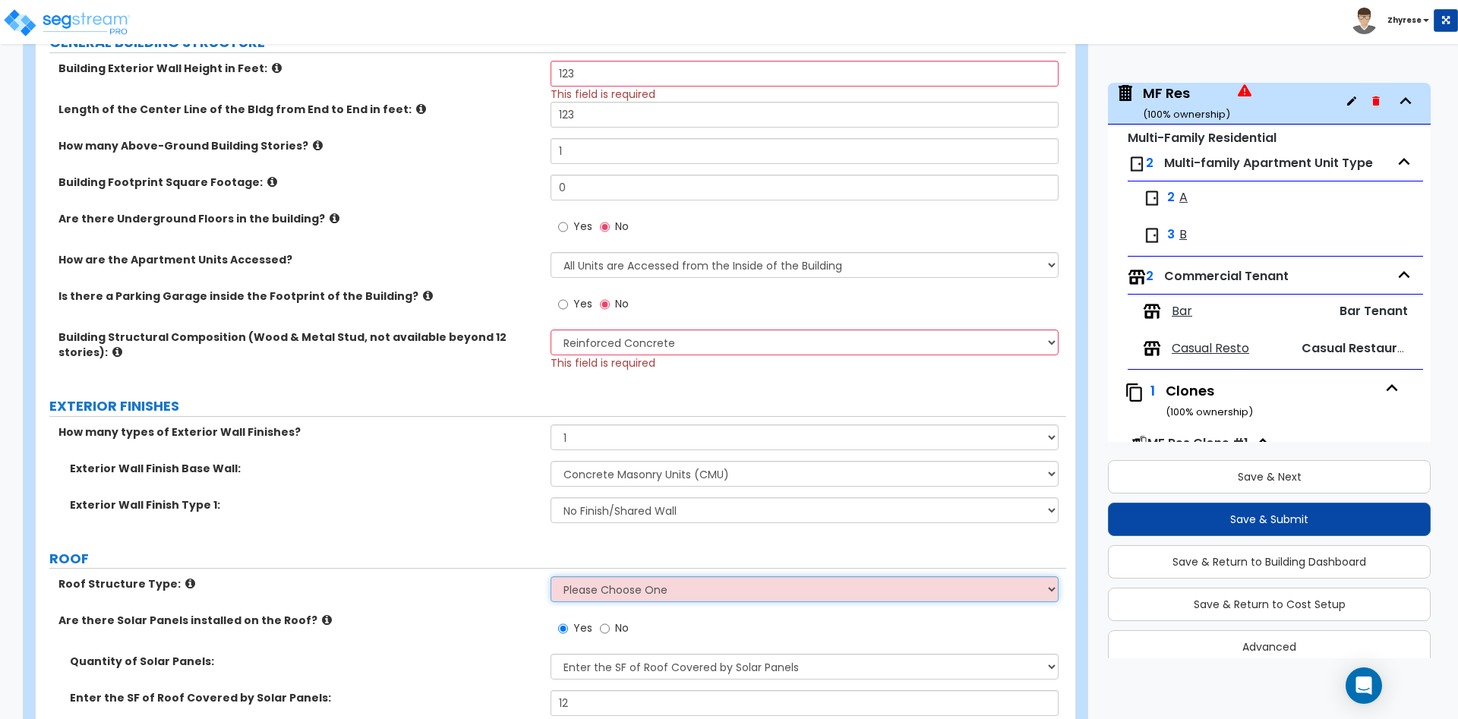
click at [550, 576] on select "Please Choose One Gable Roof Flat Roof Hybrid Gable & Flat Roof" at bounding box center [803, 589] width 507 height 26
select select "1"
click option "Gable Roof" at bounding box center [0, 0] width 0 height 0
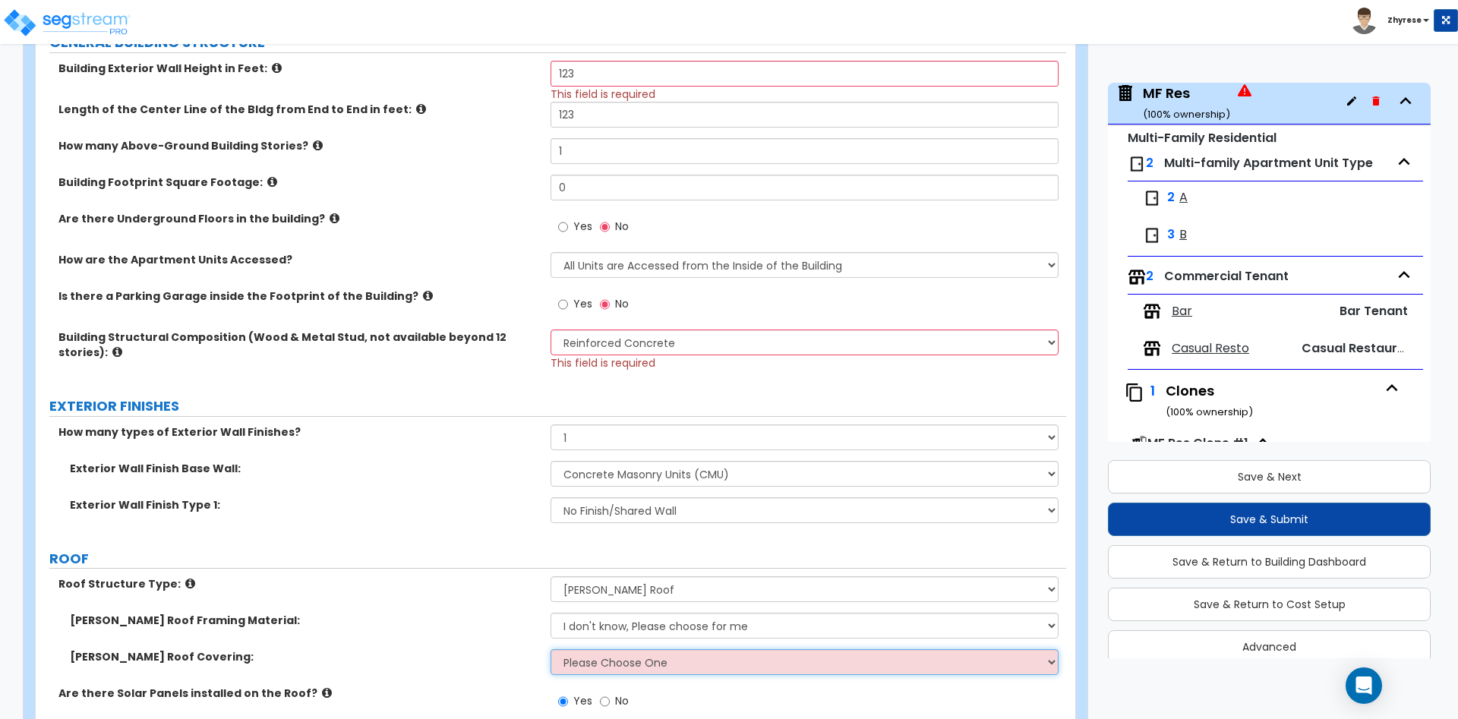
select select "1"
click option "Asphalt Shingle" at bounding box center [0, 0] width 0 height 0
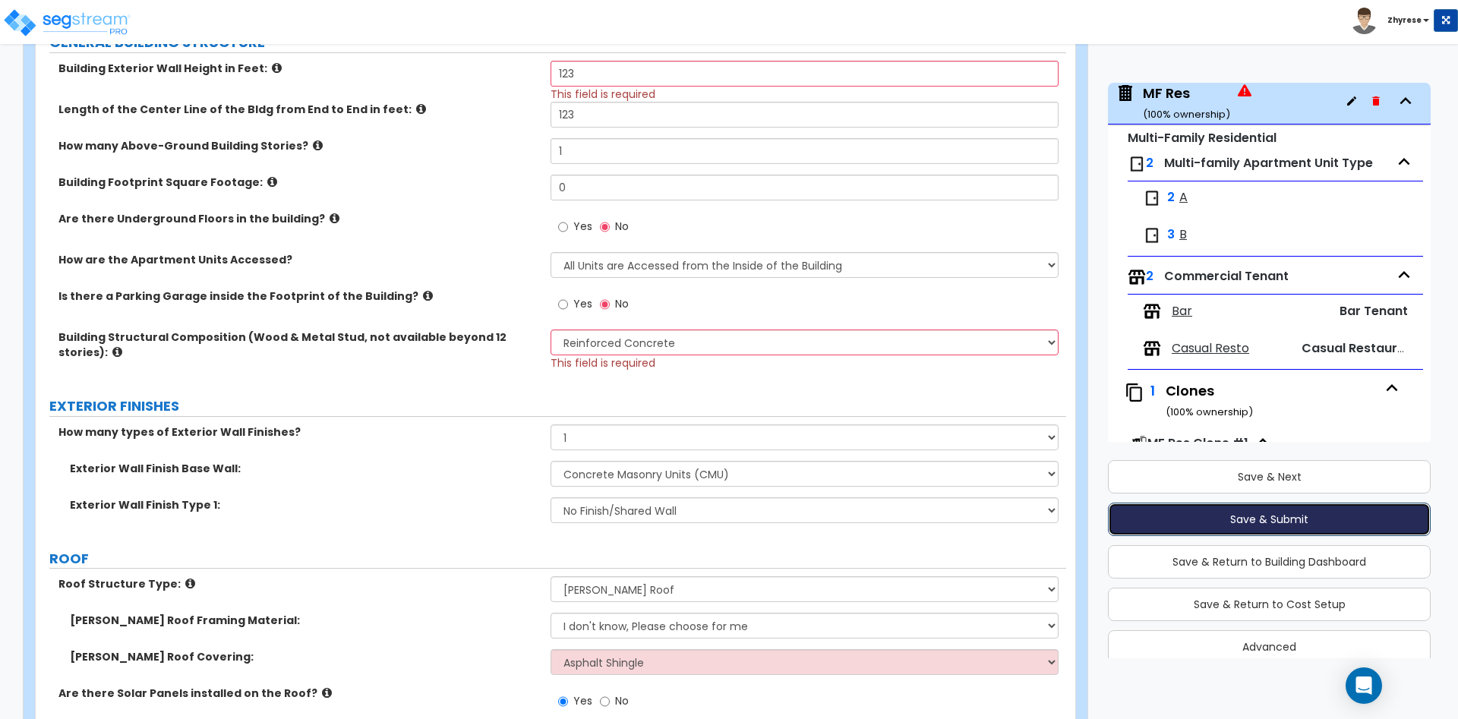
click at [1244, 519] on button "Save & Submit" at bounding box center [1269, 519] width 323 height 33
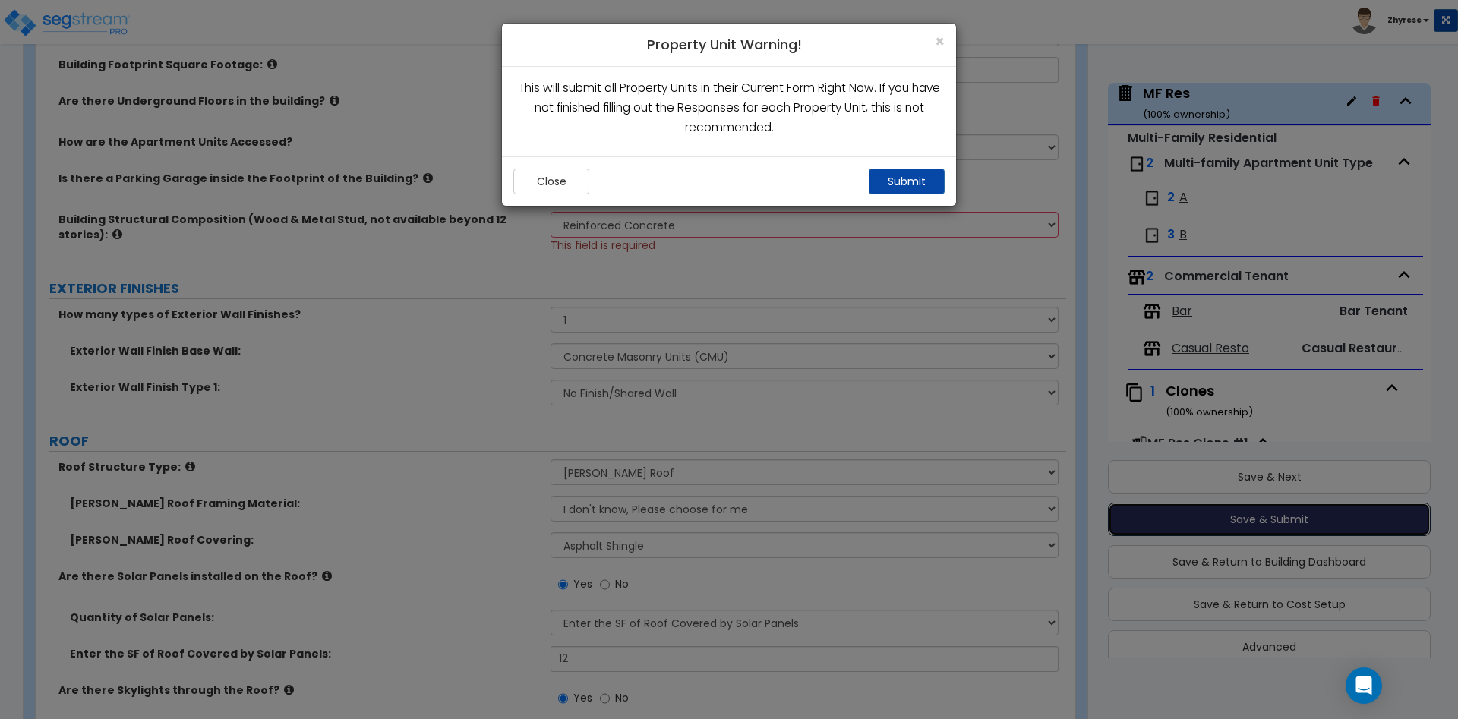
scroll to position [270, 0]
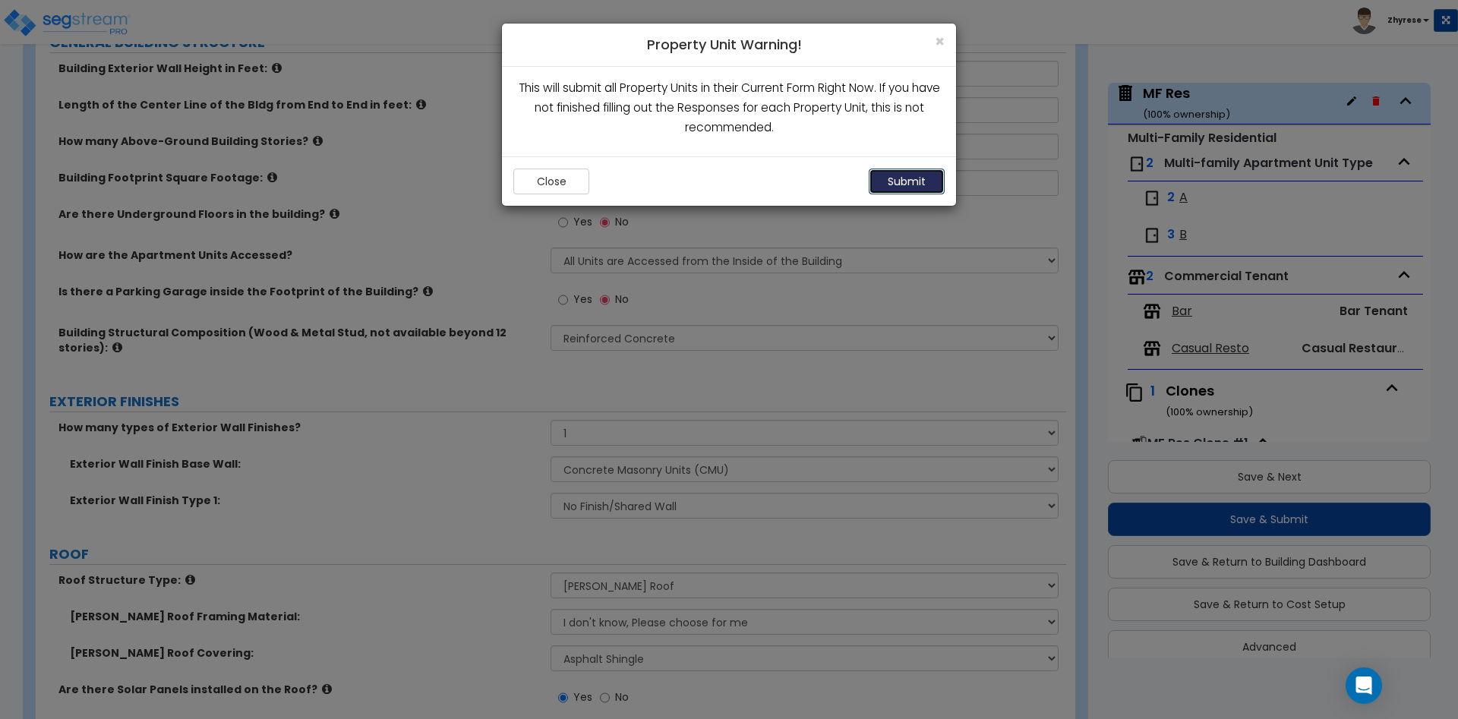
click at [926, 179] on button "Submit" at bounding box center [907, 182] width 76 height 26
